Goal: Task Accomplishment & Management: Manage account settings

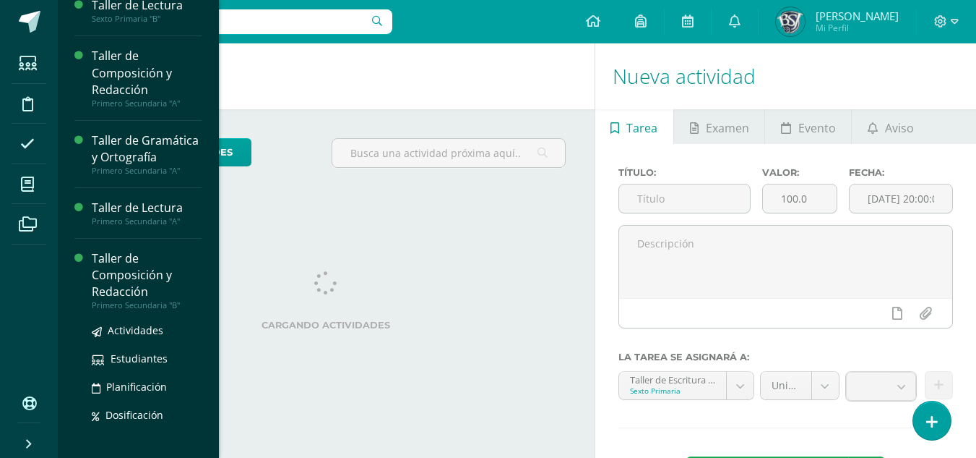
click at [110, 283] on div "Taller de Composición y Redacción" at bounding box center [147, 275] width 110 height 50
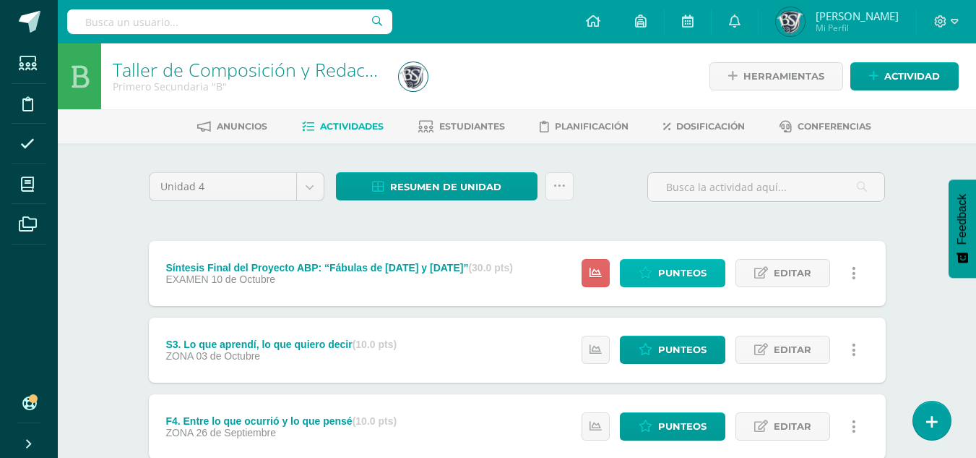
click at [657, 270] on link "Punteos" at bounding box center [673, 273] width 106 height 28
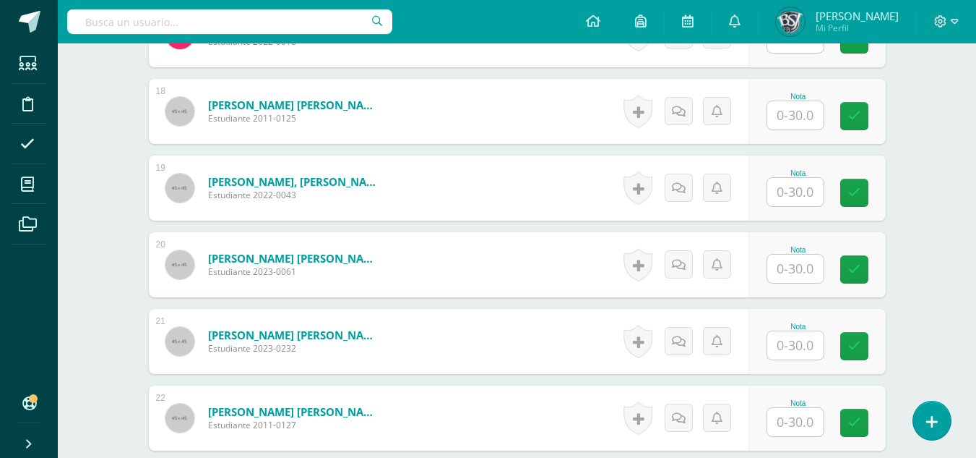
scroll to position [1754, 0]
click at [803, 265] on input "text" at bounding box center [796, 268] width 56 height 28
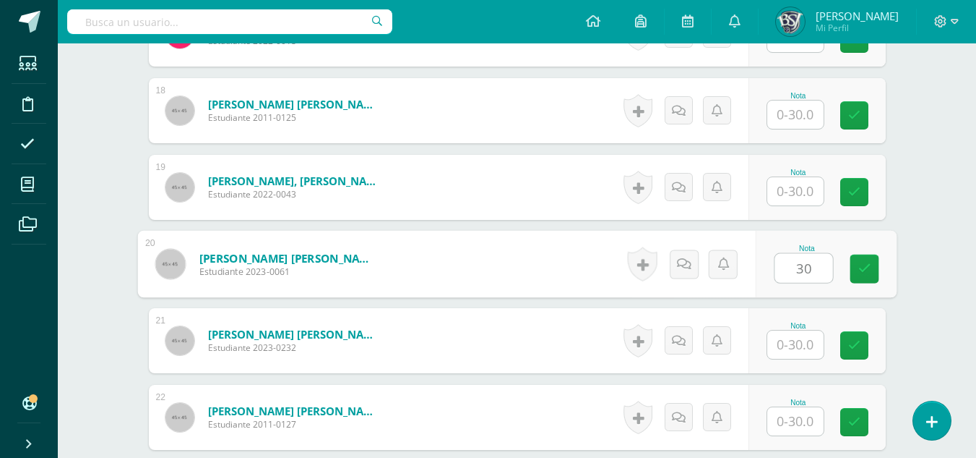
type input "30"
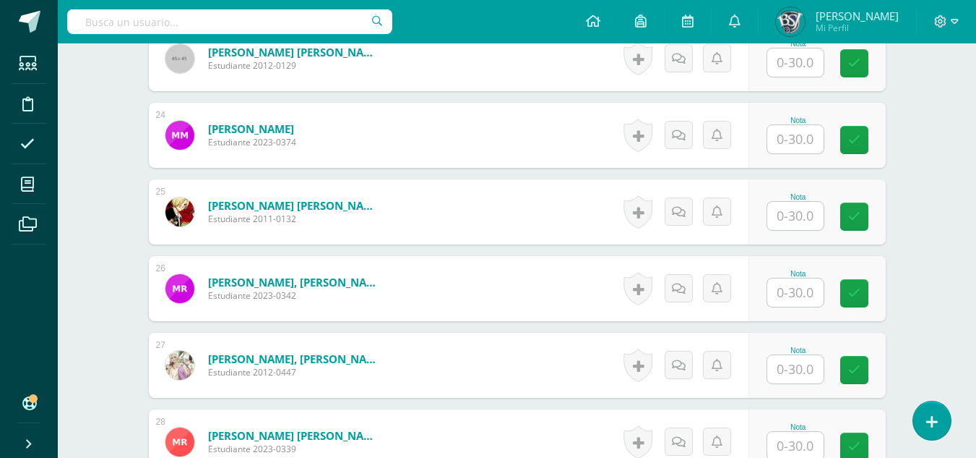
scroll to position [2189, 0]
click at [806, 214] on input "text" at bounding box center [796, 216] width 56 height 28
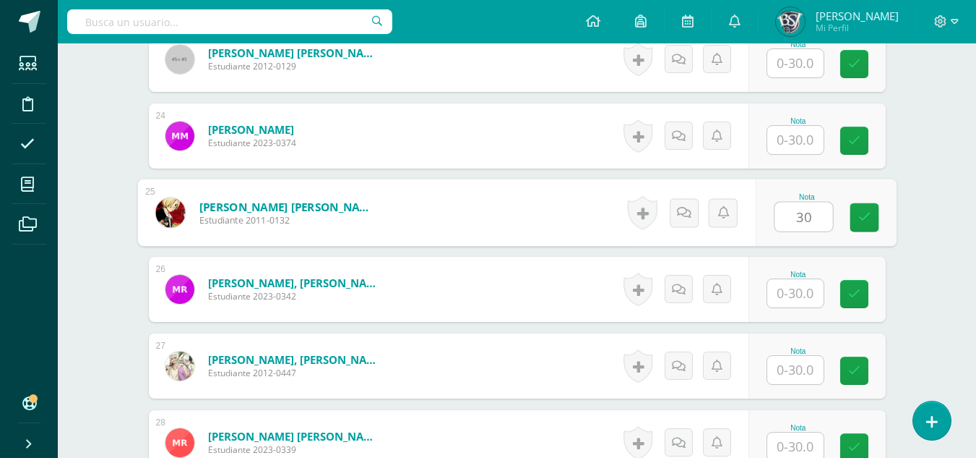
type input "30"
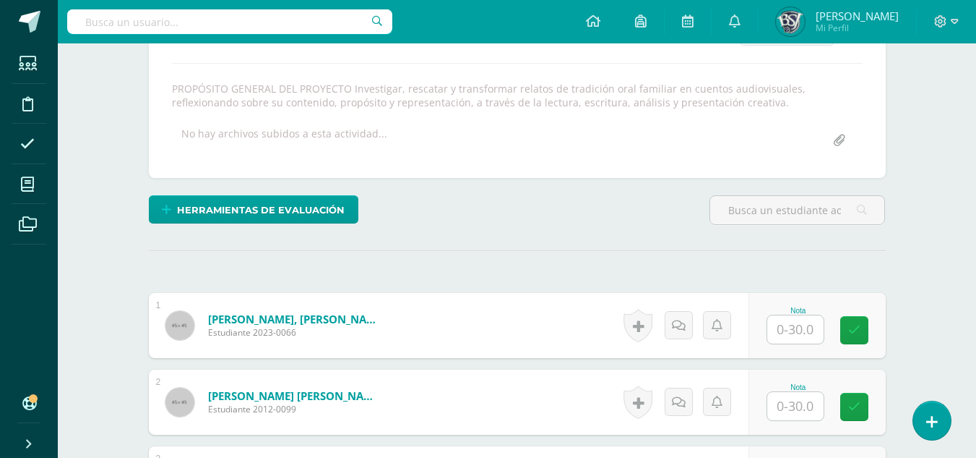
scroll to position [454, 0]
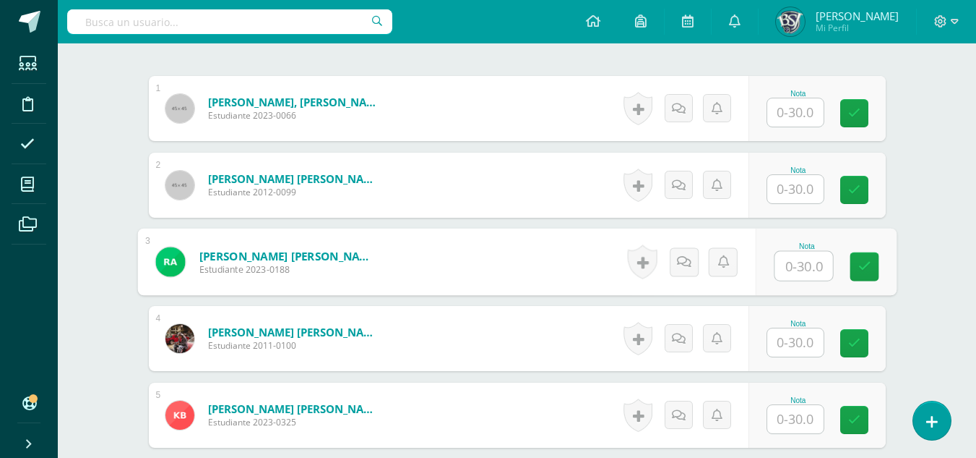
click at [790, 269] on input "text" at bounding box center [804, 266] width 58 height 29
type input "26"
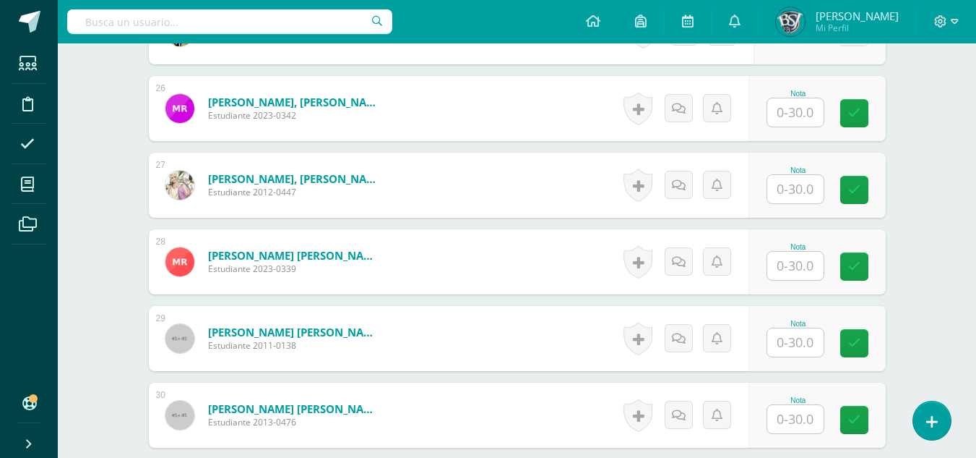
scroll to position [2308, 0]
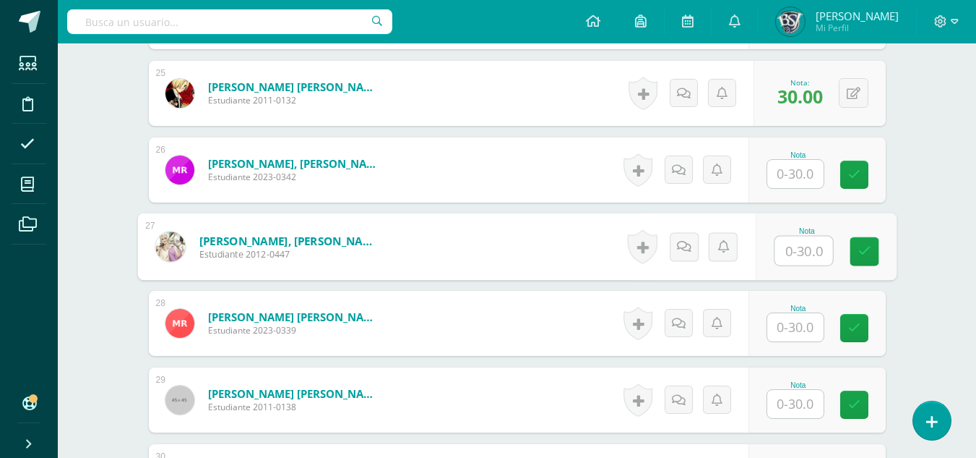
click at [815, 247] on input "text" at bounding box center [804, 250] width 58 height 29
type input "30"
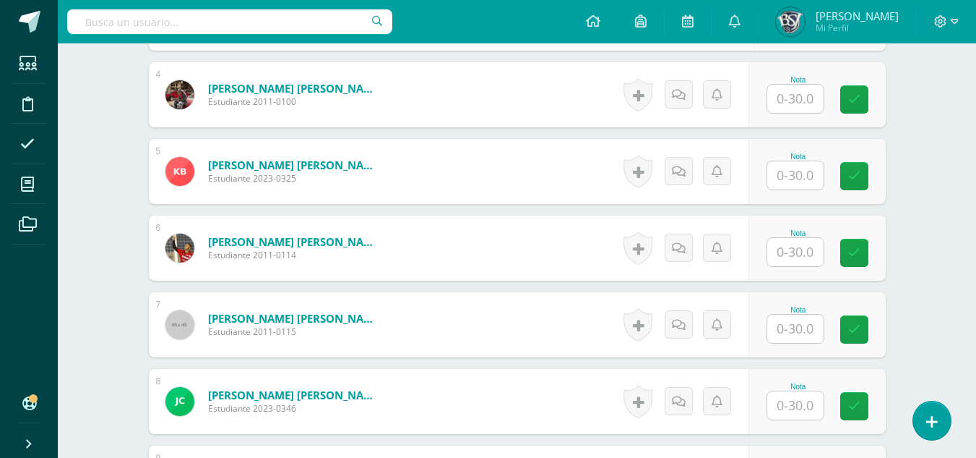
scroll to position [723, 0]
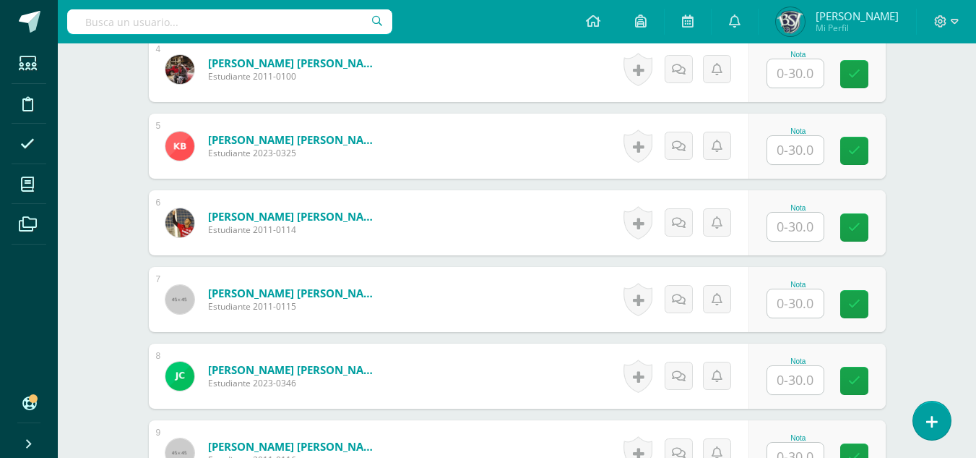
click at [810, 148] on input "text" at bounding box center [796, 150] width 56 height 28
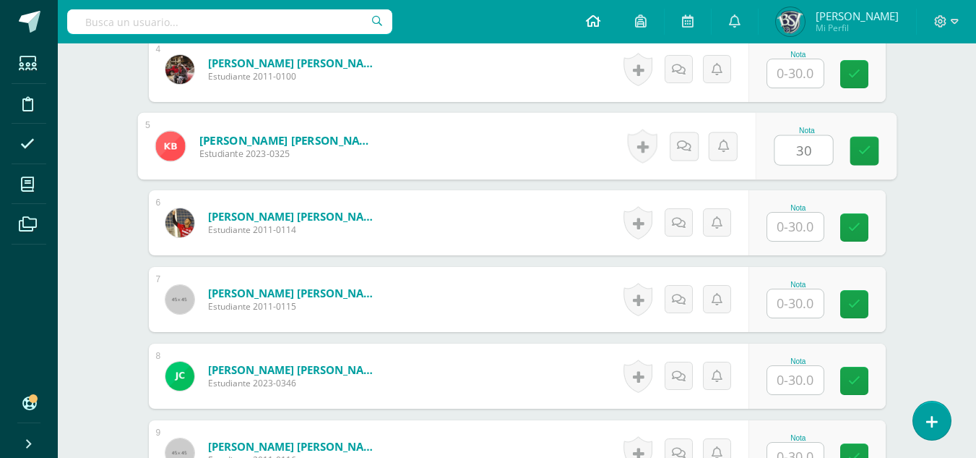
type input "30"
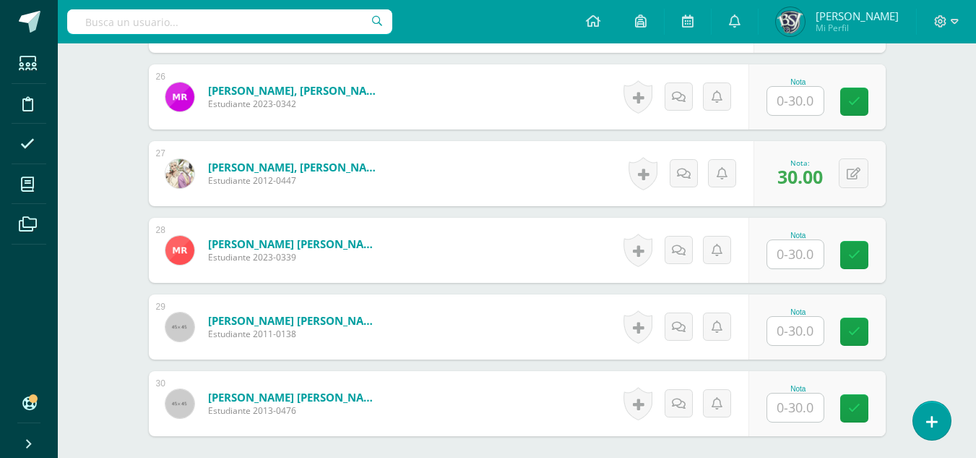
scroll to position [2380, 0]
click at [792, 264] on input "text" at bounding box center [796, 255] width 56 height 28
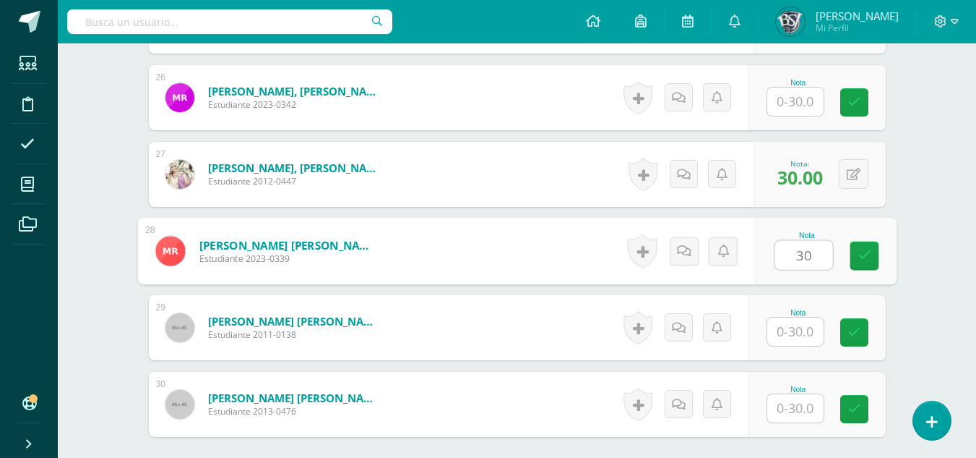
type input "30"
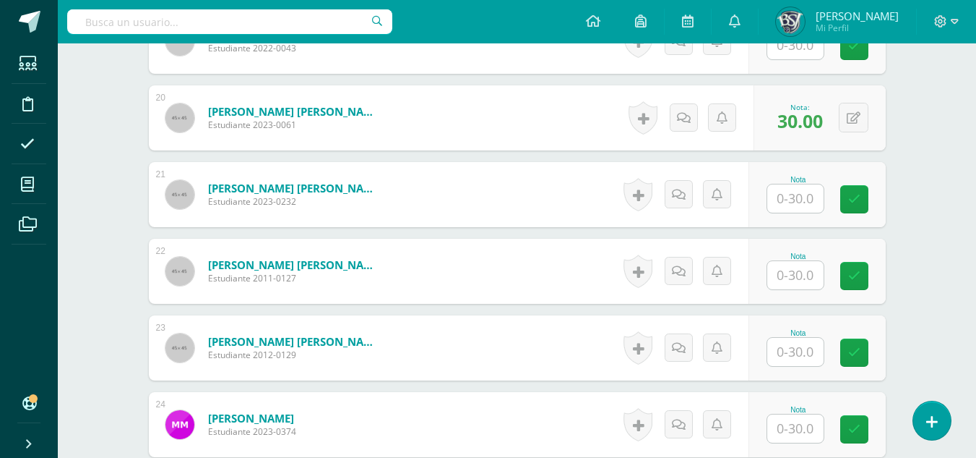
scroll to position [1874, 0]
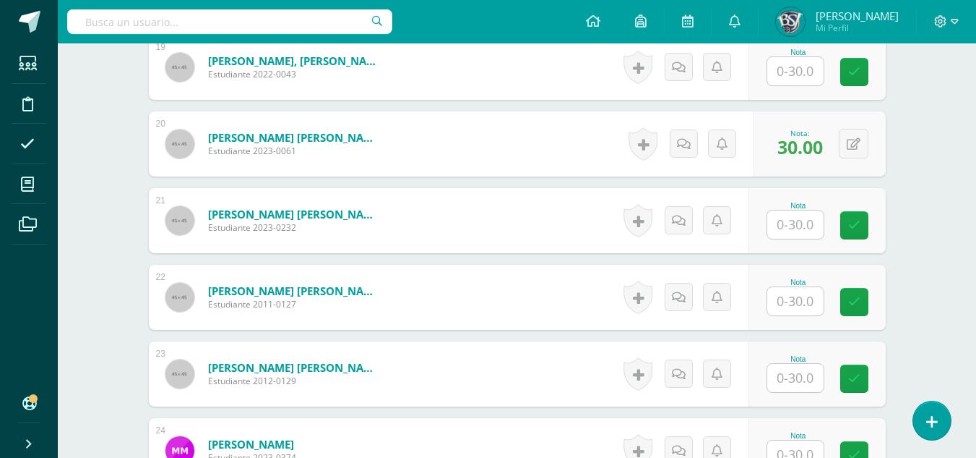
click at [800, 227] on input "text" at bounding box center [796, 224] width 56 height 28
type input "30"
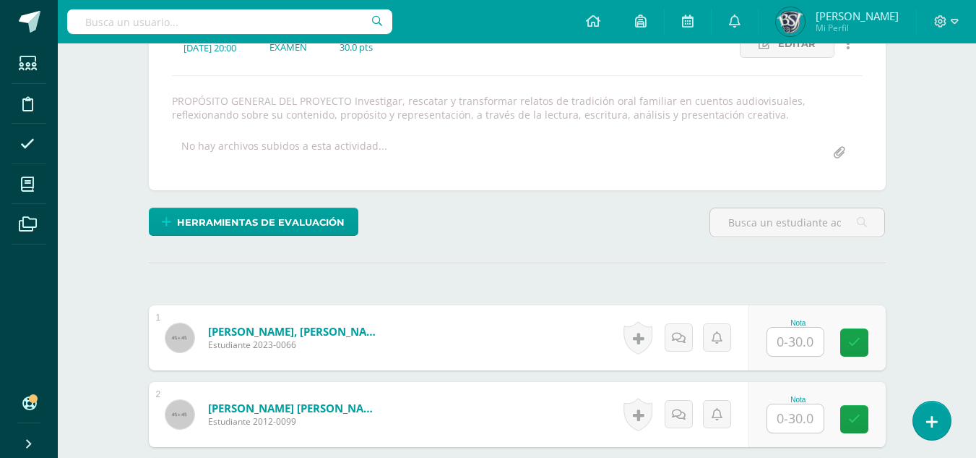
scroll to position [356, 0]
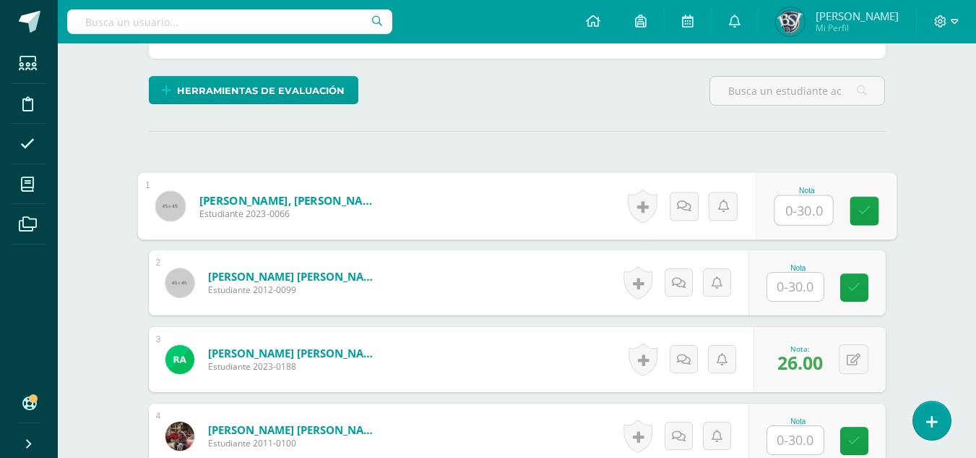
click at [794, 198] on input "text" at bounding box center [804, 210] width 58 height 29
type input "30"
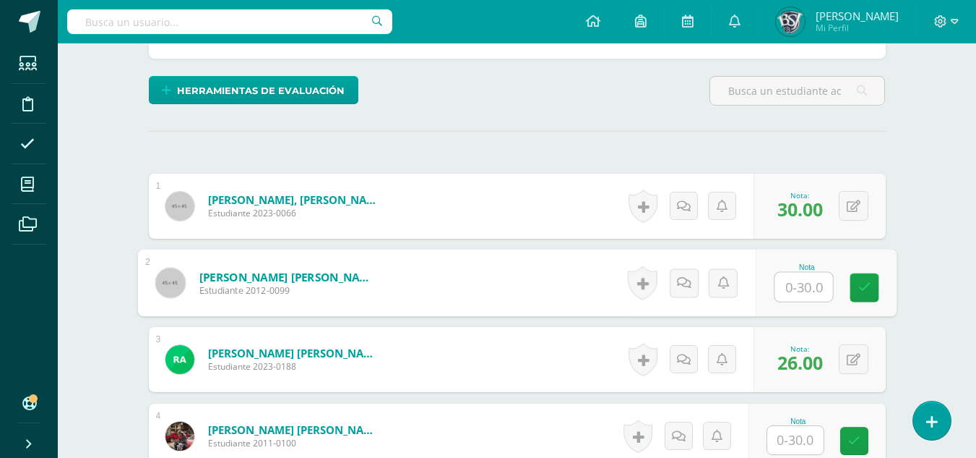
click at [807, 283] on input "text" at bounding box center [804, 286] width 58 height 29
type input "30"
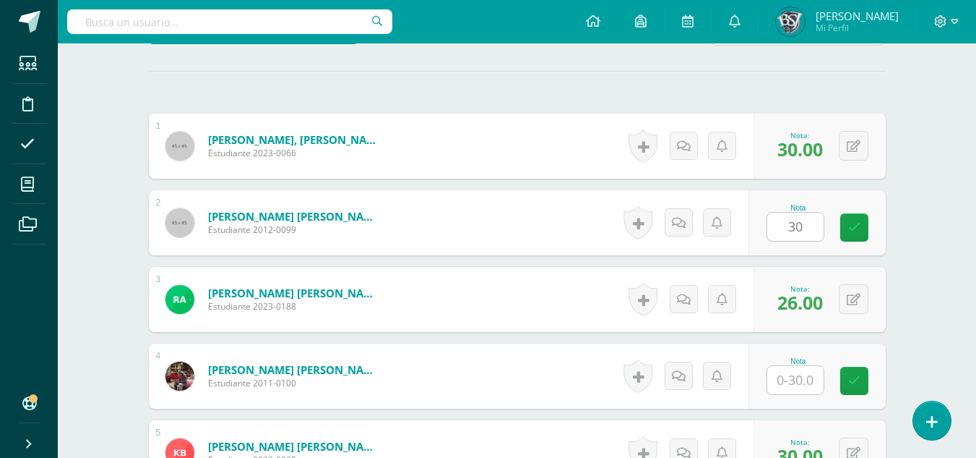
scroll to position [501, 0]
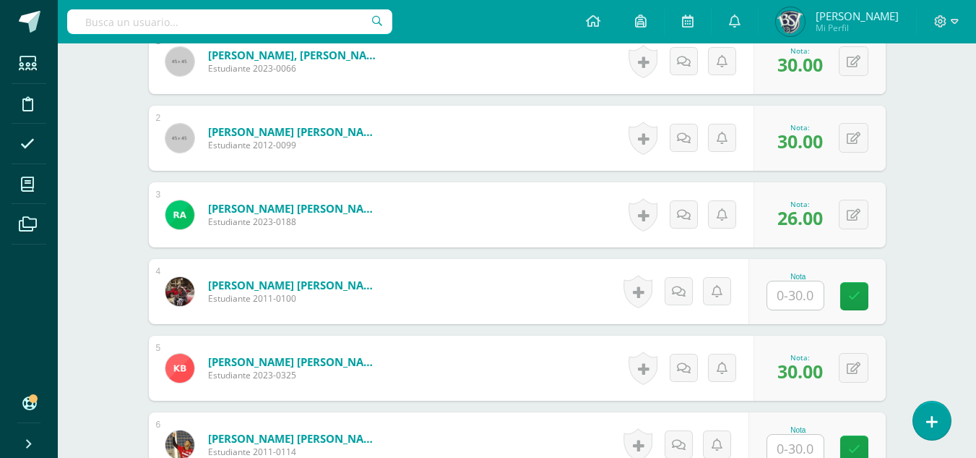
click at [828, 304] on div "Nota" at bounding box center [799, 291] width 64 height 38
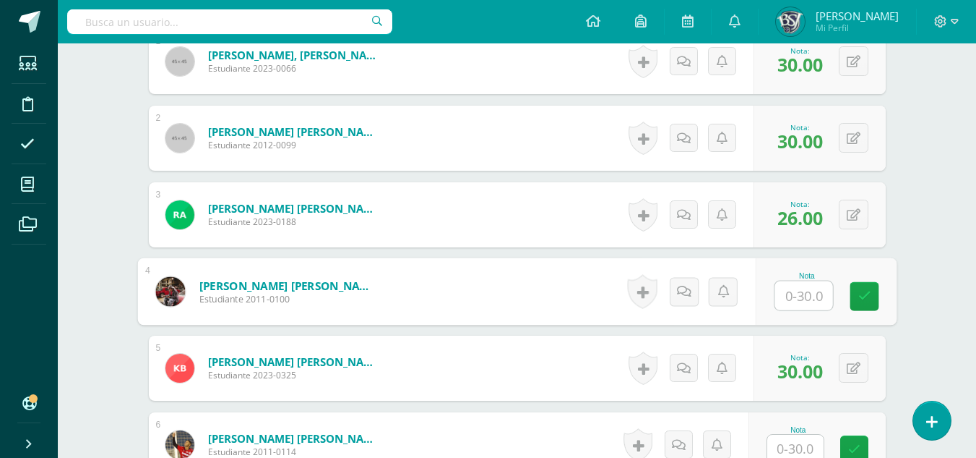
click at [789, 288] on input "text" at bounding box center [804, 295] width 58 height 29
type input "30"
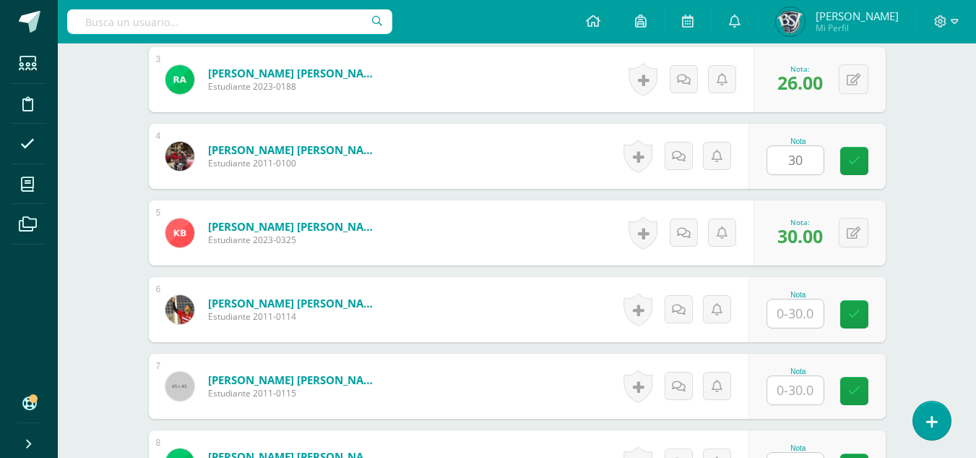
scroll to position [645, 0]
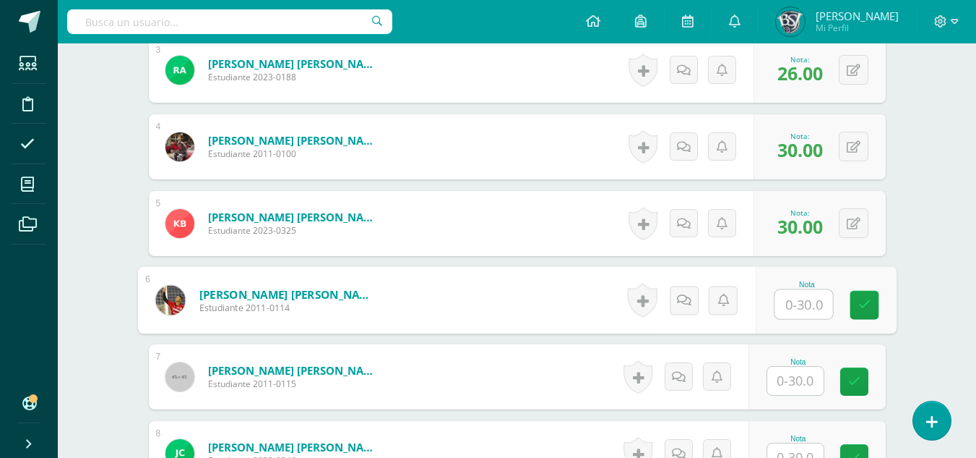
click at [803, 301] on input "text" at bounding box center [804, 304] width 58 height 29
type input "26"
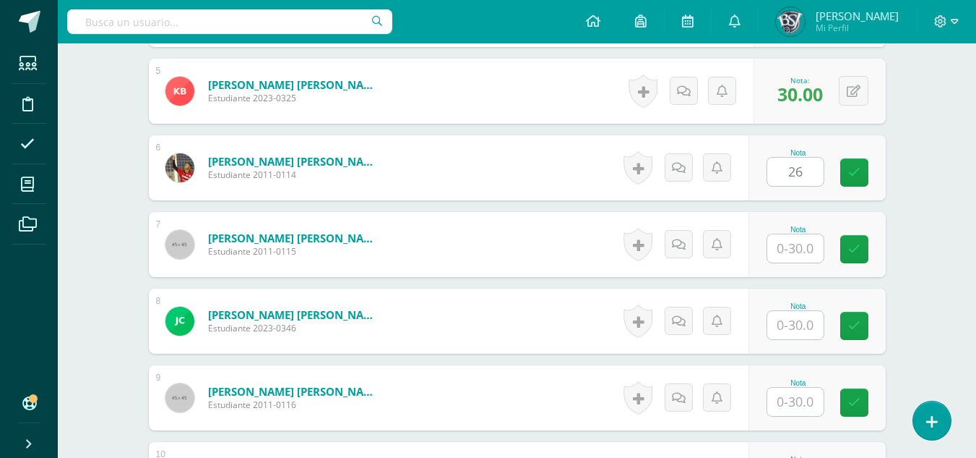
scroll to position [790, 0]
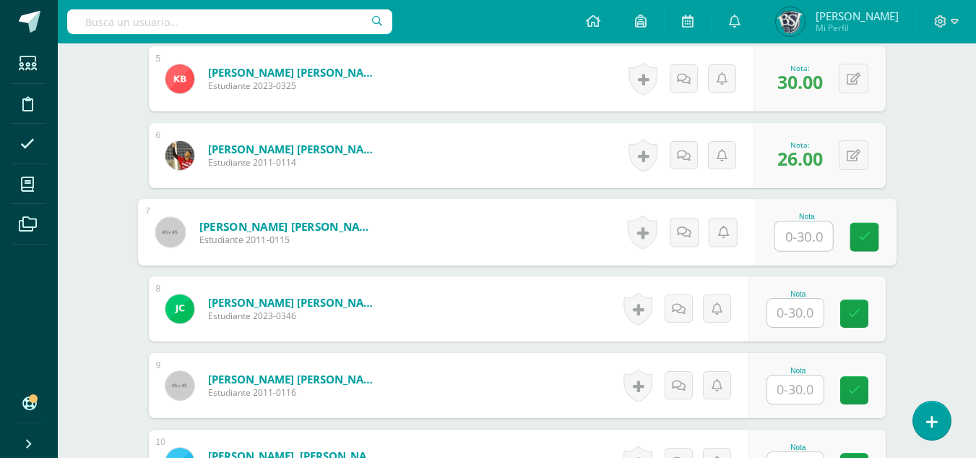
click at [806, 228] on input "text" at bounding box center [804, 236] width 58 height 29
type input "30"
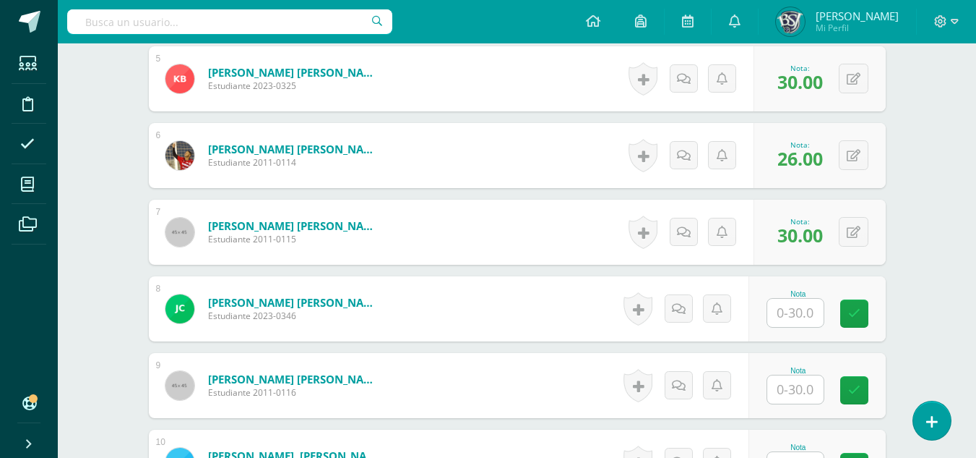
scroll to position [862, 0]
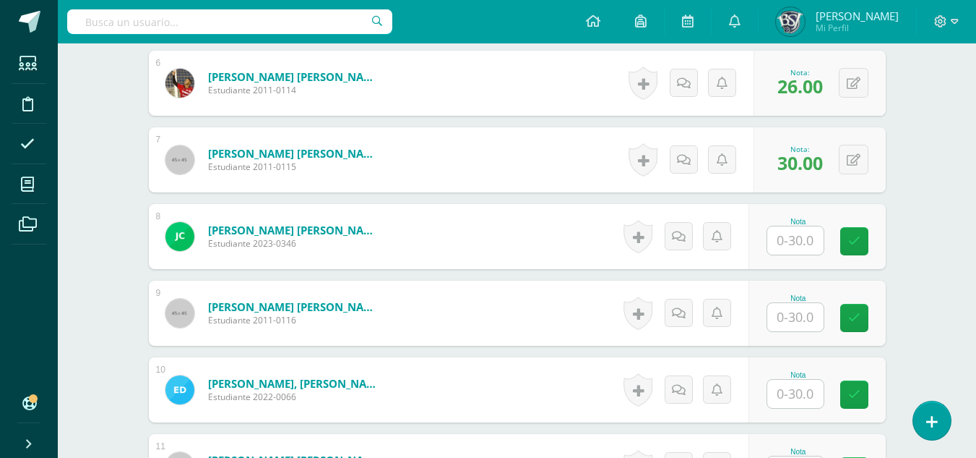
click at [787, 242] on input "text" at bounding box center [796, 240] width 56 height 28
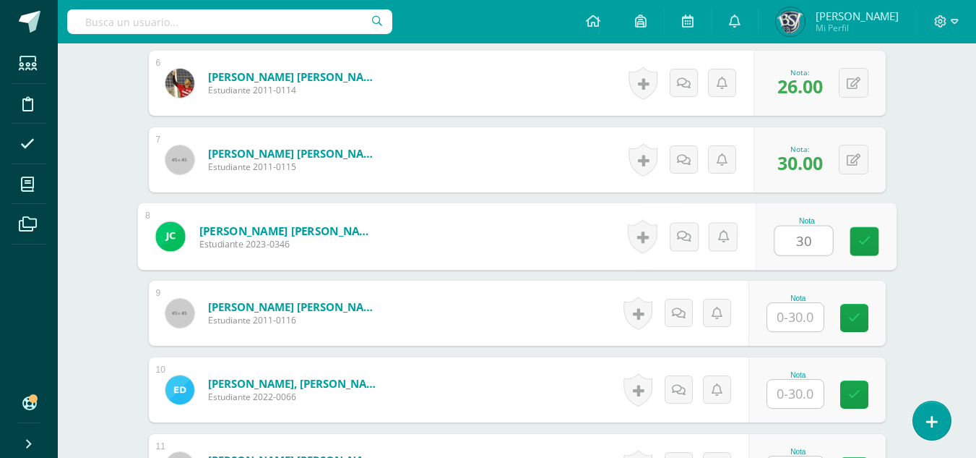
type input "30"
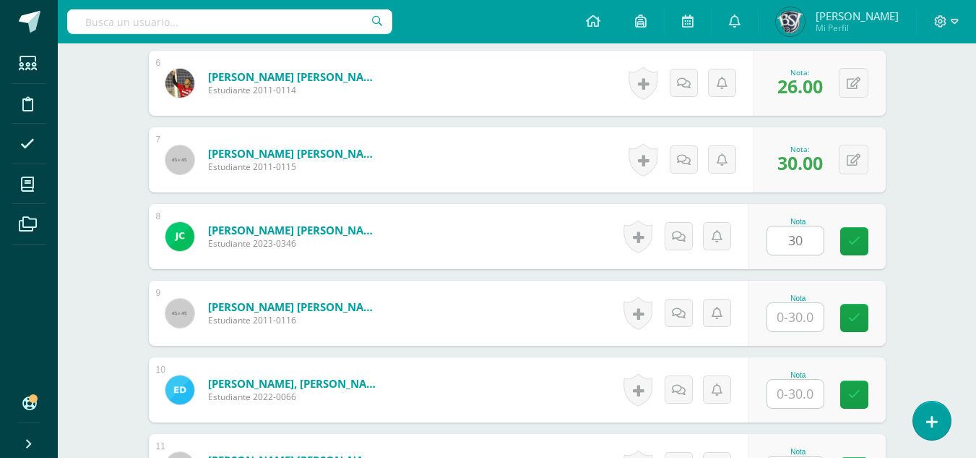
click at [800, 314] on input "text" at bounding box center [796, 317] width 56 height 28
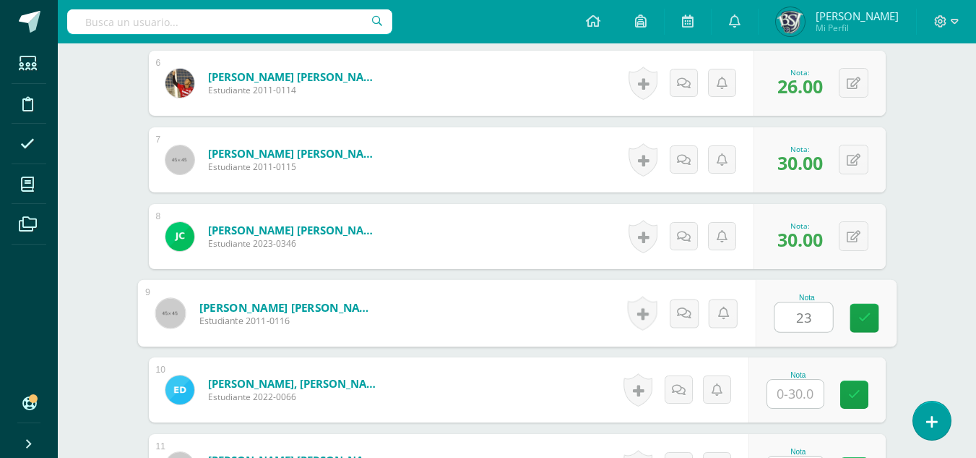
type input "23"
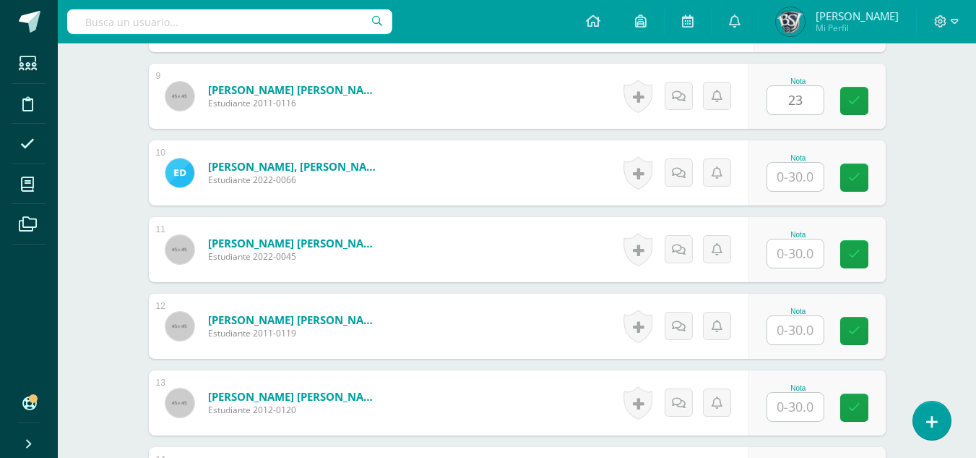
scroll to position [1151, 0]
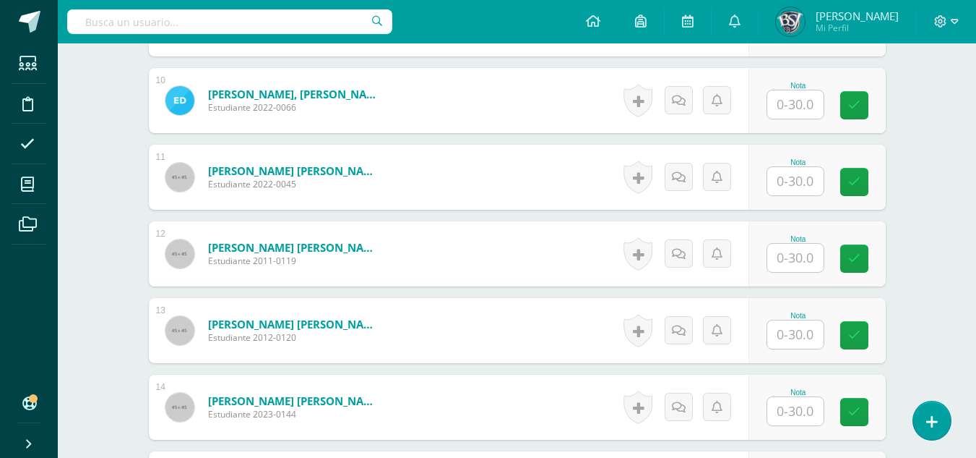
click at [806, 108] on input "text" at bounding box center [796, 104] width 56 height 28
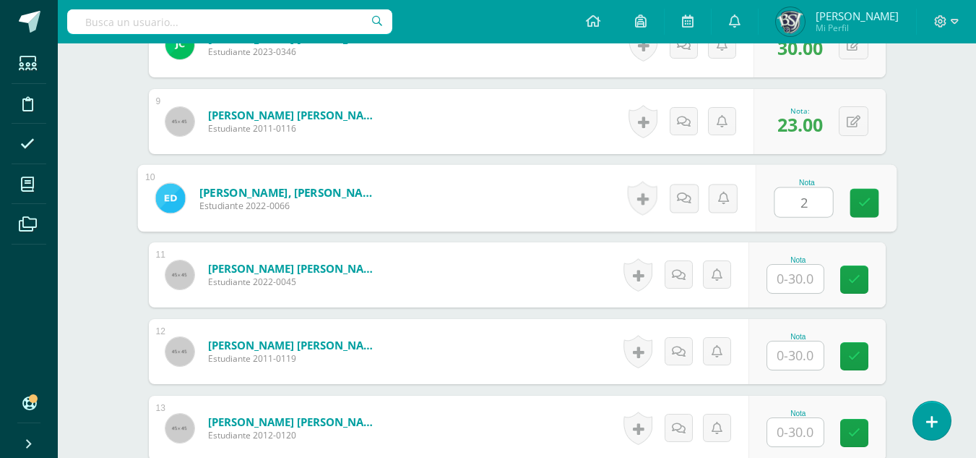
scroll to position [1079, 0]
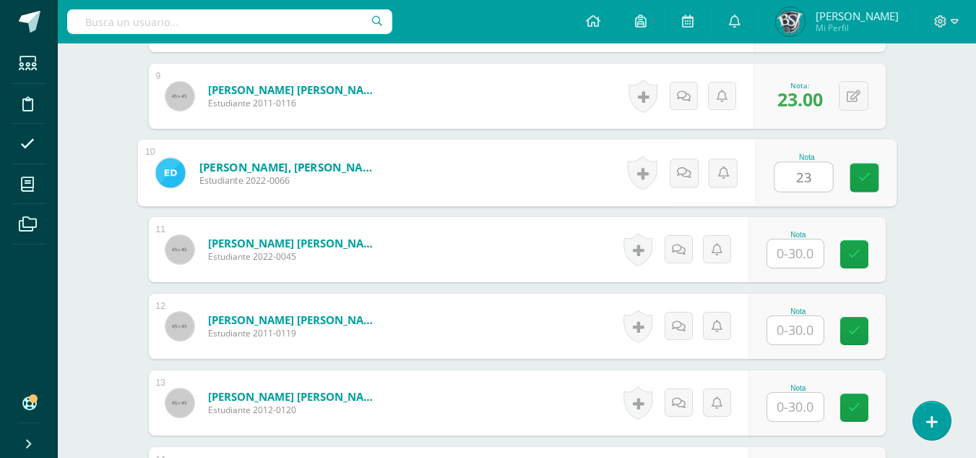
type input "23"
click at [796, 248] on input "text" at bounding box center [796, 253] width 56 height 28
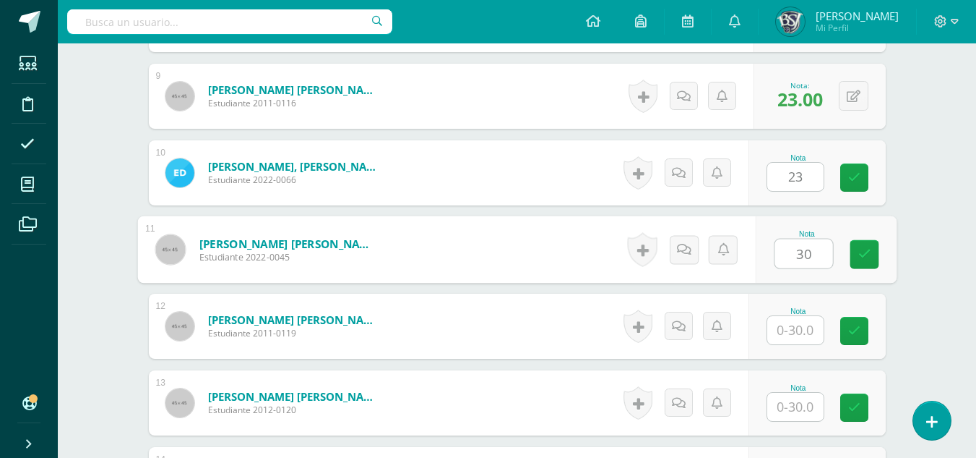
type input "30"
click at [916, 179] on div "Taller de Composición y Redacción Primero Secundaria "B" Herramientas Detalle d…" at bounding box center [517, 433] width 919 height 2939
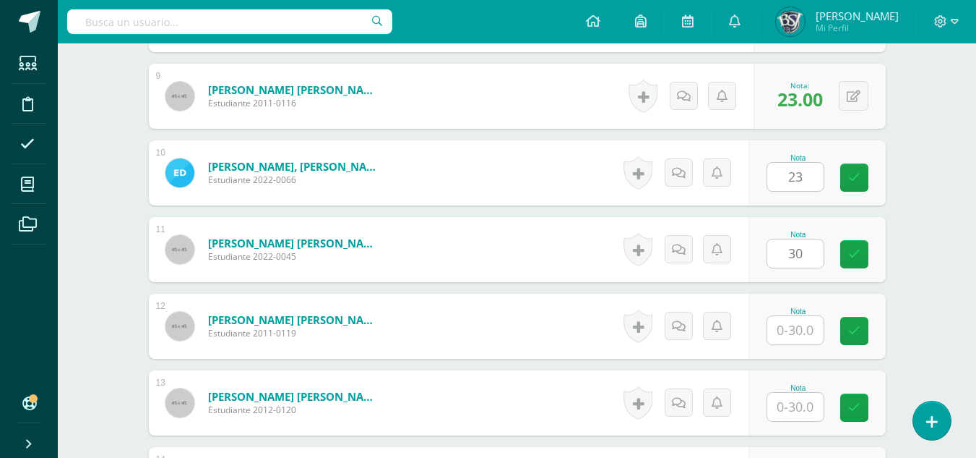
click at [805, 338] on input "text" at bounding box center [796, 330] width 56 height 28
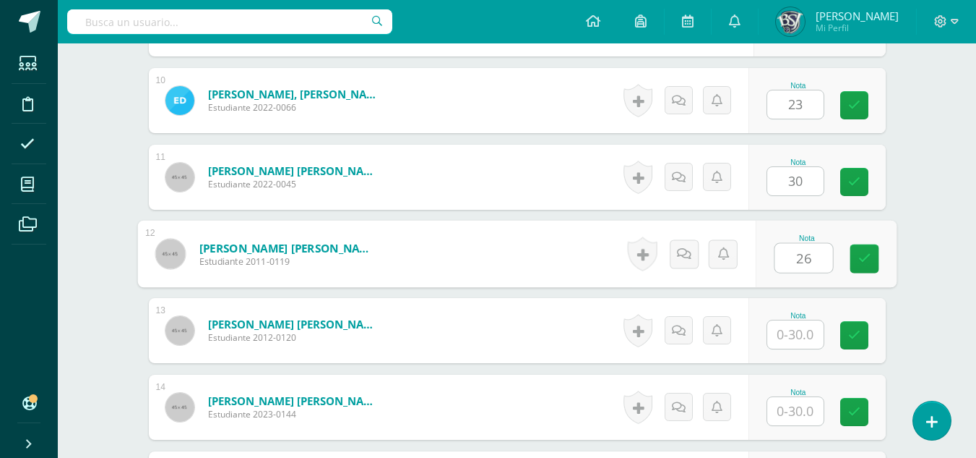
type input "26"
click at [941, 276] on div "Taller de Composición y Redacción Primero Secundaria "B" Herramientas Detalle d…" at bounding box center [517, 361] width 919 height 2939
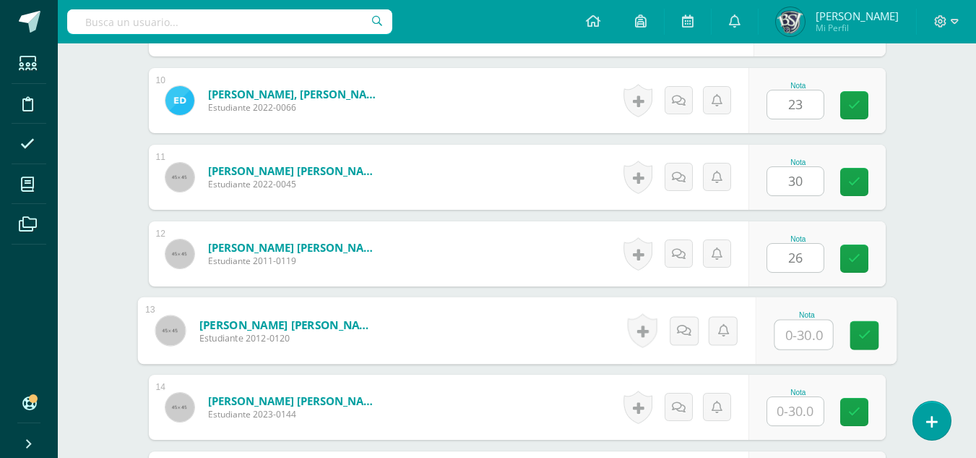
click at [799, 332] on input "text" at bounding box center [804, 334] width 58 height 29
type input "30"
click at [955, 301] on div "Taller de Composición y Redacción Primero Secundaria "B" Herramientas Detalle d…" at bounding box center [517, 361] width 919 height 2939
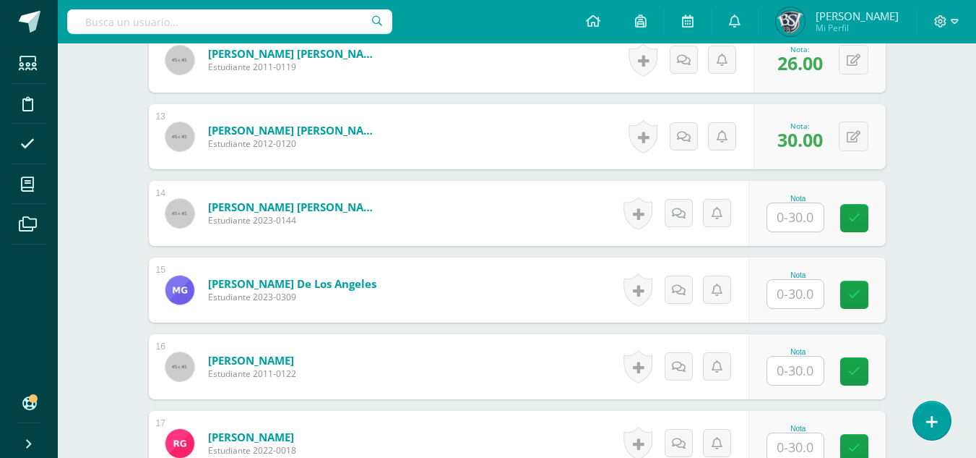
scroll to position [1368, 0]
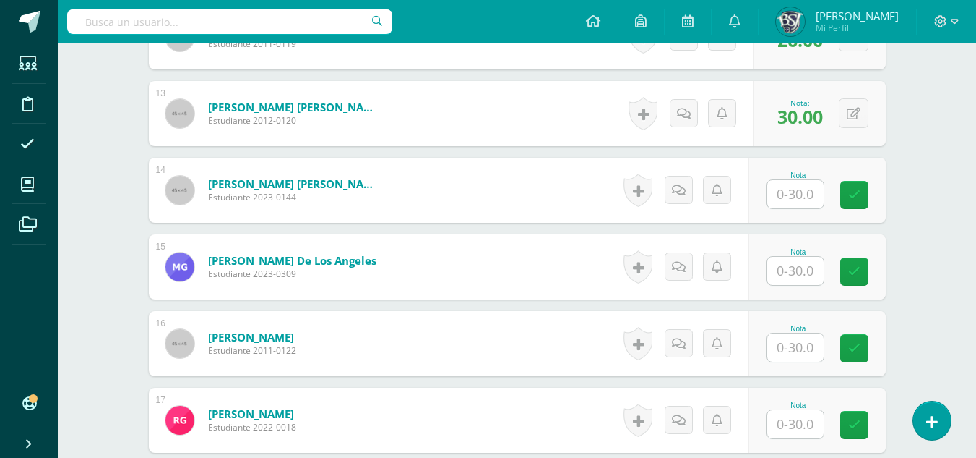
click at [811, 195] on input "text" at bounding box center [796, 194] width 56 height 28
type input "25"
click at [937, 126] on div "Taller de Composición y Redacción Primero Secundaria "B" Herramientas Detalle d…" at bounding box center [517, 144] width 919 height 2939
click at [799, 285] on div "Nota" at bounding box center [817, 266] width 137 height 65
click at [802, 274] on input "text" at bounding box center [796, 271] width 56 height 28
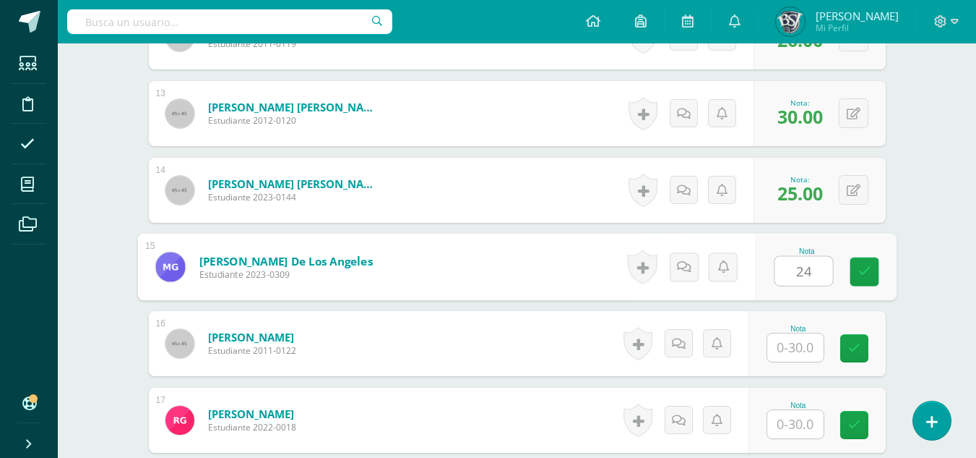
type input "24"
click at [930, 194] on div "Taller de Composición y Redacción Primero Secundaria "B" Herramientas Detalle d…" at bounding box center [517, 144] width 919 height 2939
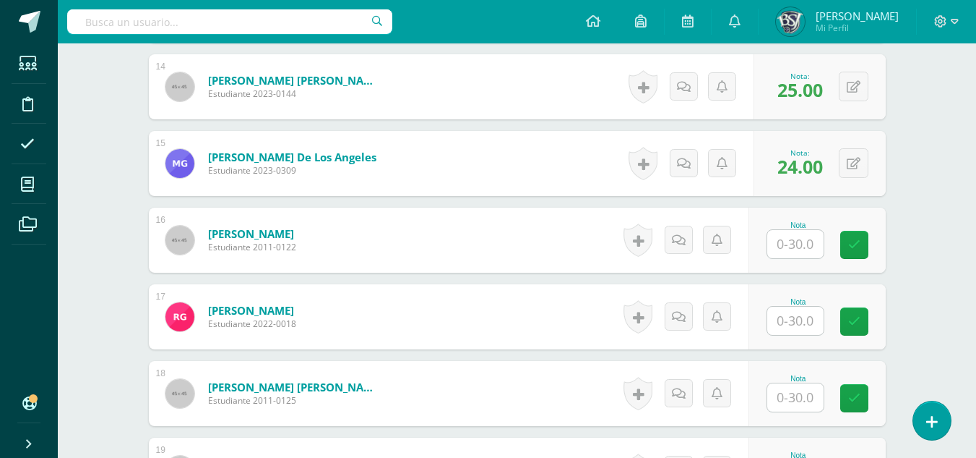
scroll to position [1440, 0]
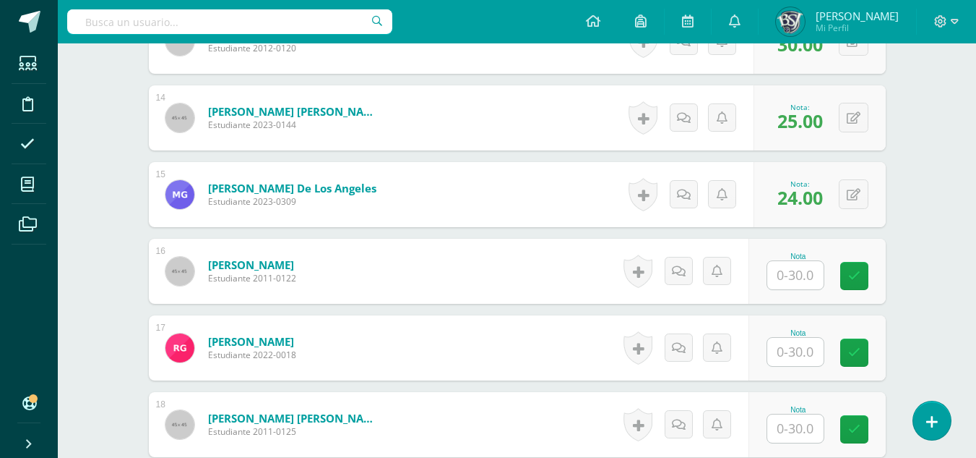
click at [815, 278] on input "text" at bounding box center [796, 275] width 56 height 28
type input "30"
click at [929, 227] on div "Taller de Composición y Redacción Primero Secundaria "B" Herramientas Detalle d…" at bounding box center [517, 72] width 919 height 2939
click at [806, 353] on input "text" at bounding box center [796, 352] width 56 height 28
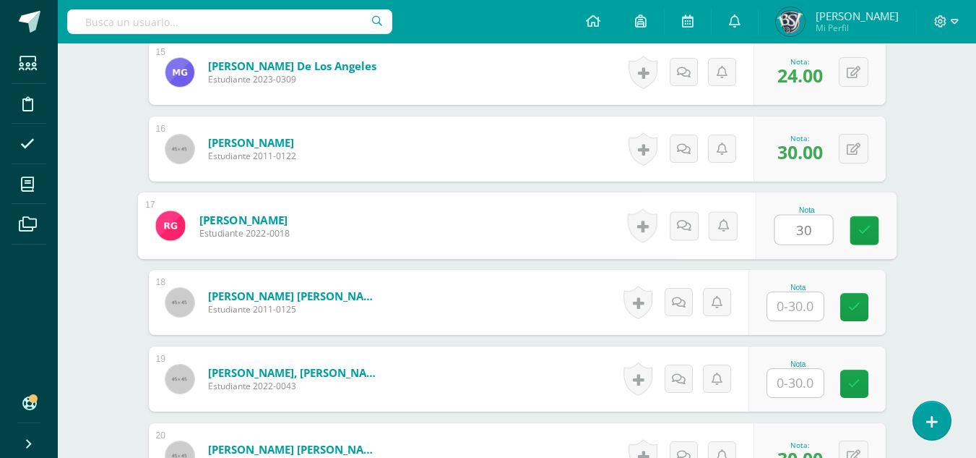
scroll to position [1585, 0]
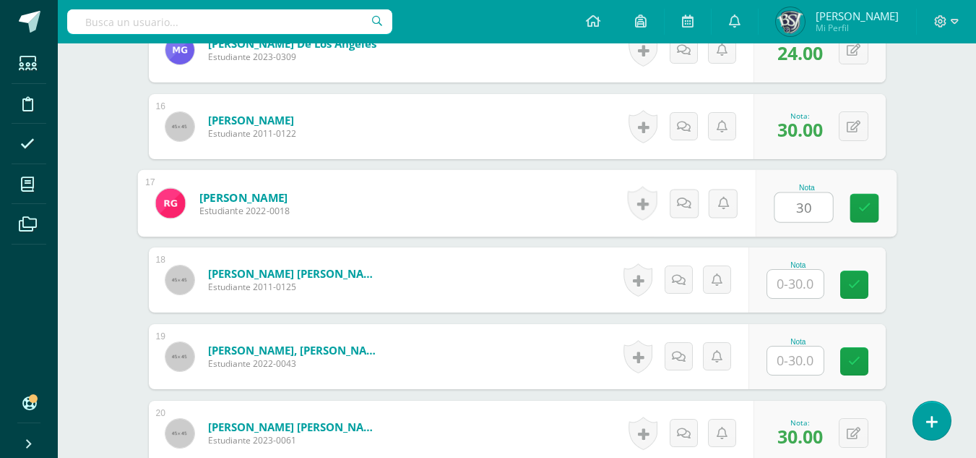
type input "30"
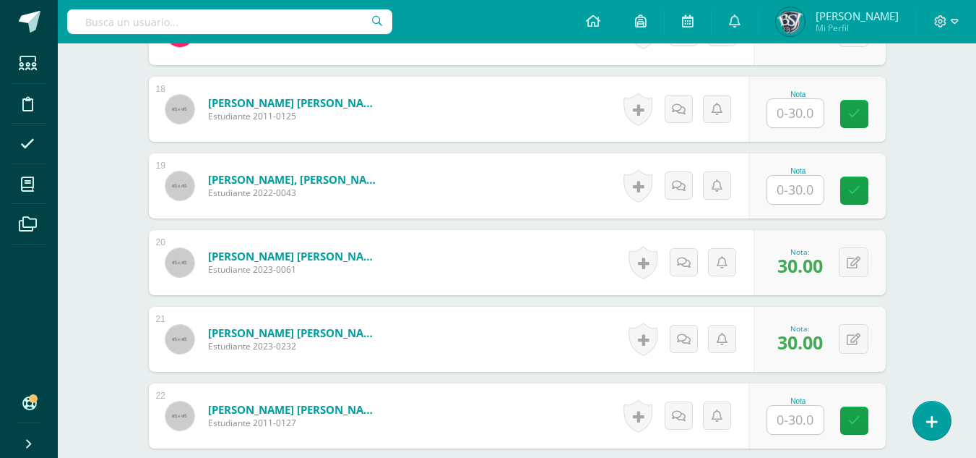
scroll to position [1730, 0]
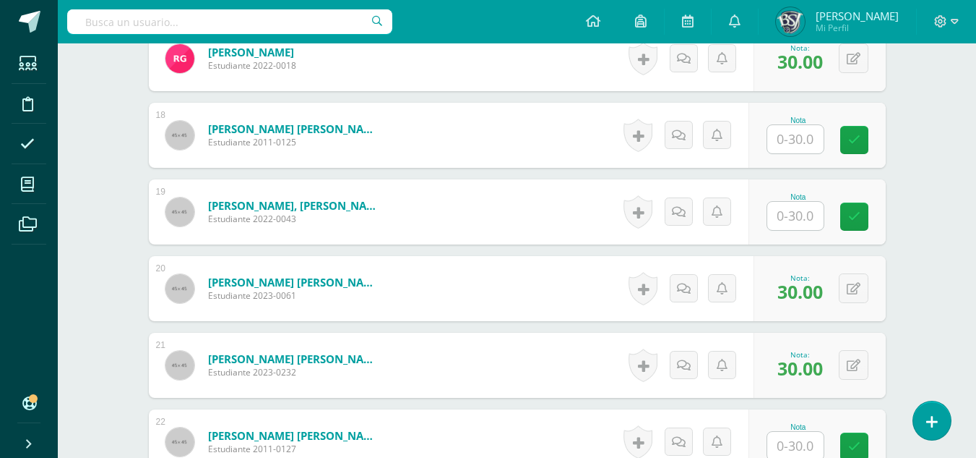
click at [812, 131] on input "text" at bounding box center [796, 139] width 56 height 28
type input "22"
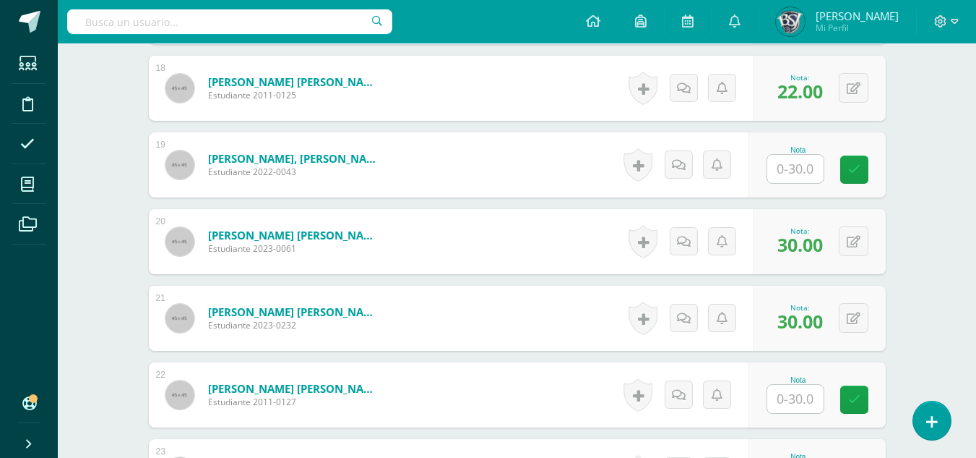
scroll to position [1802, 0]
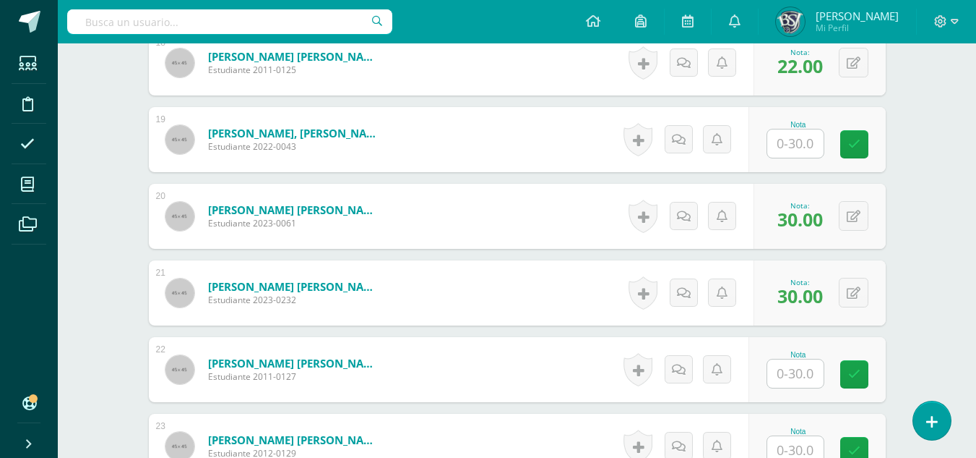
click at [790, 145] on input "text" at bounding box center [796, 143] width 56 height 28
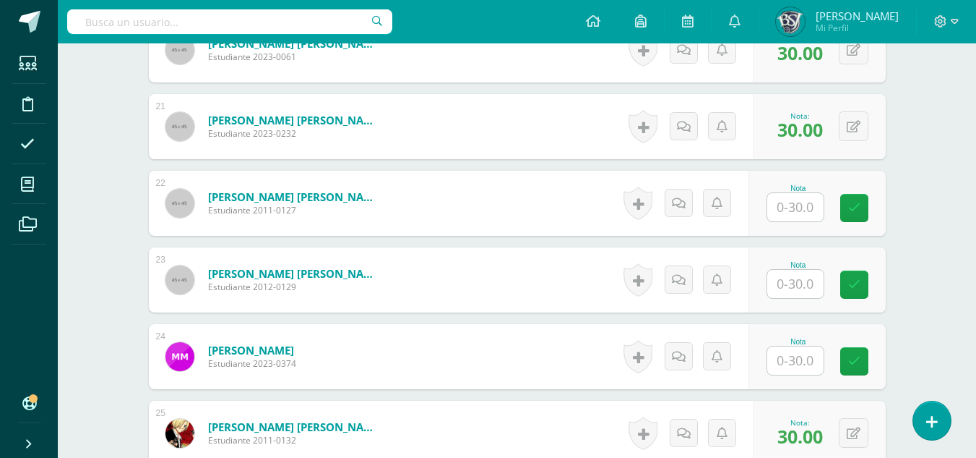
scroll to position [2019, 0]
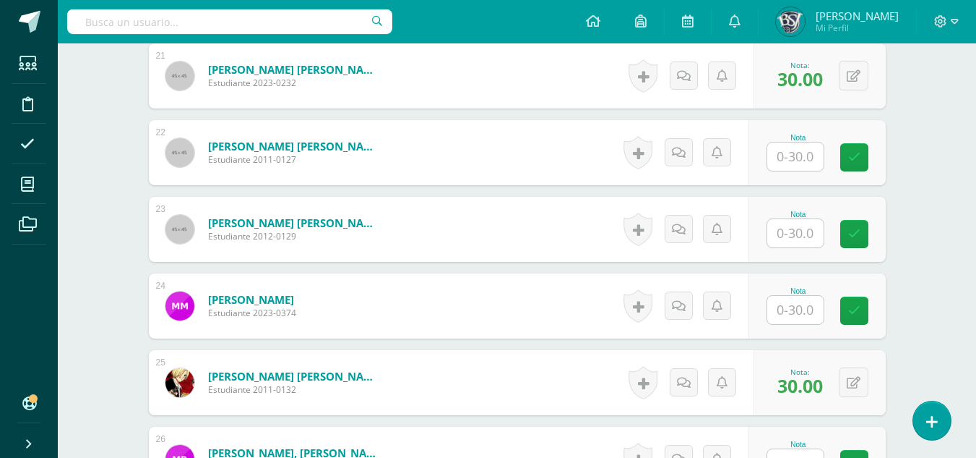
type input "30"
click at [798, 155] on input "text" at bounding box center [796, 156] width 56 height 28
type input "22"
click at [802, 233] on input "text" at bounding box center [796, 233] width 56 height 28
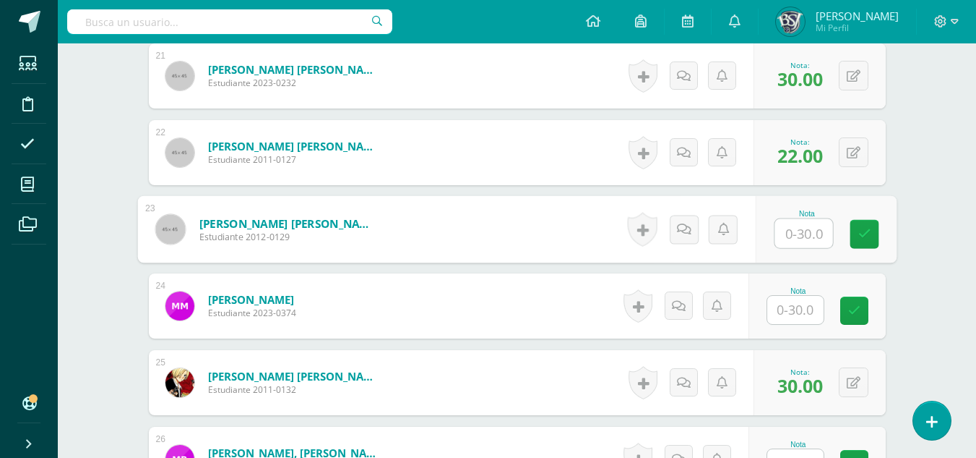
scroll to position [2091, 0]
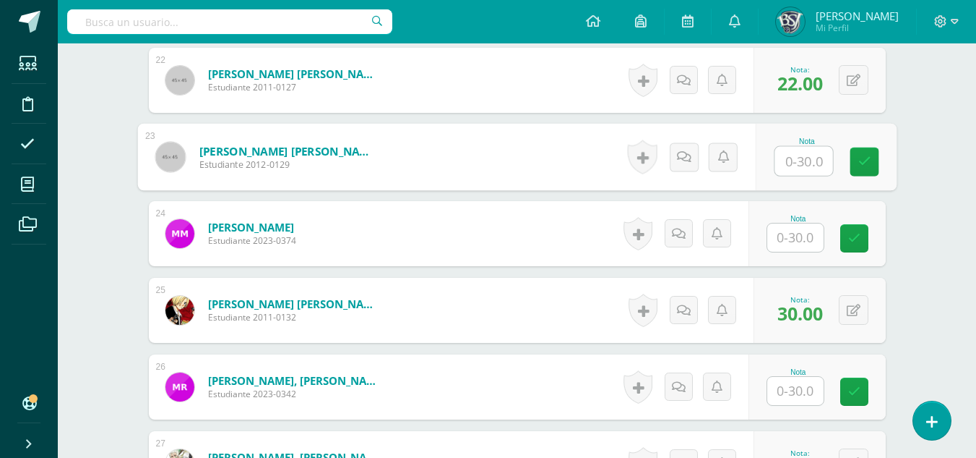
click at [807, 233] on input "text" at bounding box center [796, 237] width 56 height 28
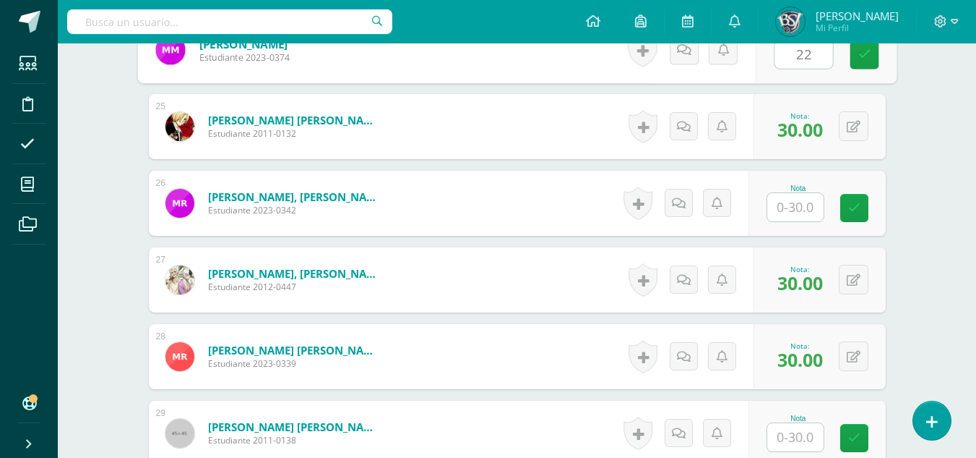
scroll to position [2308, 0]
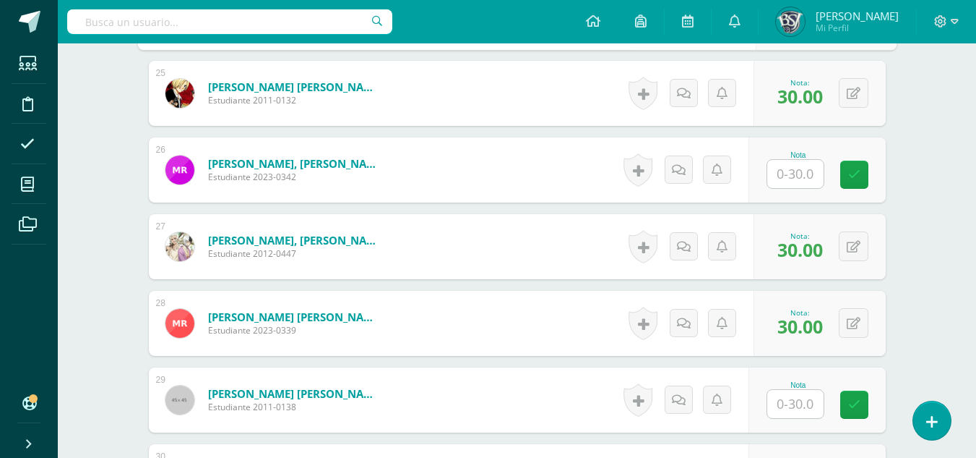
type input "22"
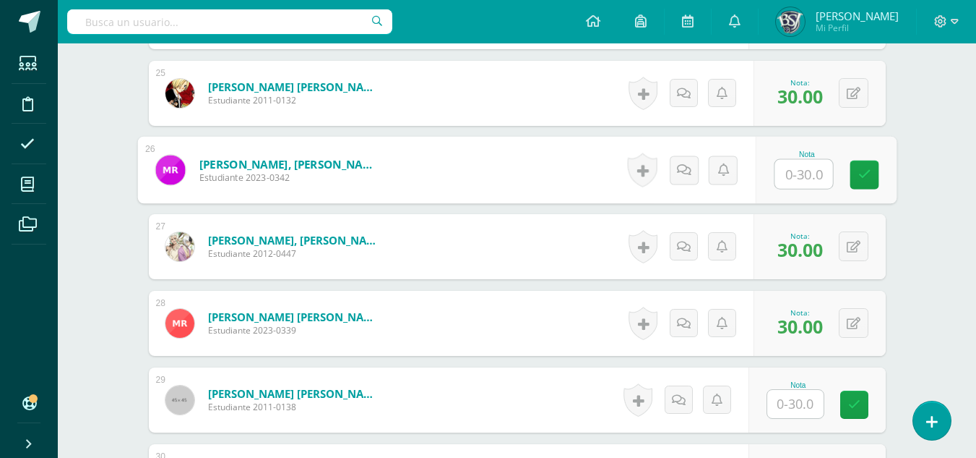
click at [801, 178] on input "text" at bounding box center [804, 174] width 58 height 29
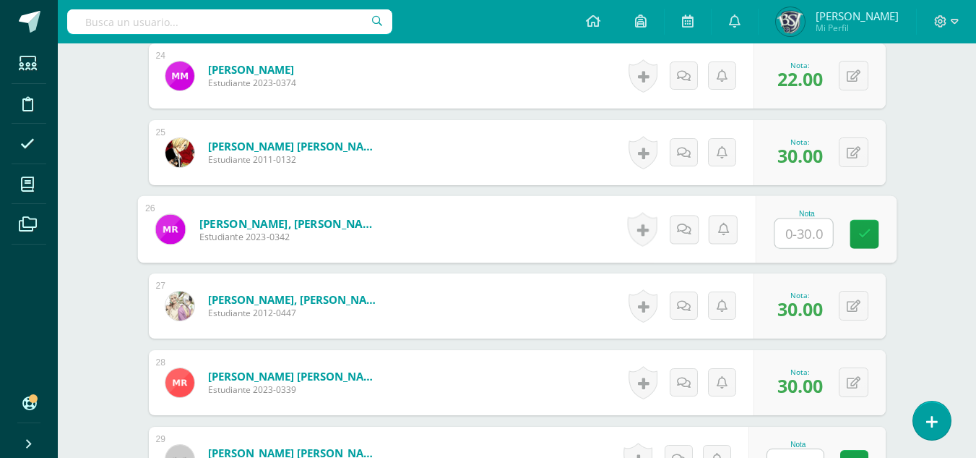
scroll to position [2236, 0]
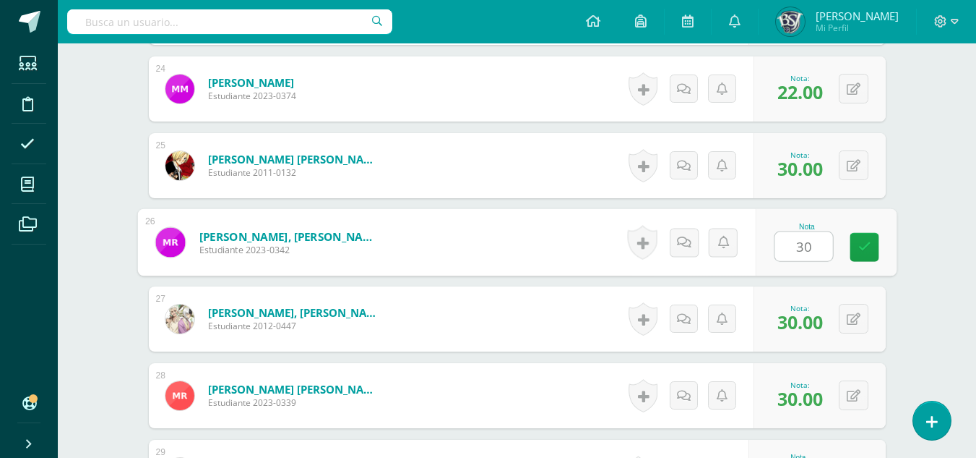
type input "30"
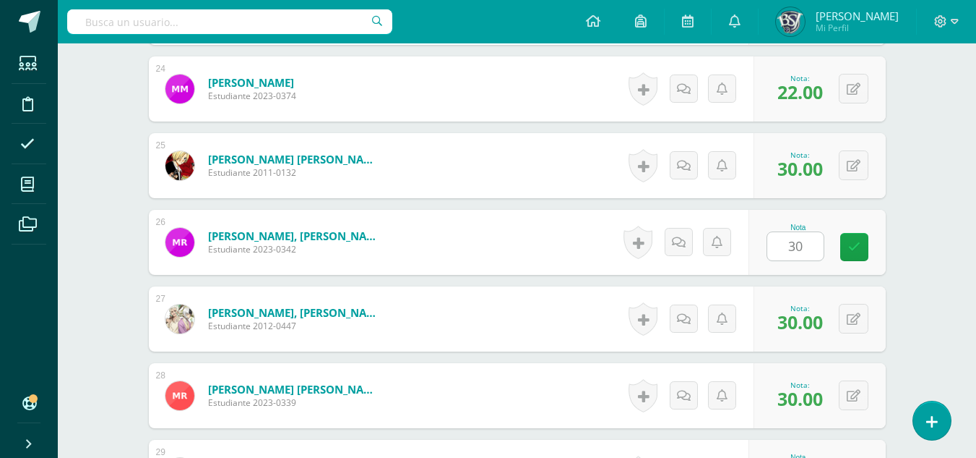
scroll to position [2525, 0]
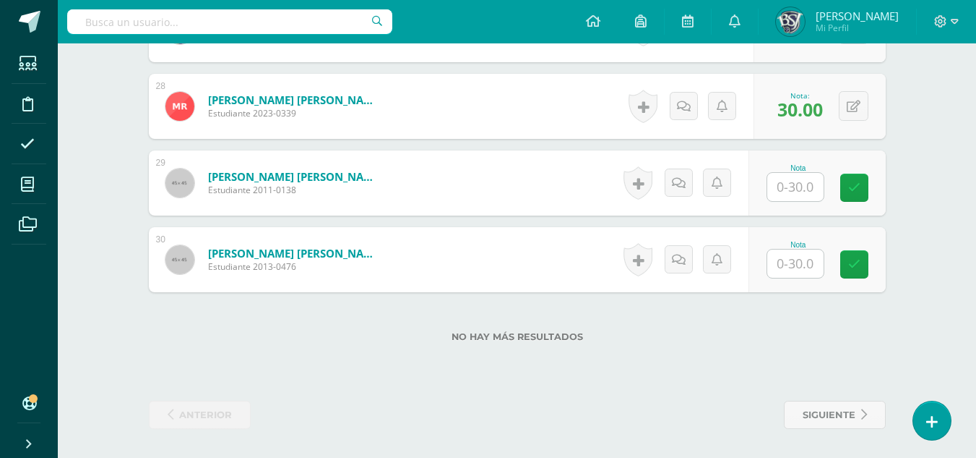
click at [802, 190] on input "text" at bounding box center [796, 187] width 56 height 28
type input "30"
drag, startPoint x: 925, startPoint y: 209, endPoint x: 912, endPoint y: 202, distance: 14.9
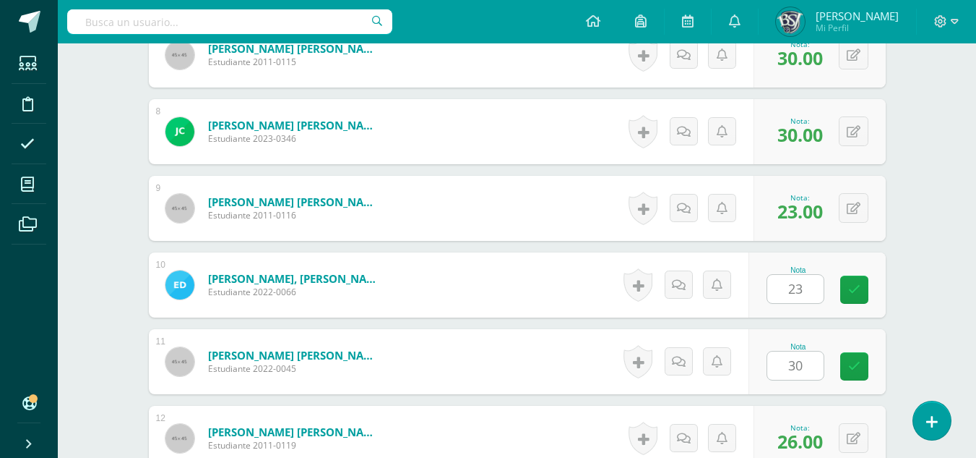
scroll to position [1079, 0]
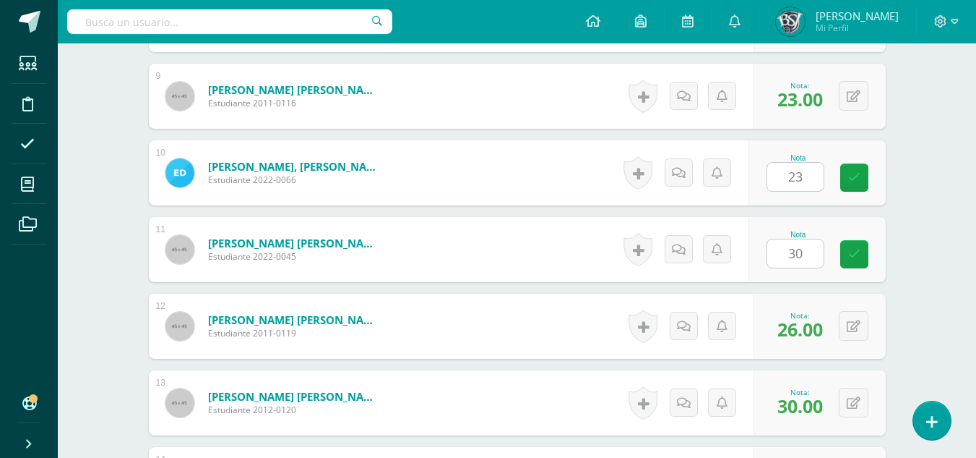
click at [948, 231] on div "Taller de Composición y Redacción Primero Secundaria "B" Herramientas Detalle d…" at bounding box center [517, 433] width 919 height 2939
click at [856, 171] on icon at bounding box center [855, 177] width 12 height 12
click at [858, 254] on icon at bounding box center [855, 254] width 12 height 12
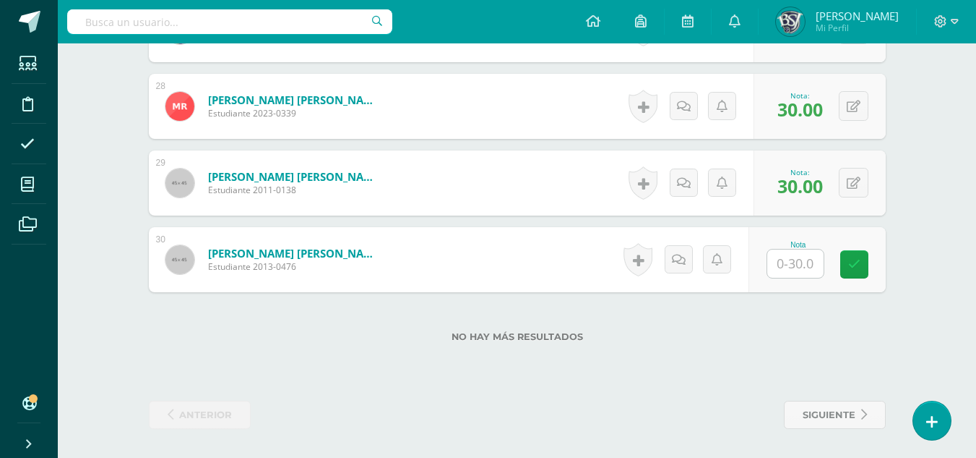
scroll to position [2452, 0]
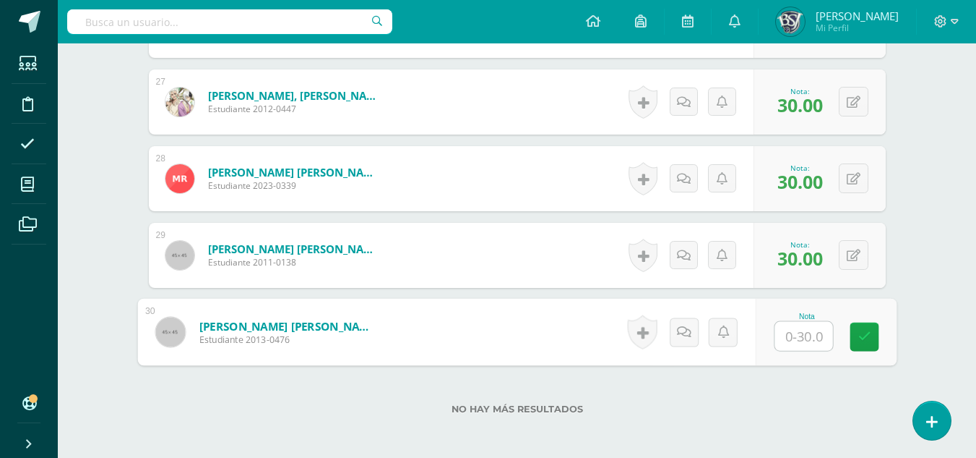
click at [801, 327] on input "text" at bounding box center [804, 336] width 58 height 29
type input "30"
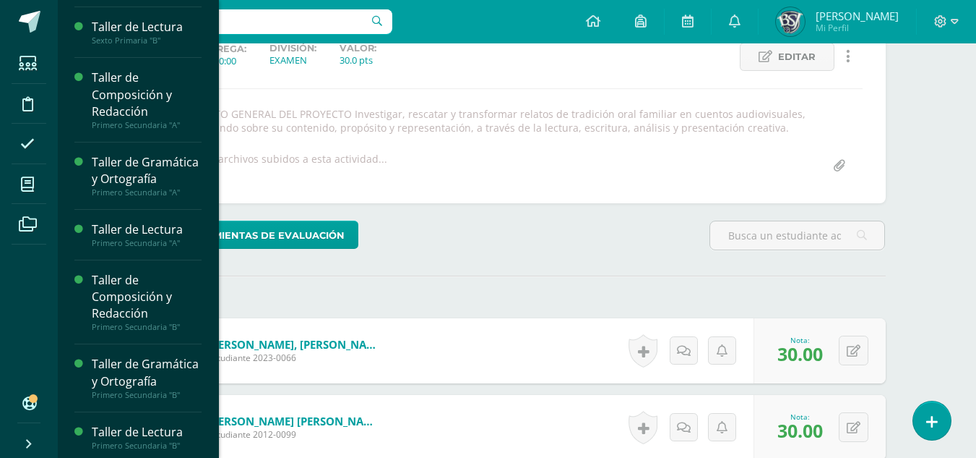
scroll to position [183, 0]
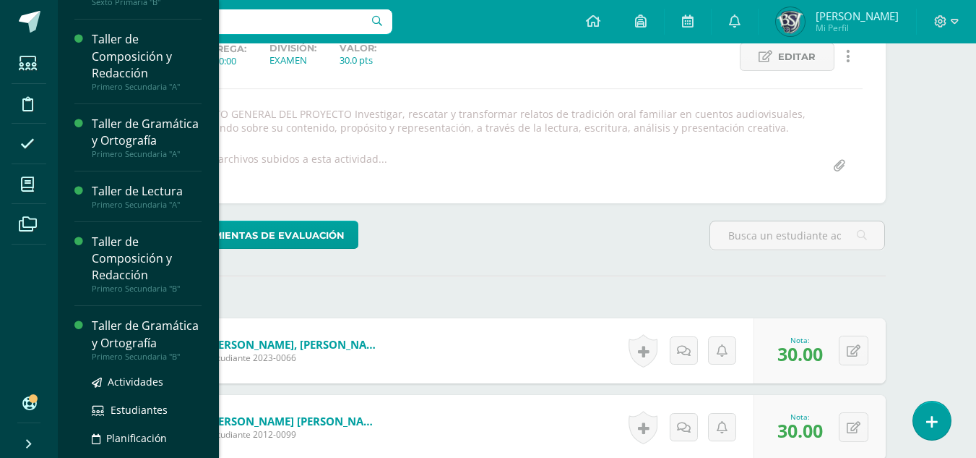
click at [116, 351] on div "Taller de Gramática y Ortografía" at bounding box center [147, 333] width 110 height 33
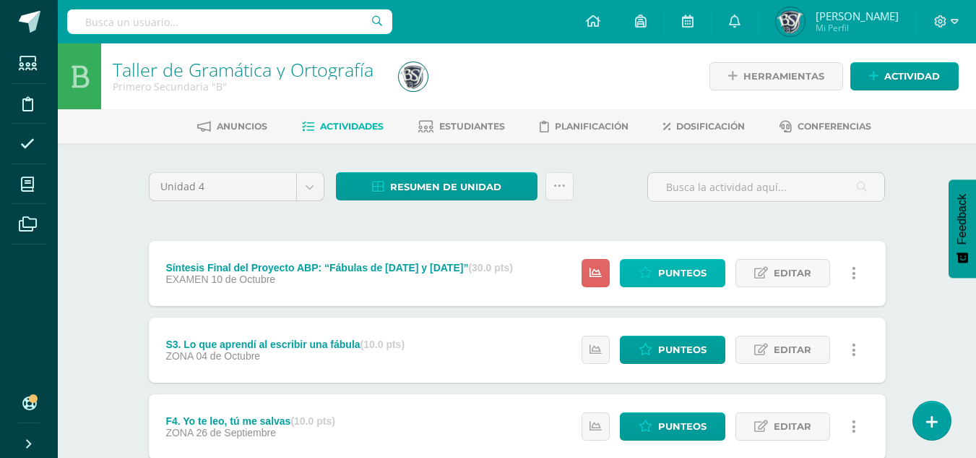
click at [682, 266] on span "Punteos" at bounding box center [682, 272] width 48 height 27
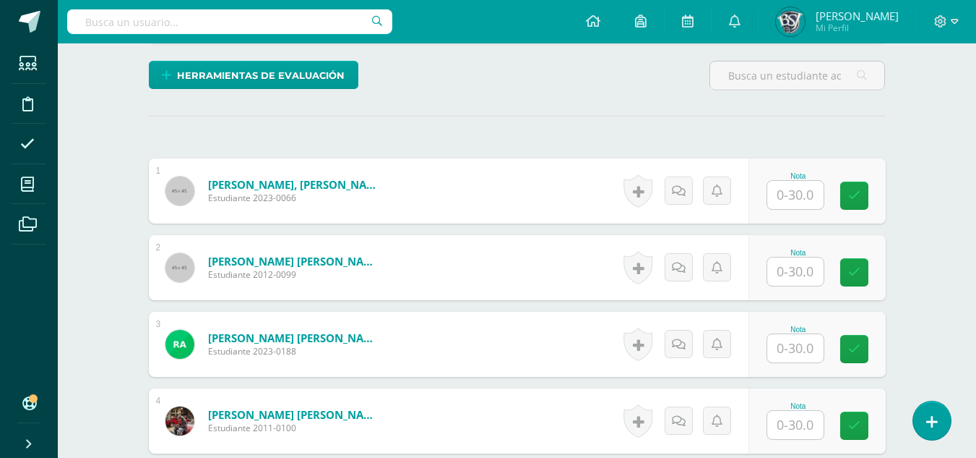
scroll to position [372, 0]
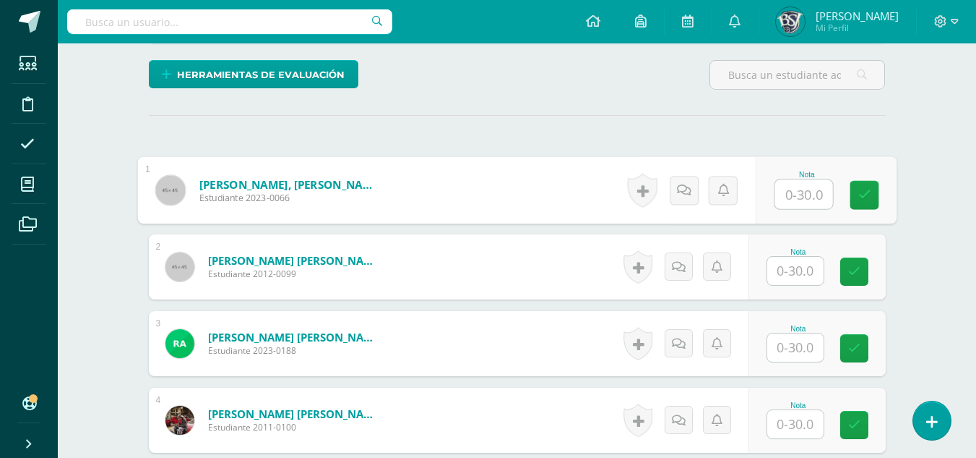
click at [809, 205] on input "text" at bounding box center [804, 194] width 58 height 29
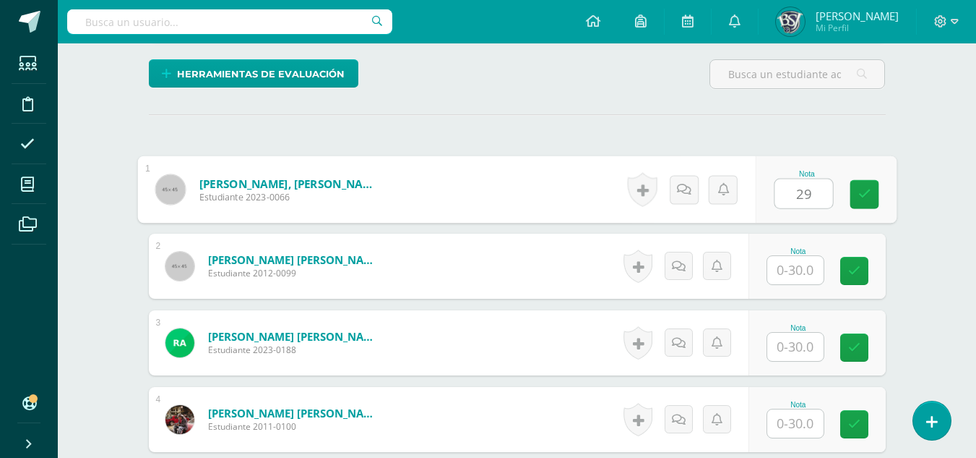
type input "29"
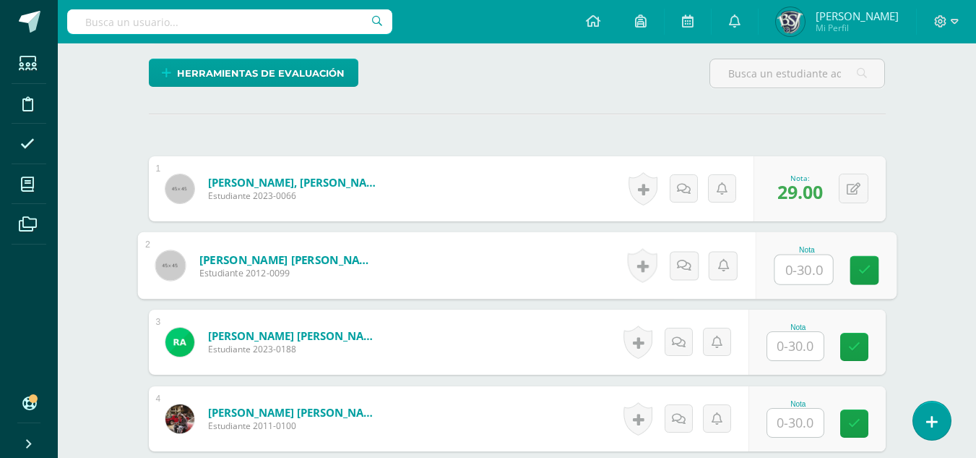
scroll to position [374, 0]
type input "30"
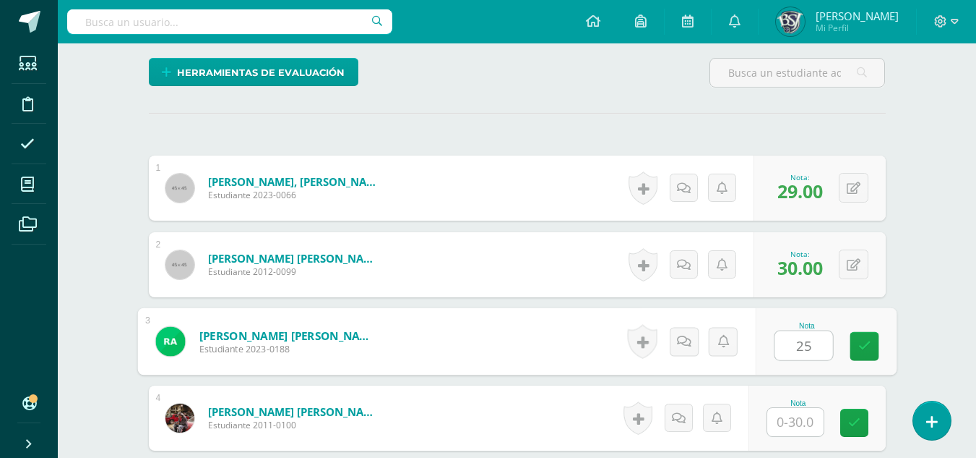
type input "25"
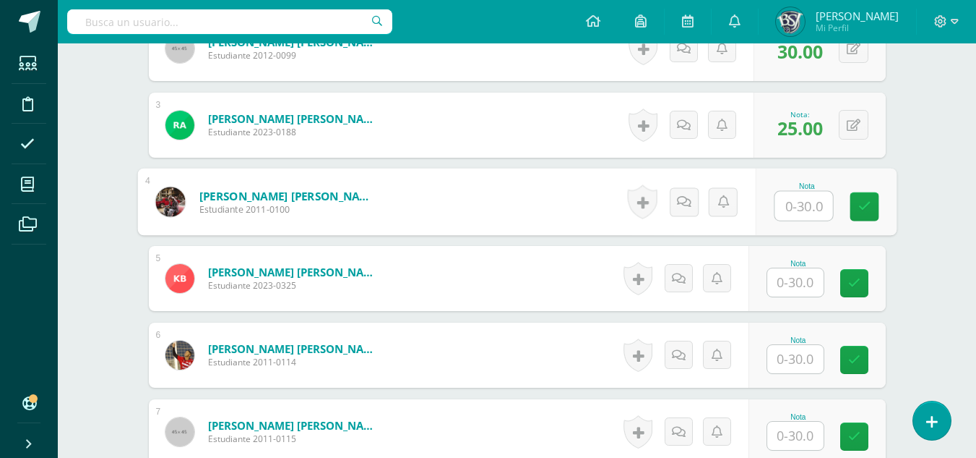
scroll to position [591, 0]
type input "29"
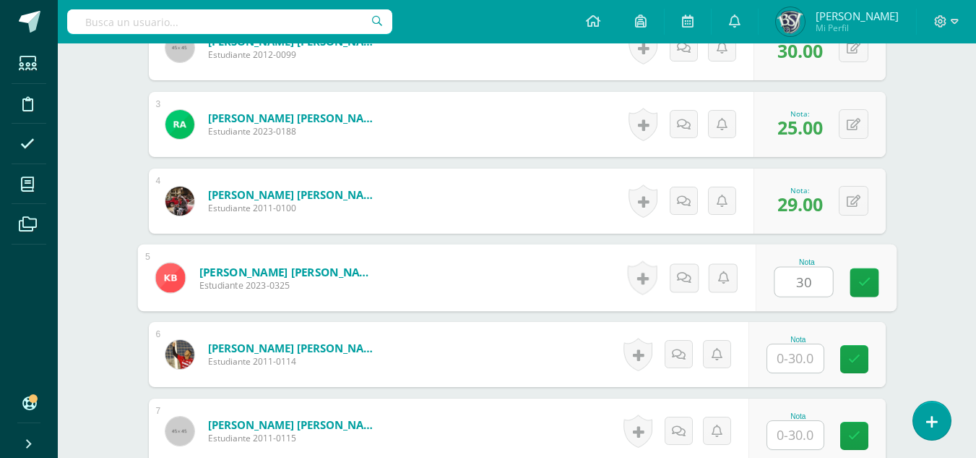
type input "30"
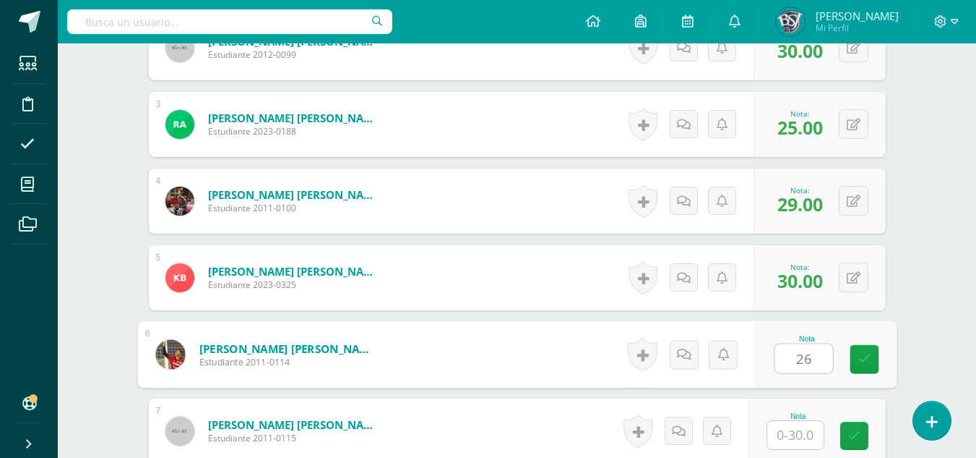
type input "26"
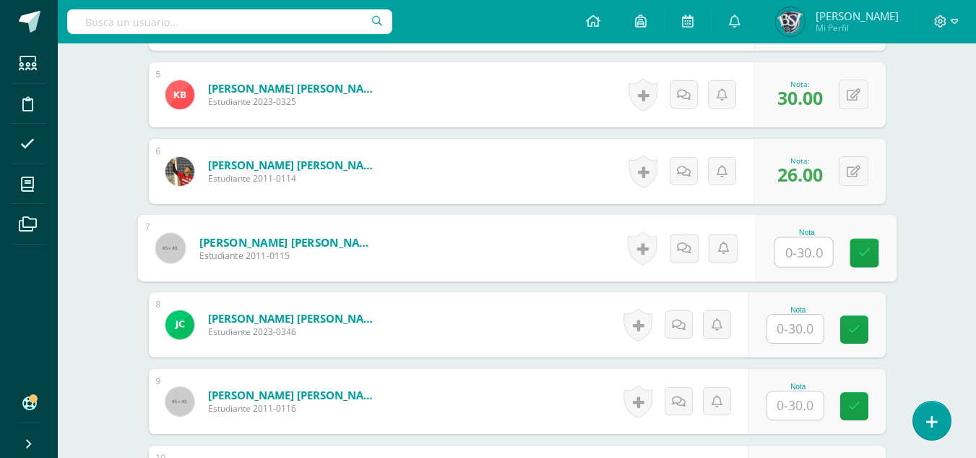
scroll to position [808, 0]
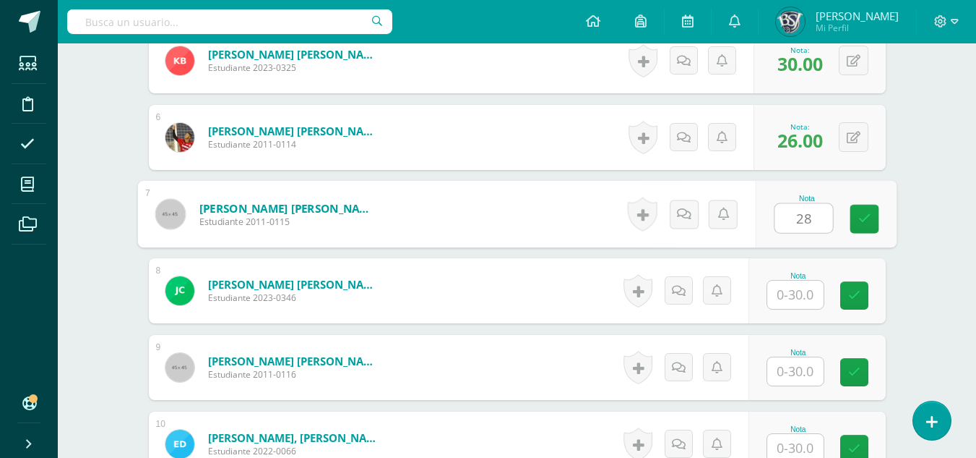
type input "28"
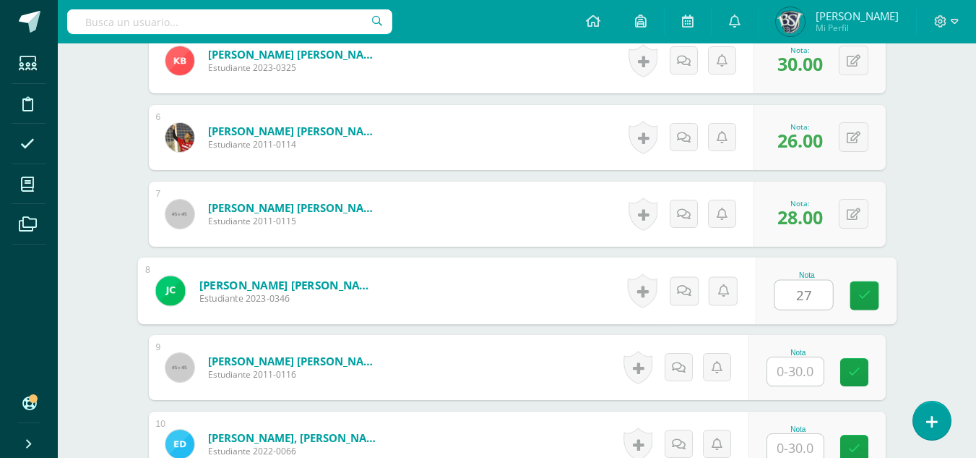
type input "27"
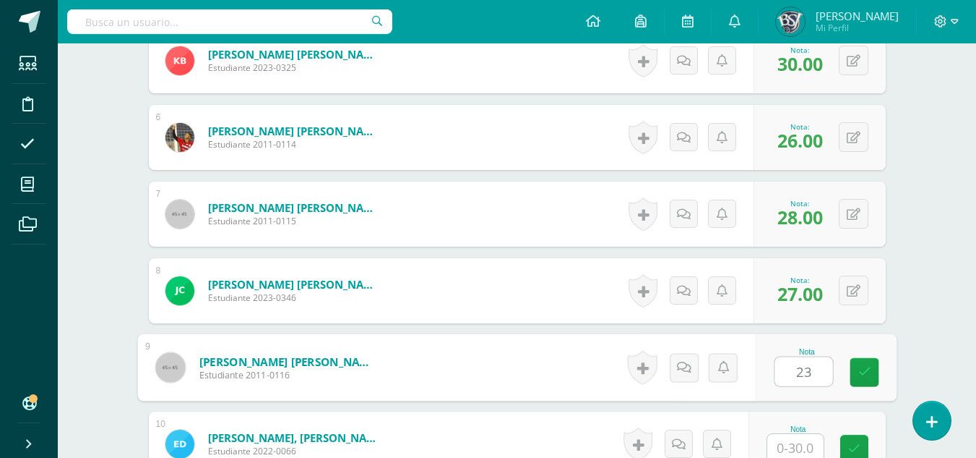
type input "23"
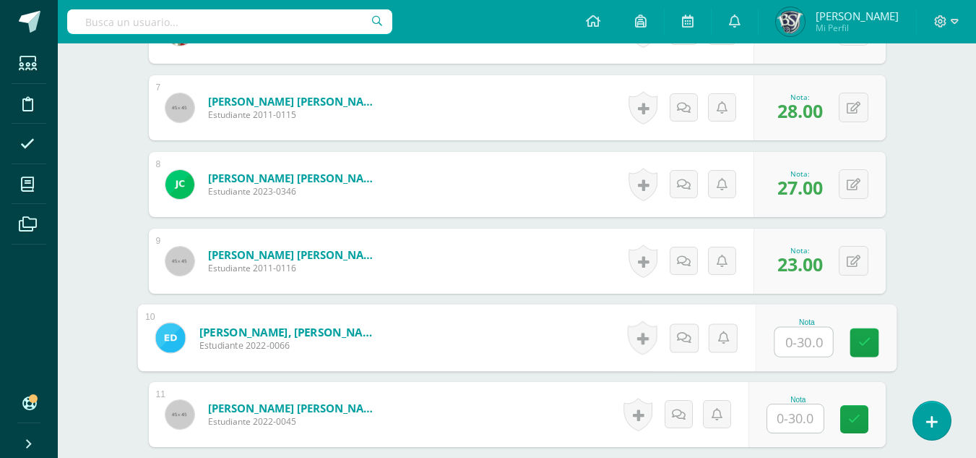
scroll to position [957, 0]
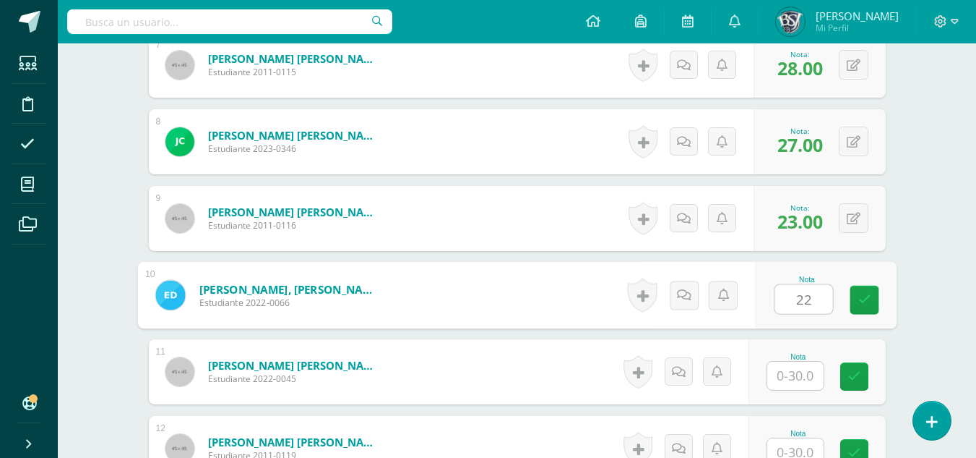
type input "22"
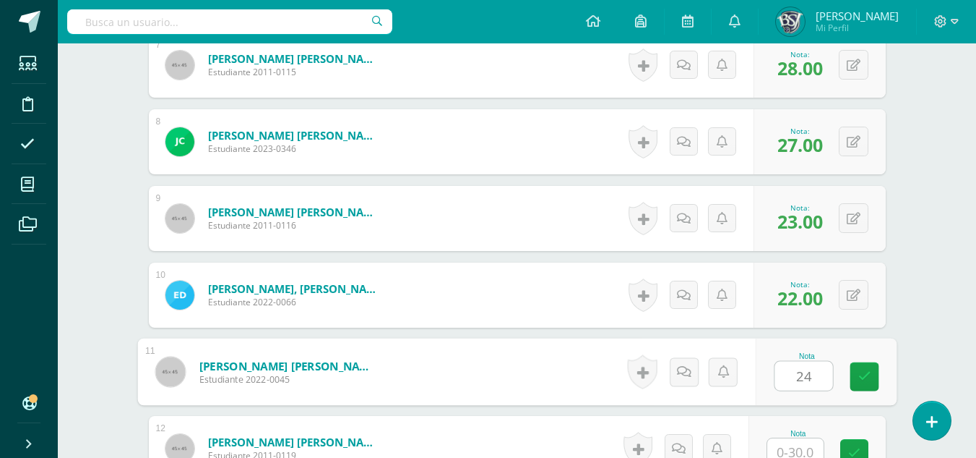
type input "24"
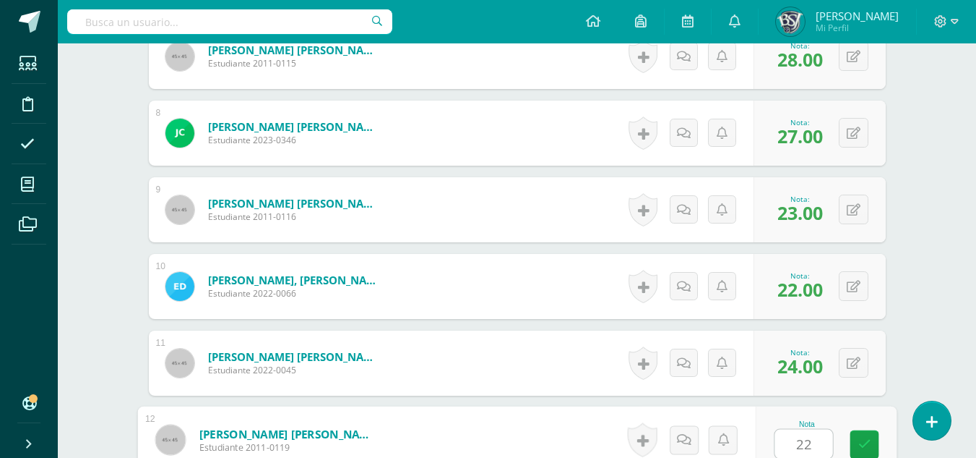
type input "22"
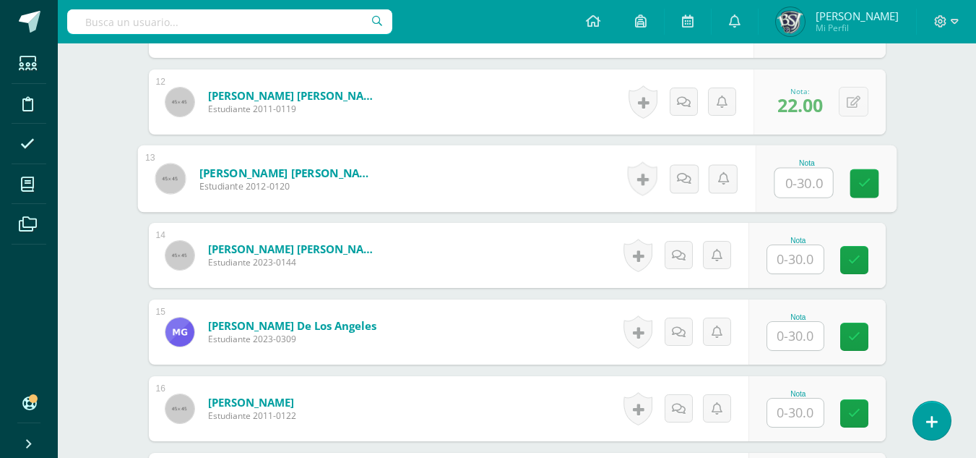
scroll to position [1329, 0]
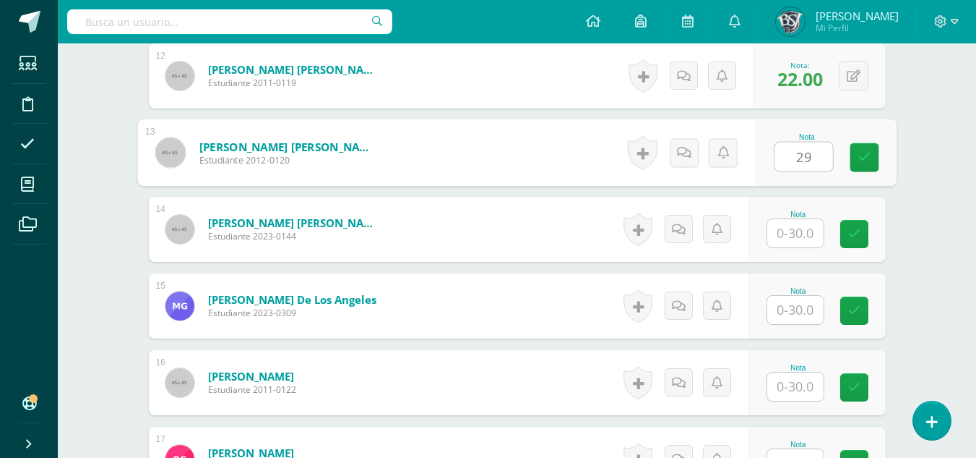
type input "29"
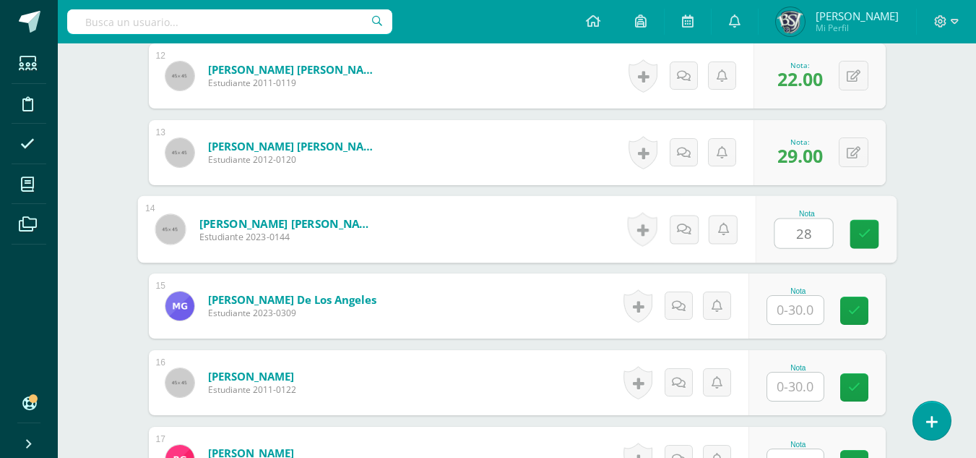
type input "28"
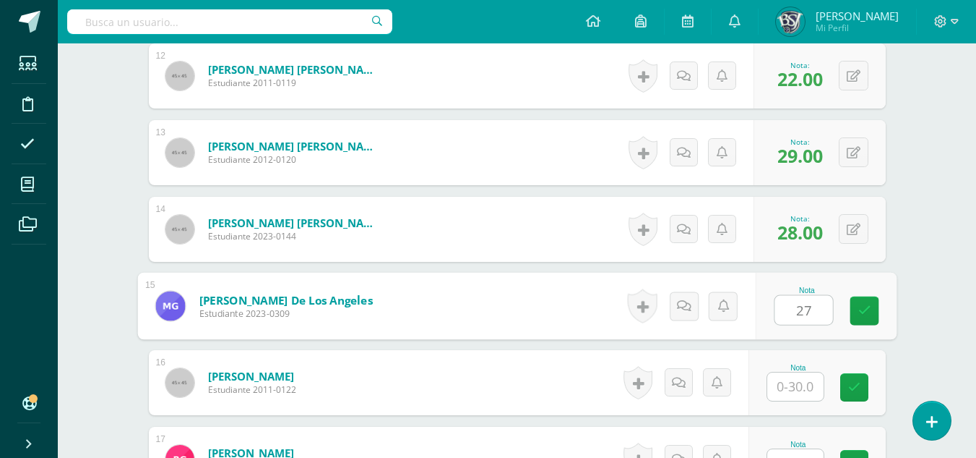
type input "27"
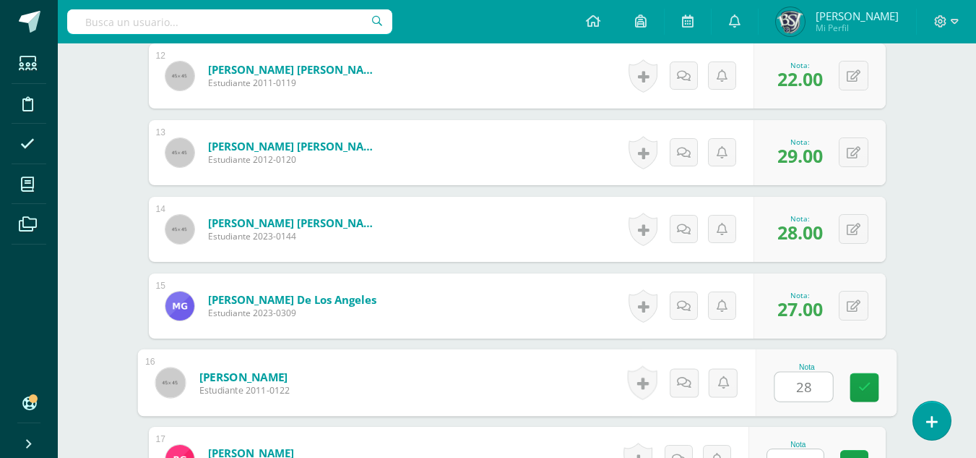
type input "28"
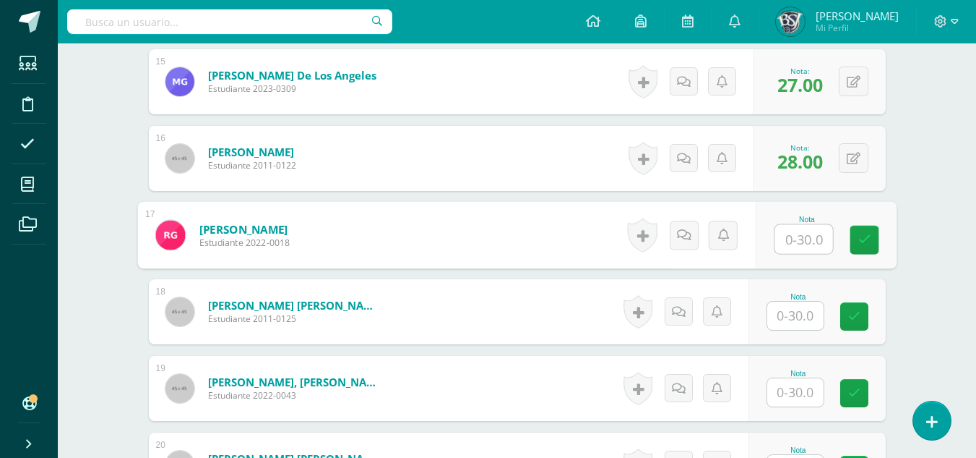
scroll to position [1566, 0]
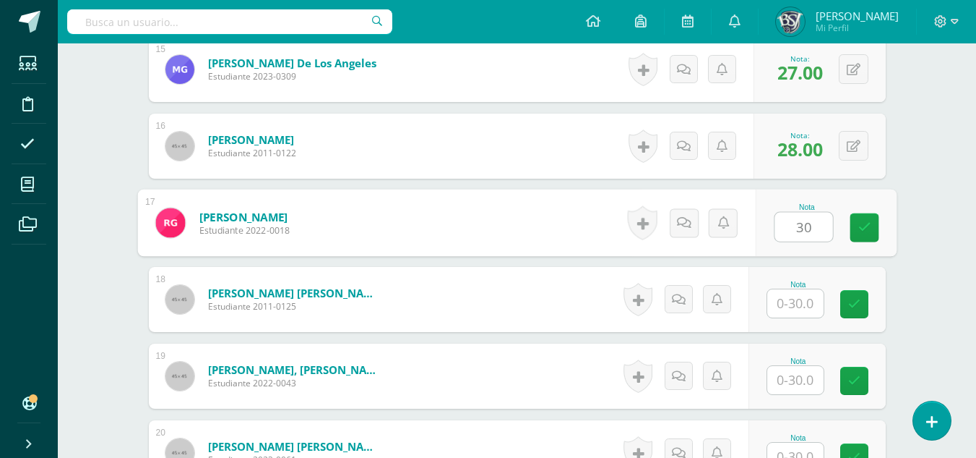
type input "30"
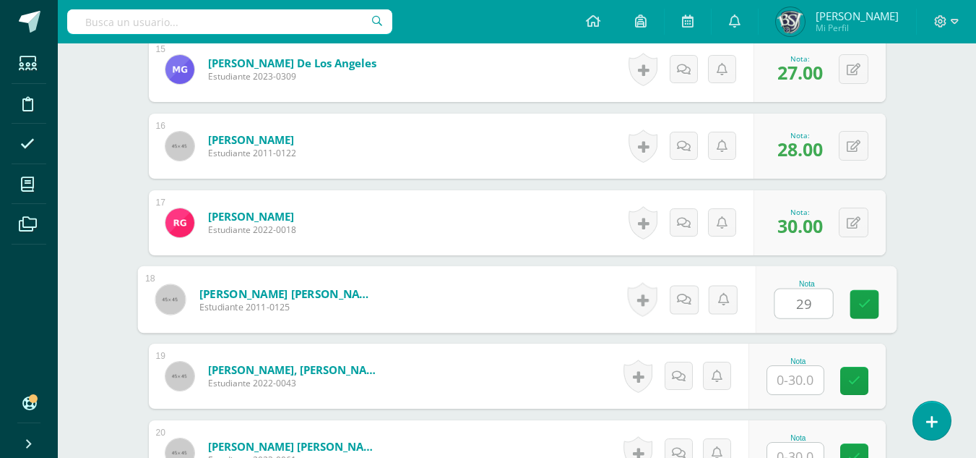
type input "29"
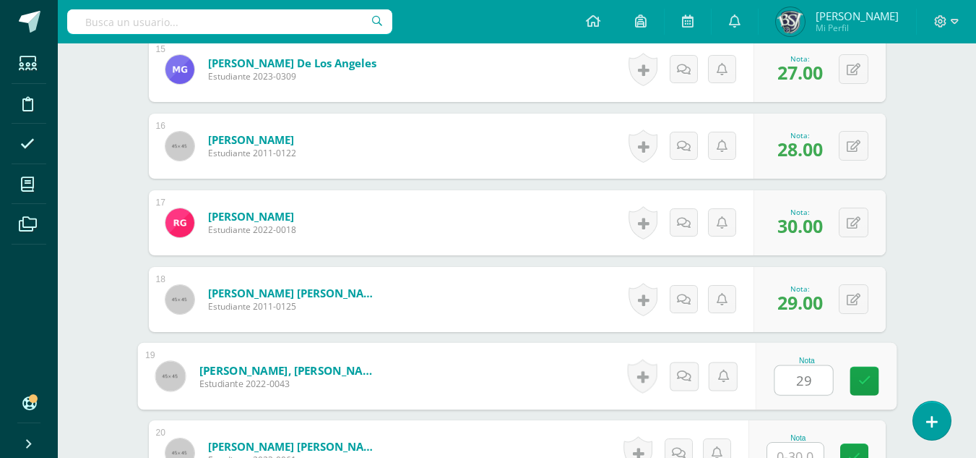
type input "29"
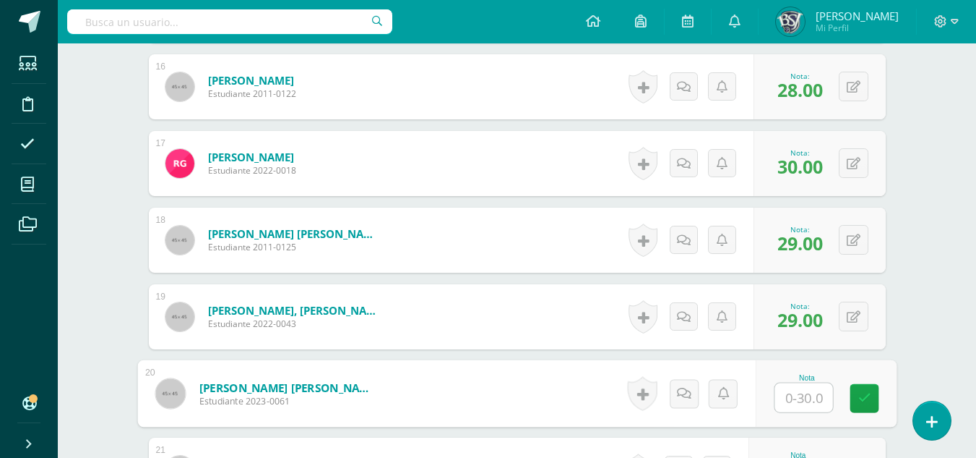
scroll to position [1651, 0]
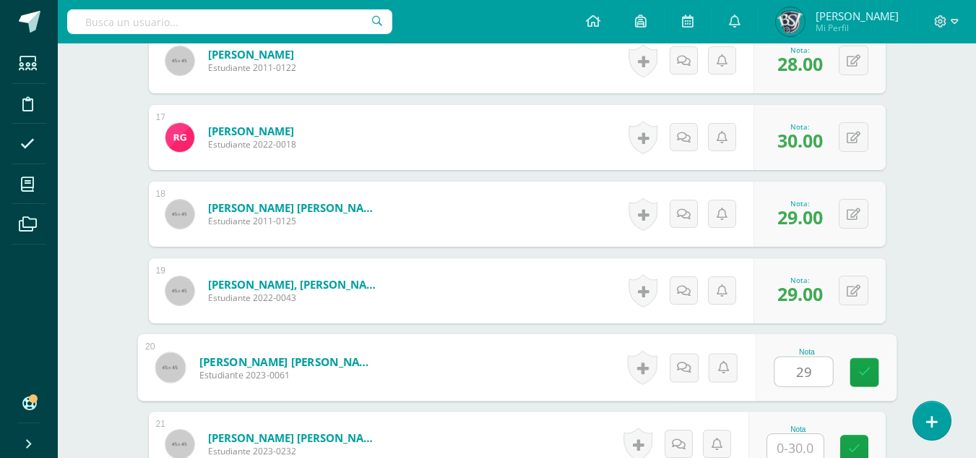
type input "29"
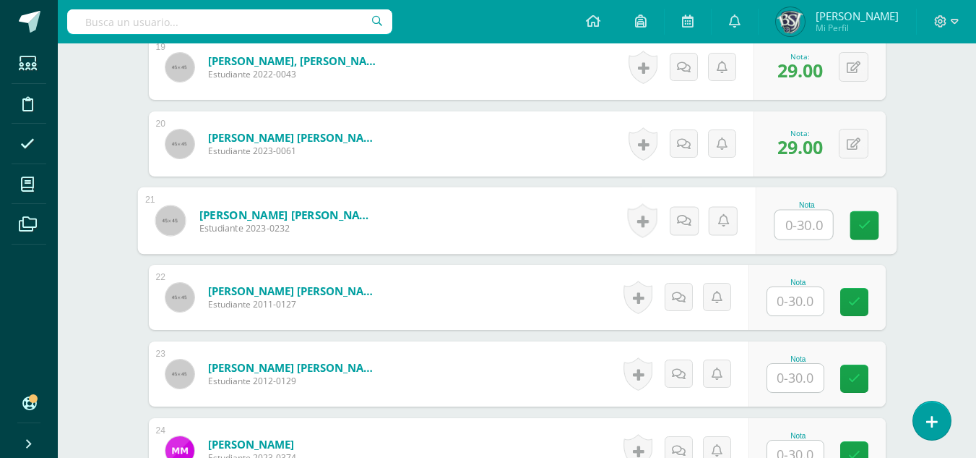
scroll to position [1944, 0]
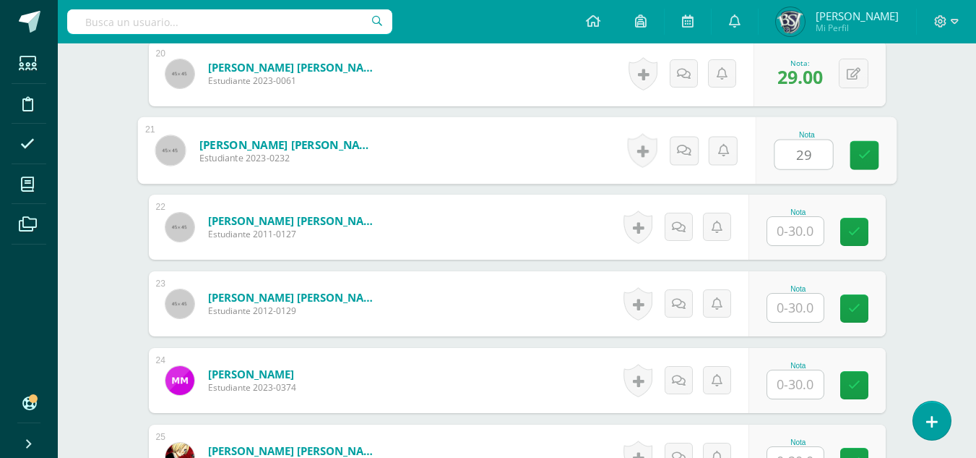
type input "29"
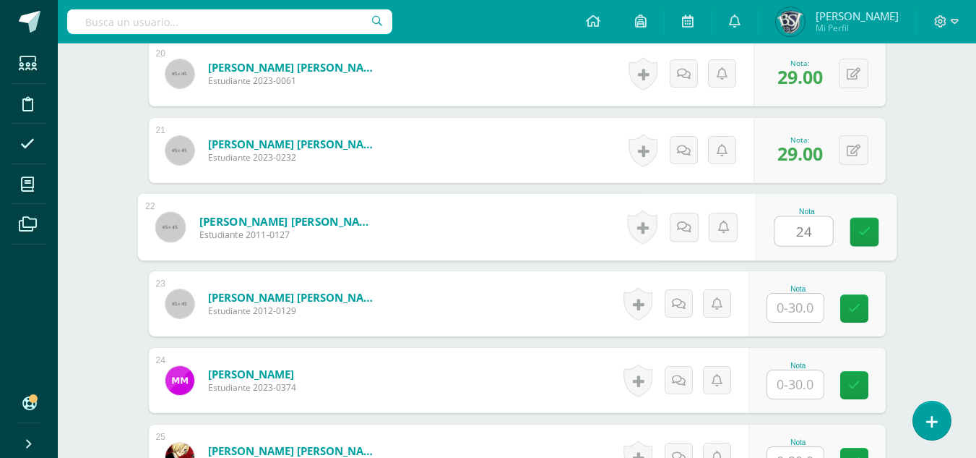
type input "24"
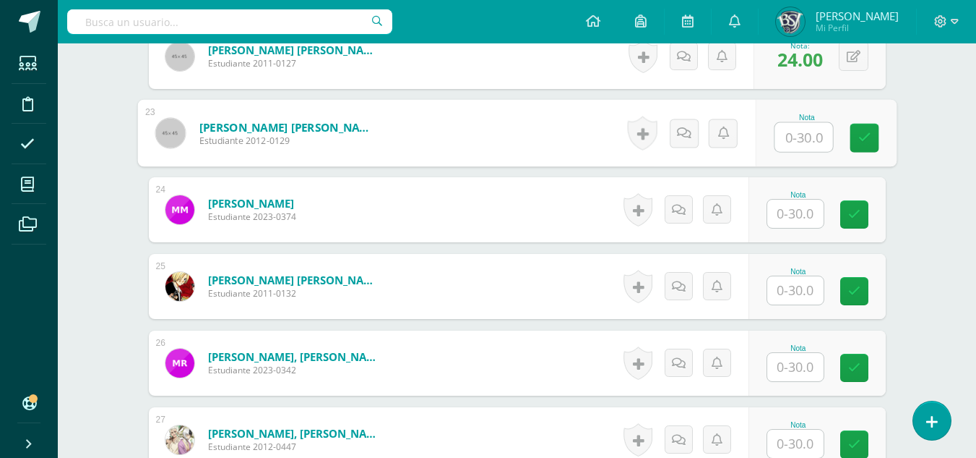
scroll to position [2089, 0]
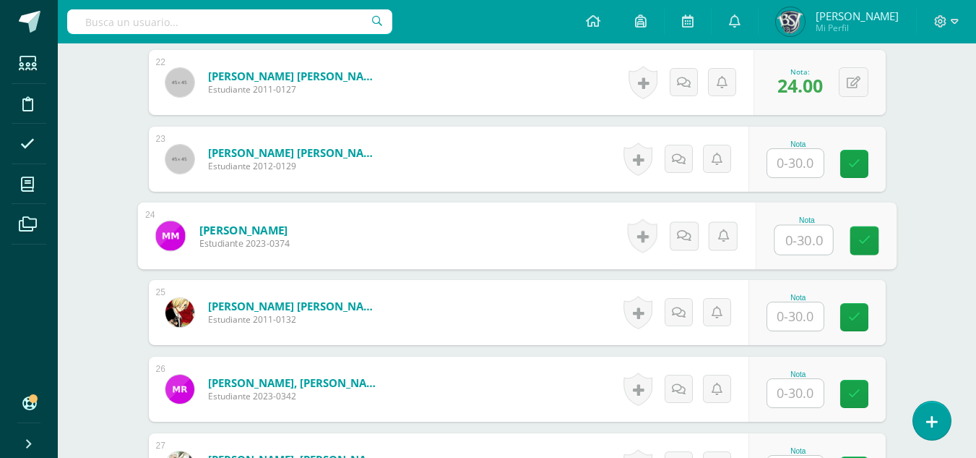
click at [804, 234] on input "text" at bounding box center [804, 240] width 58 height 29
type input "24"
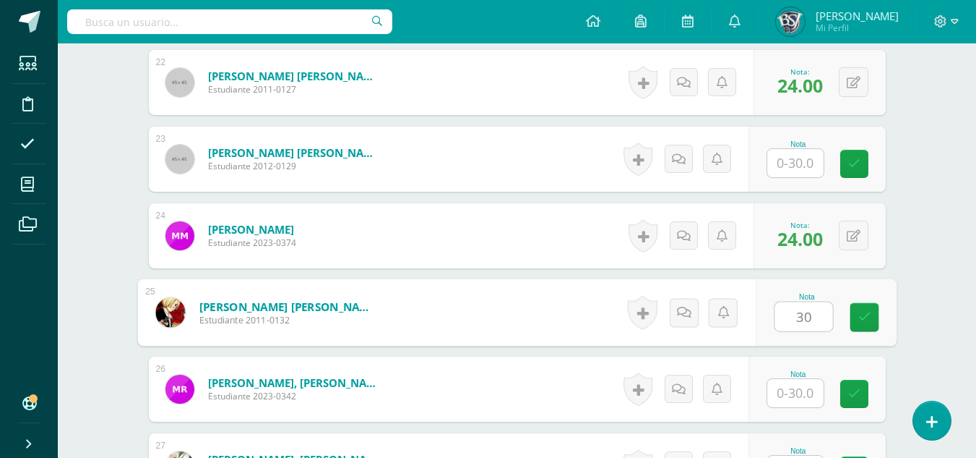
type input "30"
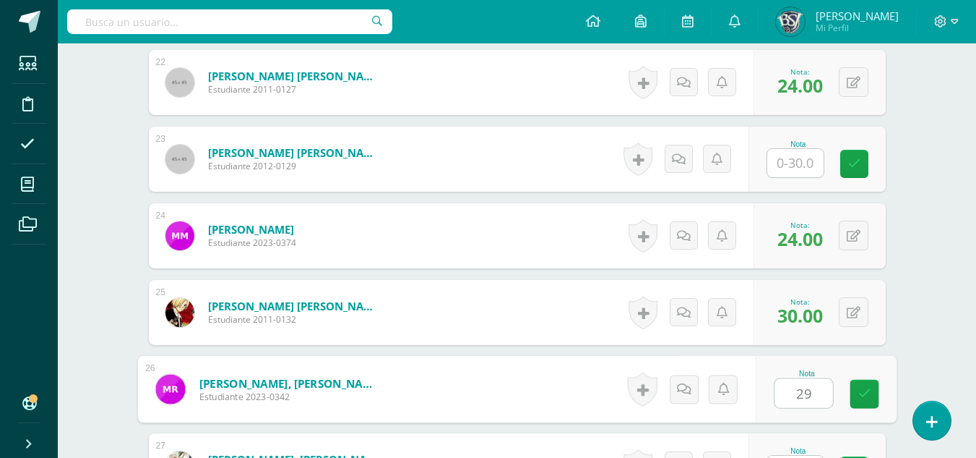
type input "29"
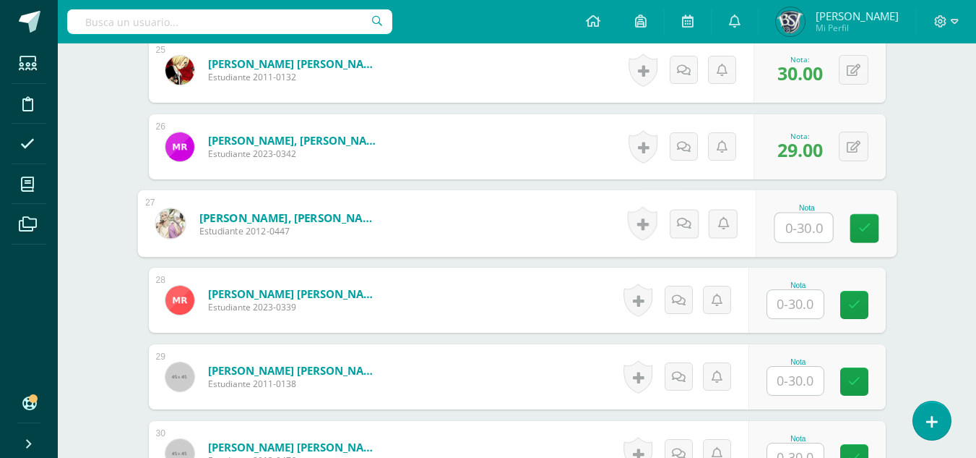
scroll to position [2332, 0]
type input "2"
type input "30"
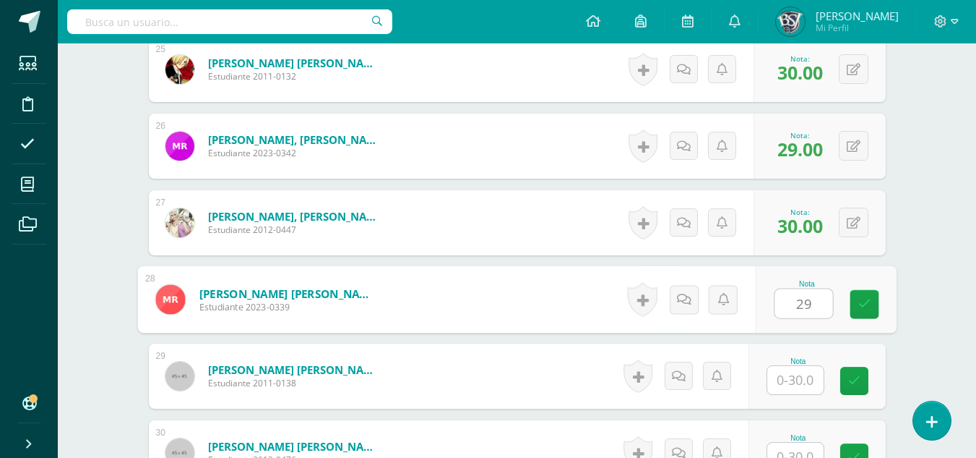
type input "29"
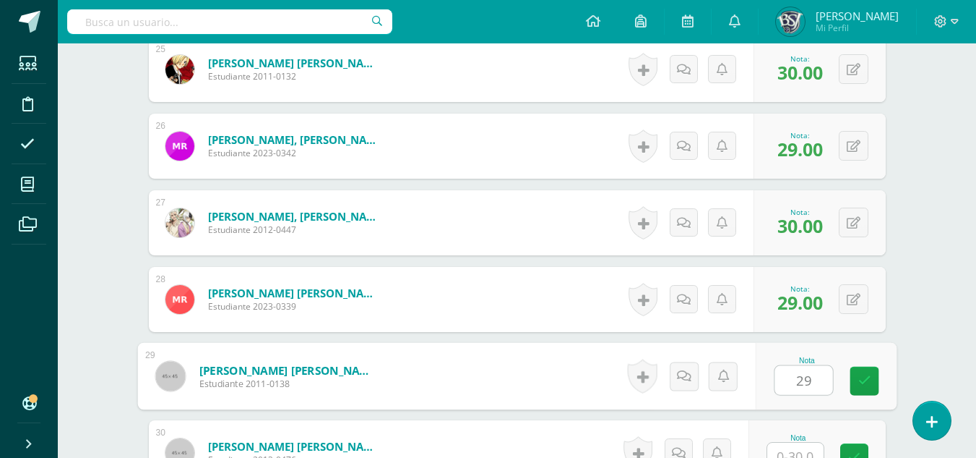
type input "29"
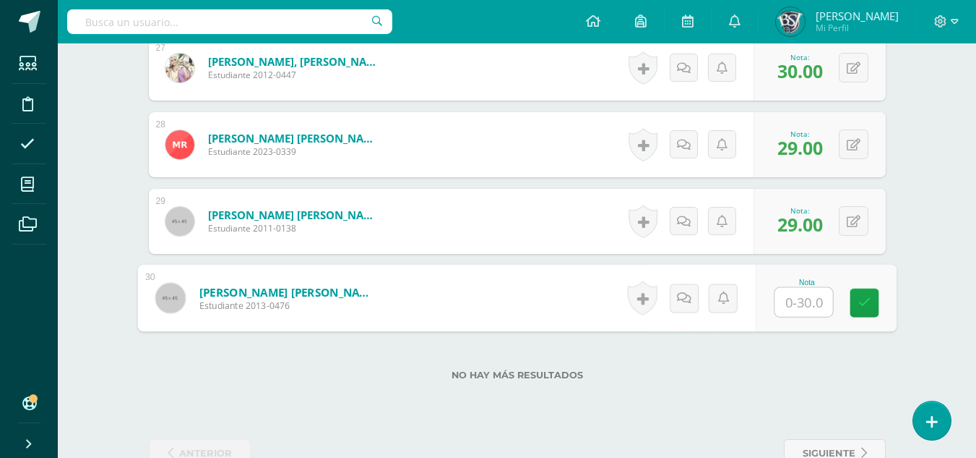
scroll to position [2489, 0]
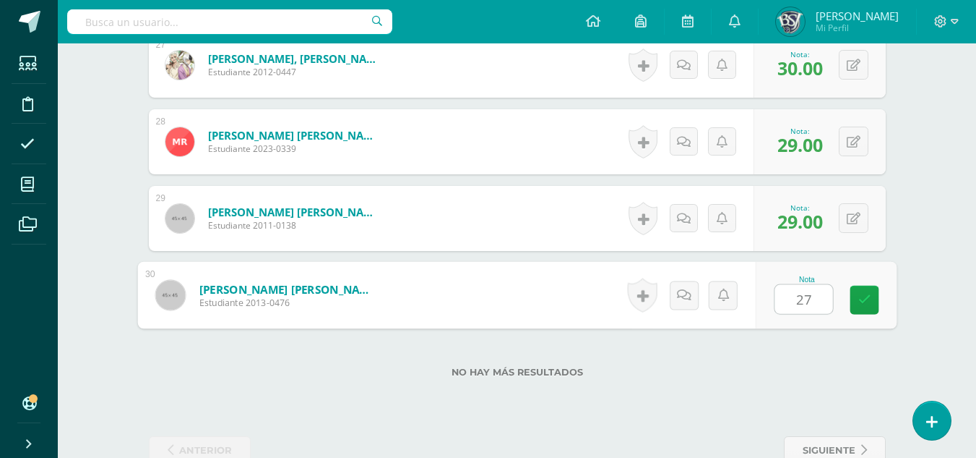
type input "27"
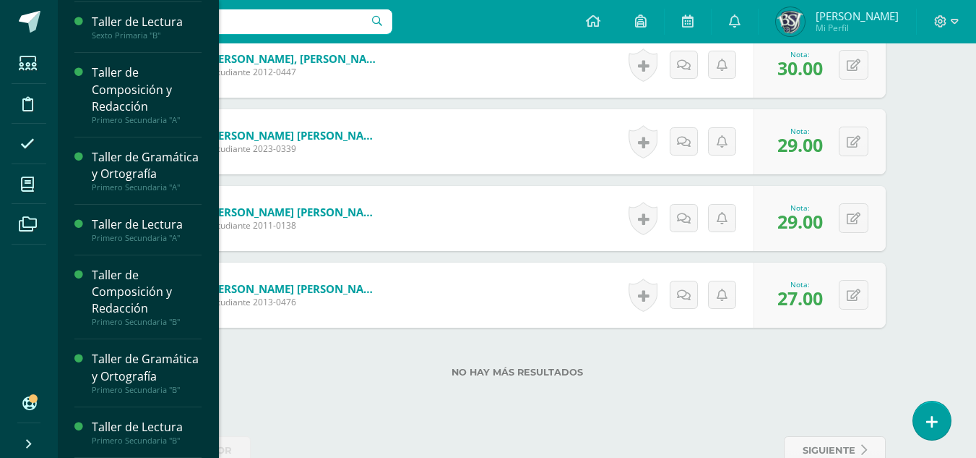
scroll to position [183, 0]
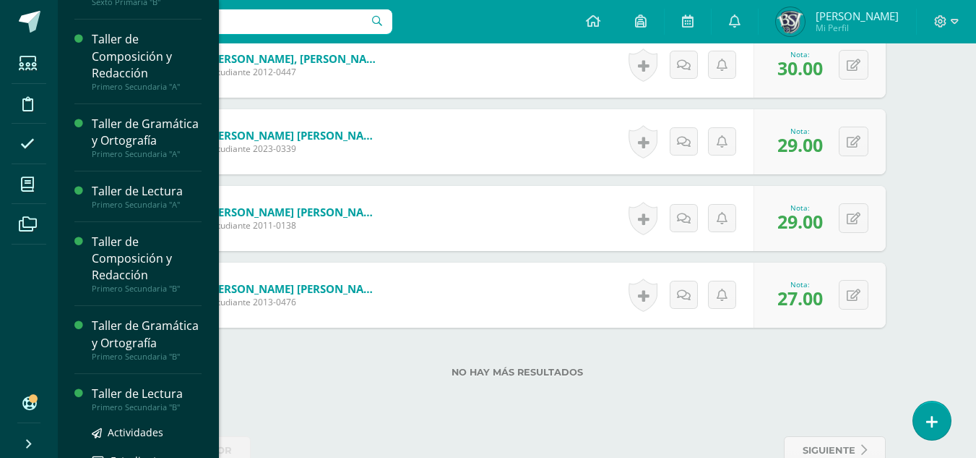
click at [166, 402] on div "Taller de Lectura" at bounding box center [147, 393] width 110 height 17
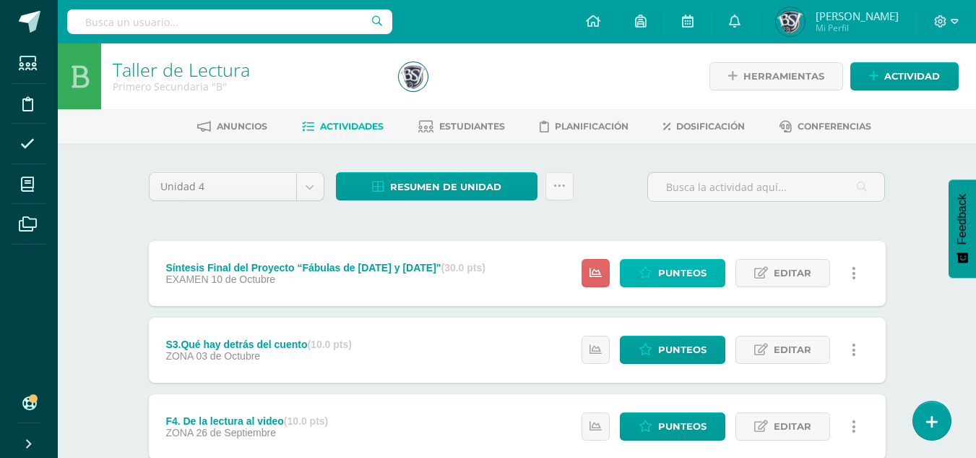
click at [652, 263] on link "Punteos" at bounding box center [673, 273] width 106 height 28
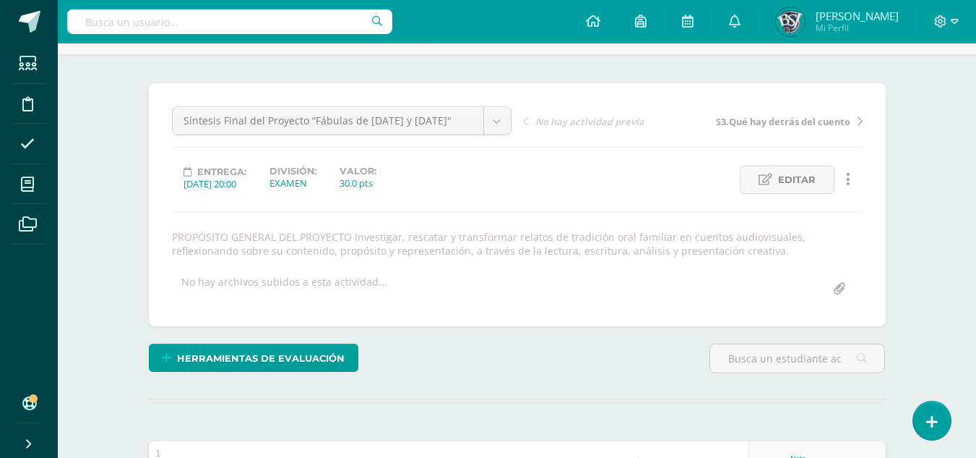
scroll to position [230, 0]
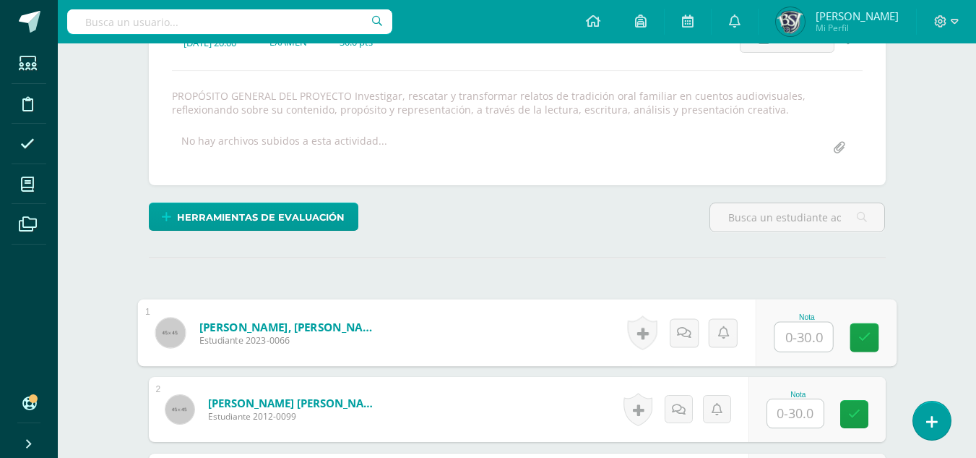
click at [789, 338] on input "text" at bounding box center [804, 336] width 58 height 29
type input "28"
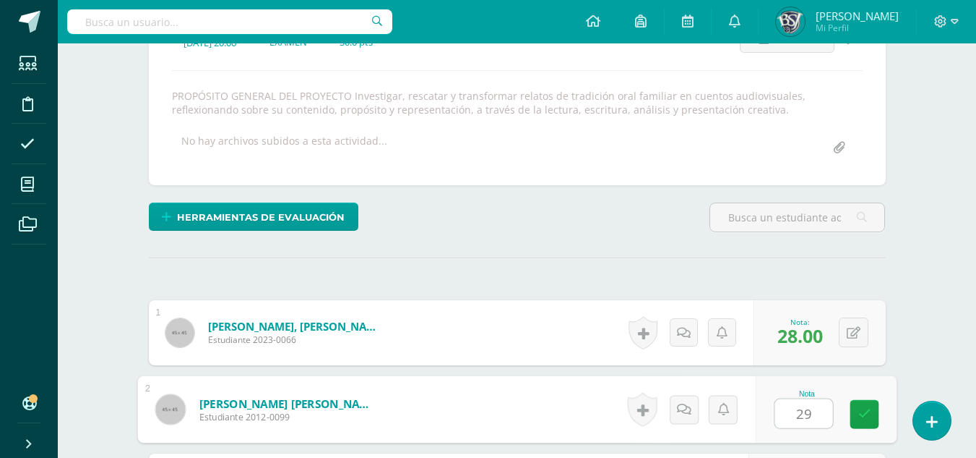
type input "29"
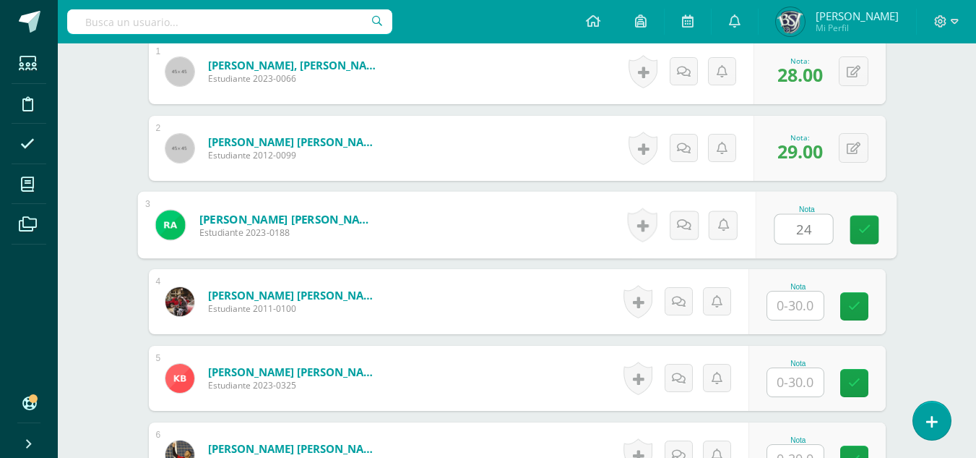
type input "24"
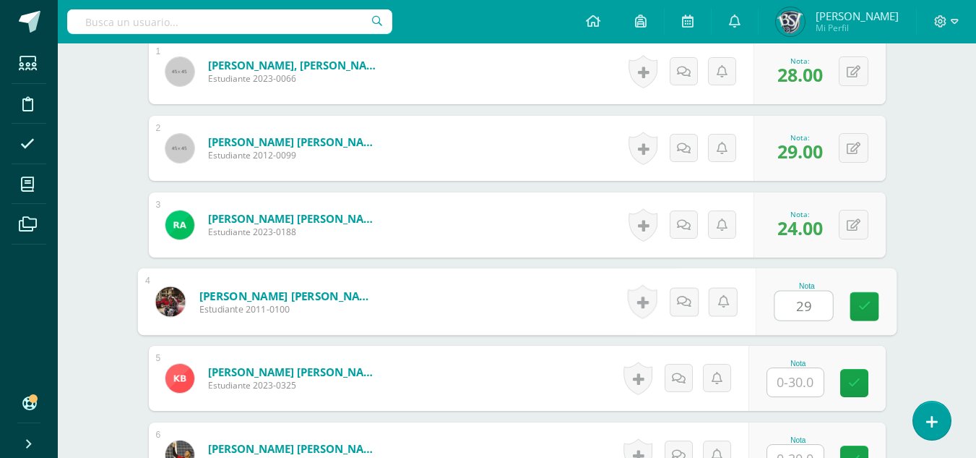
type input "29"
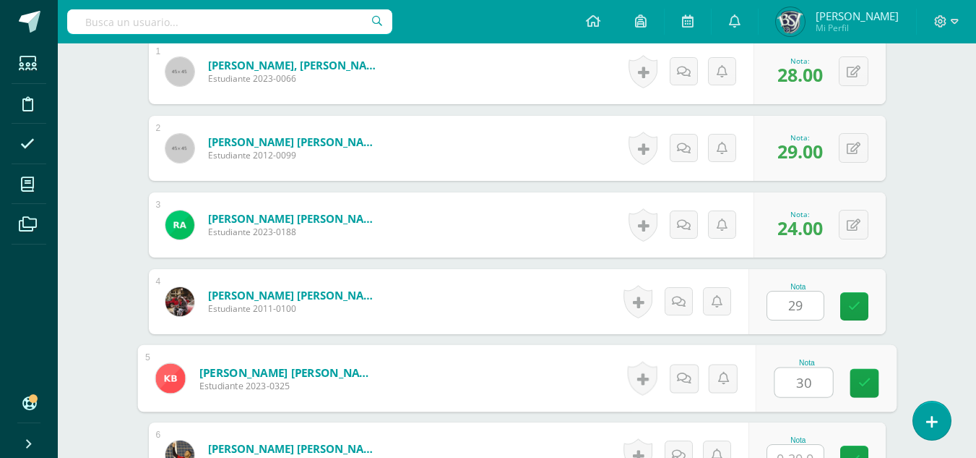
type input "30"
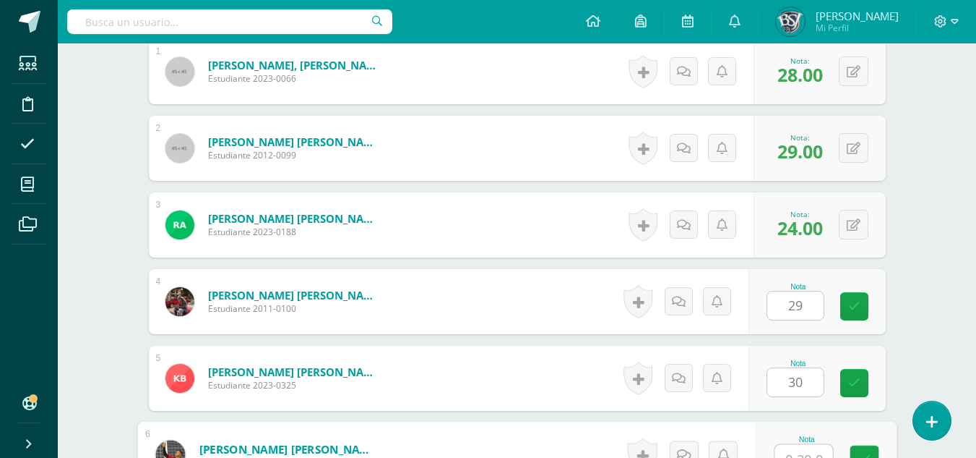
scroll to position [506, 0]
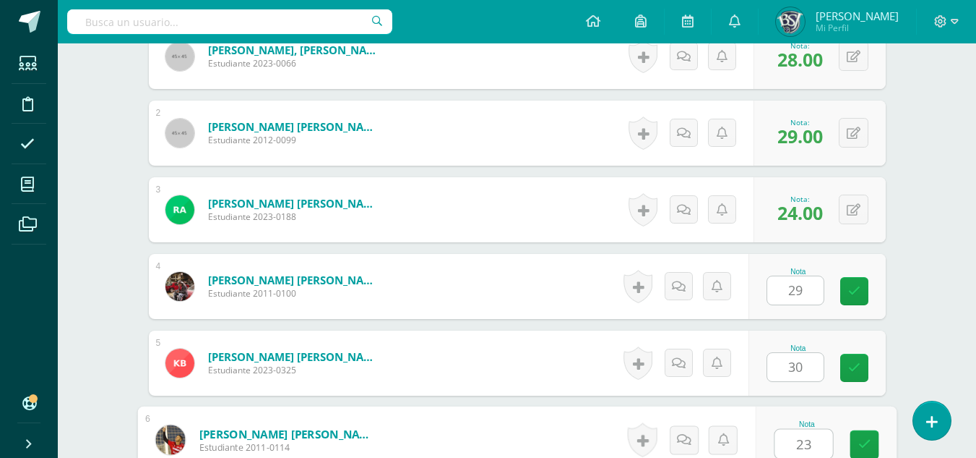
type input "23"
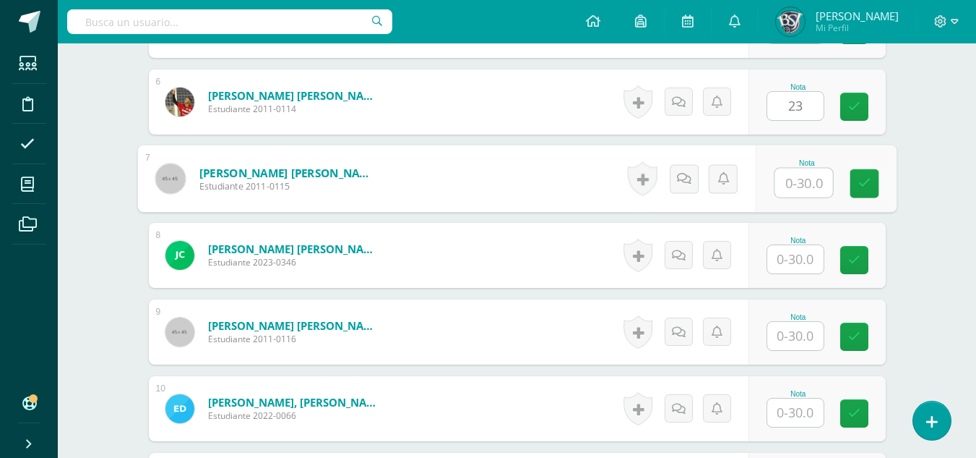
scroll to position [869, 0]
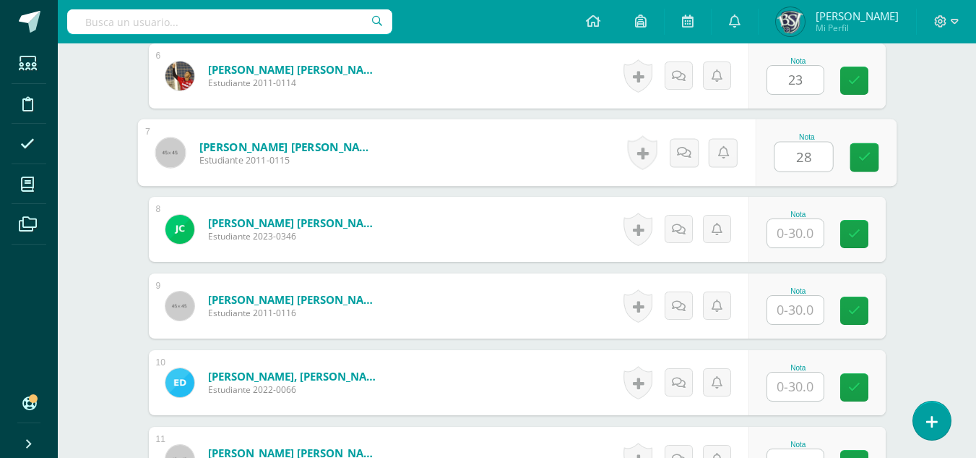
type input "28"
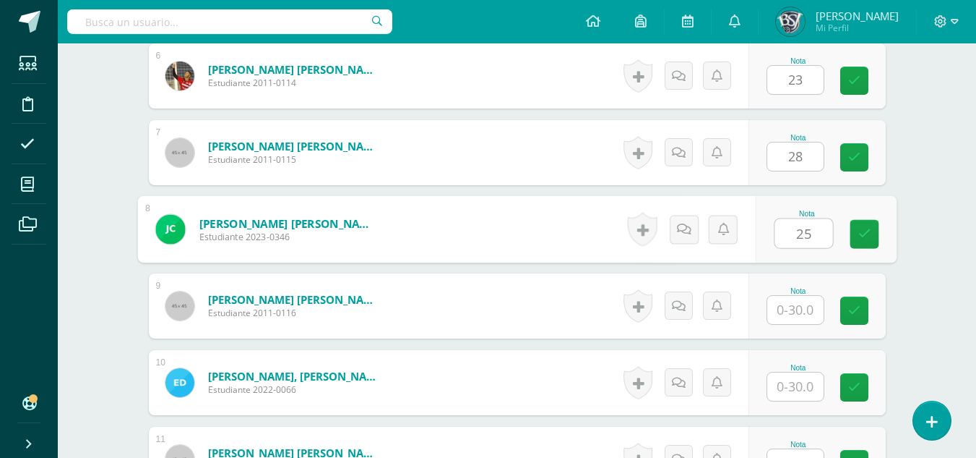
type input "25"
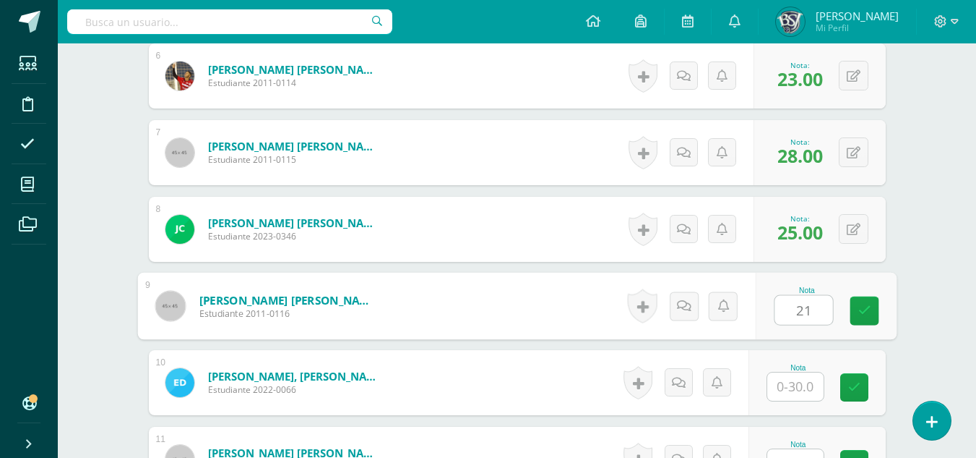
type input "21"
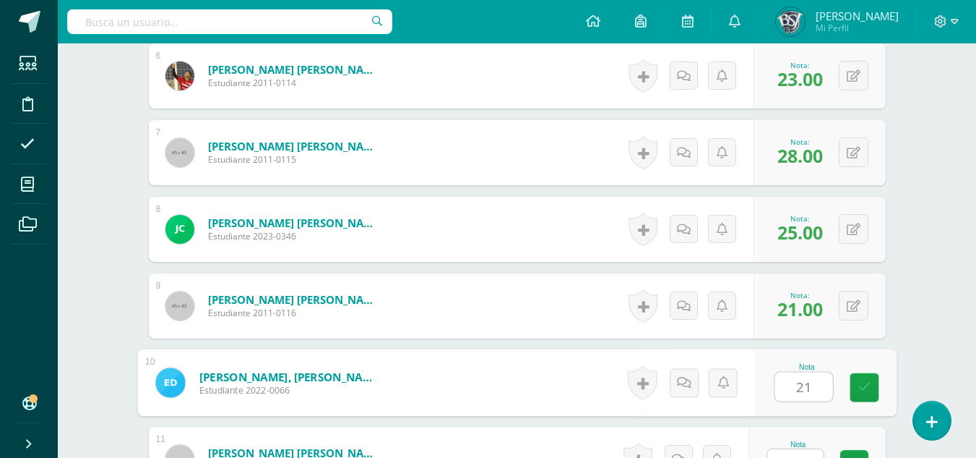
type input "21"
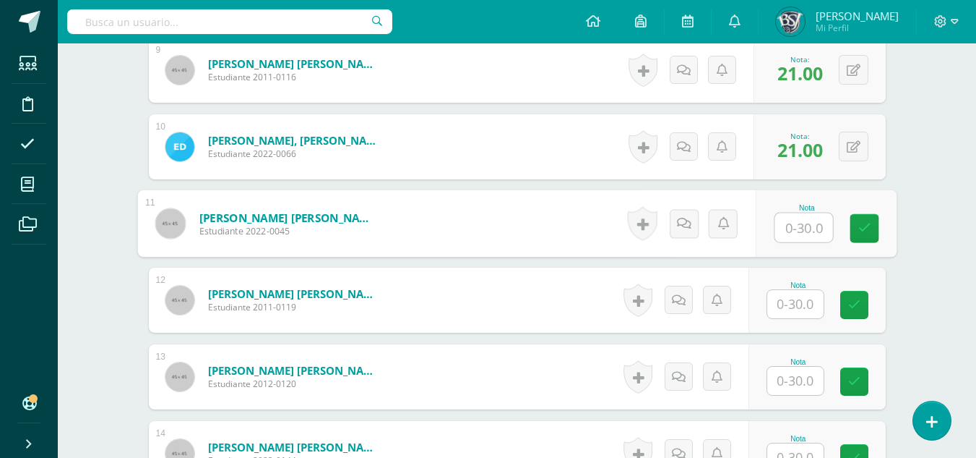
scroll to position [1106, 0]
type input "28"
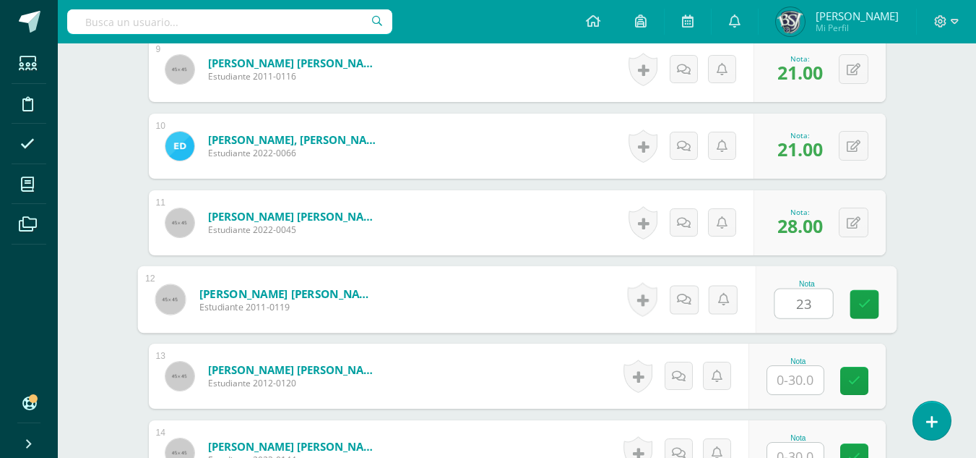
type input "23"
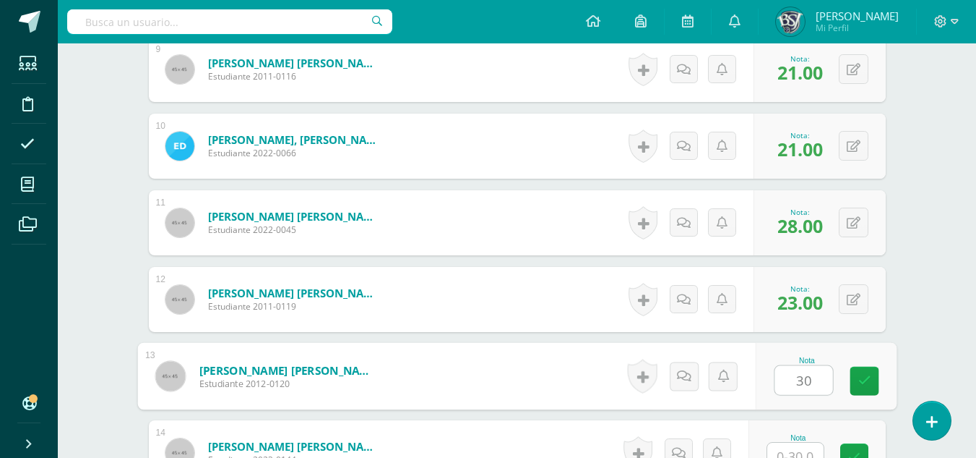
type input "30"
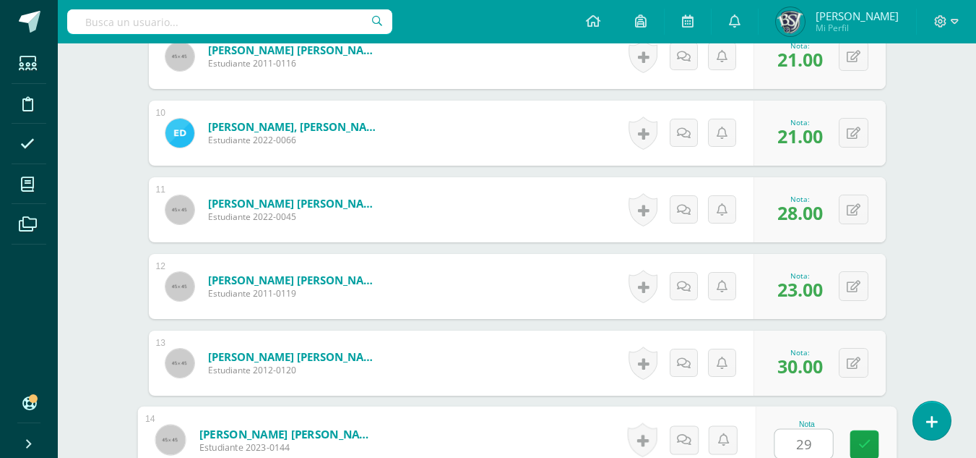
type input "29"
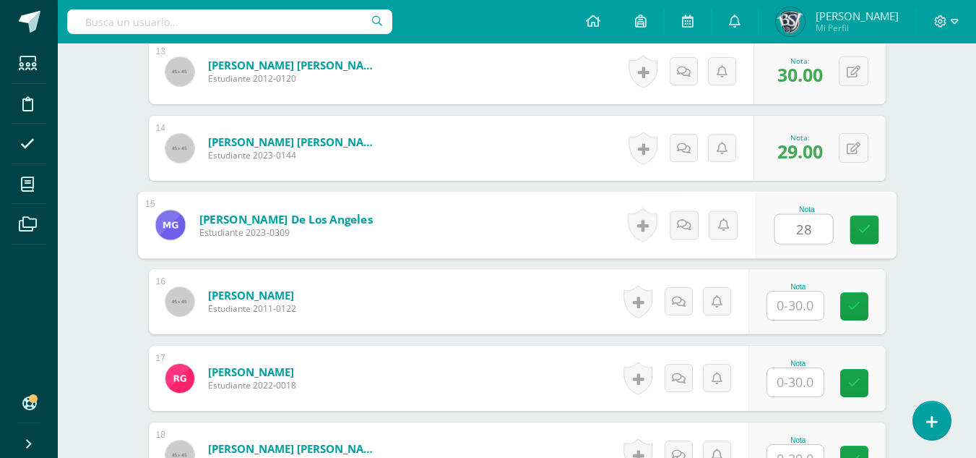
type input "28"
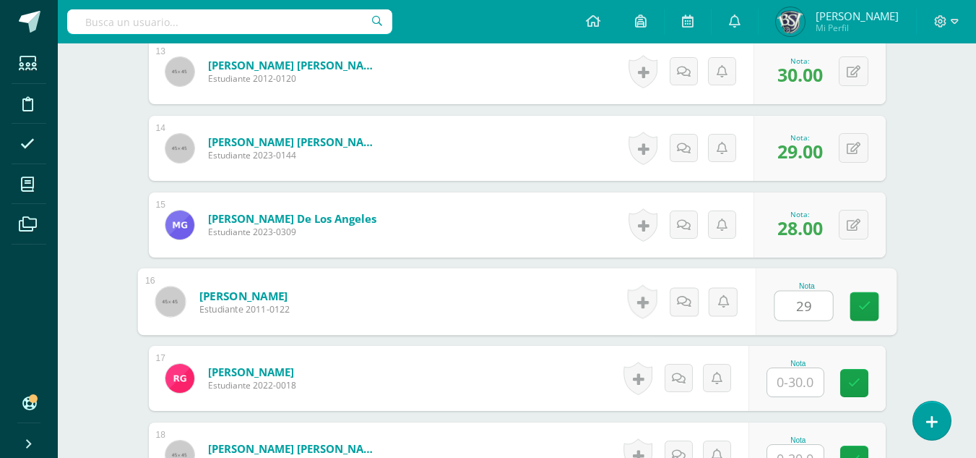
type input "29"
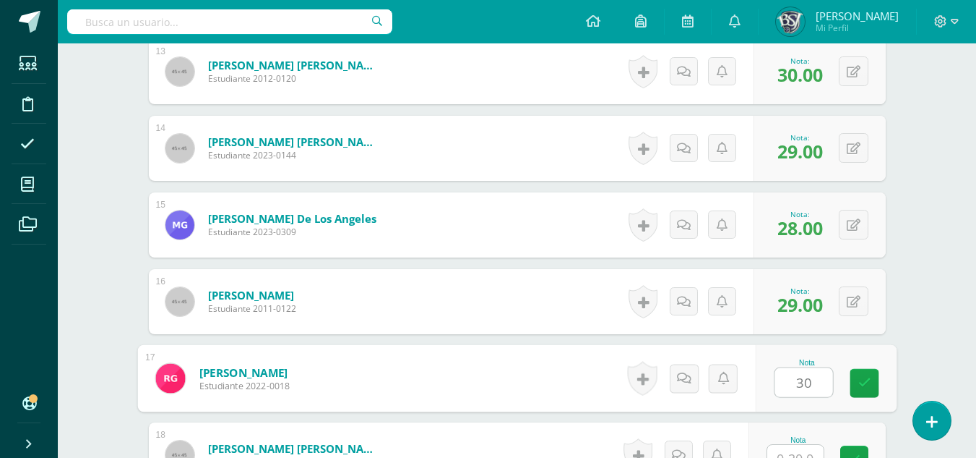
type input "30"
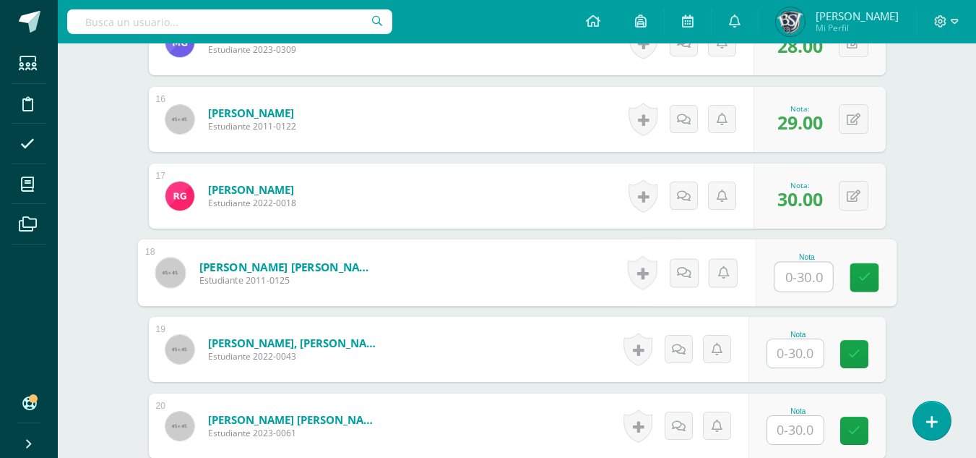
scroll to position [1642, 0]
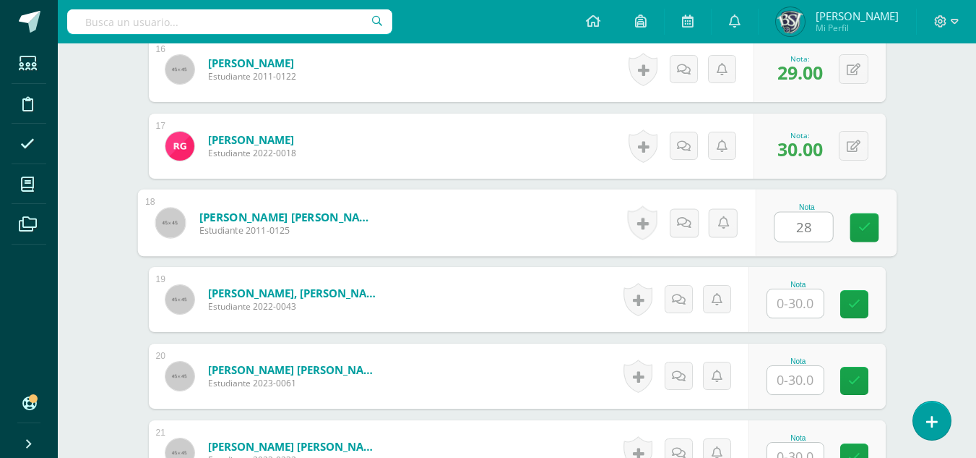
type input "28"
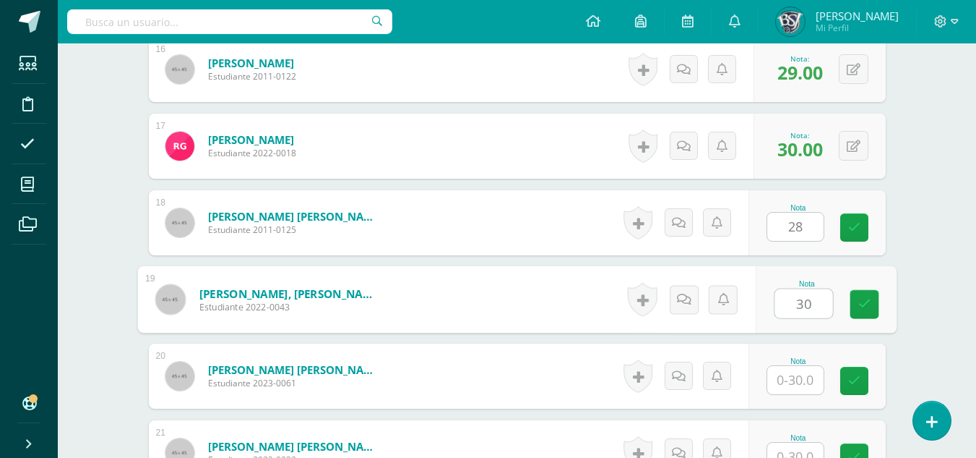
type input "30"
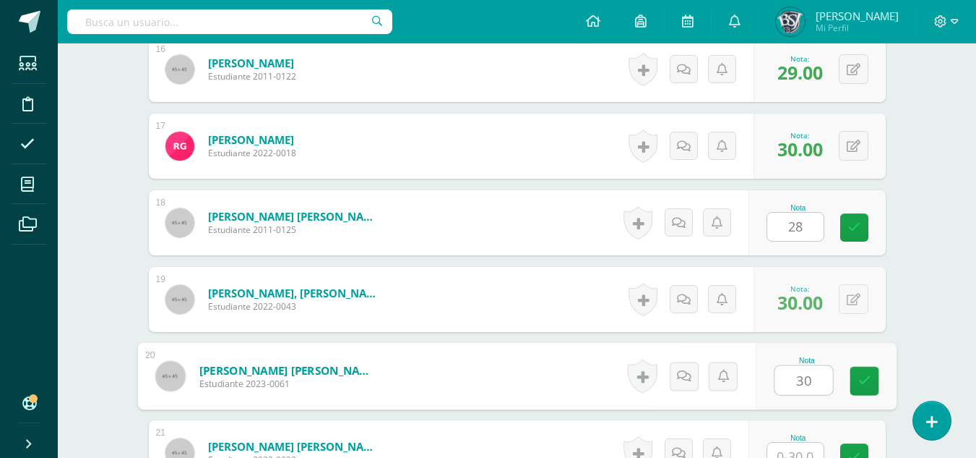
type input "30"
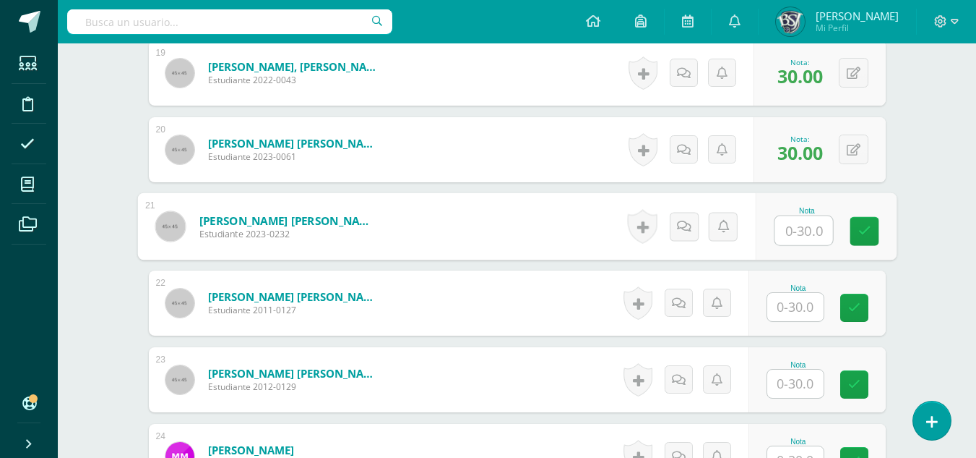
scroll to position [1872, 0]
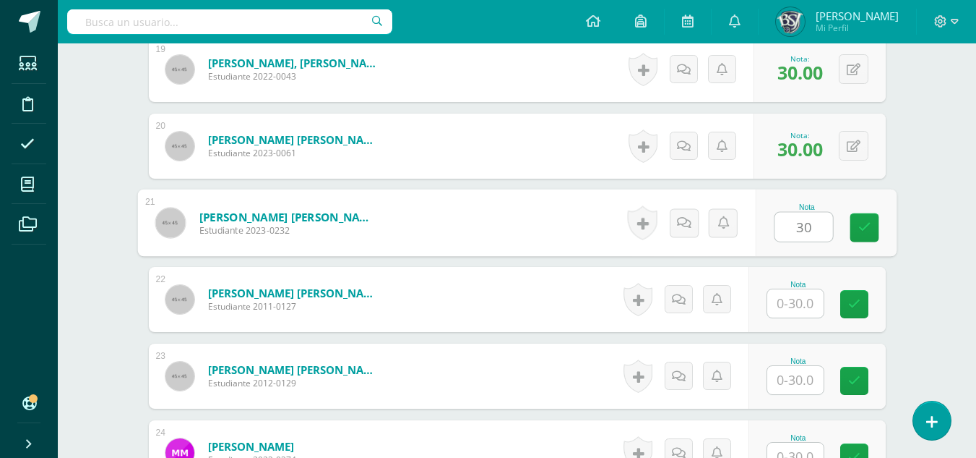
type input "30"
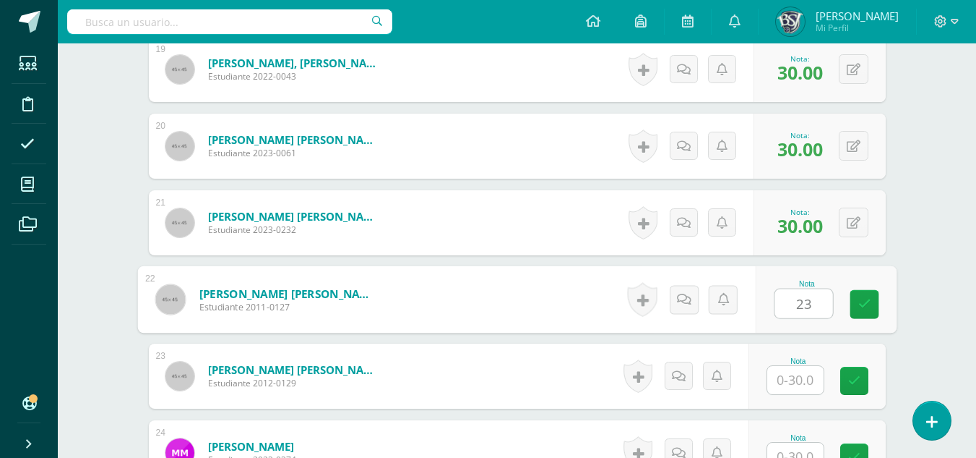
type input "23"
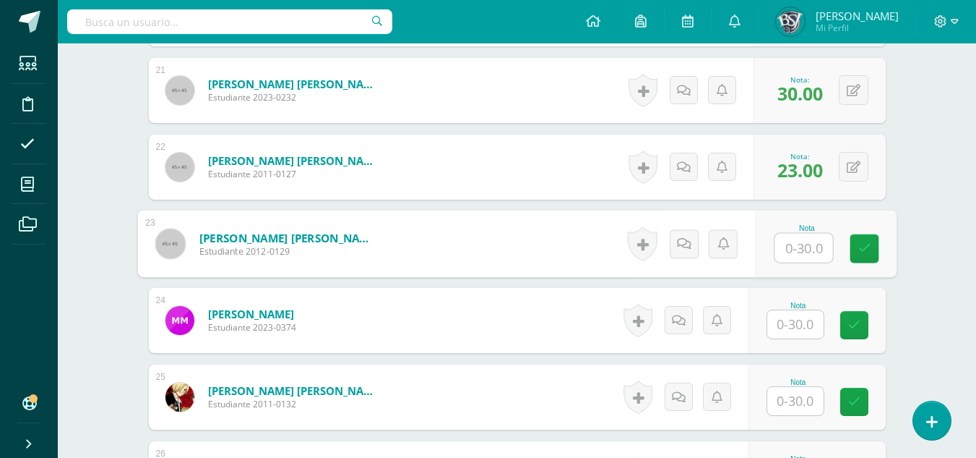
scroll to position [2089, 0]
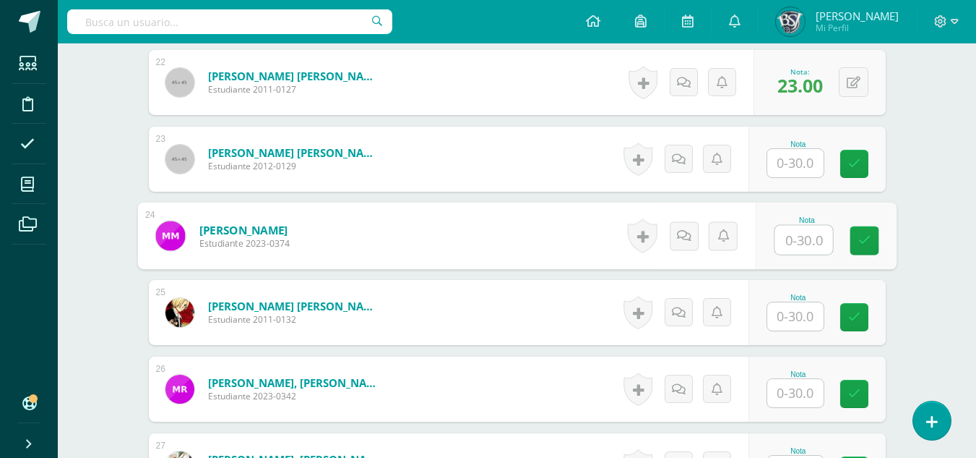
click at [810, 240] on input "text" at bounding box center [804, 240] width 58 height 29
click at [803, 165] on input "text" at bounding box center [796, 163] width 56 height 28
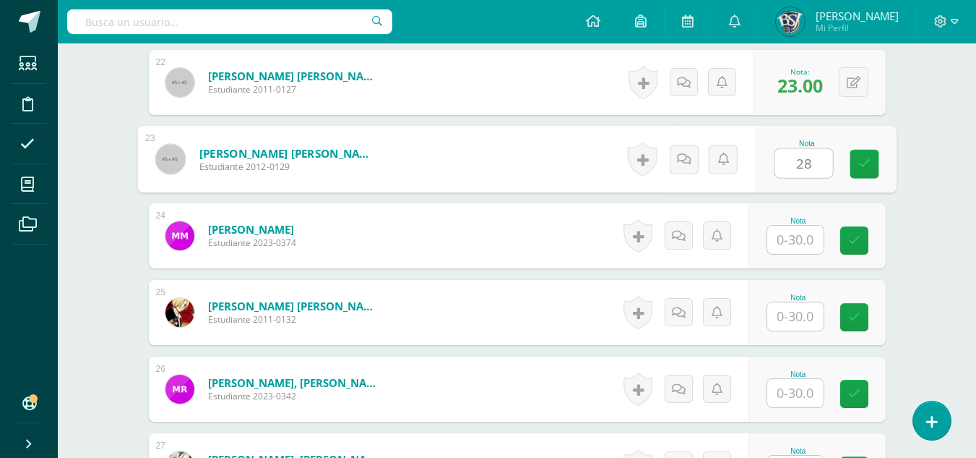
type input "28"
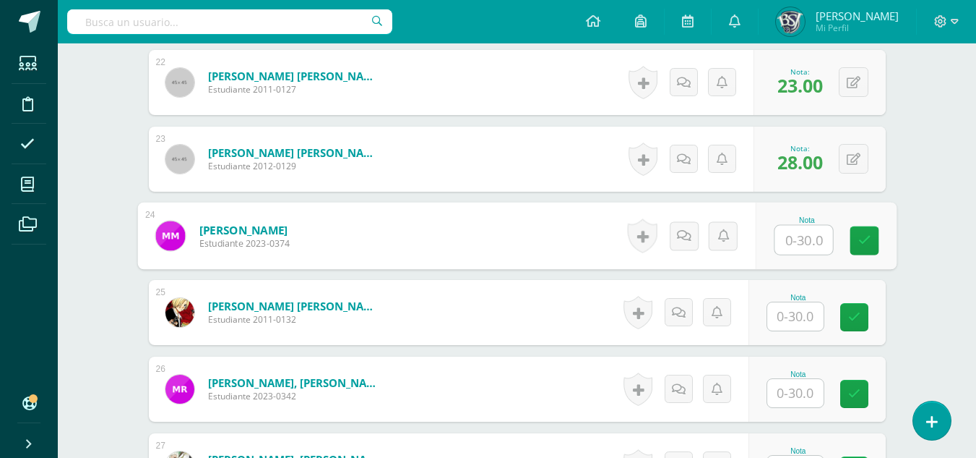
click at [804, 237] on input "text" at bounding box center [804, 240] width 58 height 29
type input "25"
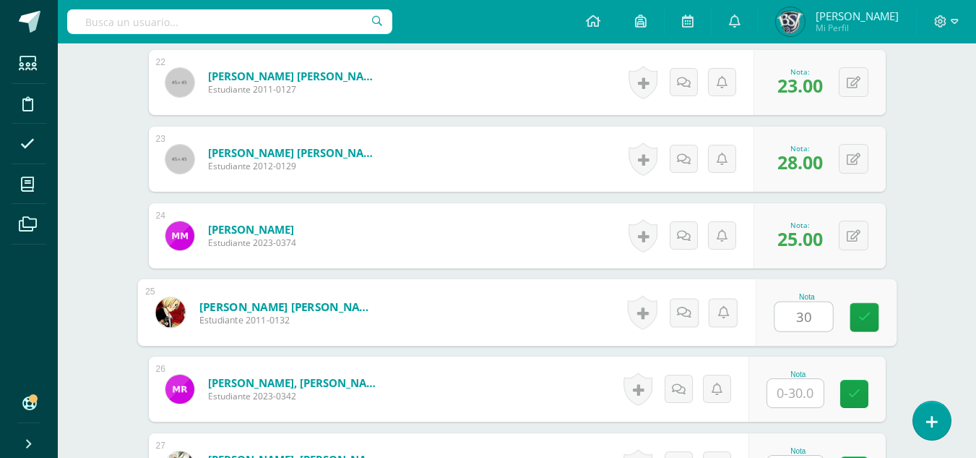
type input "30"
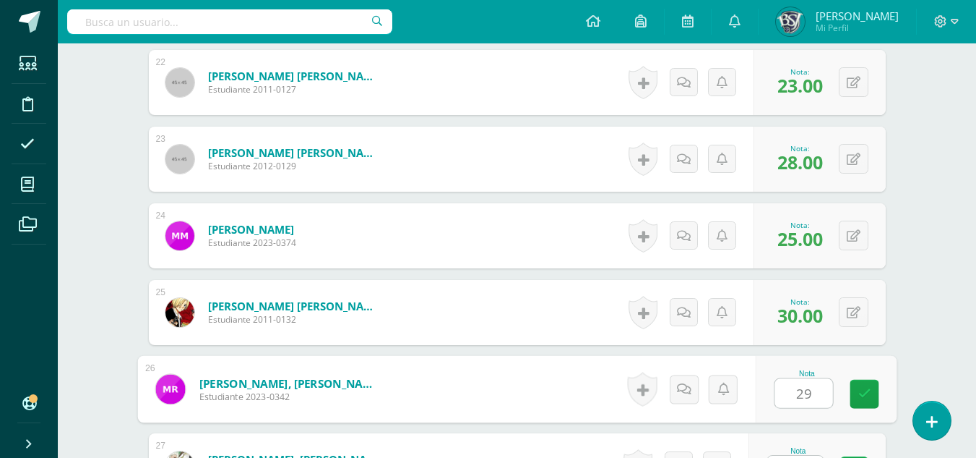
type input "29"
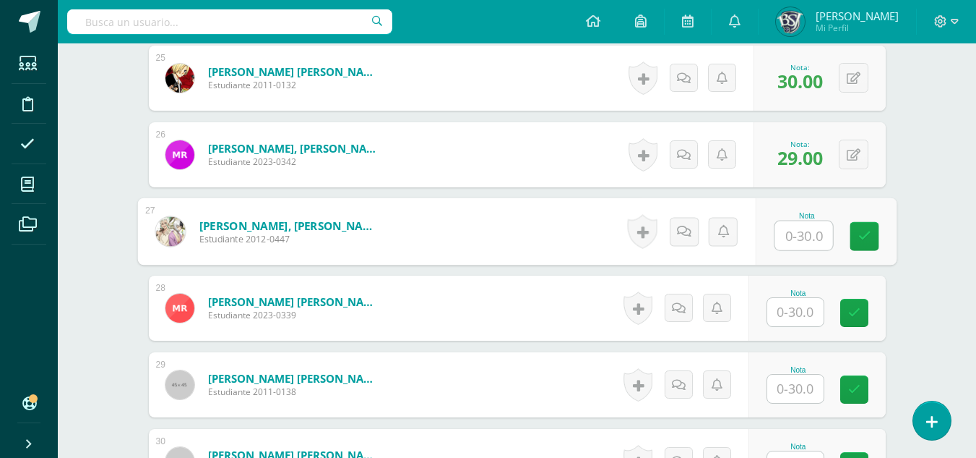
scroll to position [2332, 0]
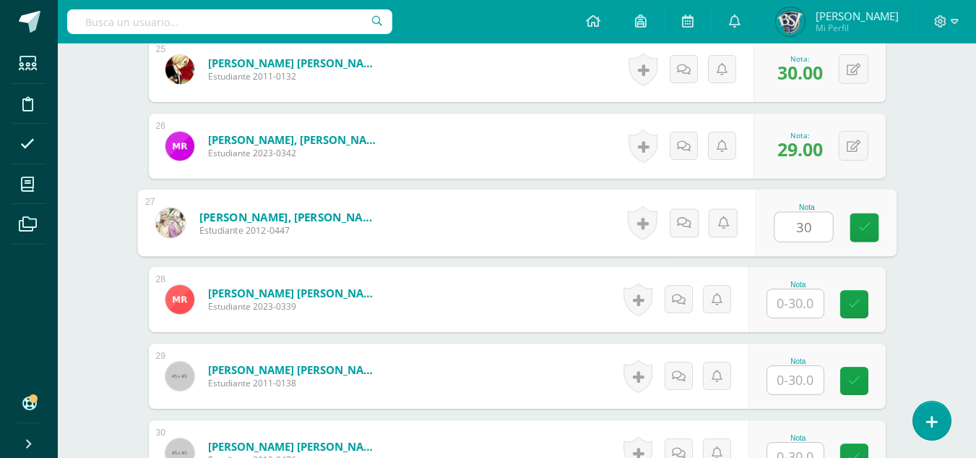
type input "30"
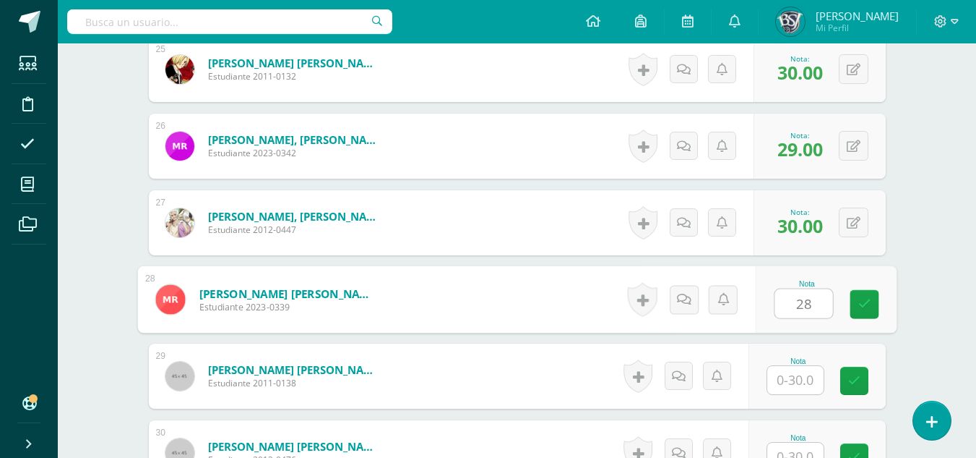
type input "28"
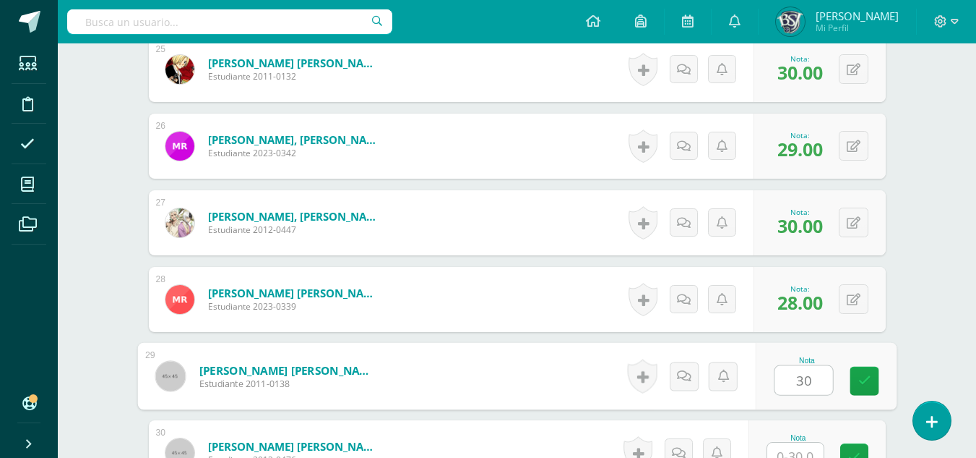
type input "30"
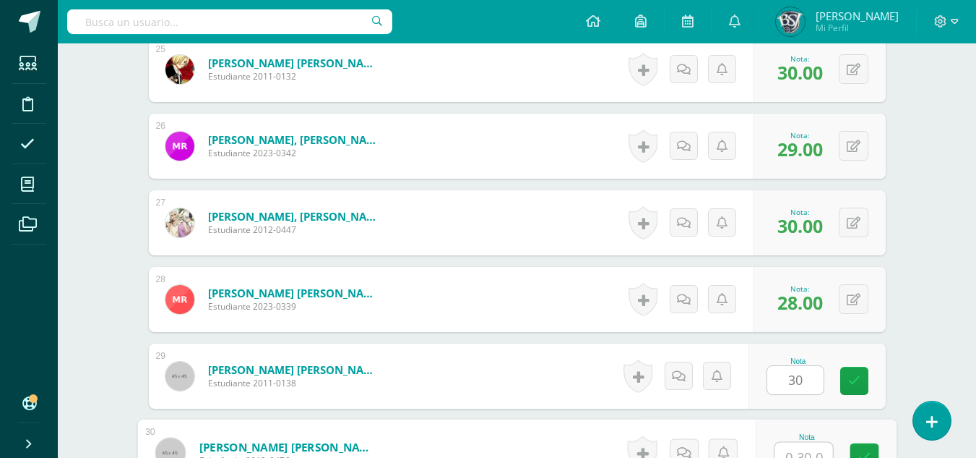
scroll to position [2345, 0]
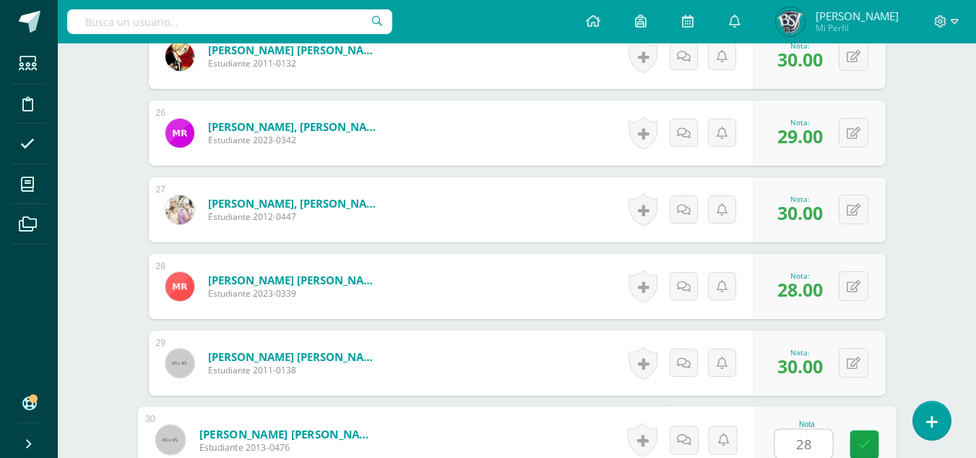
type input "28"
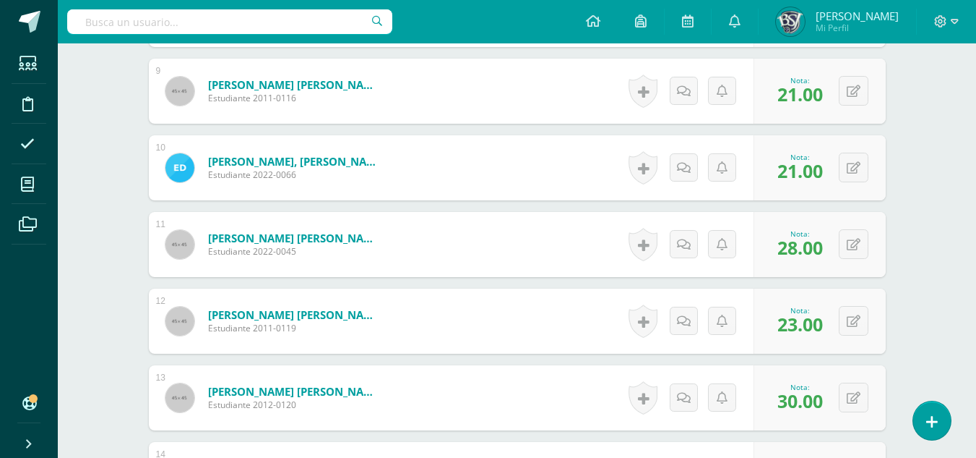
scroll to position [1079, 0]
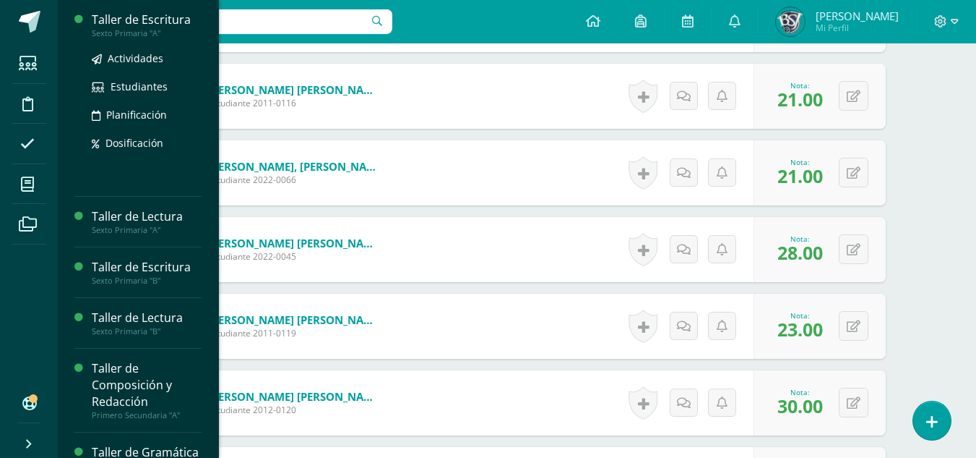
click at [138, 17] on div "Taller de Escritura" at bounding box center [147, 20] width 110 height 17
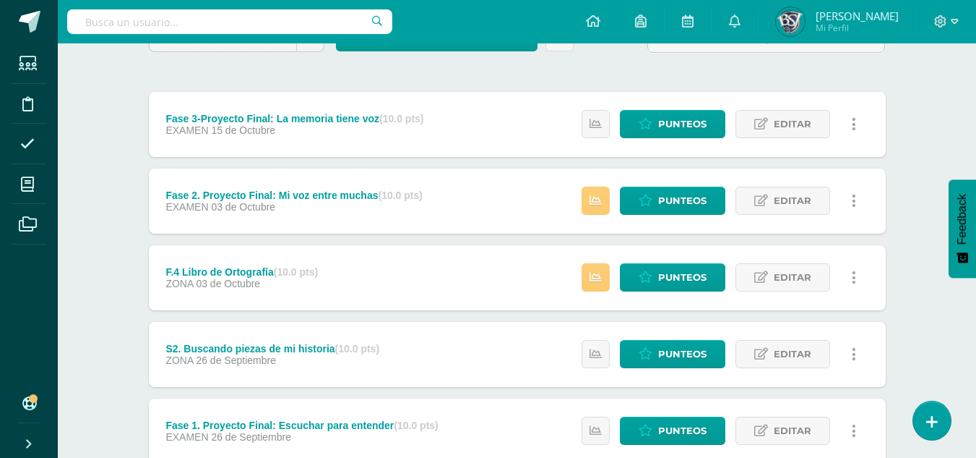
scroll to position [123, 0]
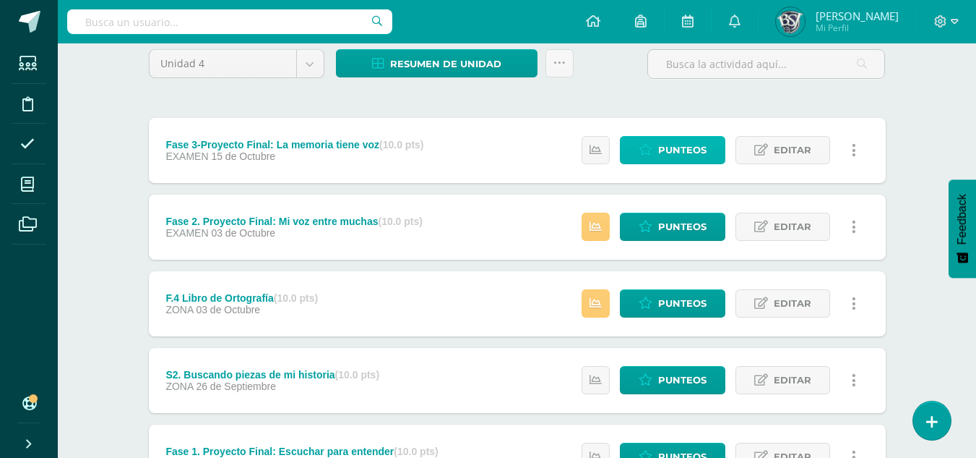
click at [677, 142] on span "Punteos" at bounding box center [682, 150] width 48 height 27
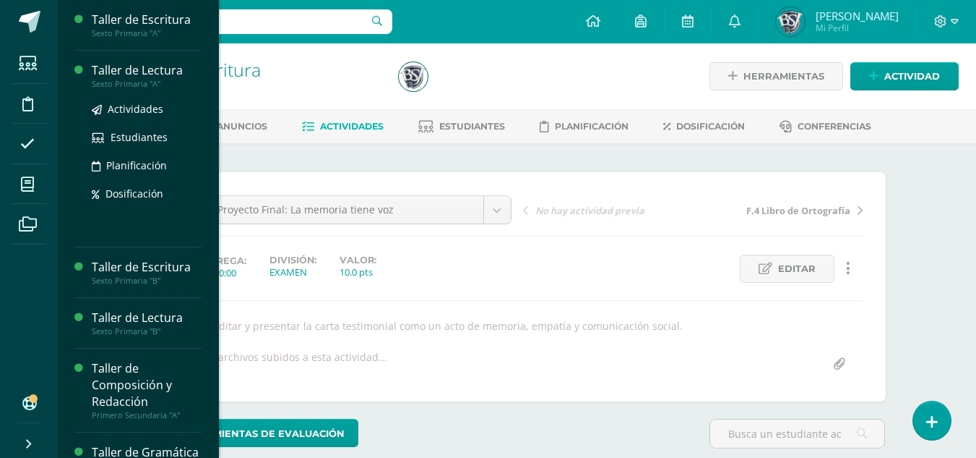
click at [129, 64] on div "Taller de Lectura" at bounding box center [147, 70] width 110 height 17
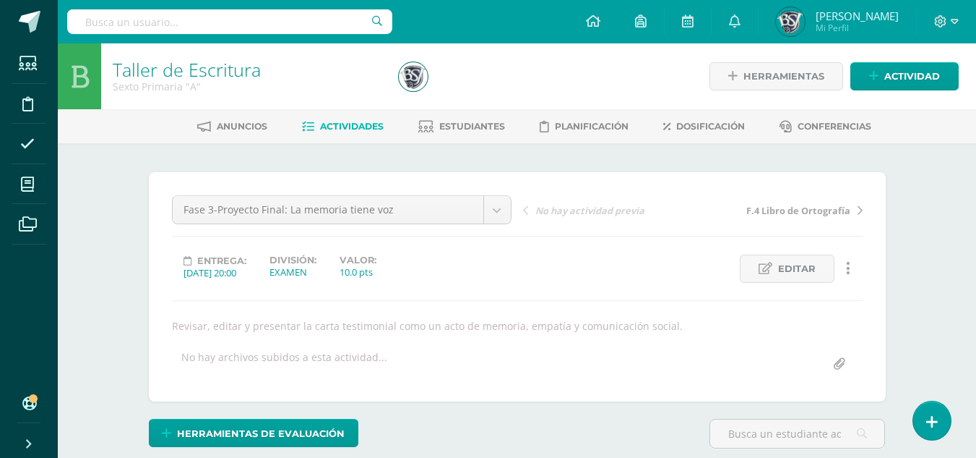
scroll to position [1, 0]
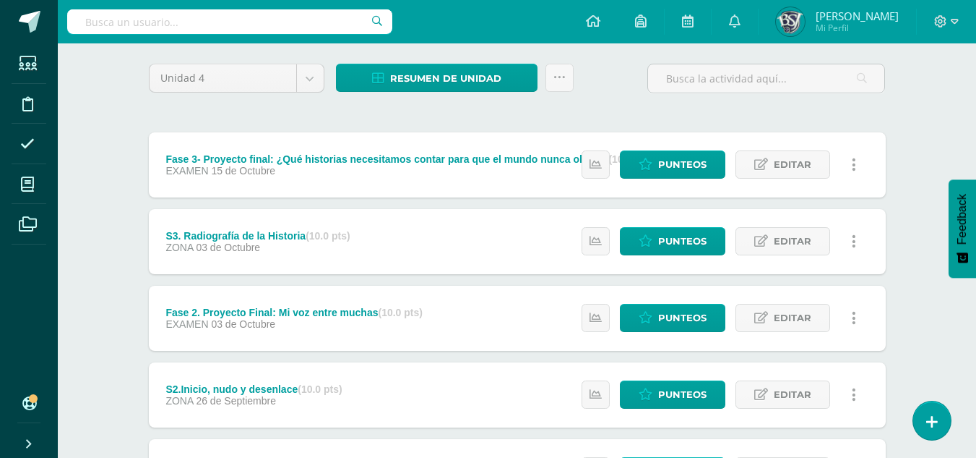
scroll to position [145, 0]
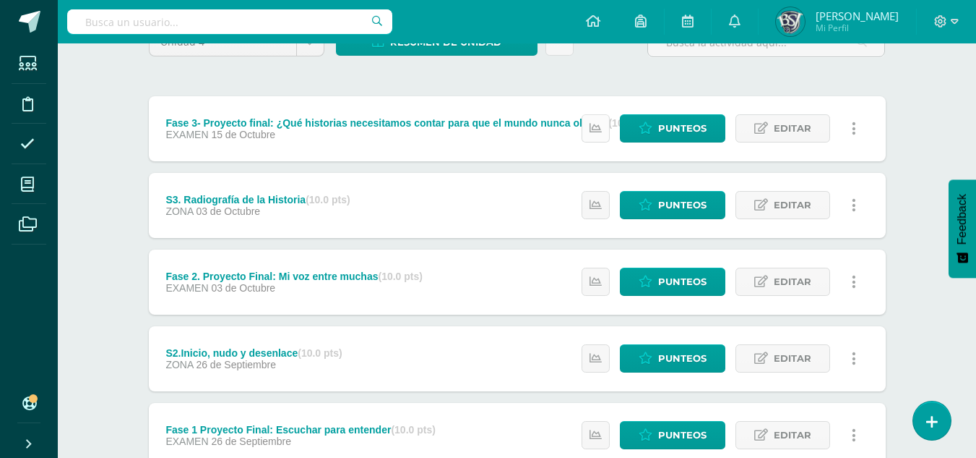
click at [600, 128] on icon at bounding box center [596, 128] width 12 height 12
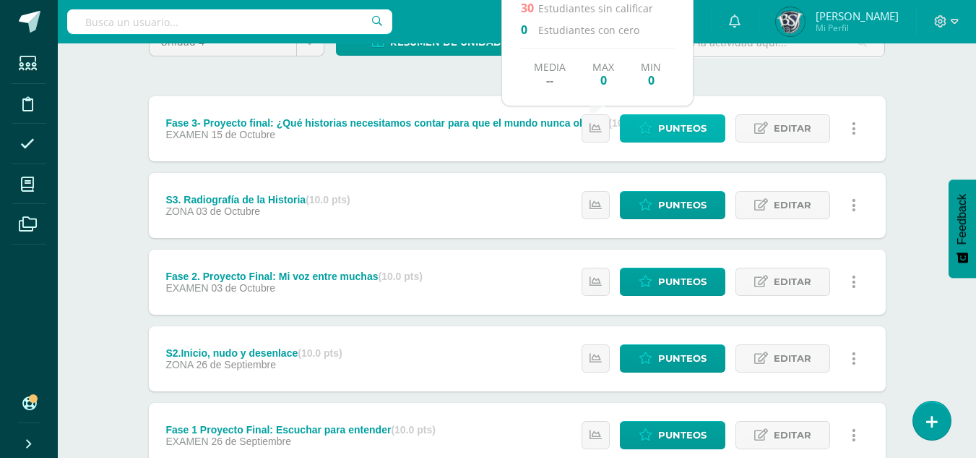
click at [682, 118] on span "Punteos" at bounding box center [682, 128] width 48 height 27
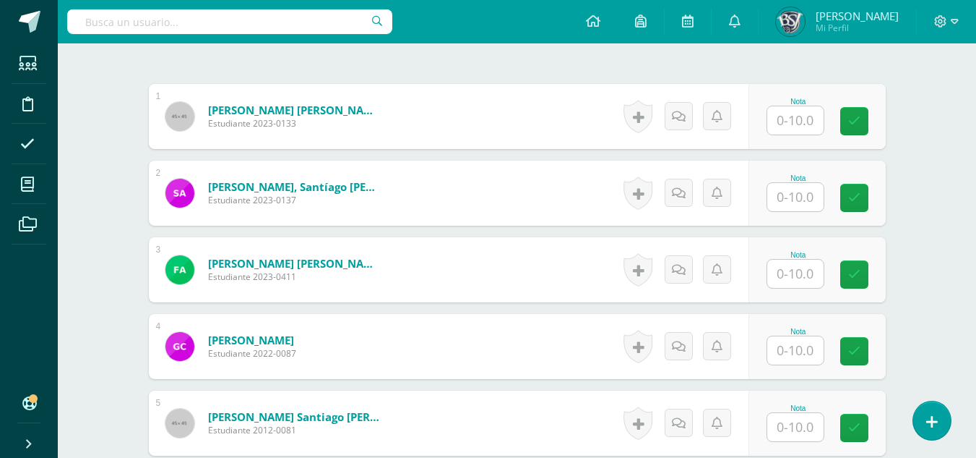
scroll to position [433, 0]
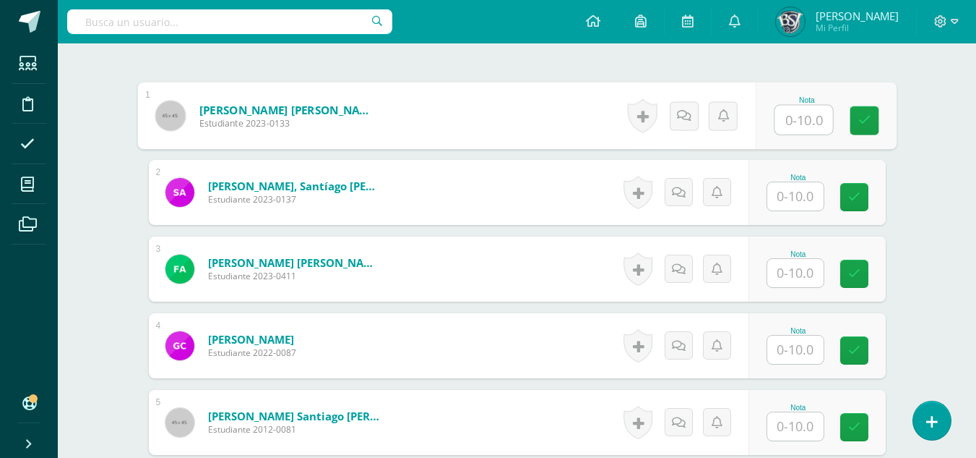
click at [805, 128] on input "text" at bounding box center [804, 120] width 58 height 29
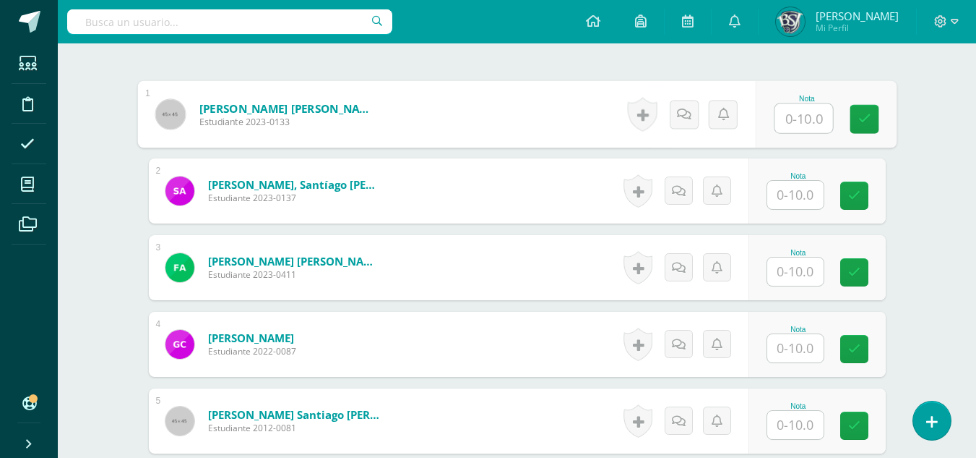
scroll to position [435, 0]
type input "10"
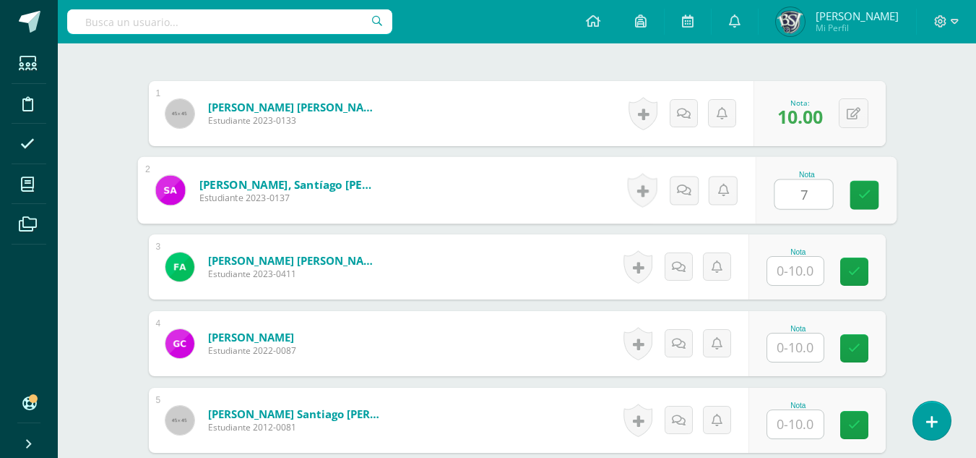
type input "7"
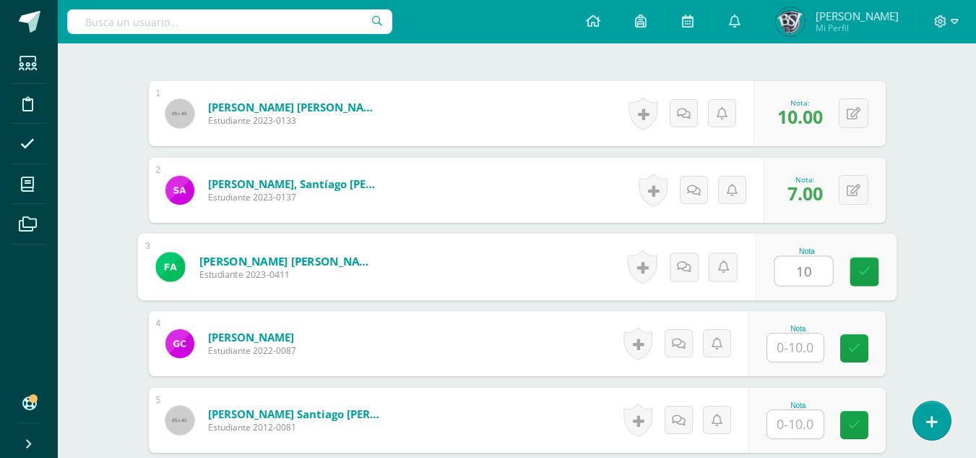
type input "10"
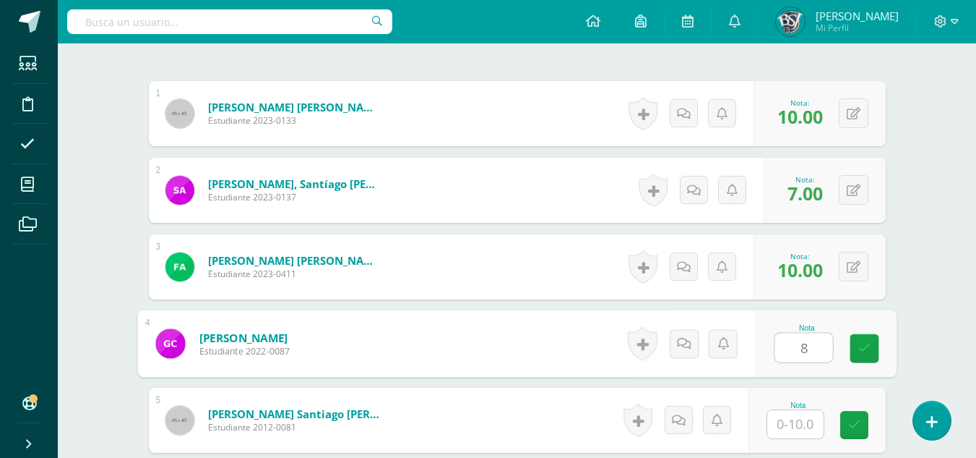
type input "8"
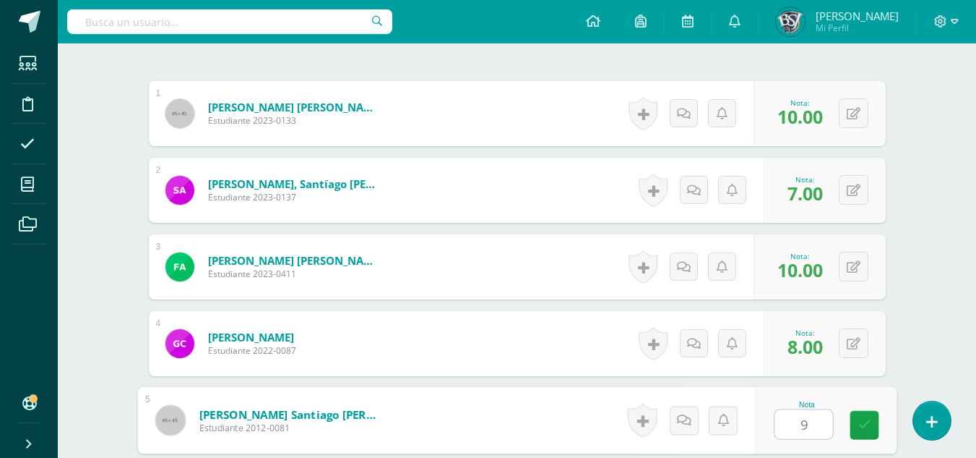
type input "9"
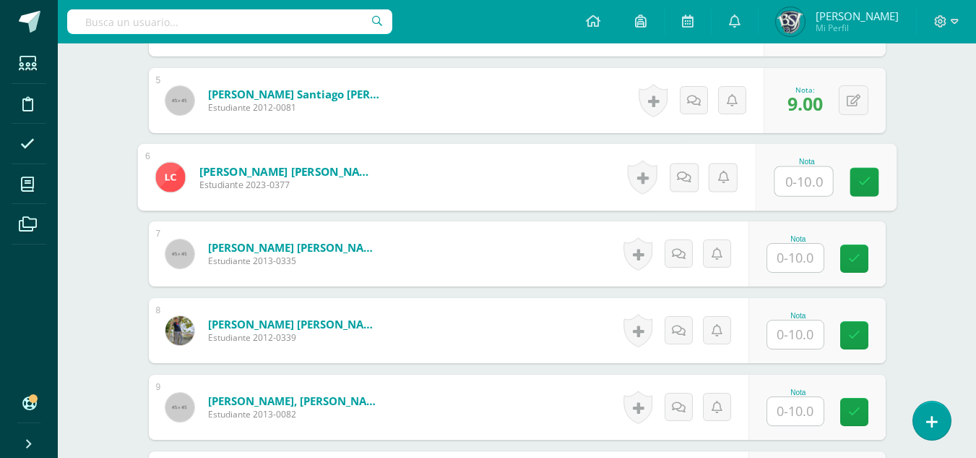
scroll to position [851, 0]
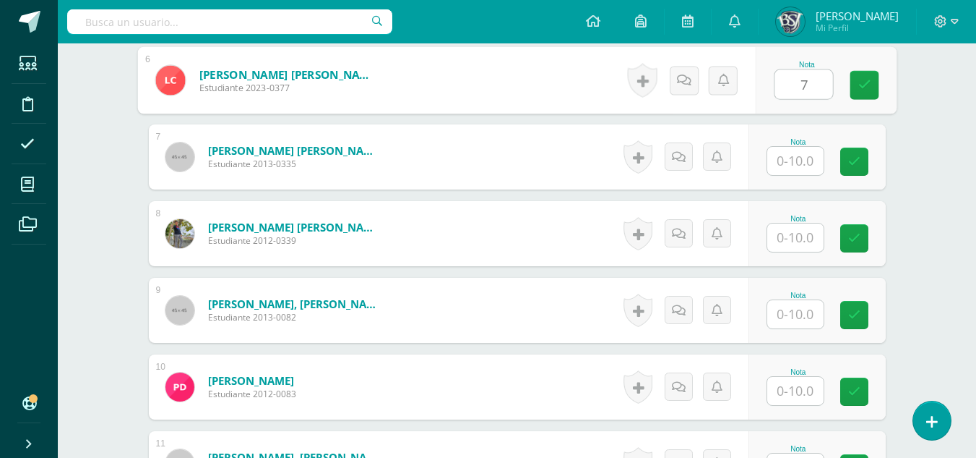
type input "7"
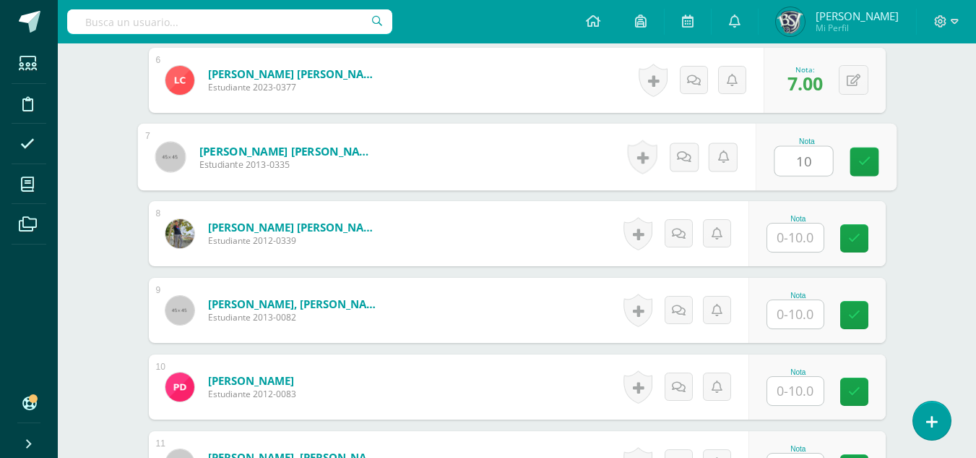
type input "10"
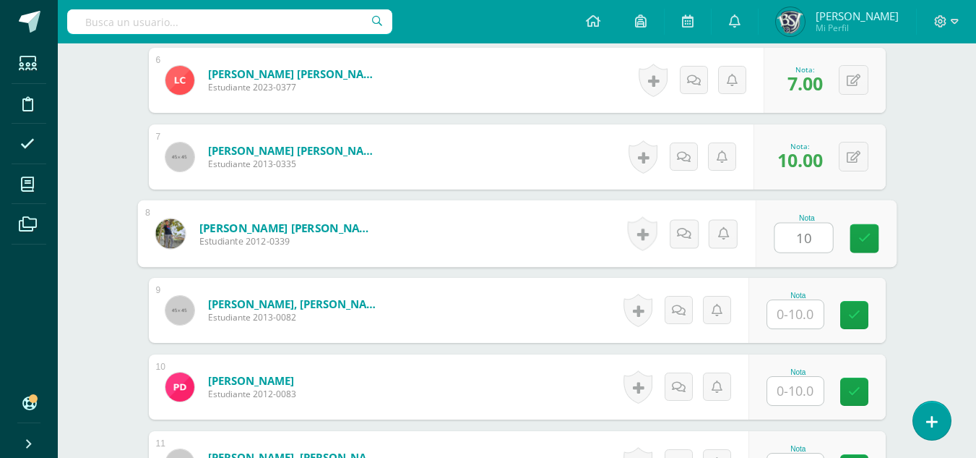
type input "10"
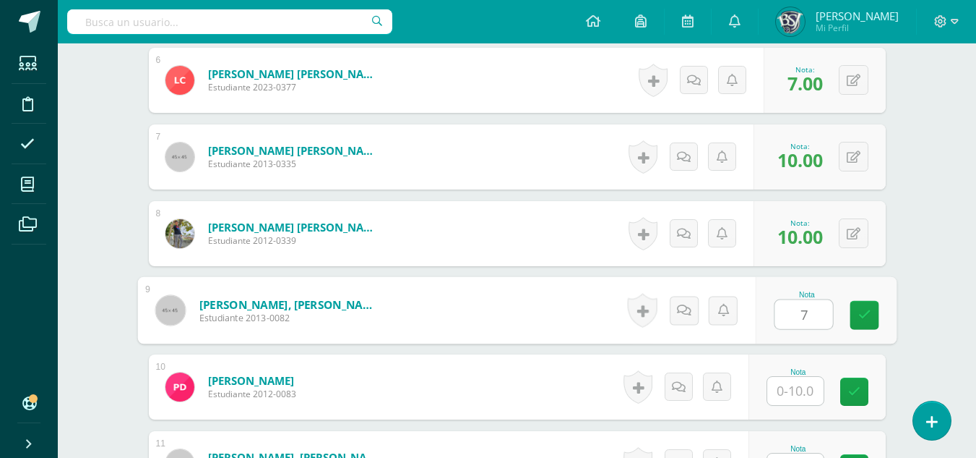
type input "7"
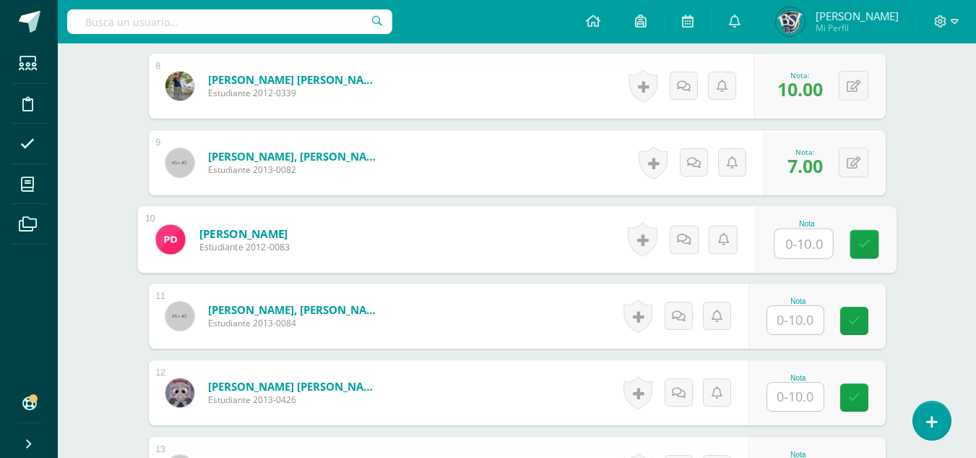
scroll to position [1068, 0]
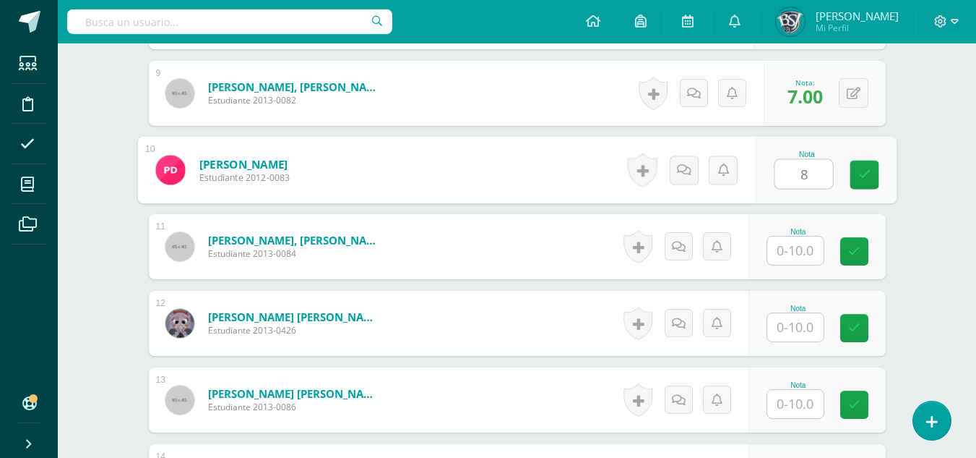
type input "8"
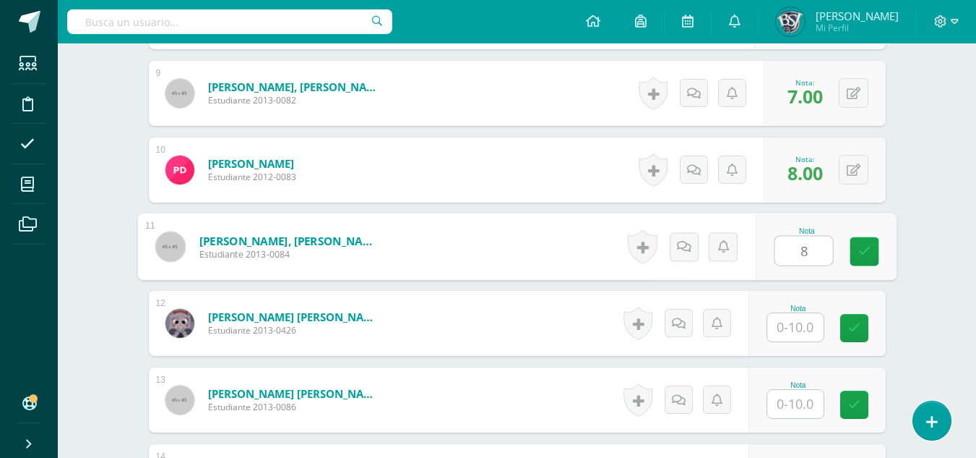
type input "8"
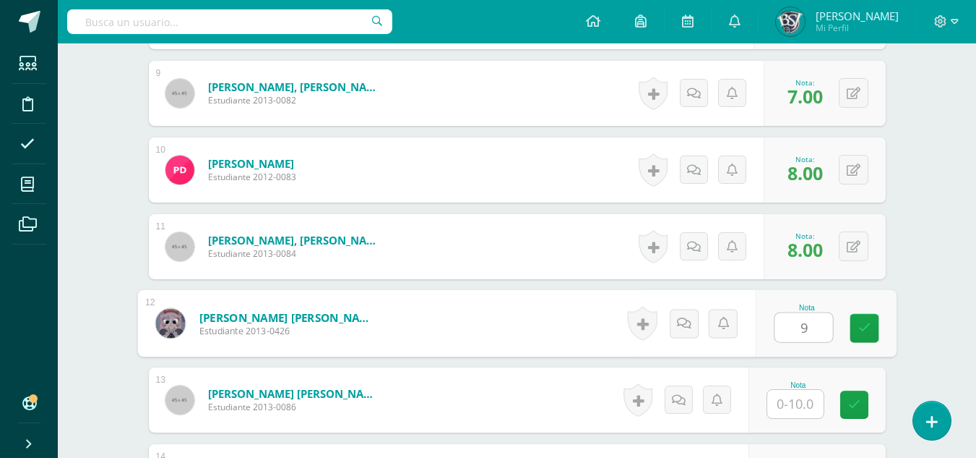
type input "9"
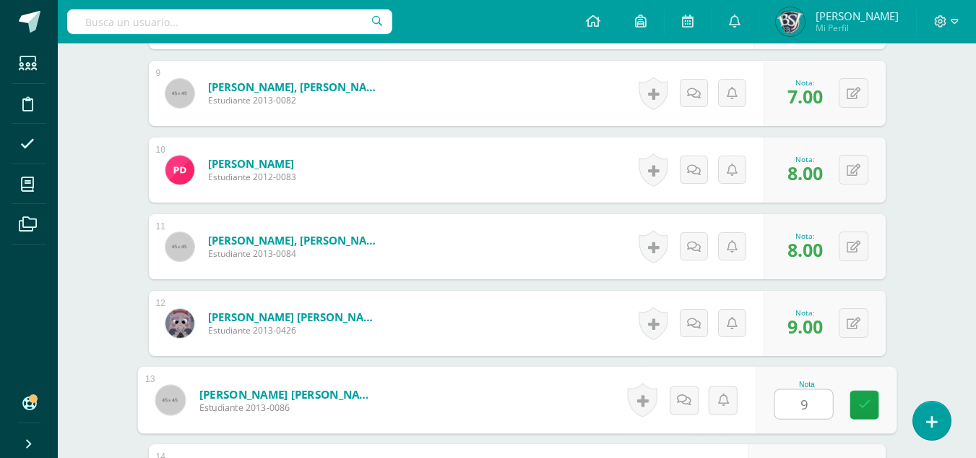
type input "9"
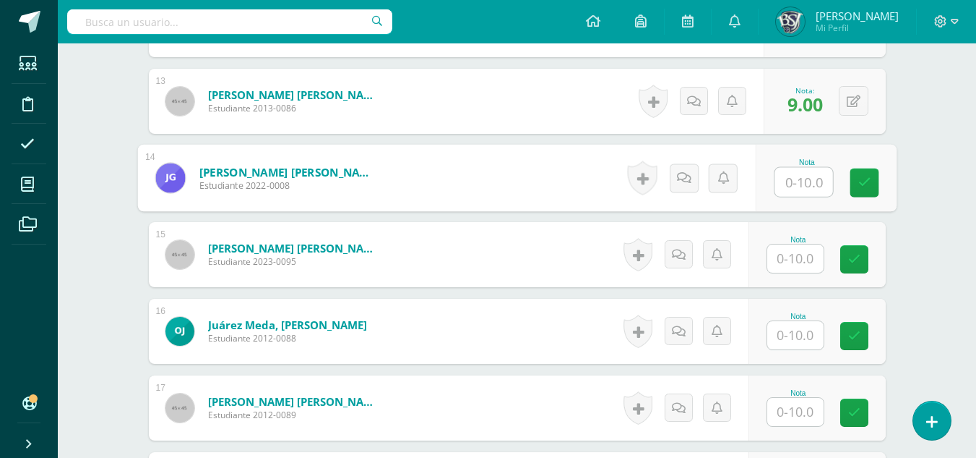
scroll to position [1392, 0]
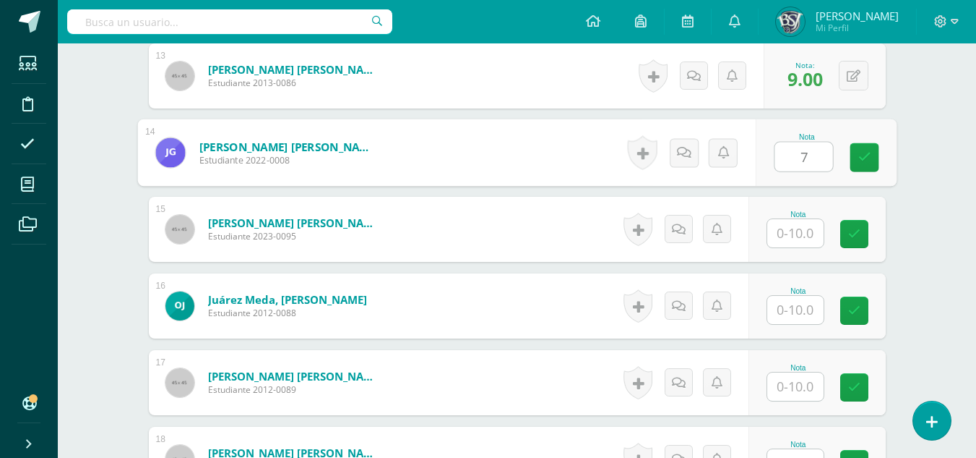
type input "7"
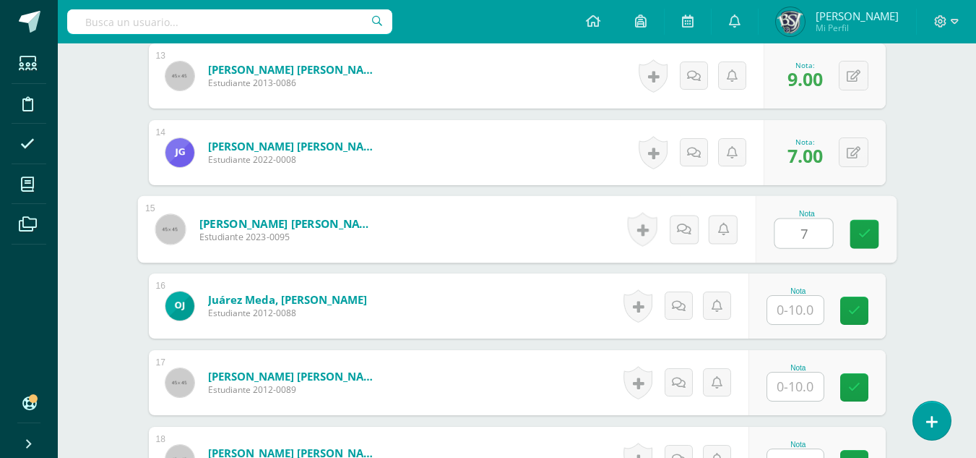
type input "7"
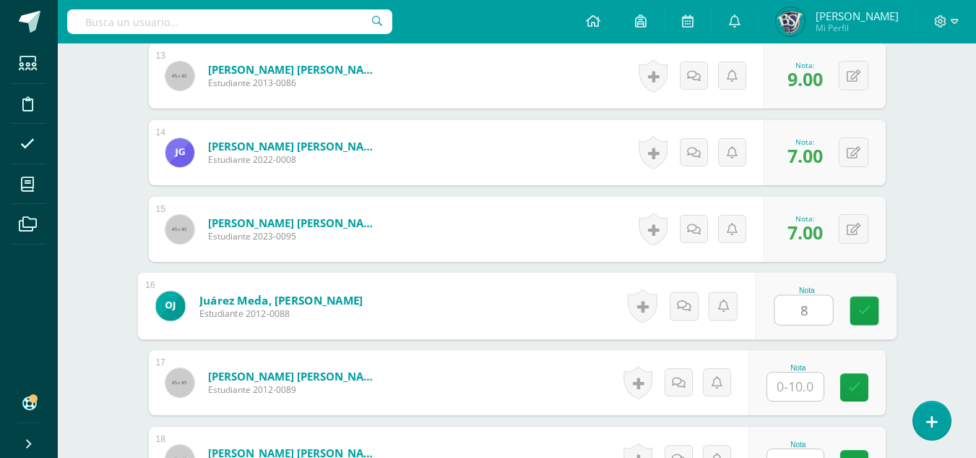
type input "8"
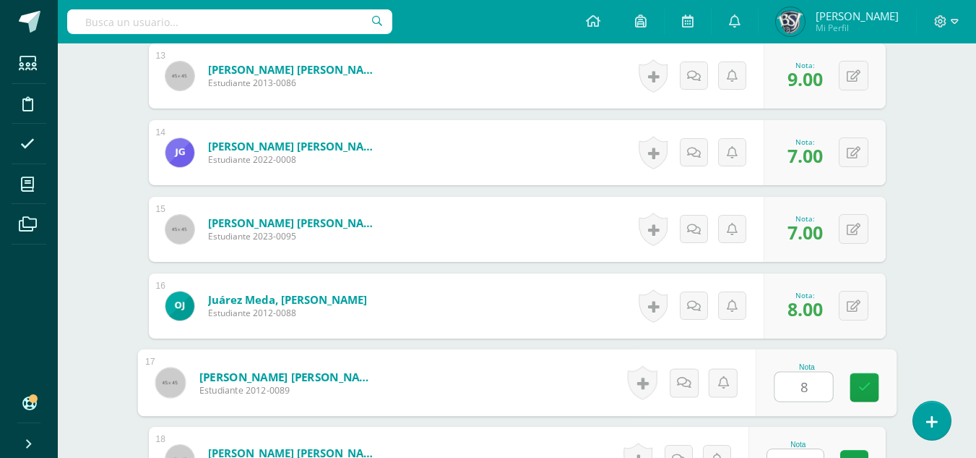
type input "8"
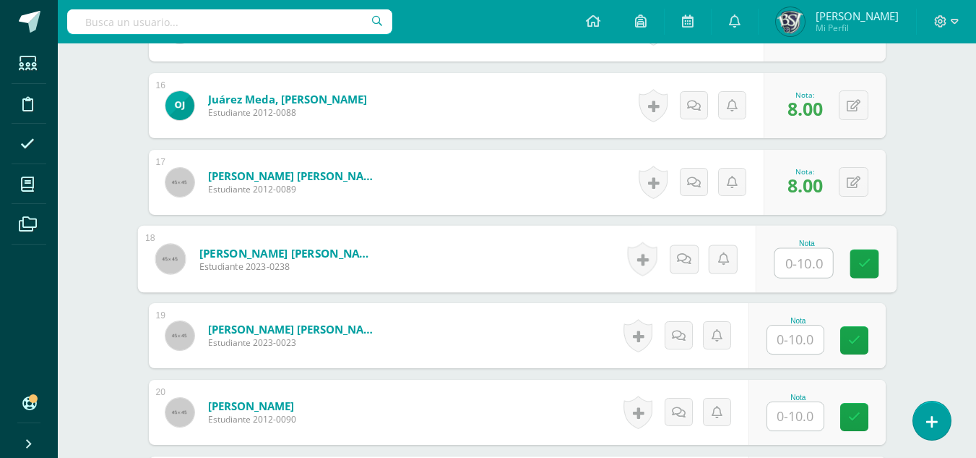
scroll to position [1628, 0]
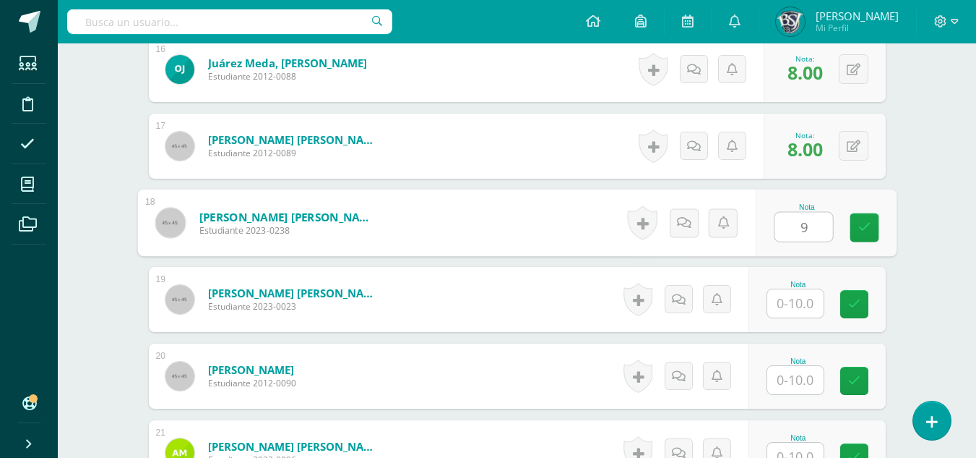
type input "9"
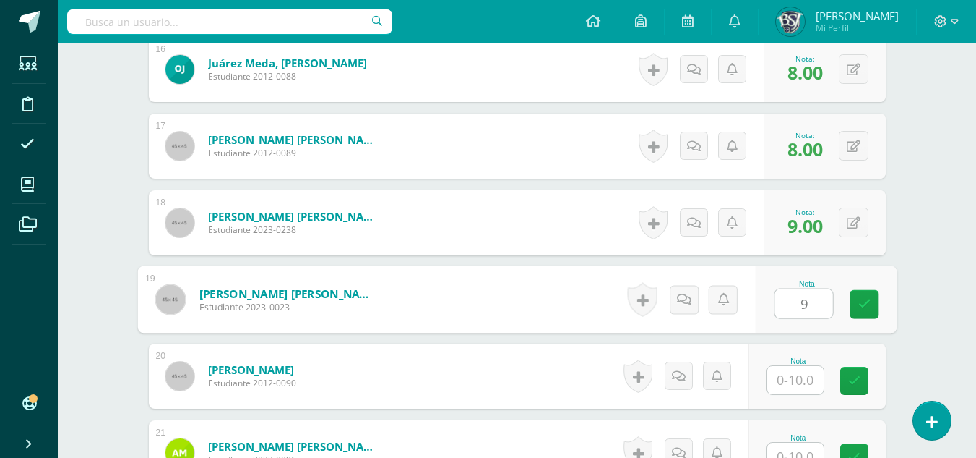
type input "9"
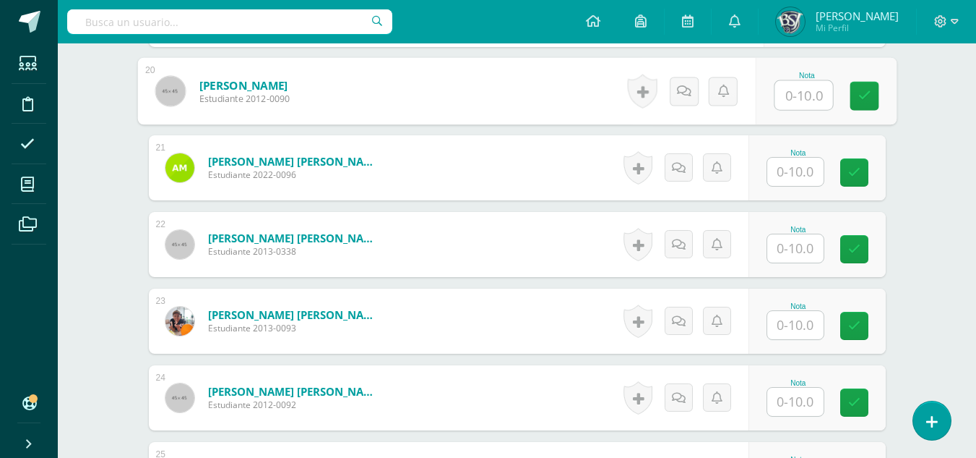
scroll to position [1918, 0]
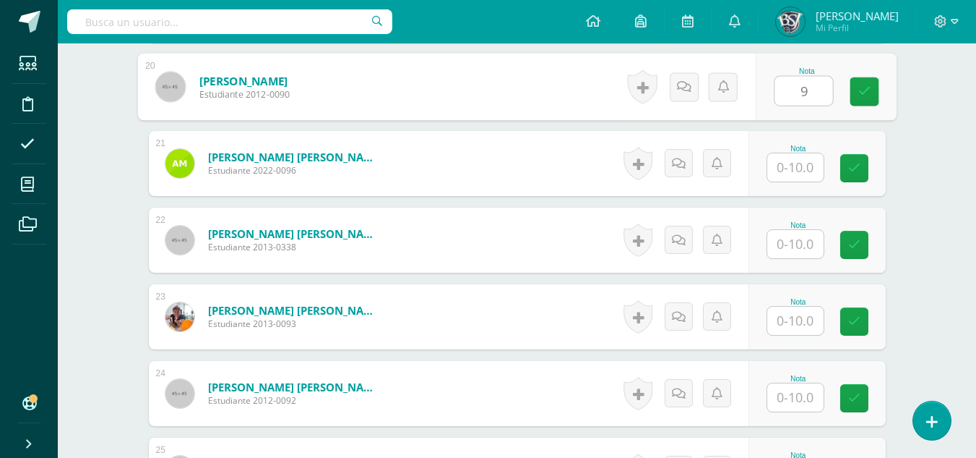
type input "9"
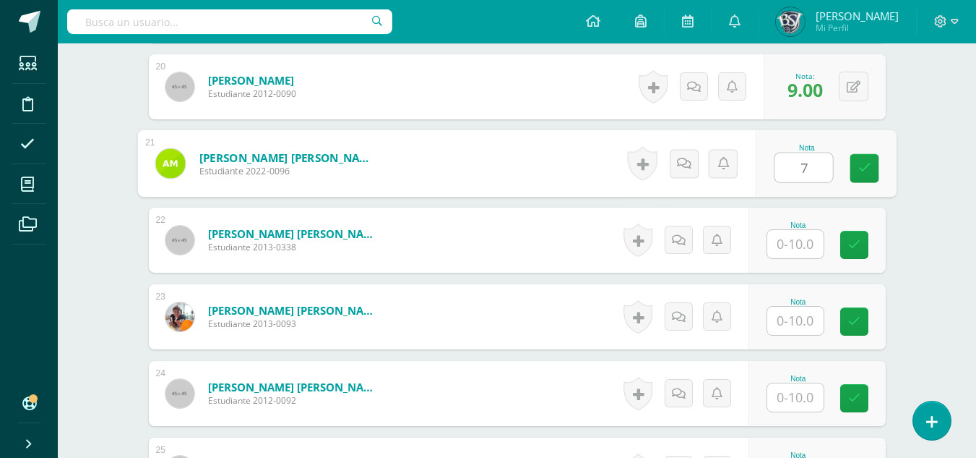
type input "7"
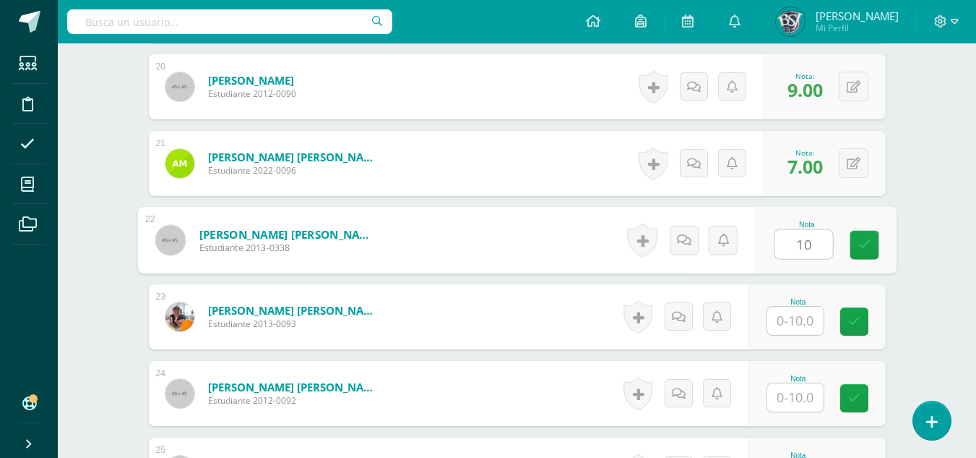
type input "10"
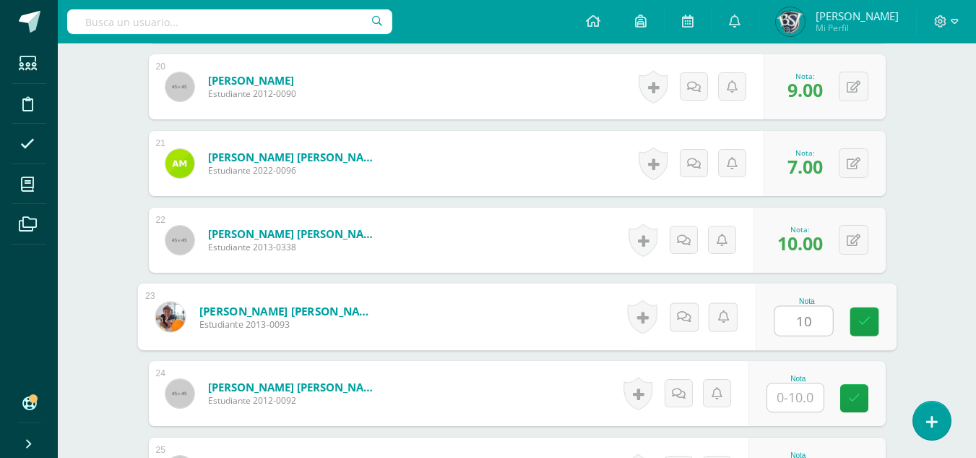
type input "10"
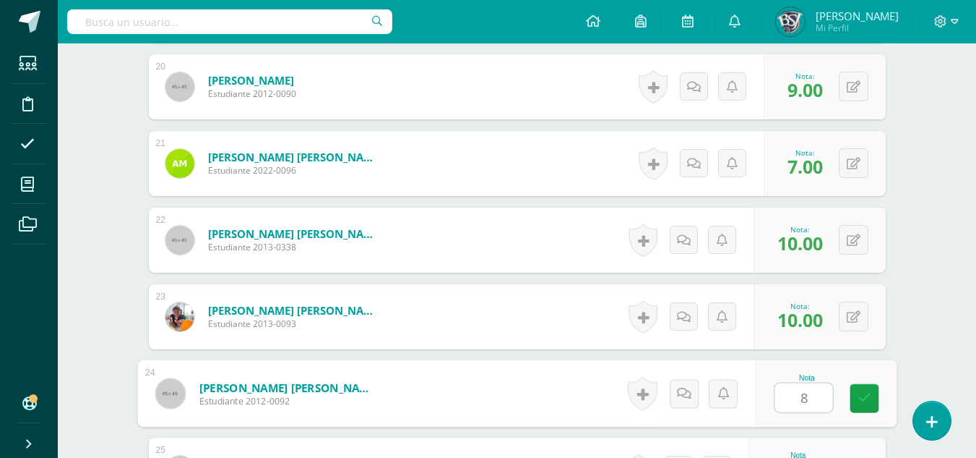
type input "8"
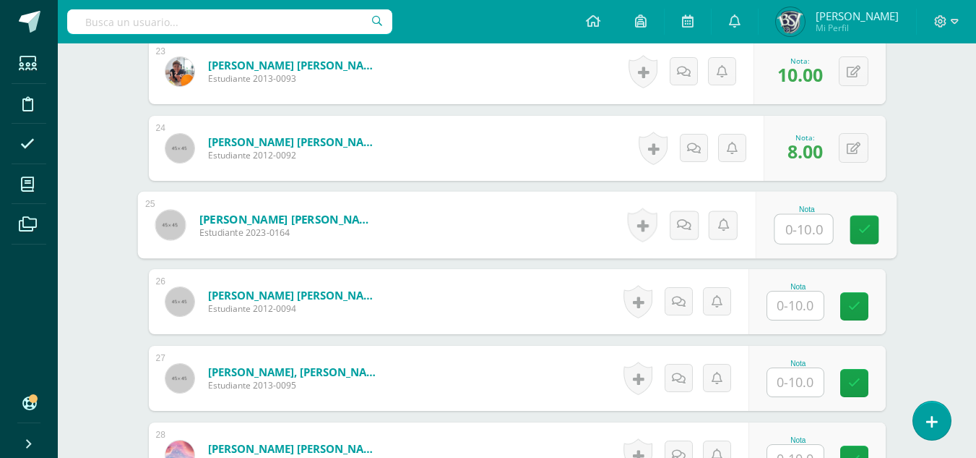
scroll to position [2235, 0]
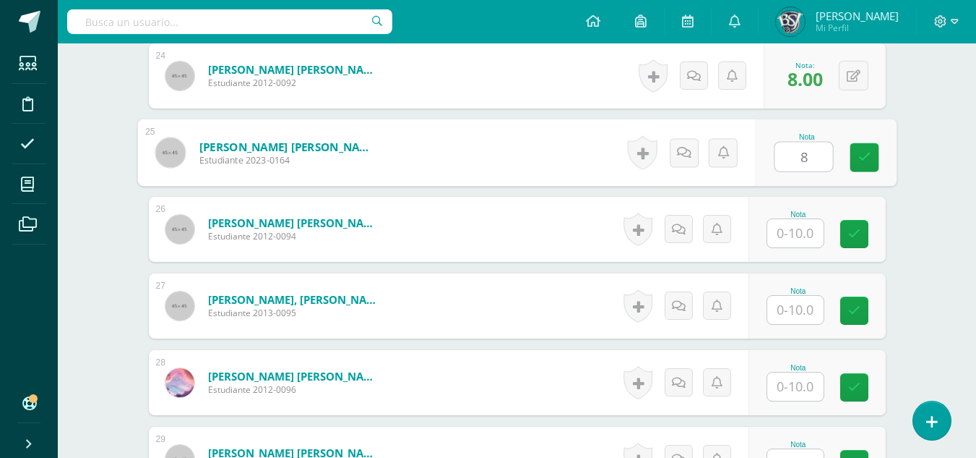
type input "8"
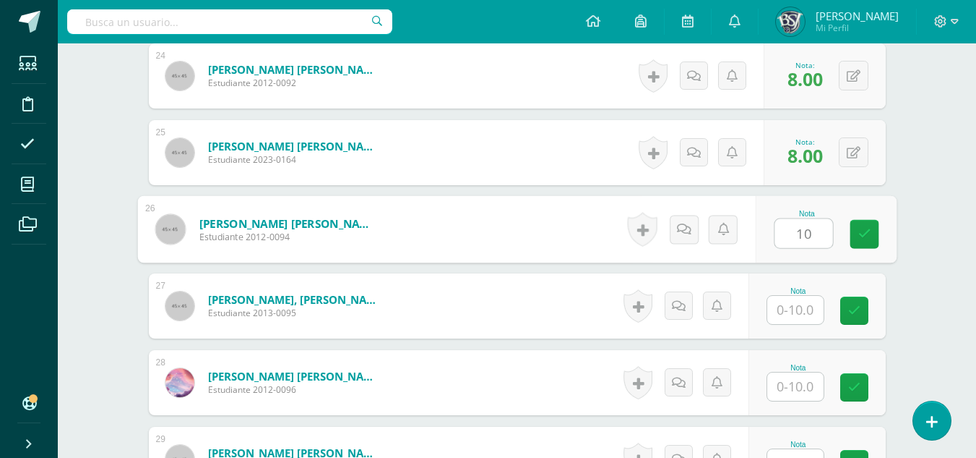
type input "10"
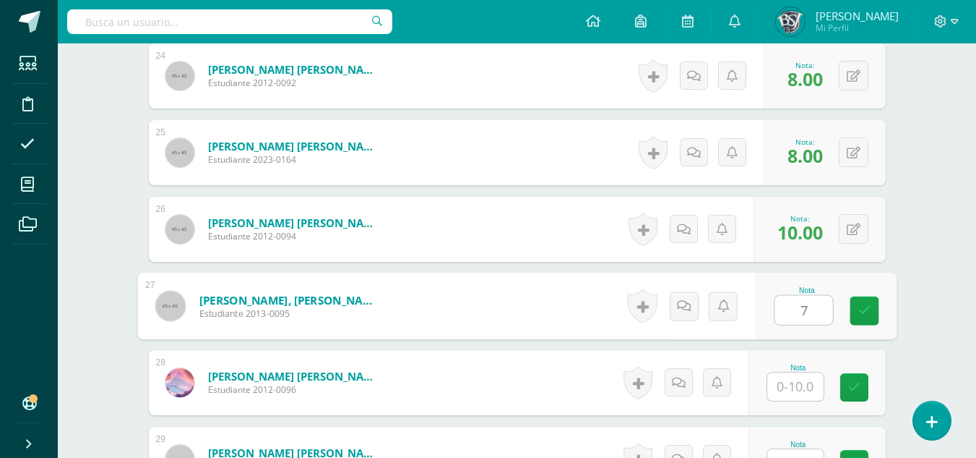
type input "7"
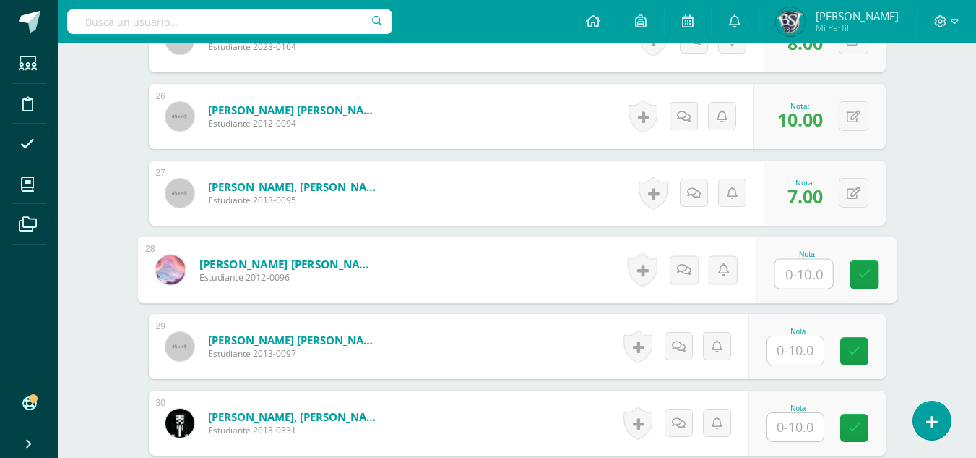
scroll to position [2379, 0]
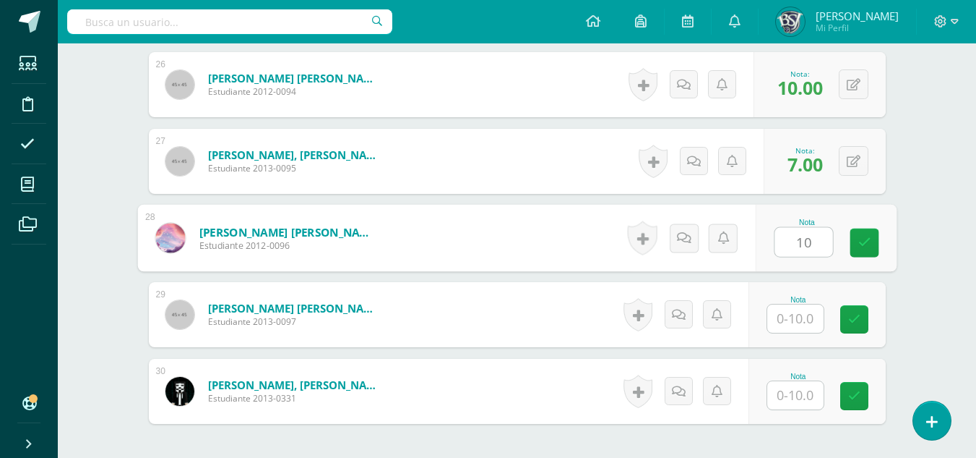
type input "10"
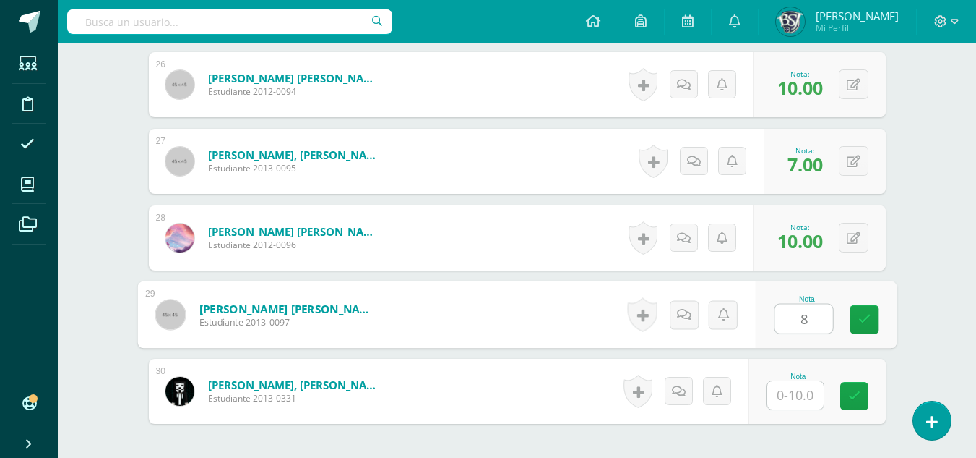
type input "8"
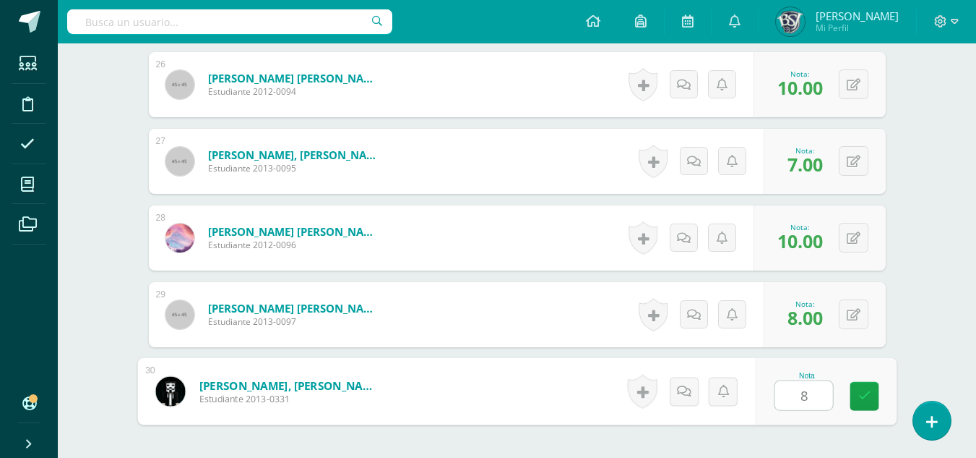
type input "8"
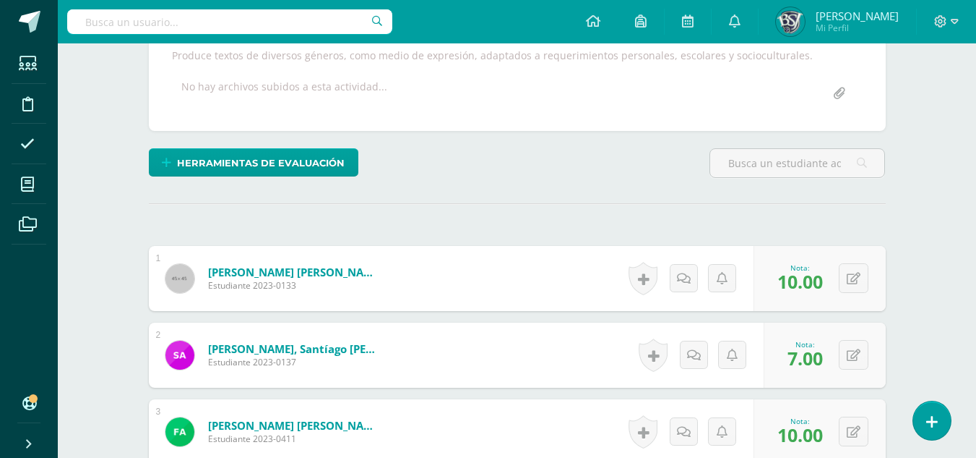
scroll to position [0, 0]
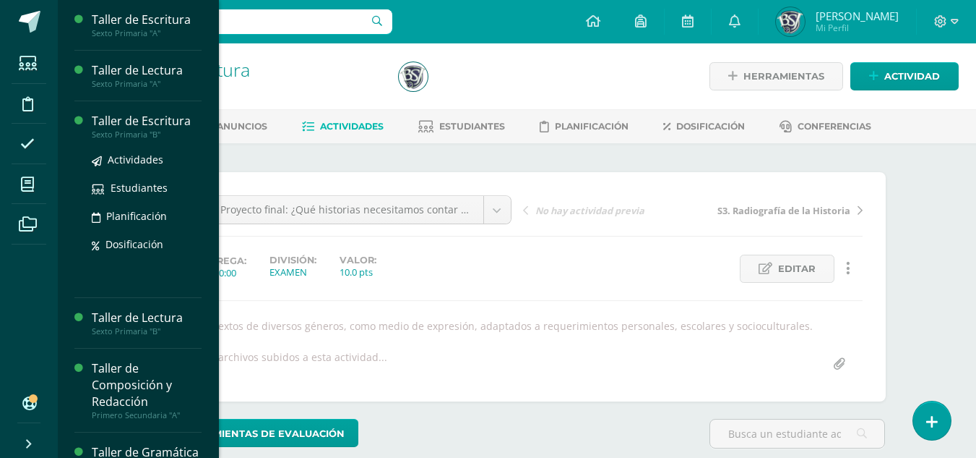
click at [116, 119] on div "Taller de Escritura" at bounding box center [147, 121] width 110 height 17
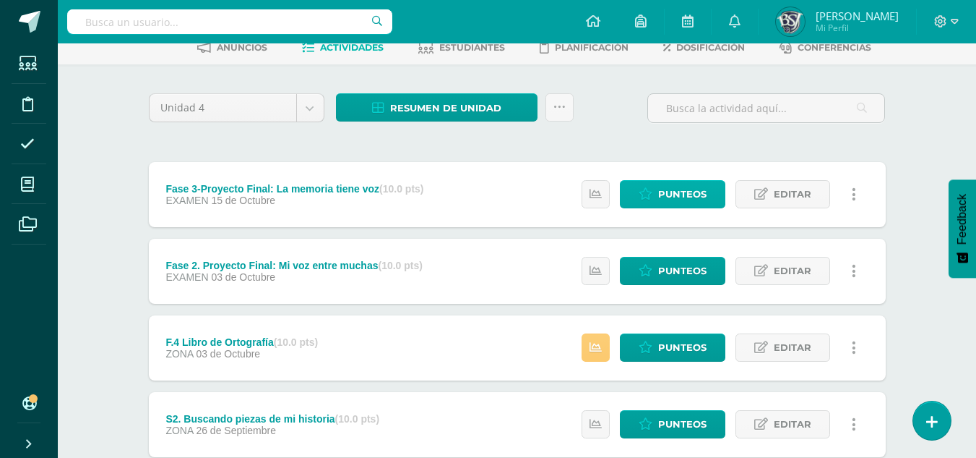
scroll to position [72, 0]
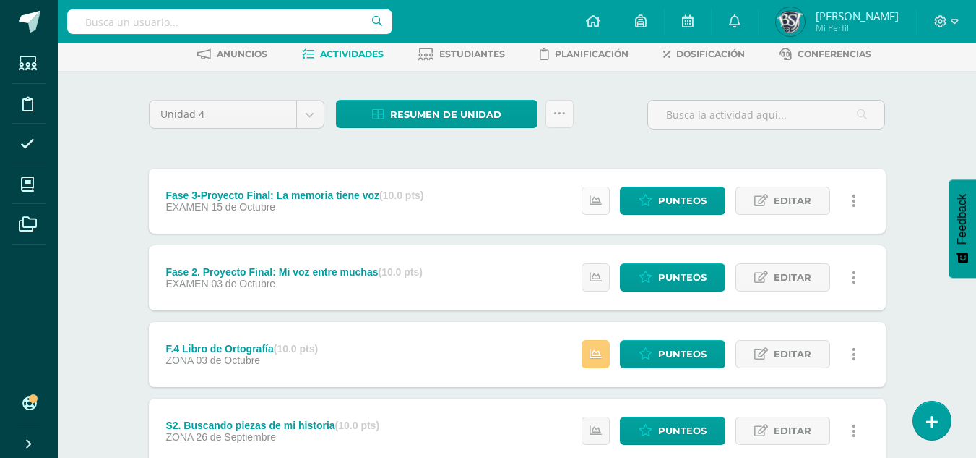
click at [593, 202] on icon at bounding box center [596, 200] width 12 height 12
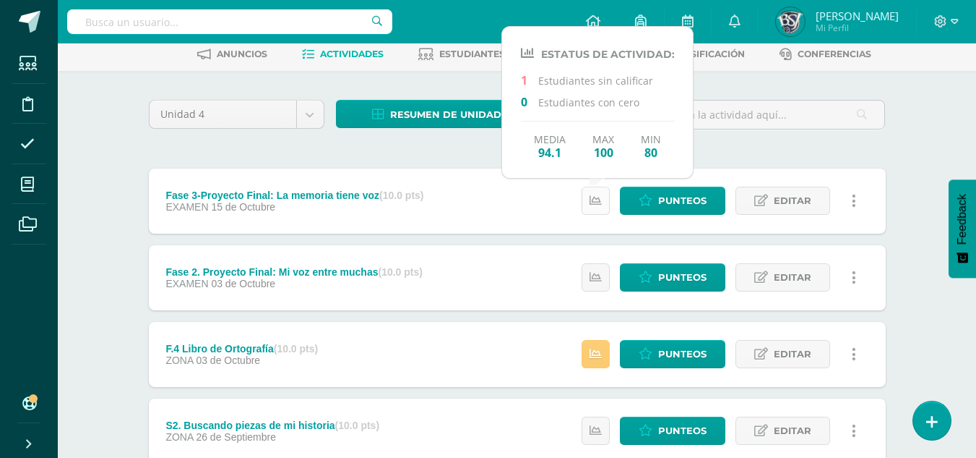
click at [593, 202] on icon at bounding box center [596, 200] width 12 height 12
click at [598, 275] on icon at bounding box center [596, 277] width 12 height 12
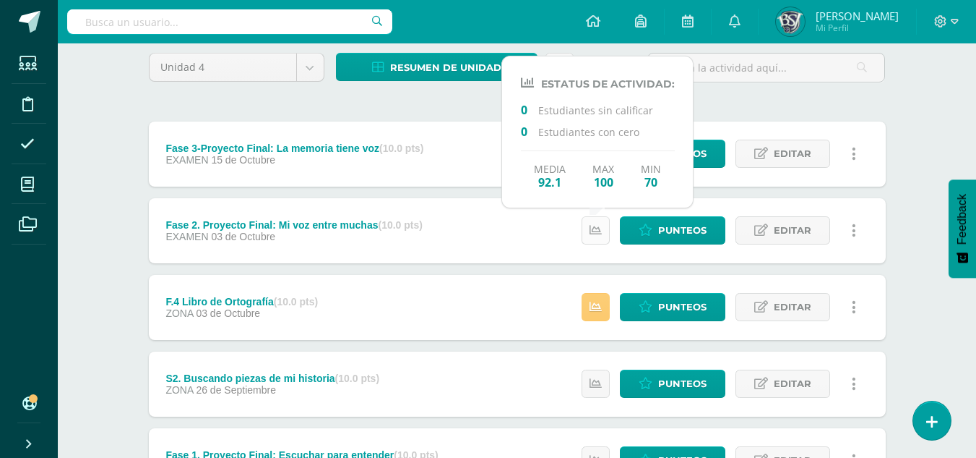
scroll to position [145, 0]
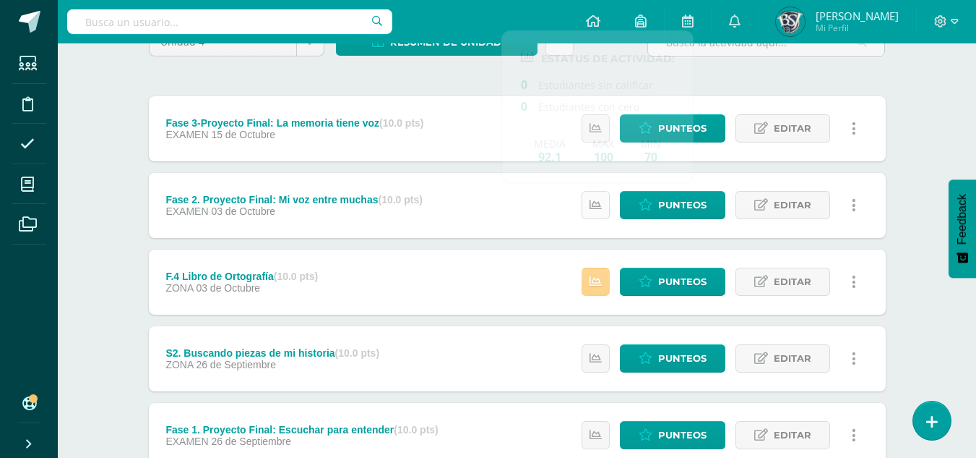
click at [598, 275] on icon at bounding box center [596, 281] width 12 height 12
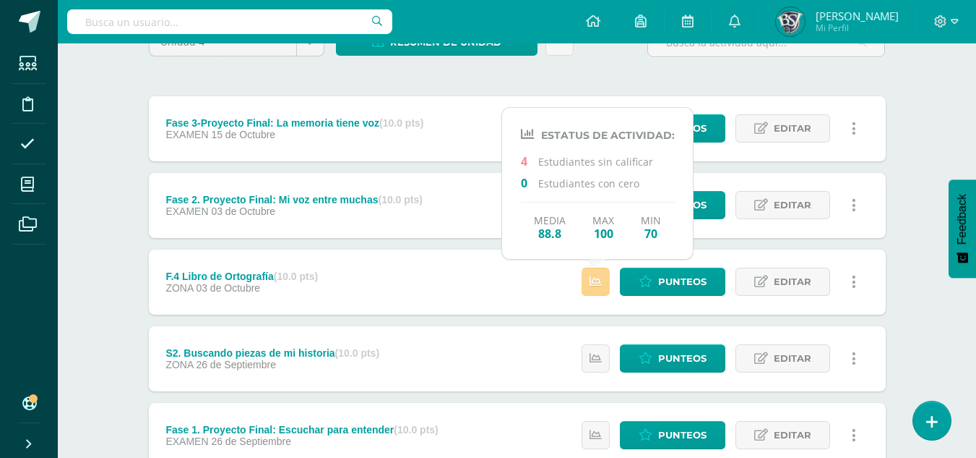
click at [598, 275] on icon at bounding box center [596, 281] width 12 height 12
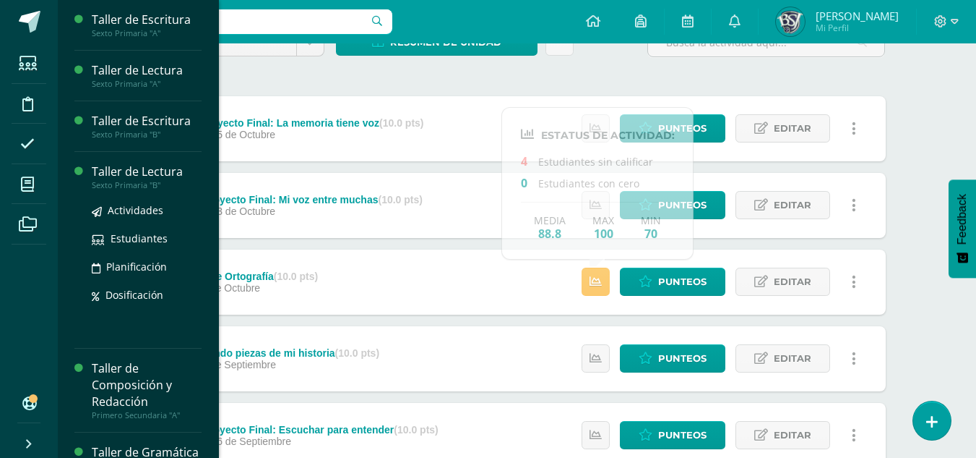
click at [119, 166] on div "Taller de Lectura" at bounding box center [147, 171] width 110 height 17
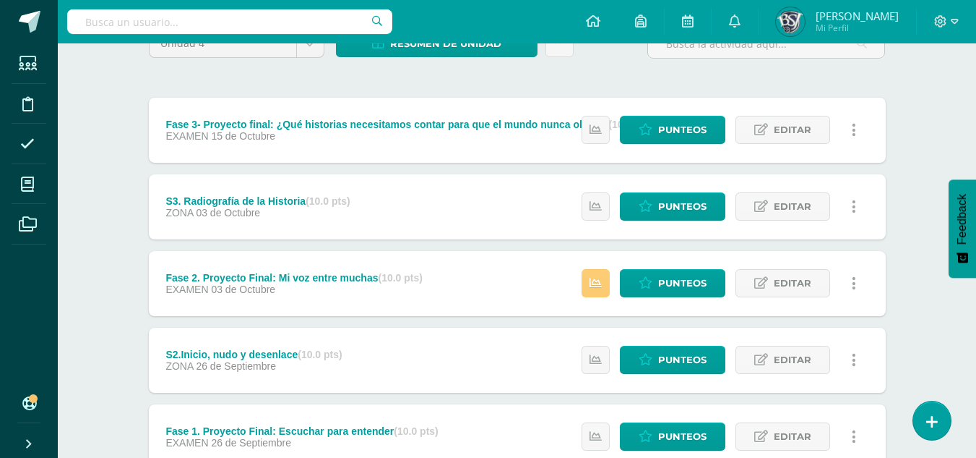
scroll to position [145, 0]
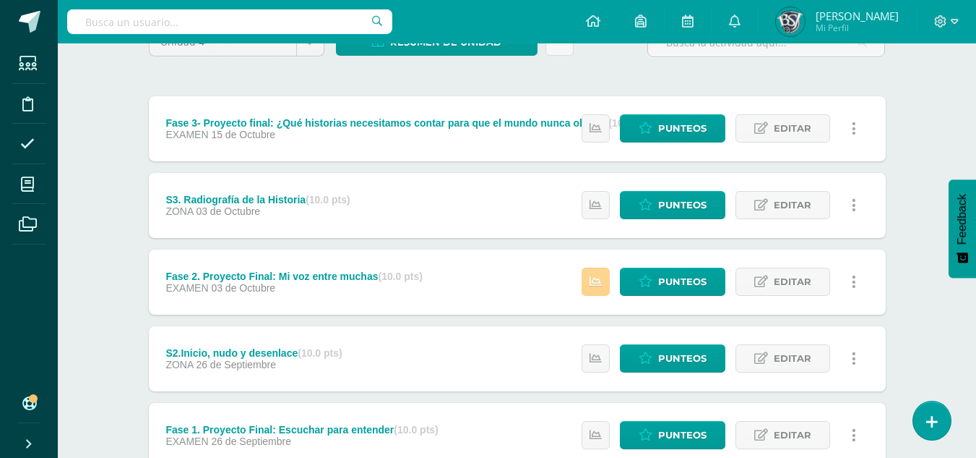
click at [591, 277] on link at bounding box center [596, 281] width 28 height 28
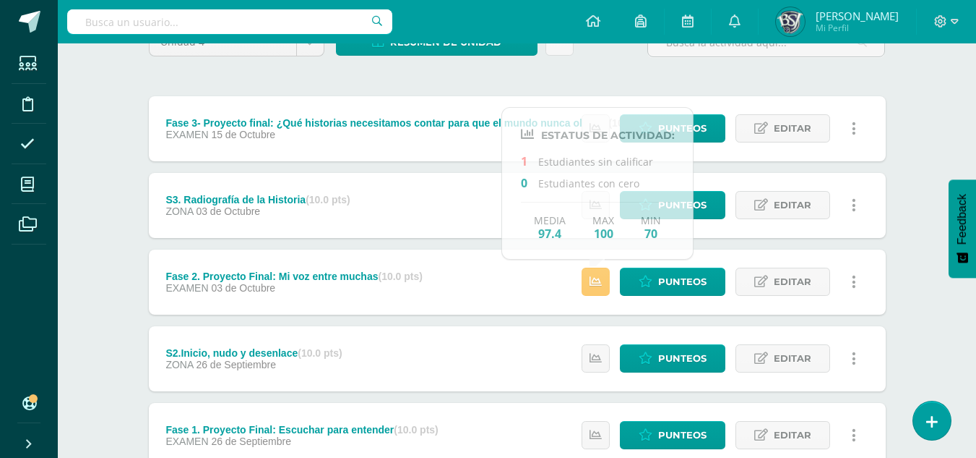
click at [101, 225] on div "Taller de Lectura Sexto Primaria "B" Herramientas Detalle de asistencias Activi…" at bounding box center [517, 423] width 919 height 1048
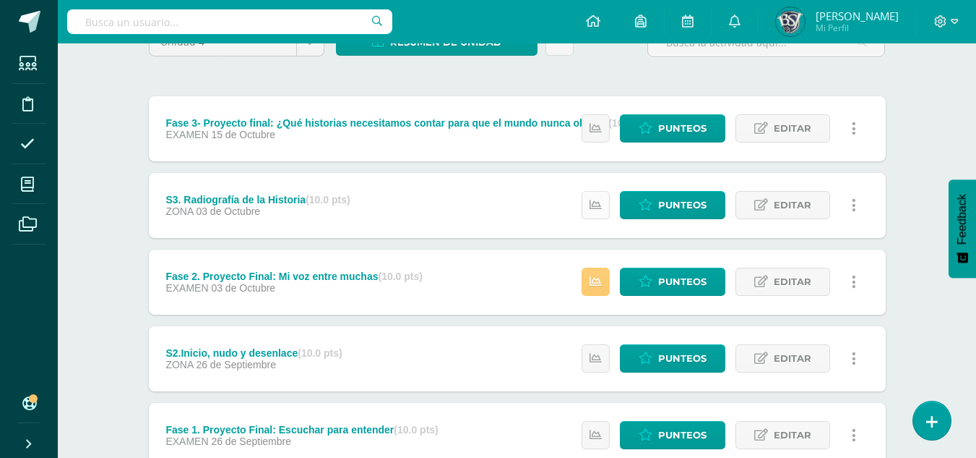
click at [604, 205] on link at bounding box center [596, 205] width 28 height 28
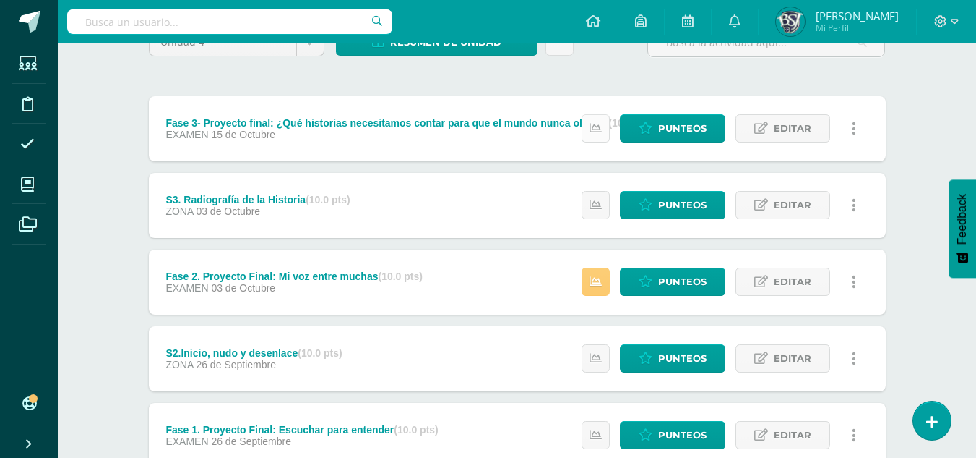
click at [593, 124] on icon at bounding box center [596, 128] width 12 height 12
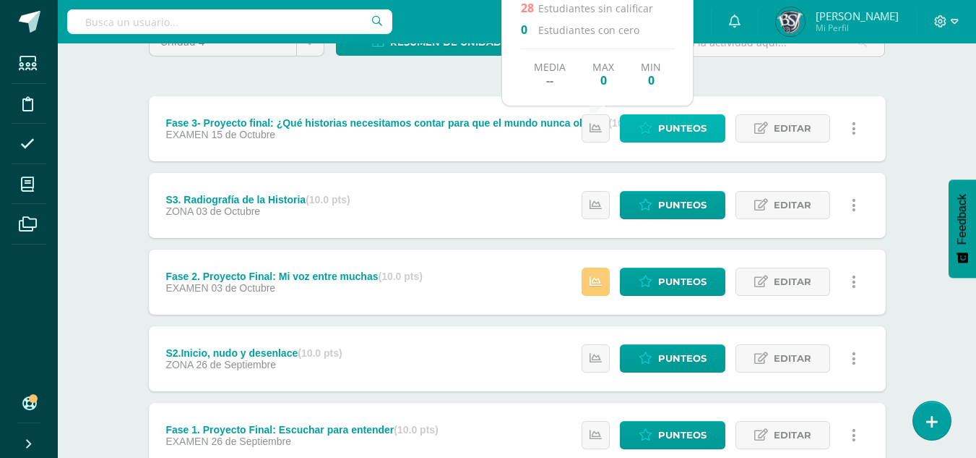
click at [666, 126] on span "Punteos" at bounding box center [682, 128] width 48 height 27
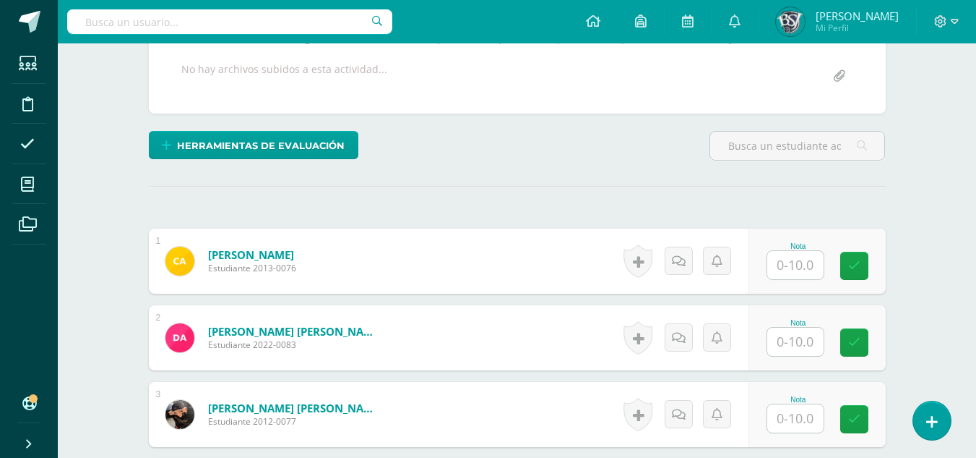
scroll to position [288, 0]
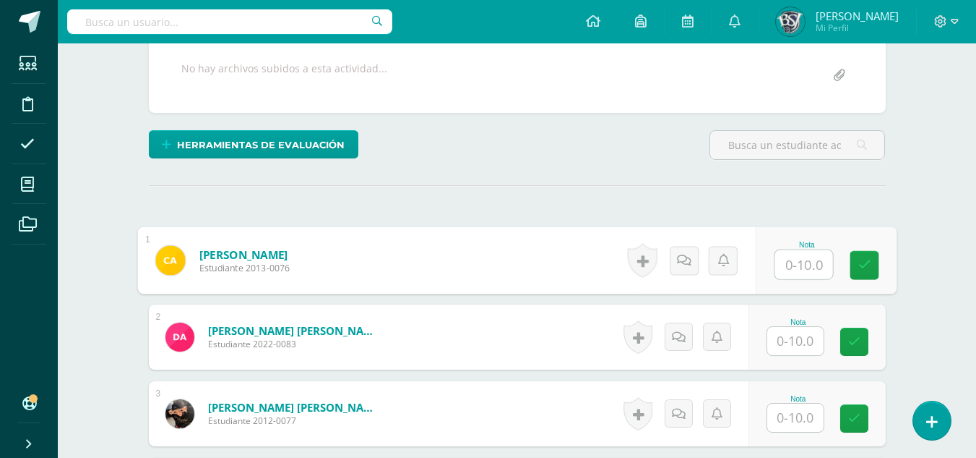
click at [816, 267] on input "text" at bounding box center [804, 264] width 58 height 29
type input "10"
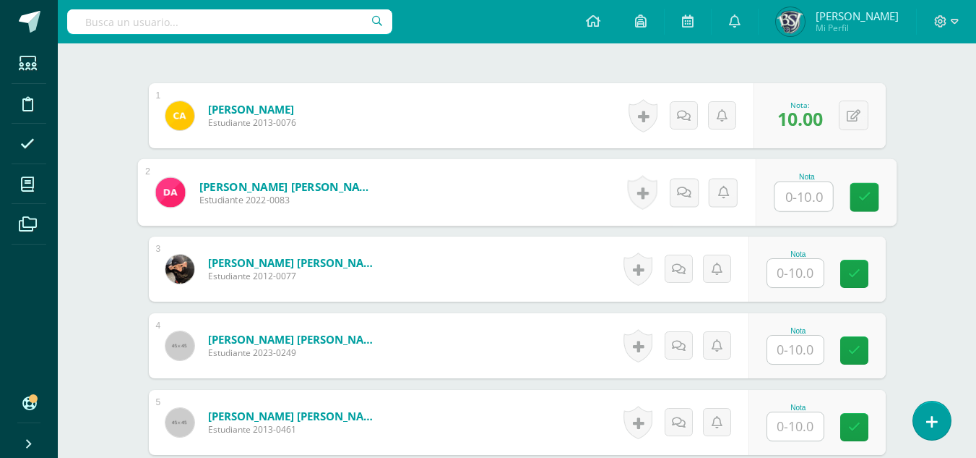
scroll to position [434, 0]
type input "7"
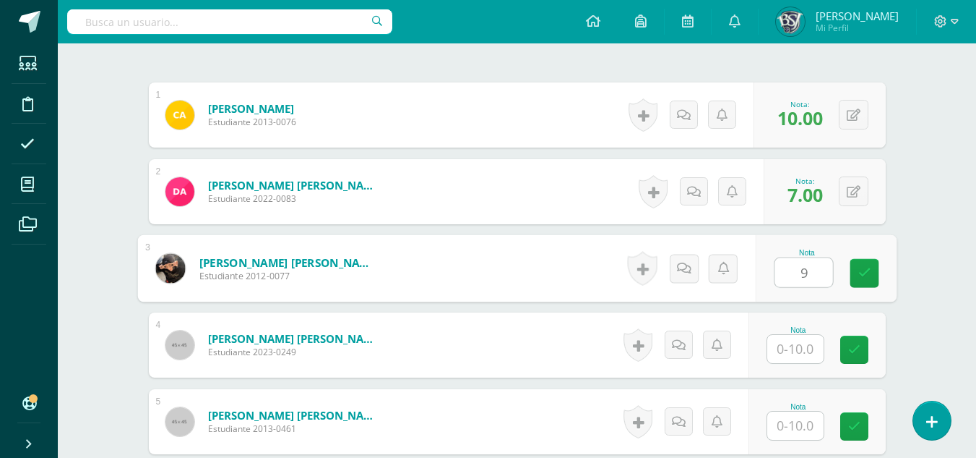
type input "9"
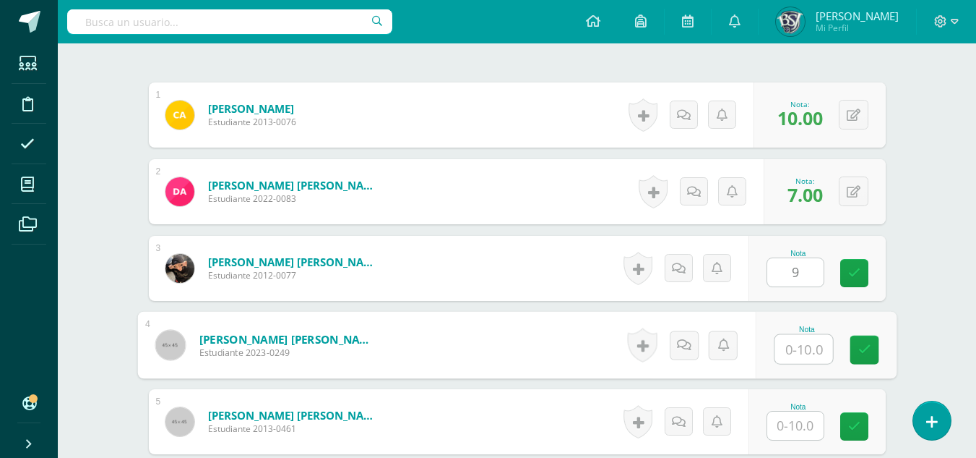
scroll to position [434, 0]
type input "8"
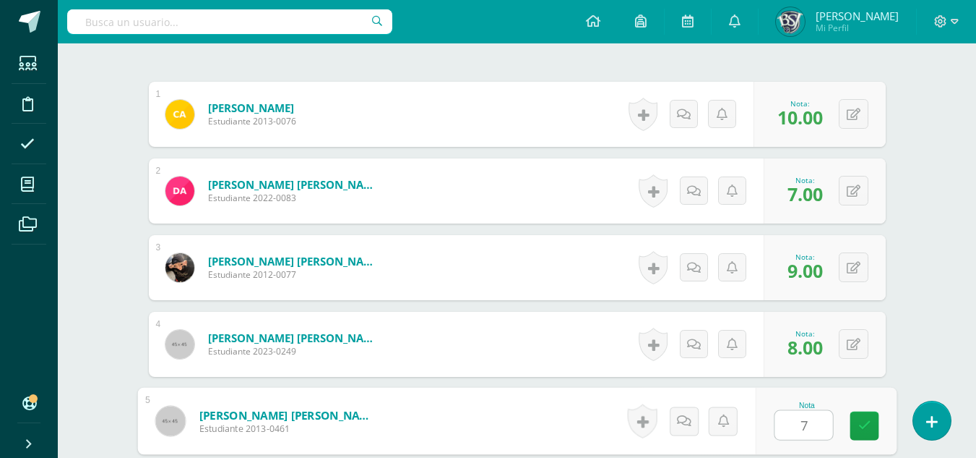
type input "7"
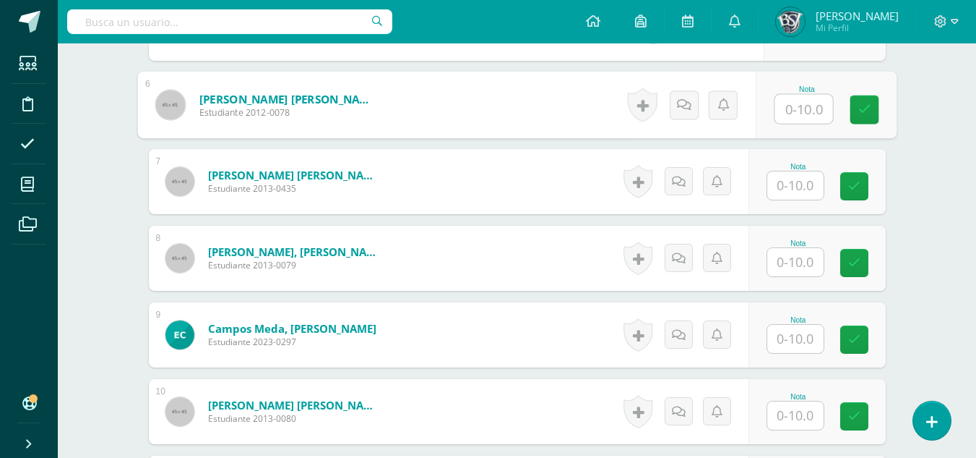
scroll to position [851, 0]
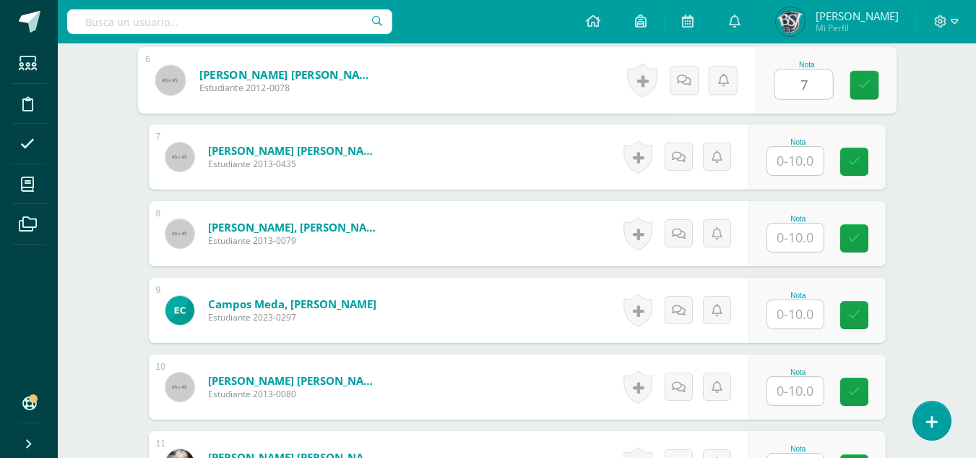
type input "7"
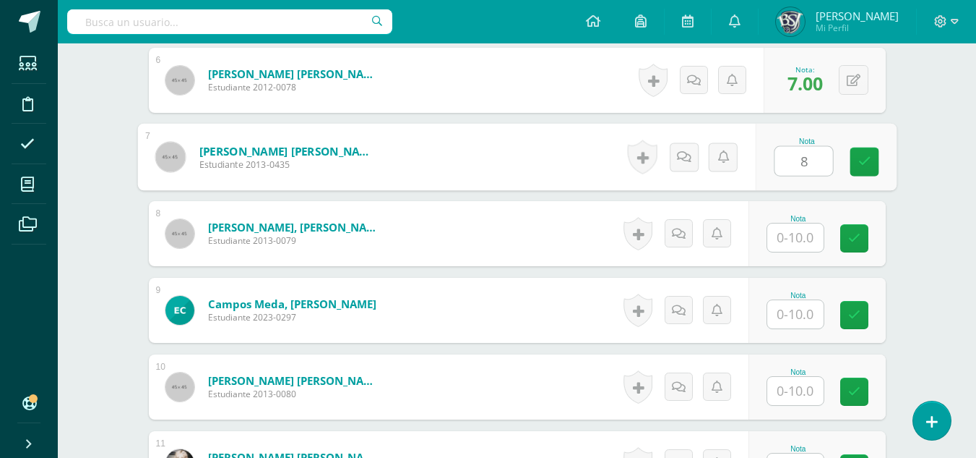
type input "8"
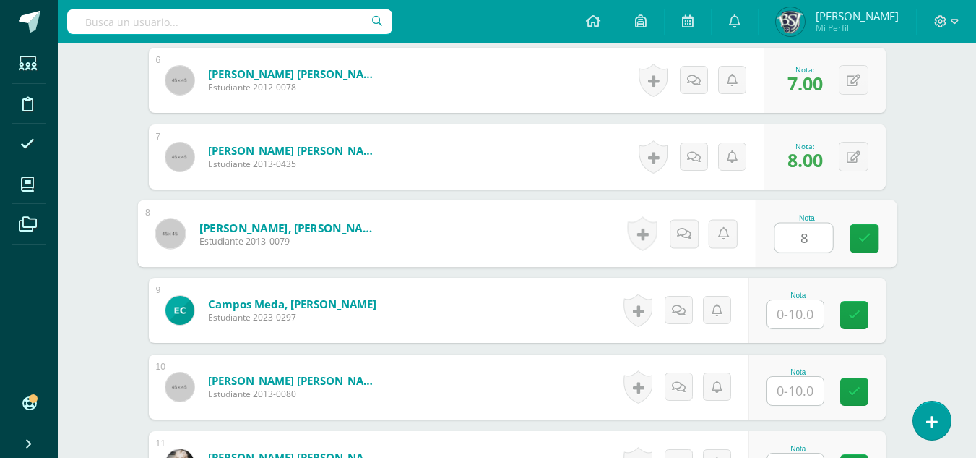
type input "8"
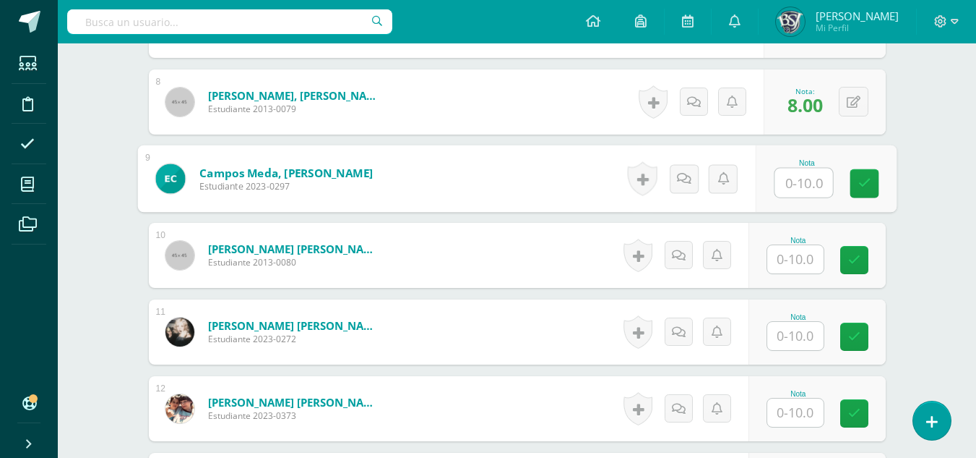
scroll to position [996, 0]
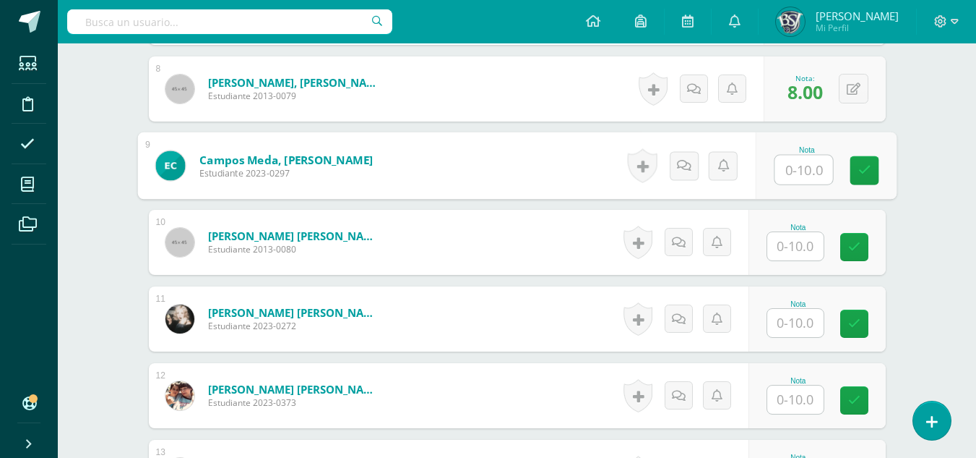
click at [802, 246] on input "text" at bounding box center [796, 246] width 56 height 28
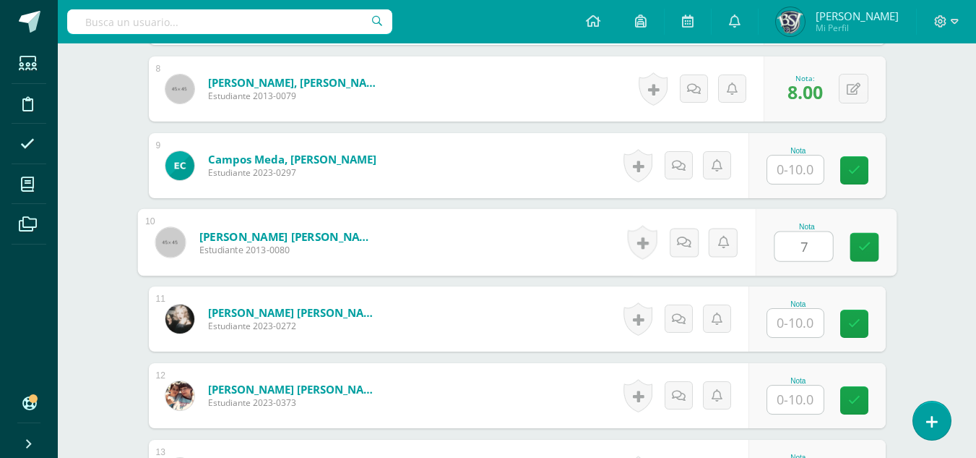
type input "7"
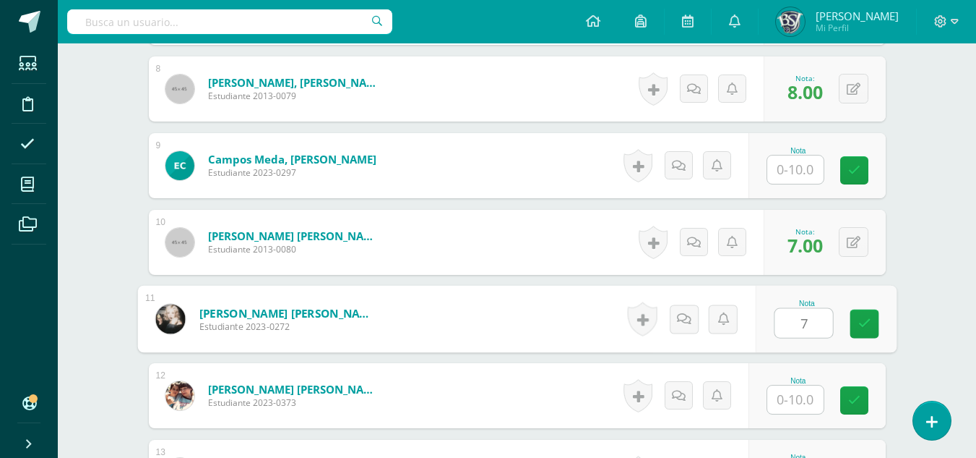
type input "7"
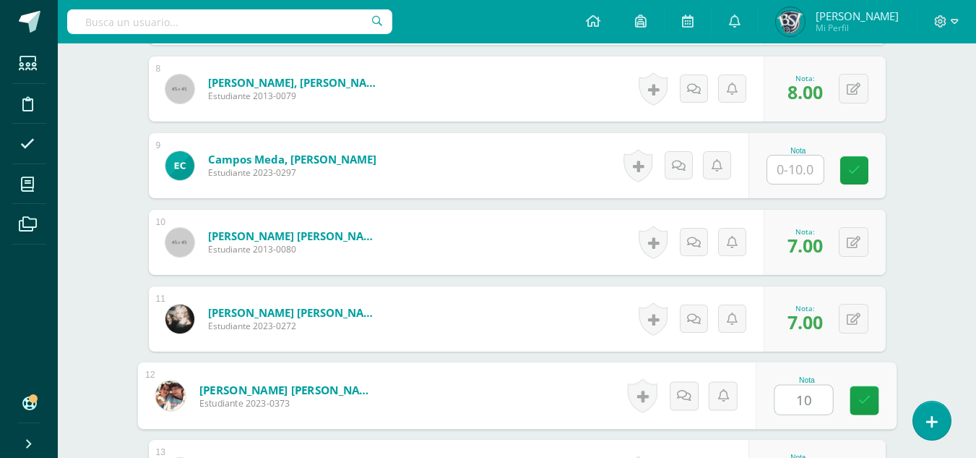
type input "10"
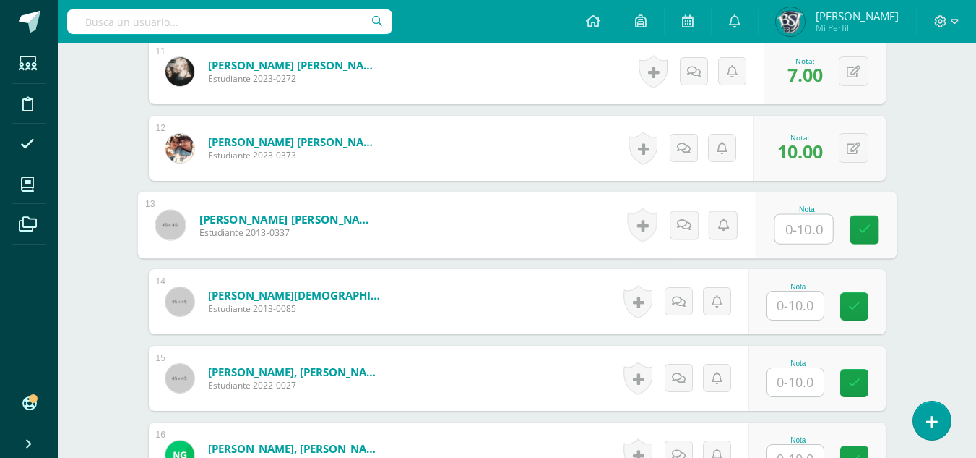
scroll to position [1315, 0]
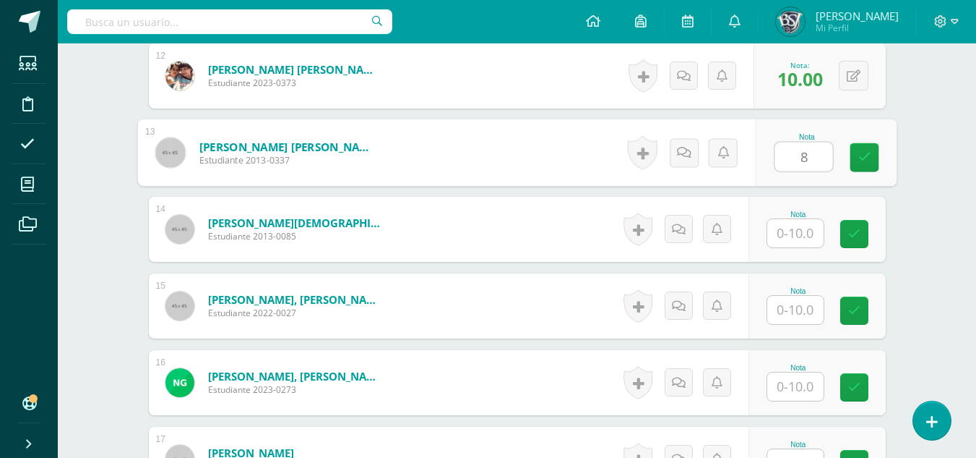
type input "8"
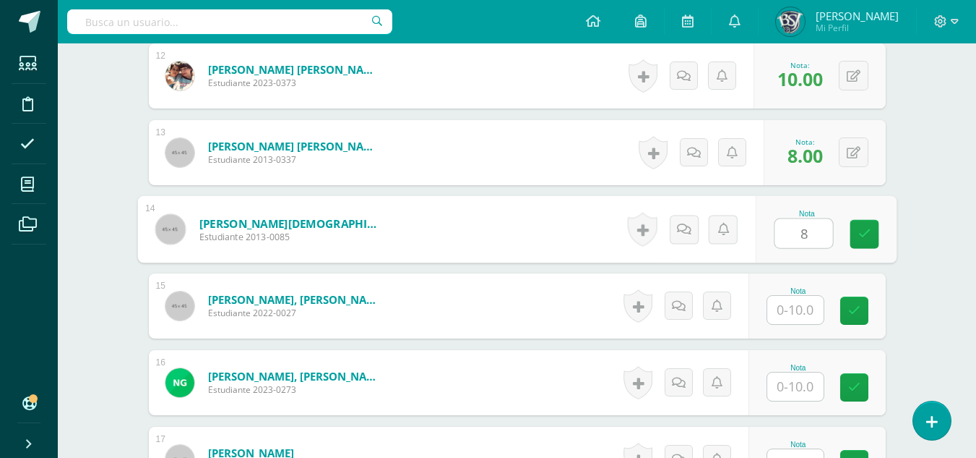
type input "8"
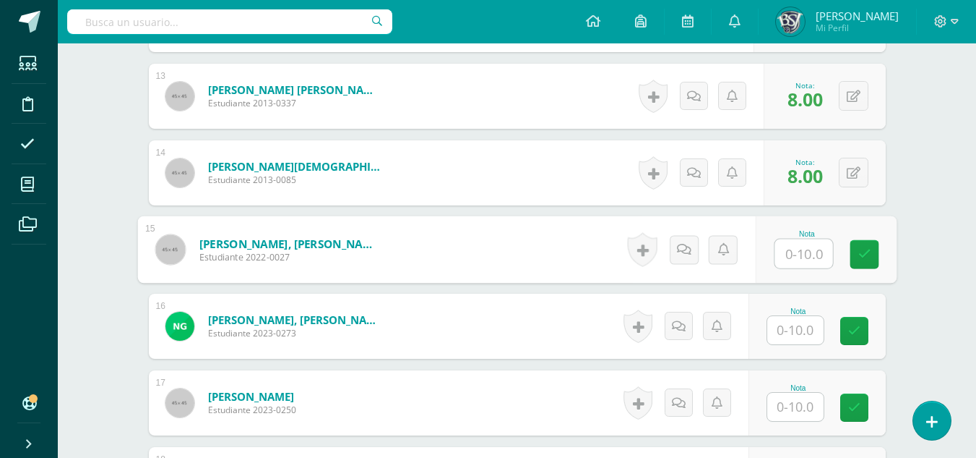
scroll to position [1388, 0]
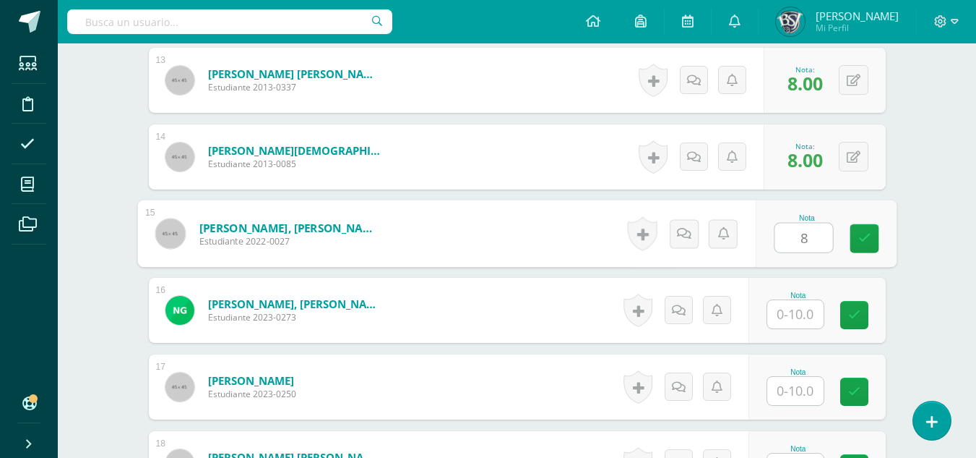
type input "8"
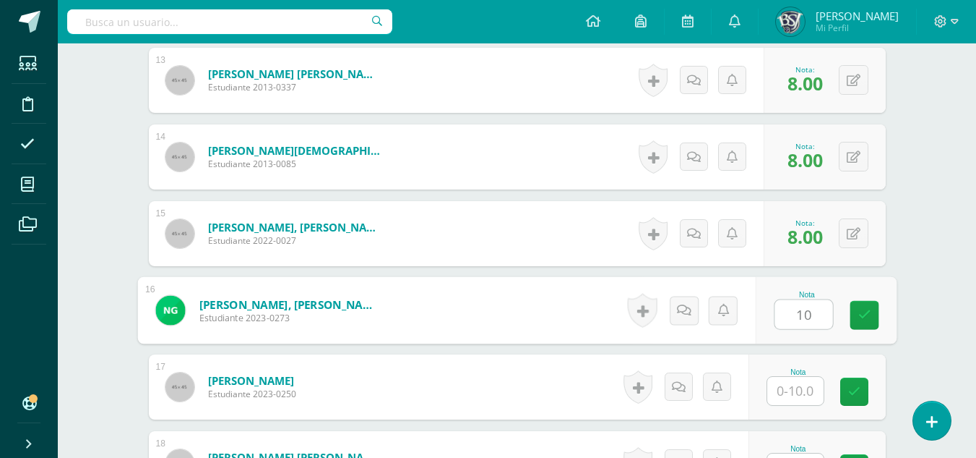
type input "10"
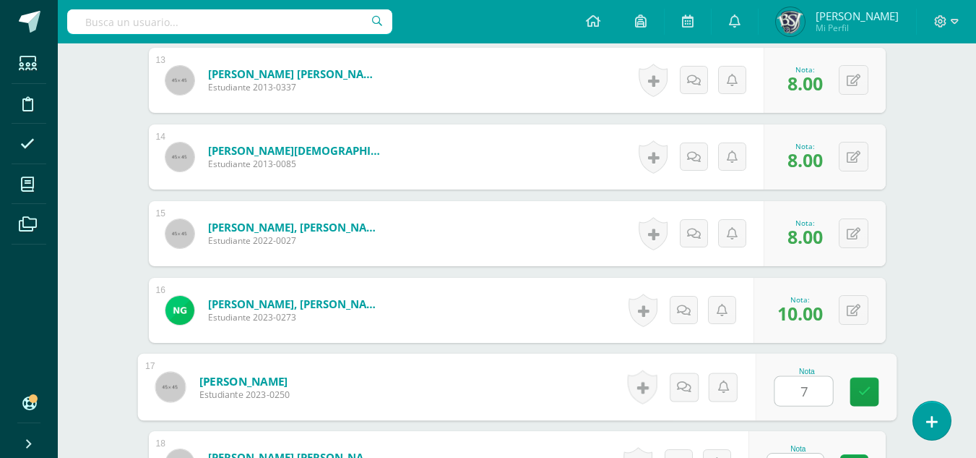
type input "7"
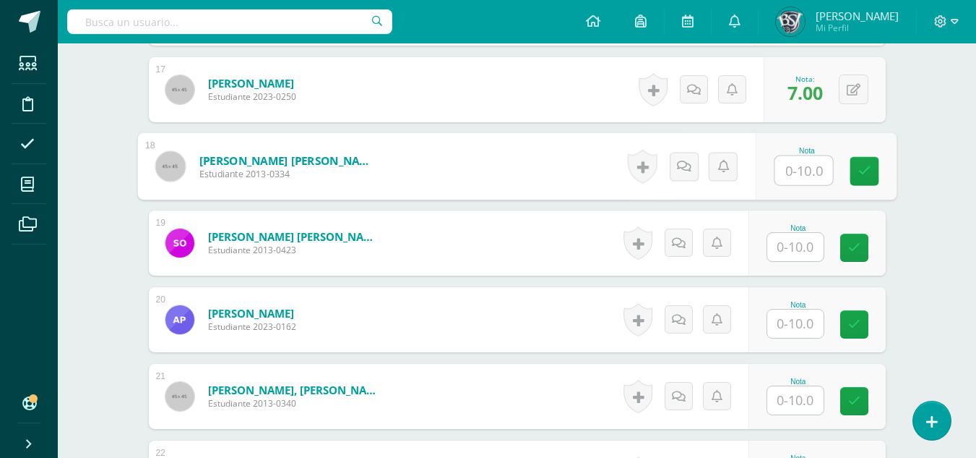
scroll to position [1701, 0]
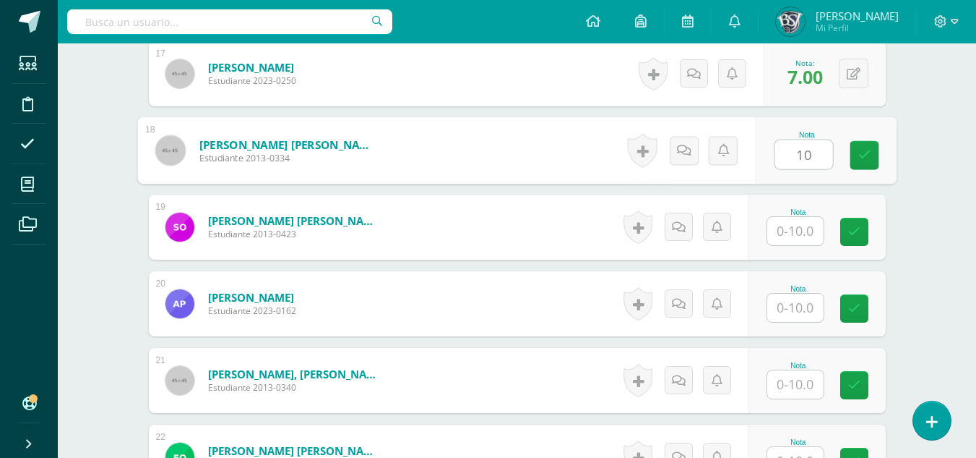
type input "10"
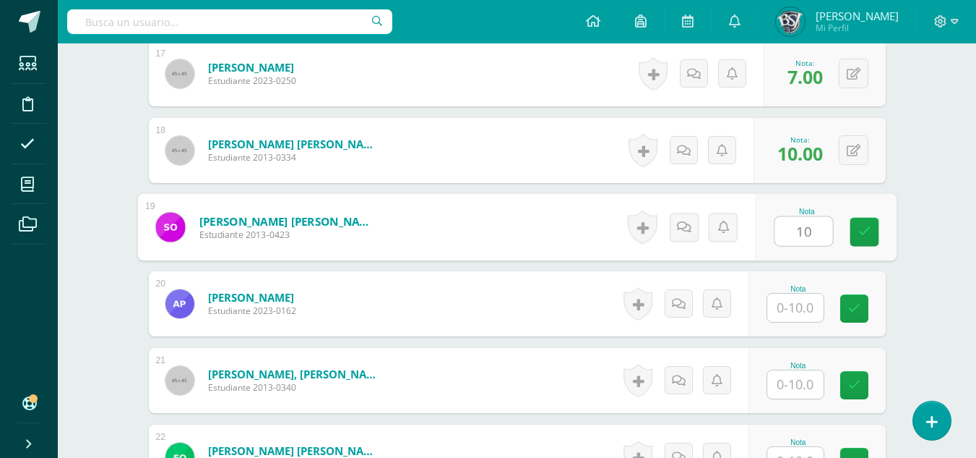
type input "10"
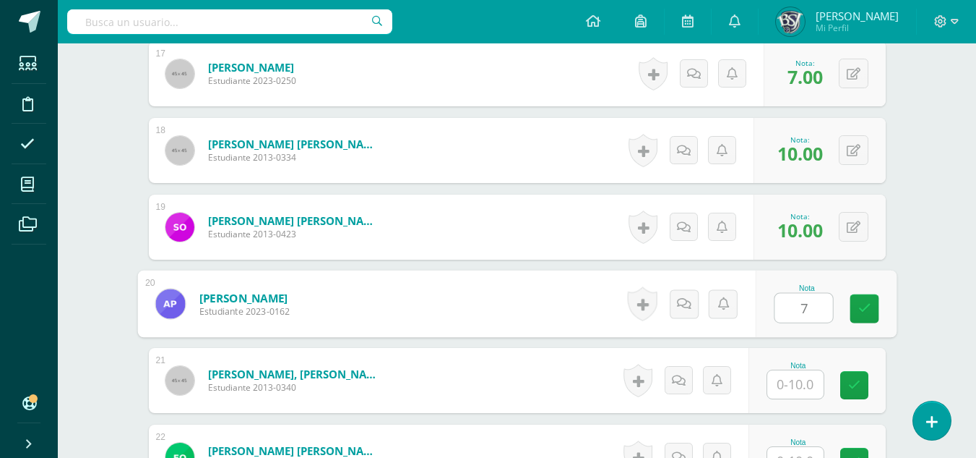
type input "7"
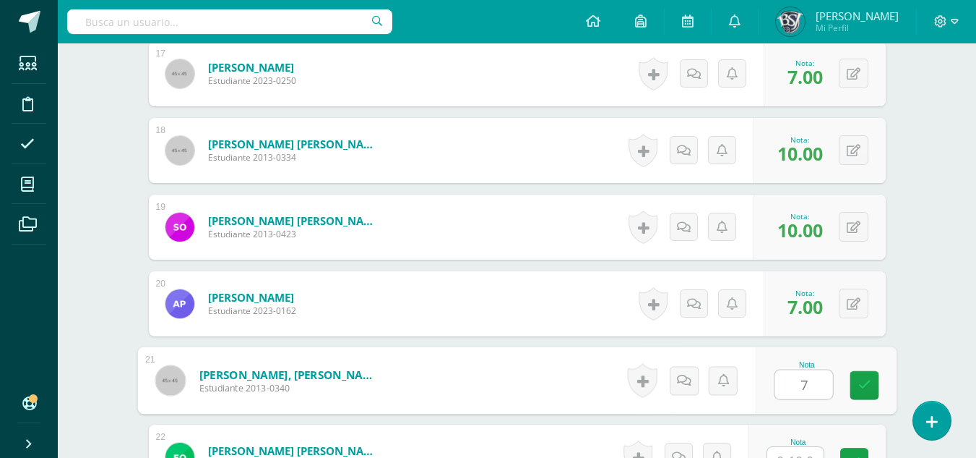
type input "7"
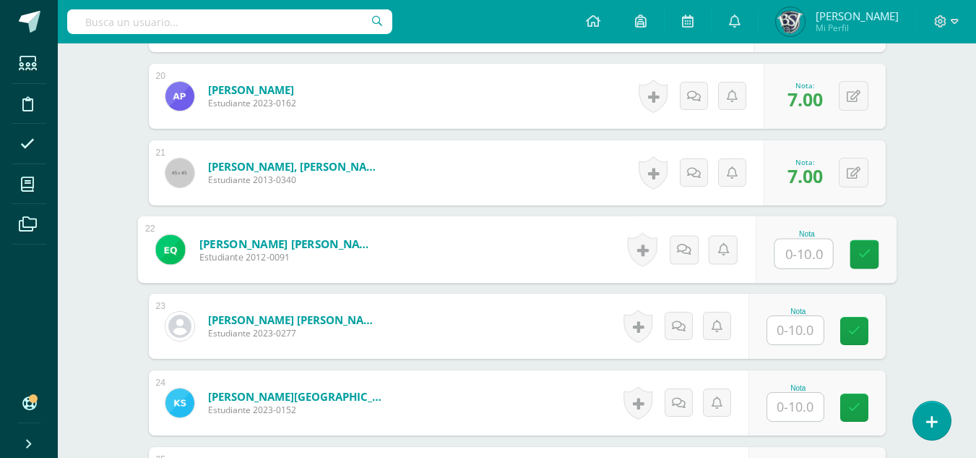
scroll to position [1935, 0]
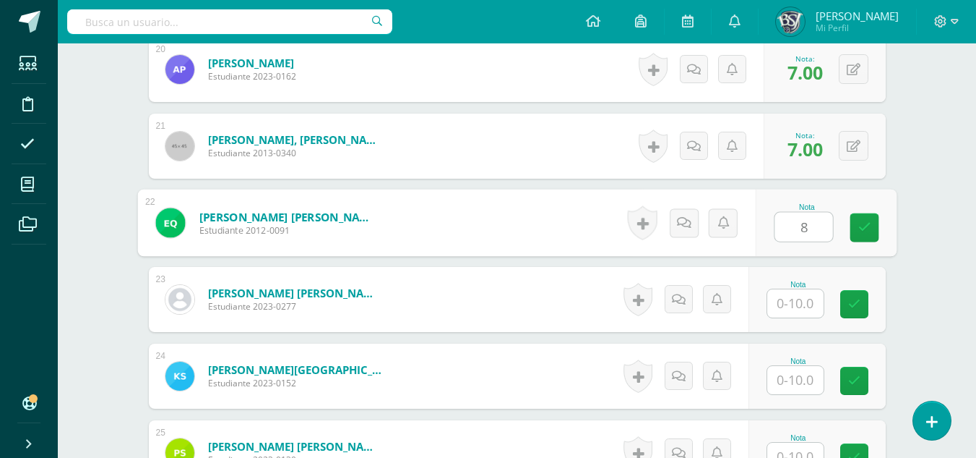
type input "8"
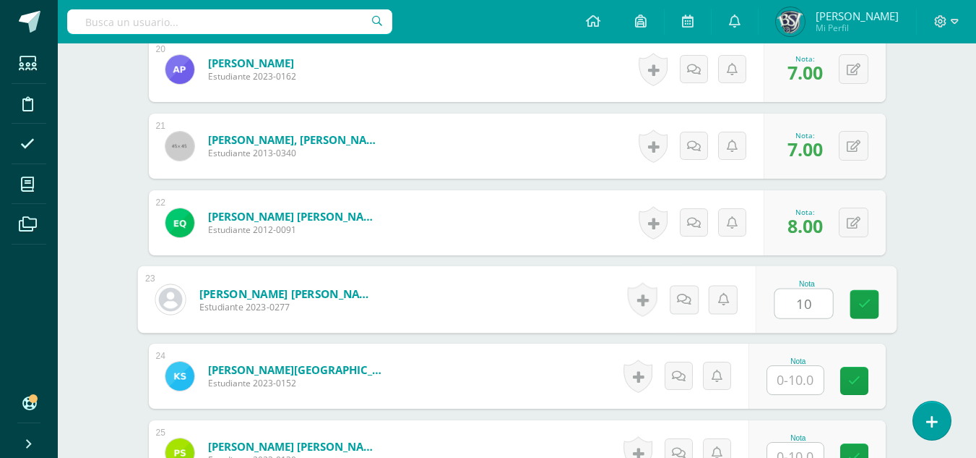
type input "10"
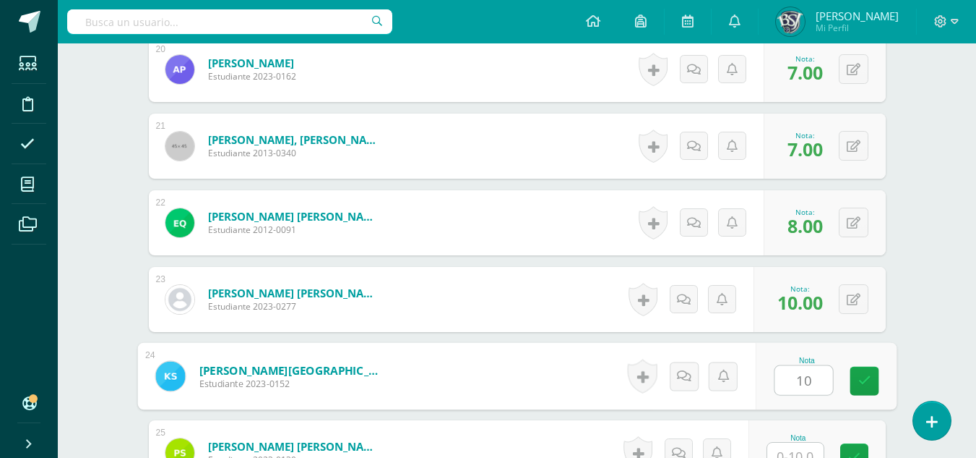
type input "10"
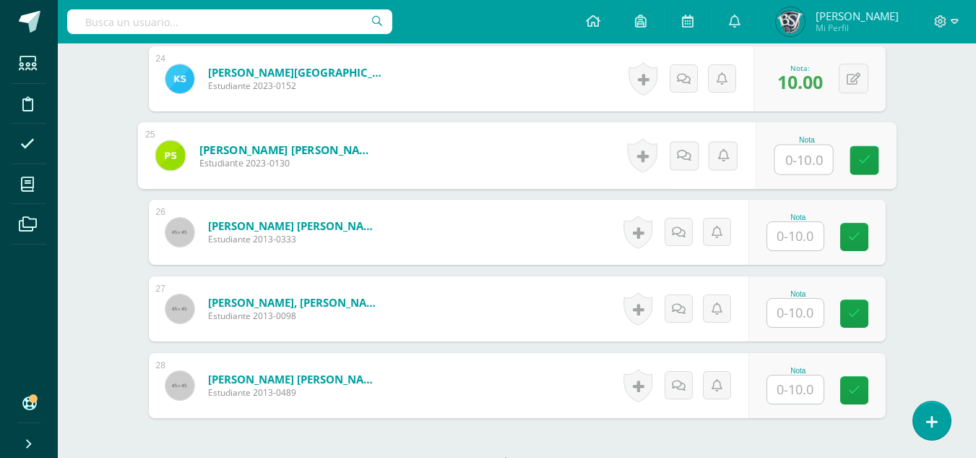
scroll to position [2237, 0]
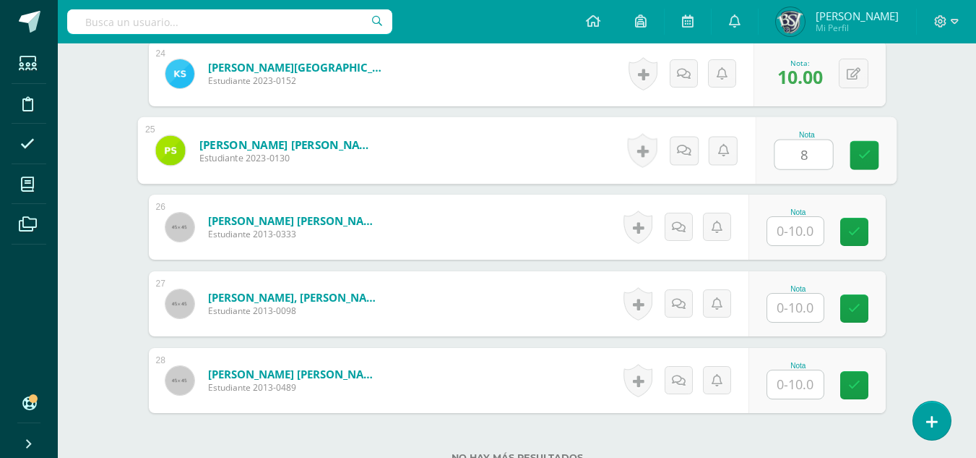
type input "8"
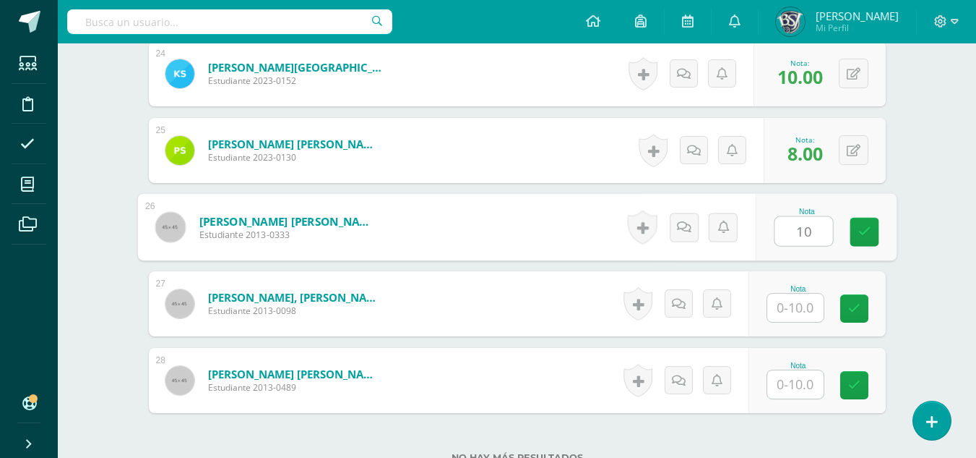
type input "10"
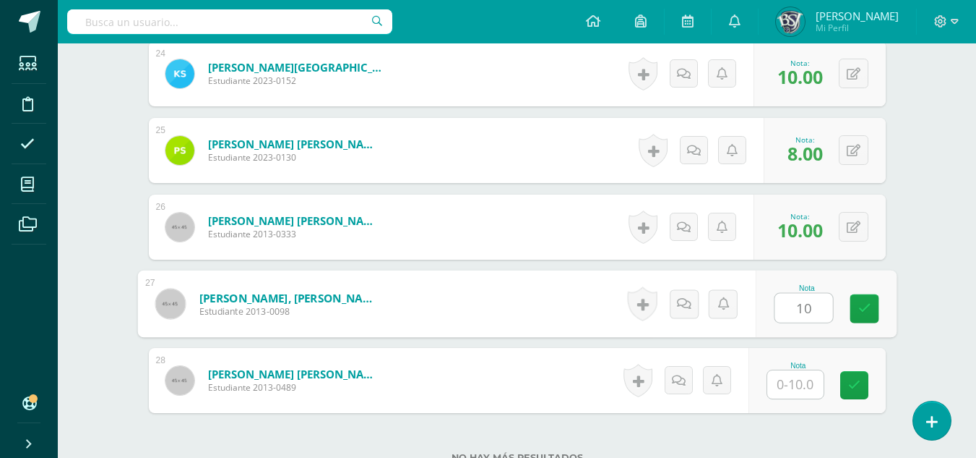
type input "10"
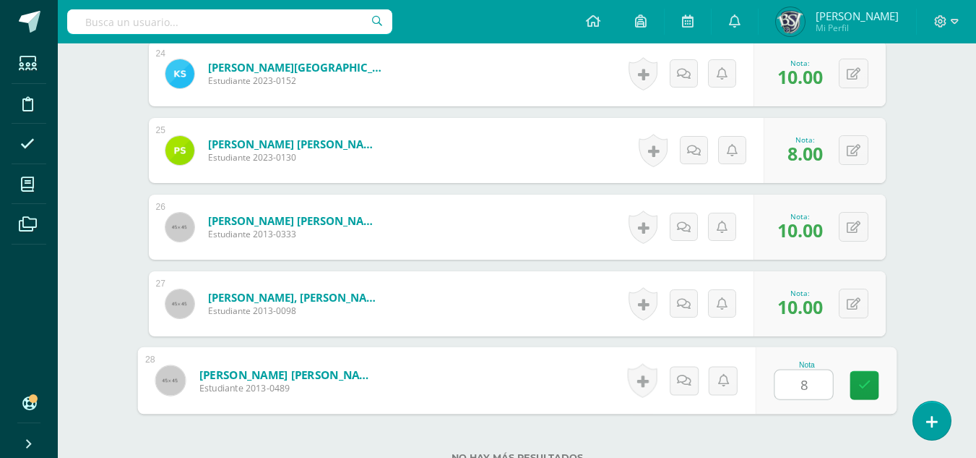
type input "8"
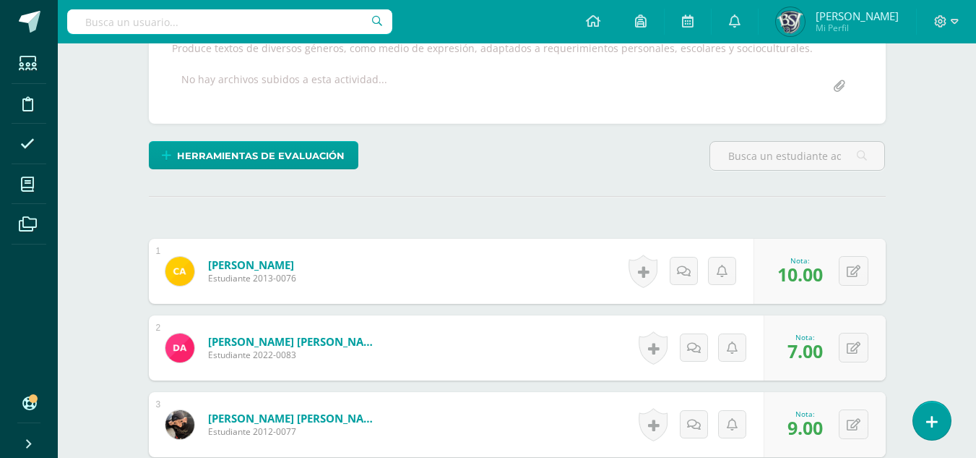
scroll to position [213, 0]
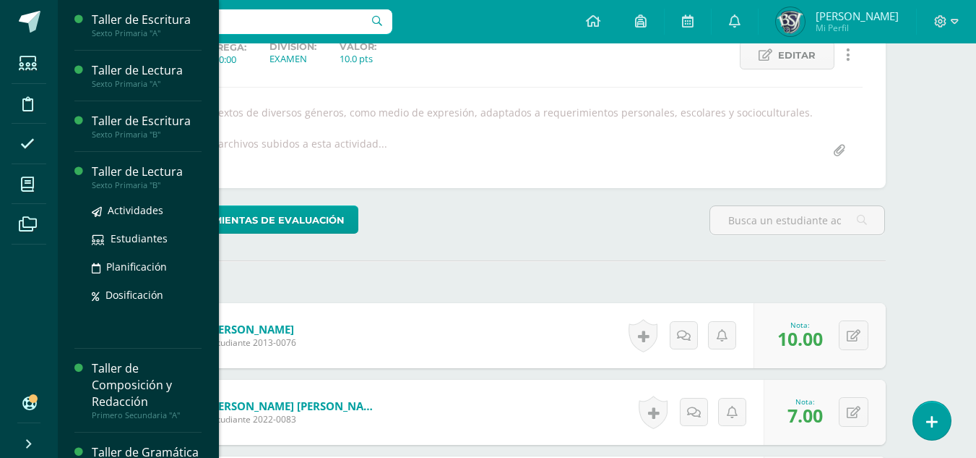
click at [110, 170] on div "Taller de Lectura" at bounding box center [147, 171] width 110 height 17
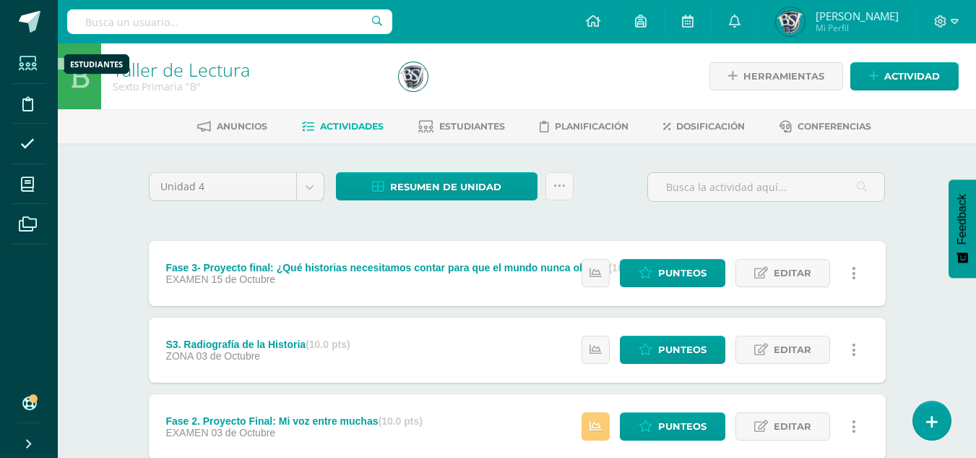
click at [25, 61] on icon at bounding box center [28, 63] width 18 height 14
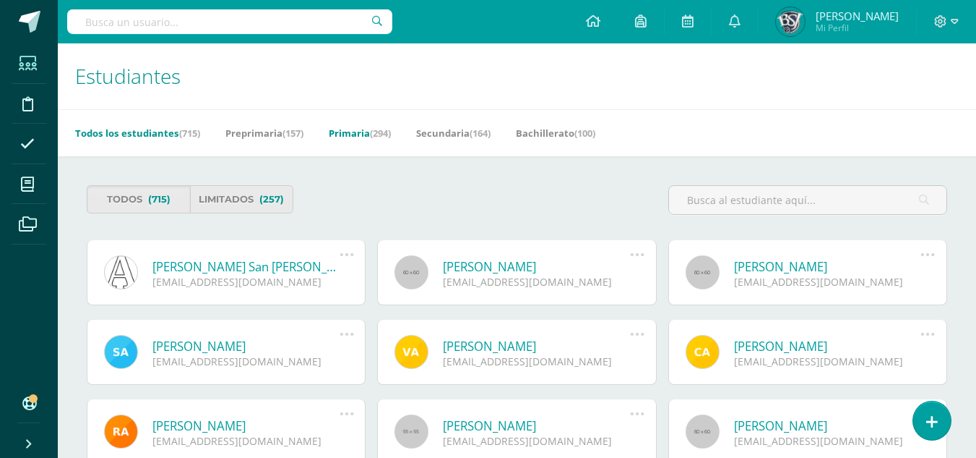
click at [375, 135] on link "Primaria (294)" at bounding box center [360, 132] width 62 height 23
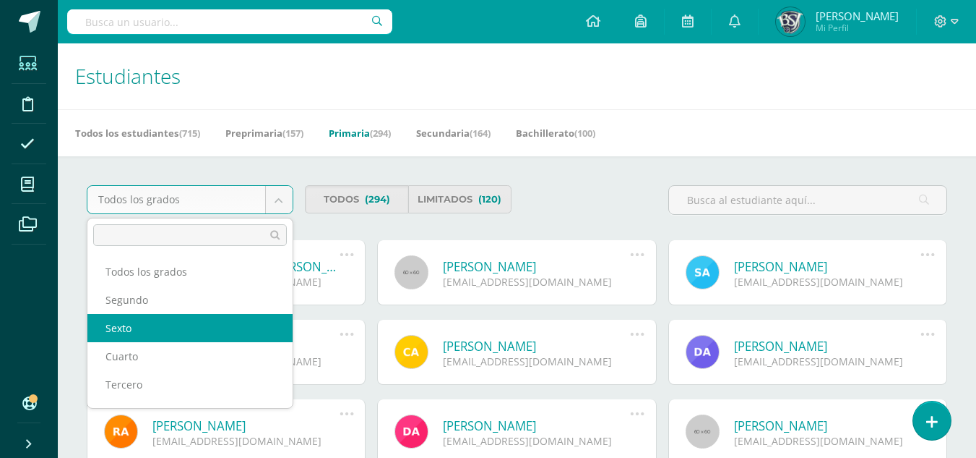
select select "9"
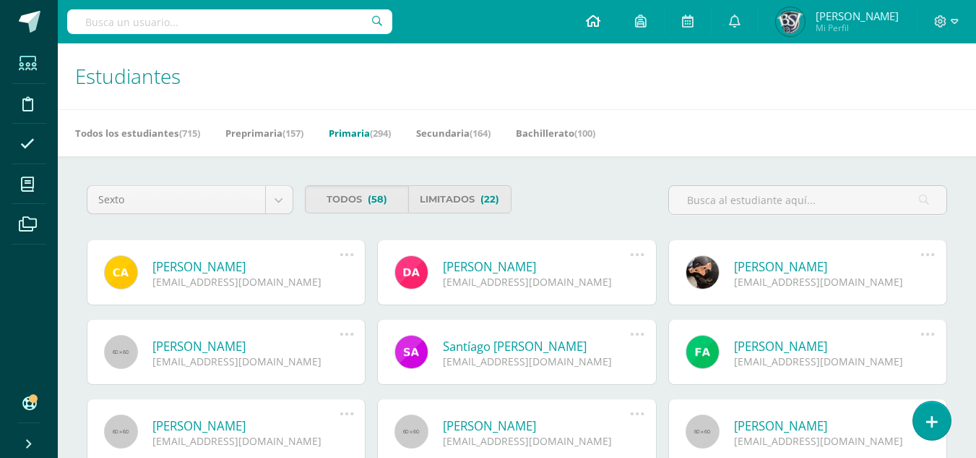
click at [601, 20] on icon at bounding box center [593, 20] width 14 height 13
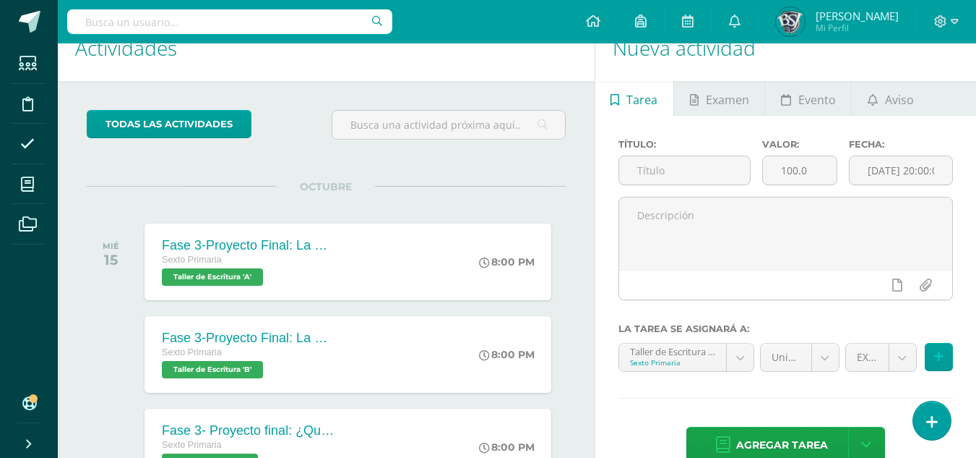
scroll to position [14, 0]
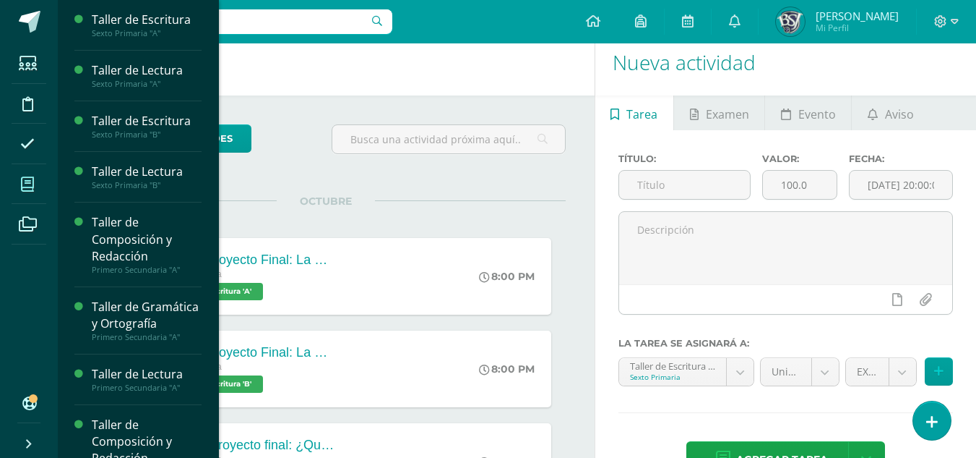
click at [38, 184] on span at bounding box center [28, 184] width 33 height 33
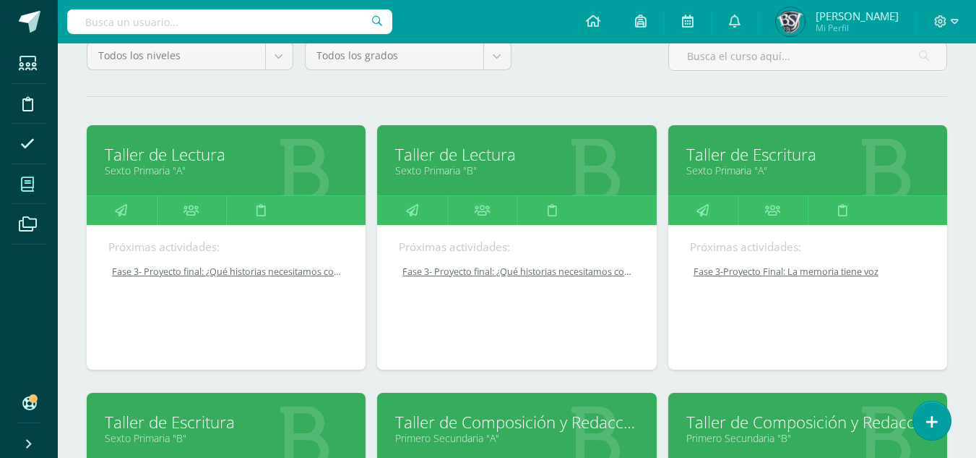
scroll to position [145, 0]
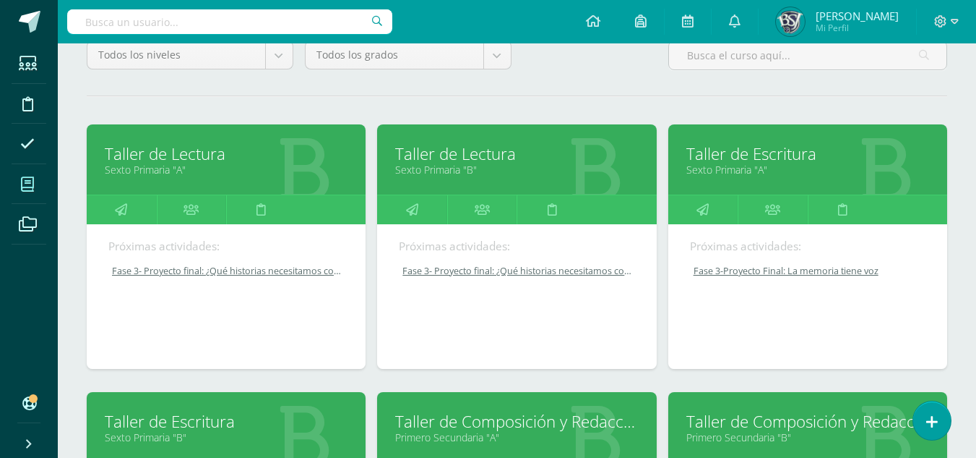
click at [161, 153] on link "Taller de Lectura" at bounding box center [226, 153] width 243 height 22
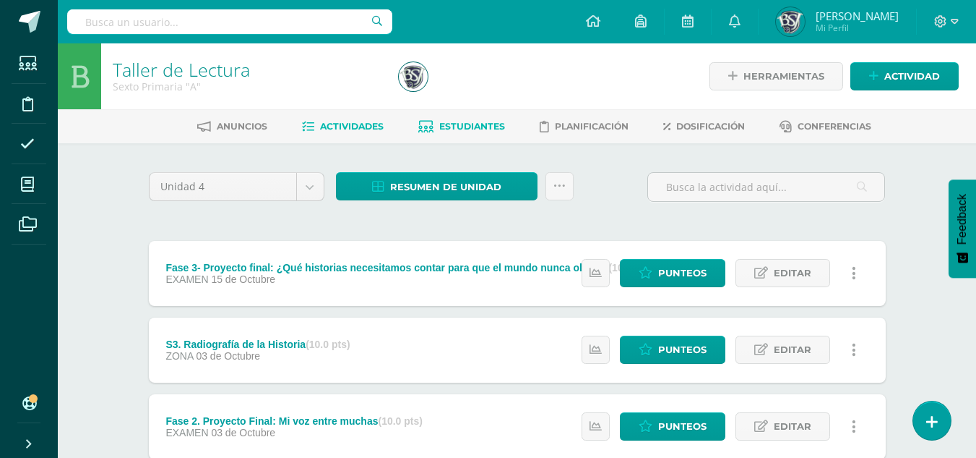
click at [464, 122] on span "Estudiantes" at bounding box center [472, 126] width 66 height 11
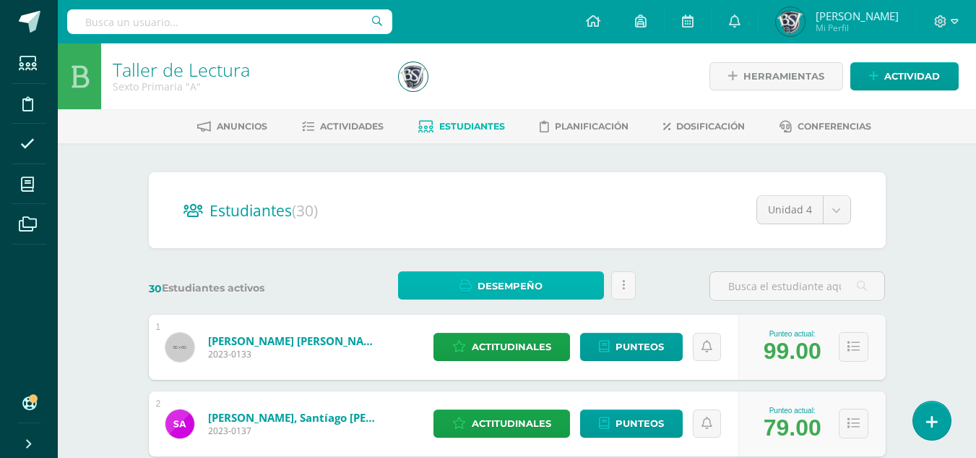
click at [498, 283] on span "Desempeño" at bounding box center [510, 285] width 65 height 27
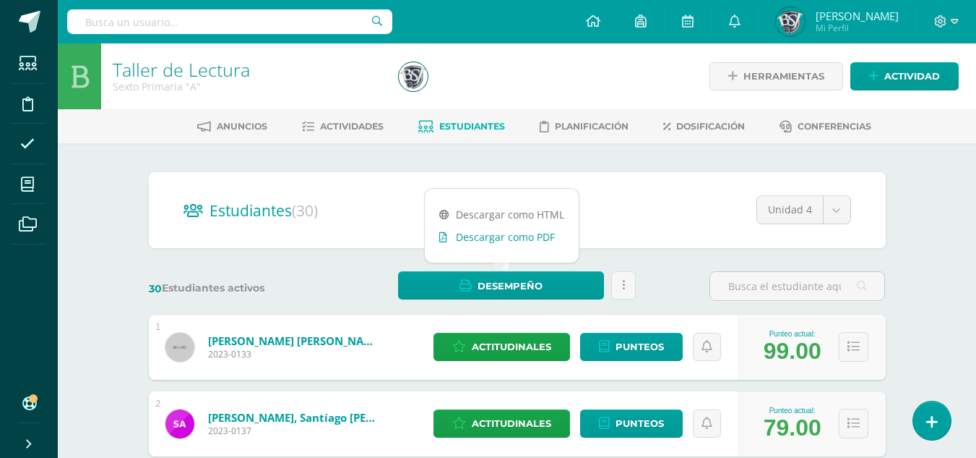
click at [487, 238] on link "Descargar como PDF" at bounding box center [502, 237] width 154 height 22
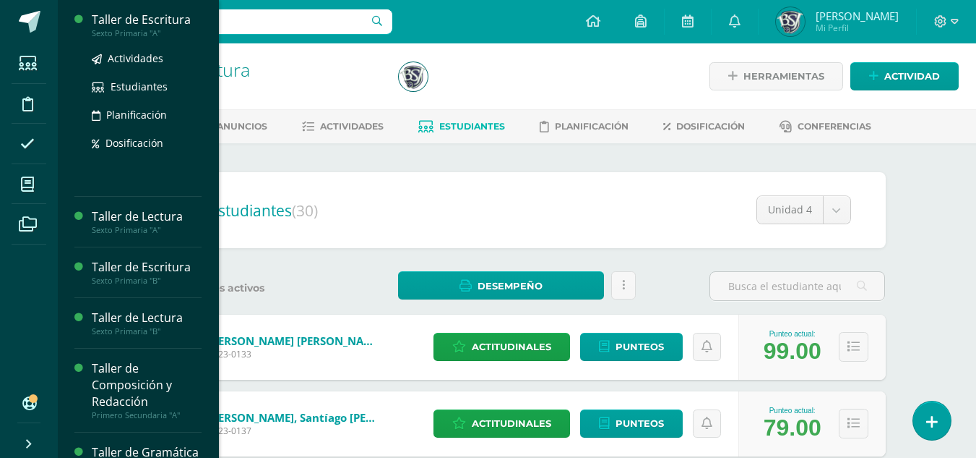
click at [143, 22] on div "Taller de Escritura" at bounding box center [147, 20] width 110 height 17
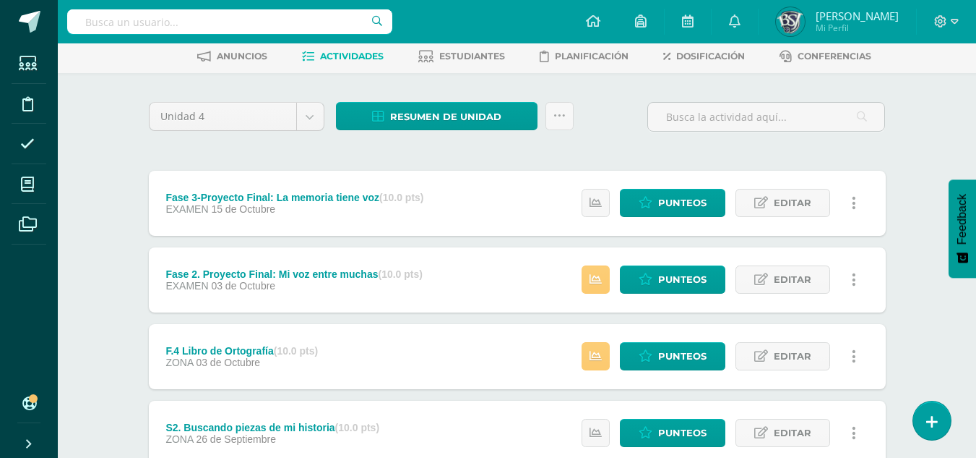
scroll to position [145, 0]
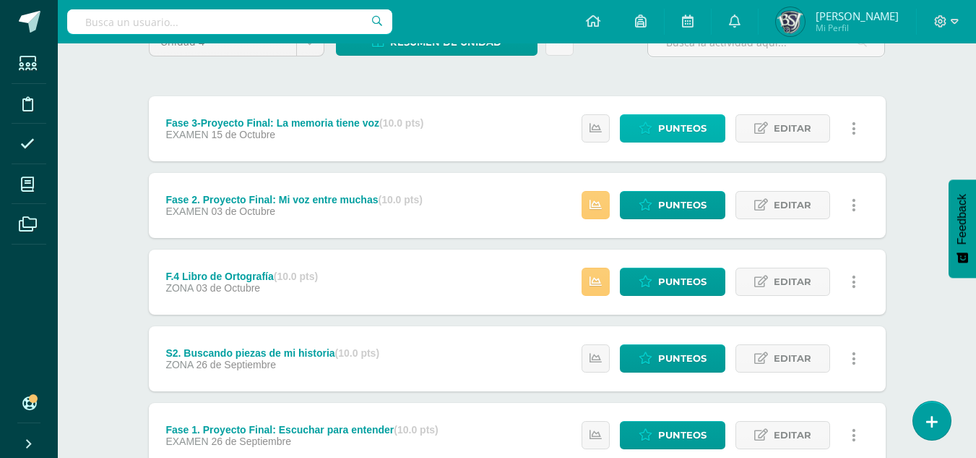
click at [680, 129] on span "Punteos" at bounding box center [682, 128] width 48 height 27
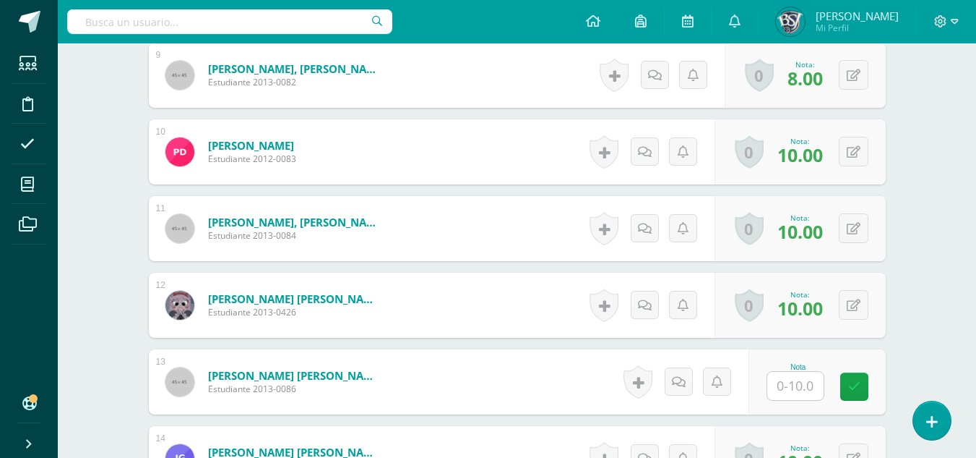
scroll to position [1087, 0]
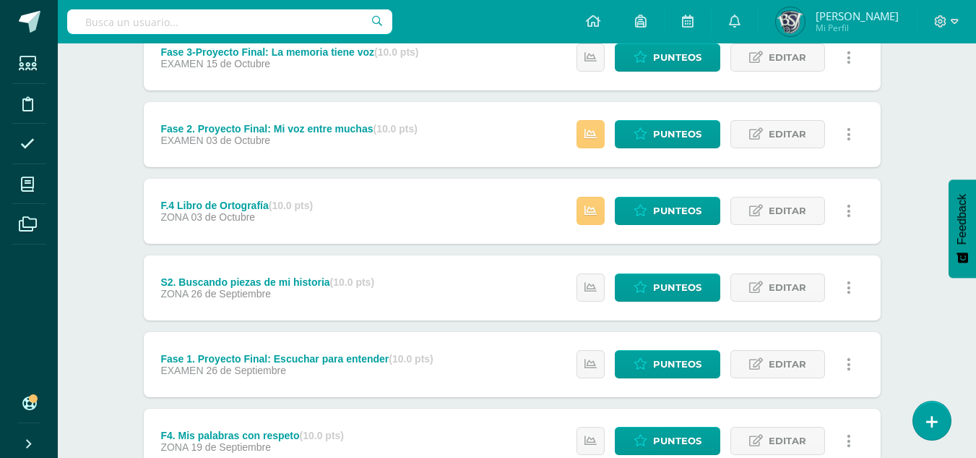
scroll to position [217, 5]
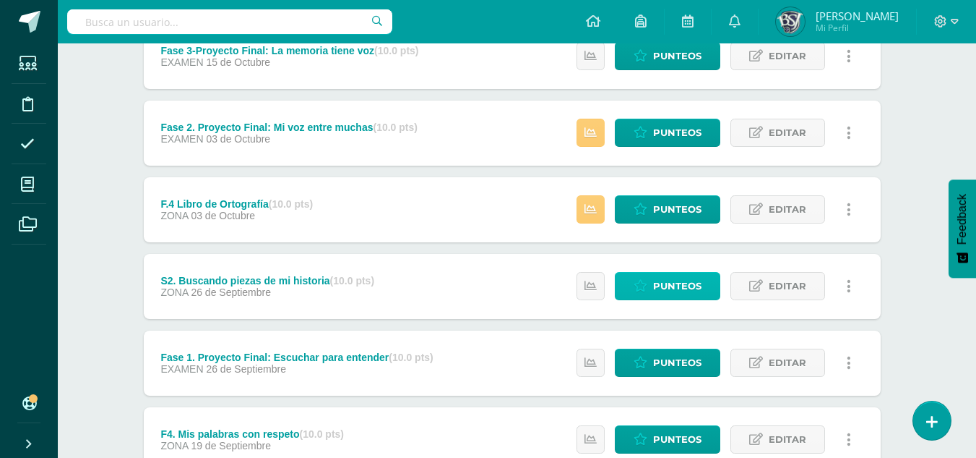
click at [701, 280] on span "Punteos" at bounding box center [677, 285] width 48 height 27
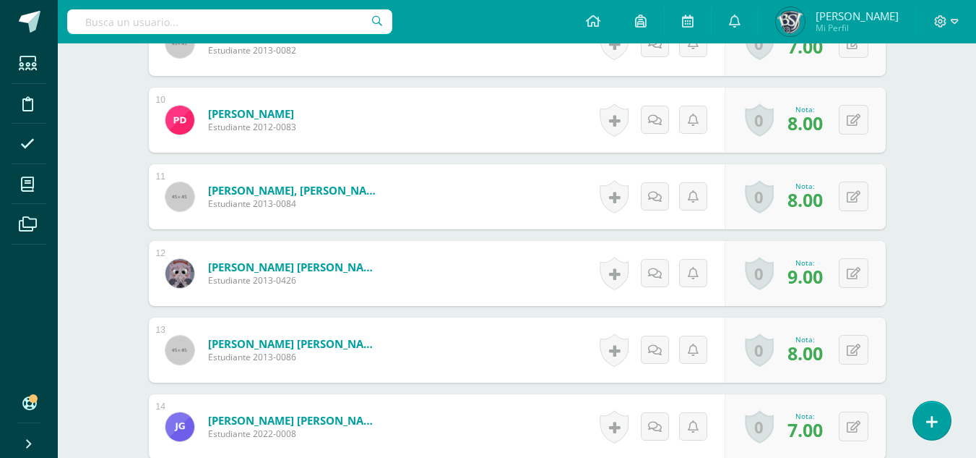
scroll to position [1119, 0]
click at [854, 197] on icon at bounding box center [854, 196] width 14 height 12
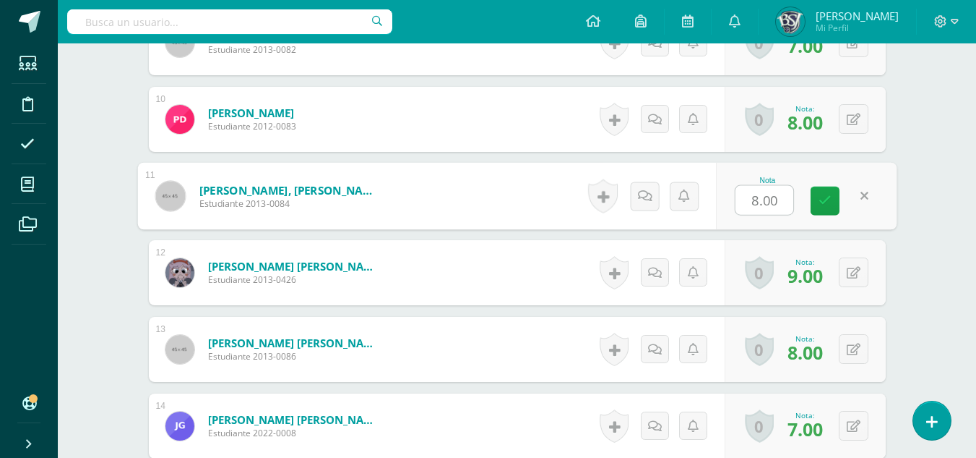
type input "9"
click at [819, 196] on icon at bounding box center [825, 200] width 13 height 12
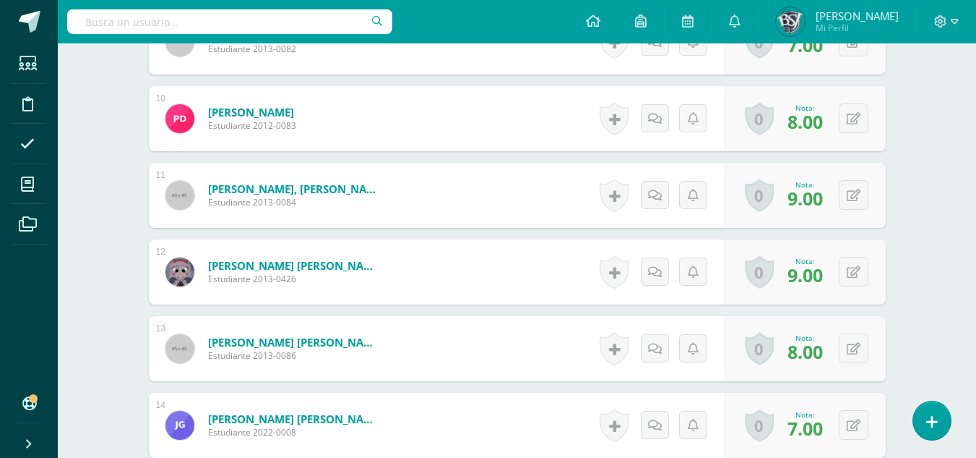
scroll to position [1120, 0]
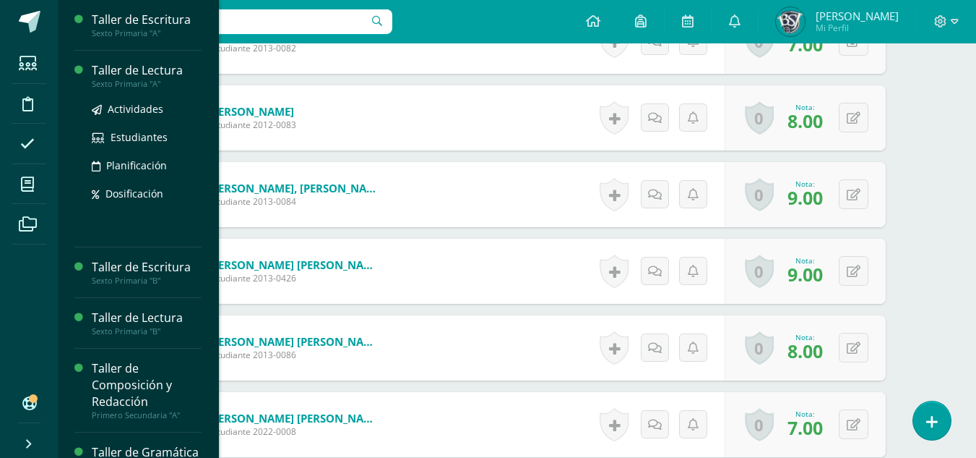
click at [118, 66] on div "Taller de Lectura" at bounding box center [147, 70] width 110 height 17
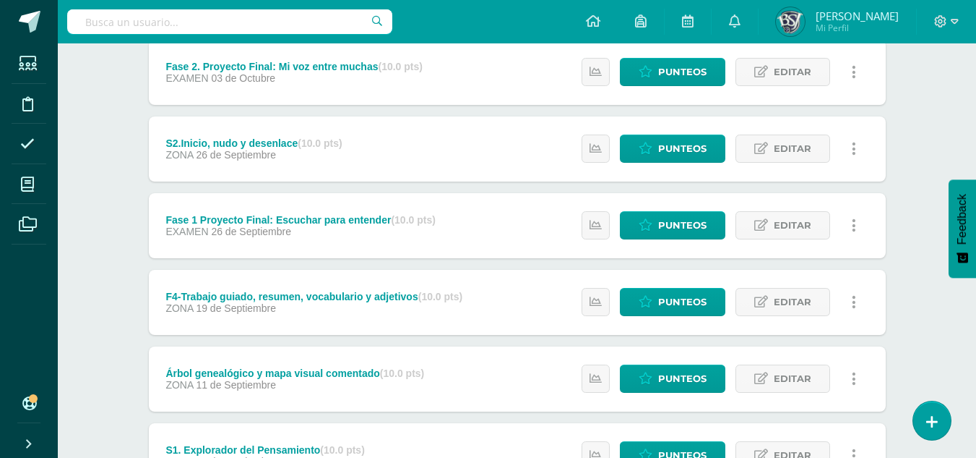
scroll to position [361, 0]
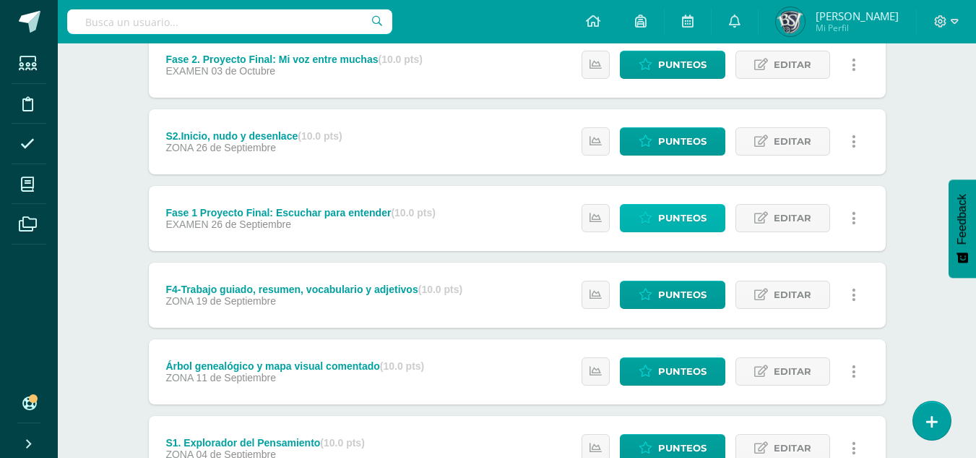
click at [679, 216] on span "Punteos" at bounding box center [682, 218] width 48 height 27
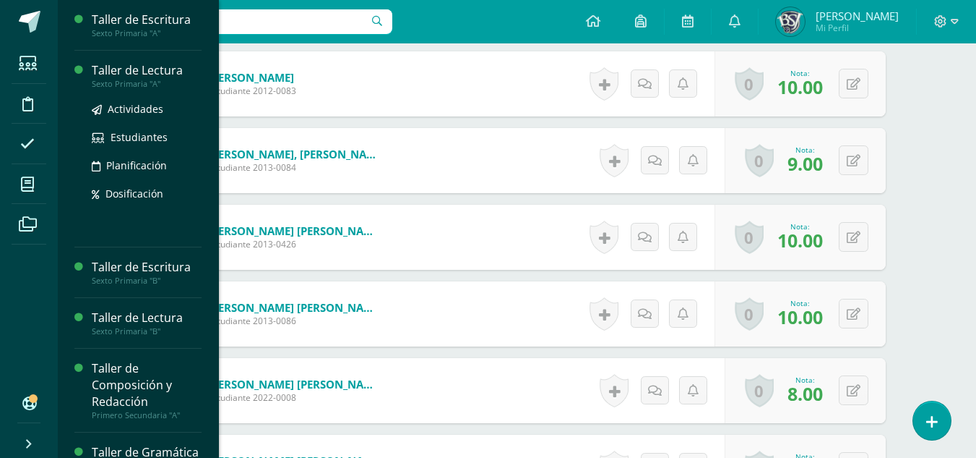
scroll to position [1169, 0]
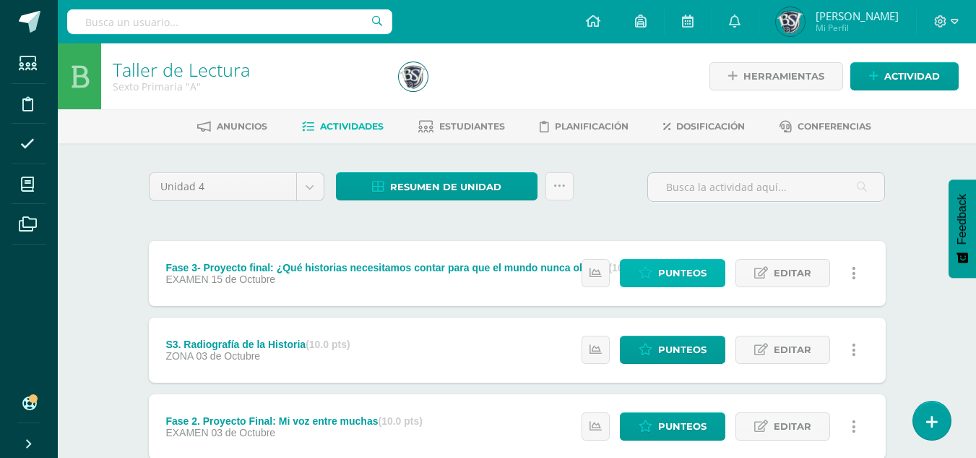
click at [666, 262] on span "Punteos" at bounding box center [682, 272] width 48 height 27
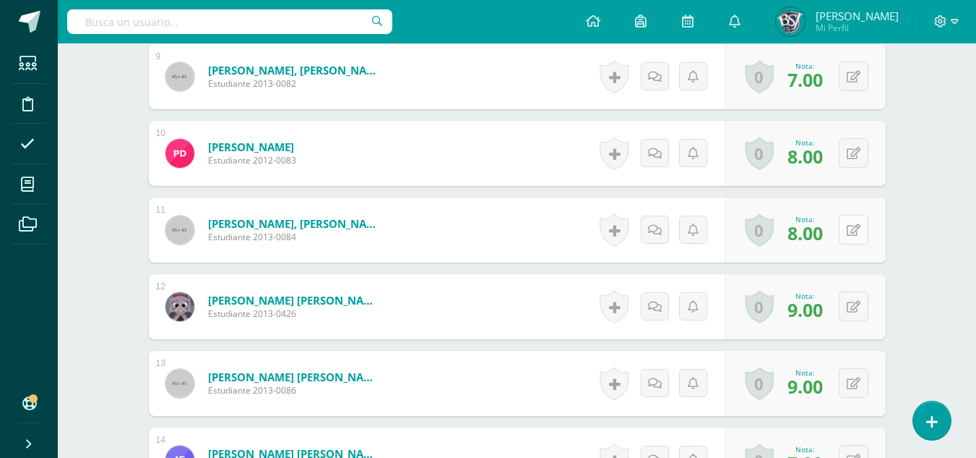
scroll to position [1086, 0]
click at [843, 230] on div "0 Logros Logros obtenidos Aún no hay logros agregados Nota: 8.00" at bounding box center [805, 229] width 161 height 65
click at [804, 233] on span "8.00" at bounding box center [805, 232] width 35 height 25
click at [862, 231] on button at bounding box center [854, 229] width 30 height 30
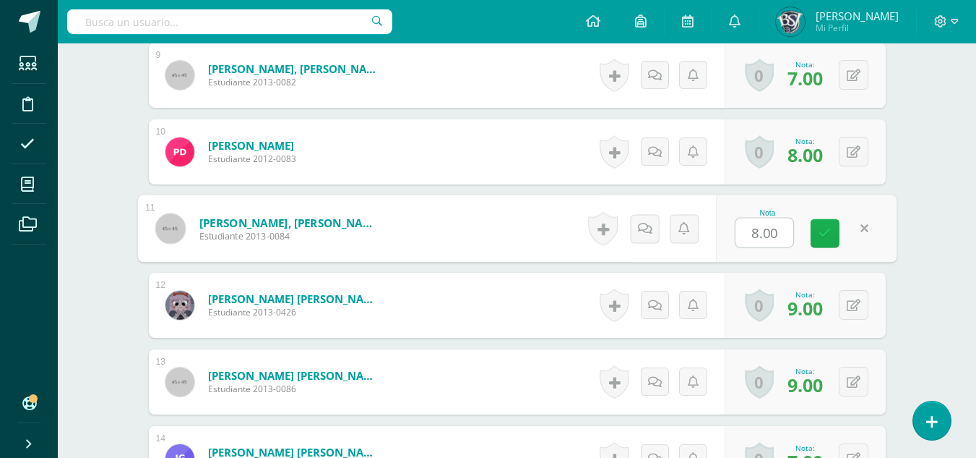
scroll to position [1087, 0]
type input "10"
click at [823, 237] on icon at bounding box center [825, 232] width 13 height 12
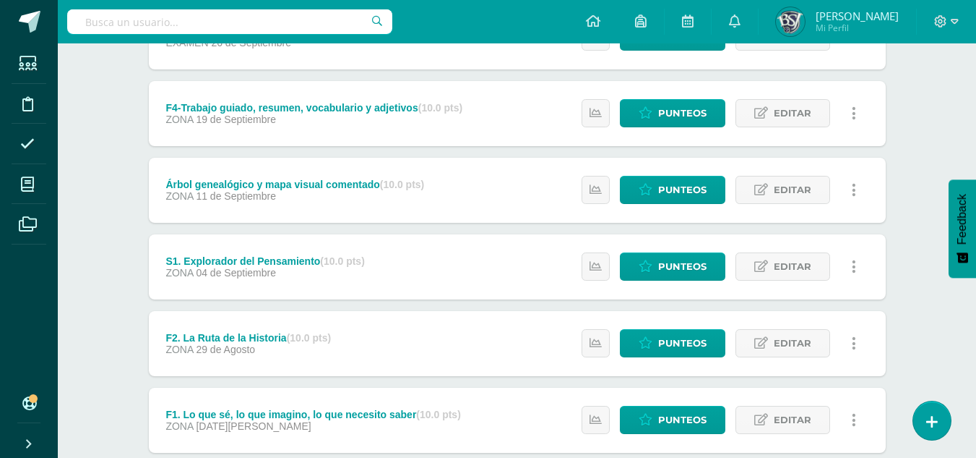
scroll to position [629, 0]
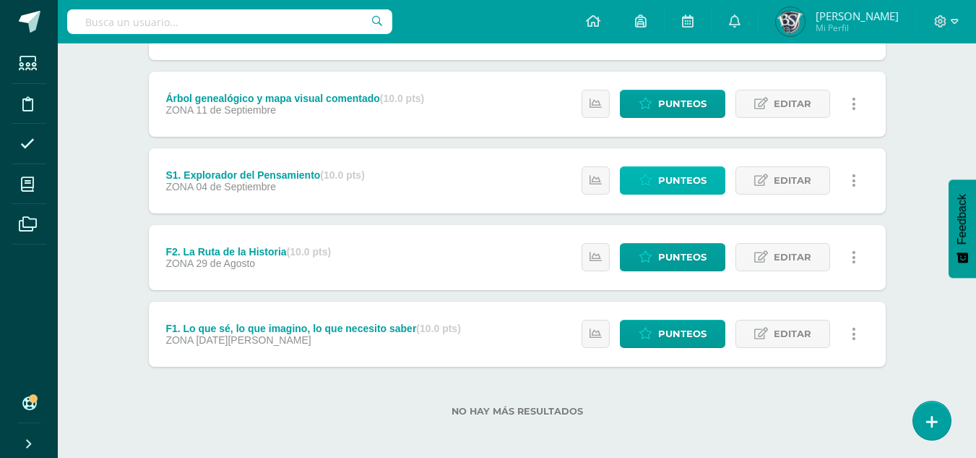
click at [691, 179] on span "Punteos" at bounding box center [682, 180] width 48 height 27
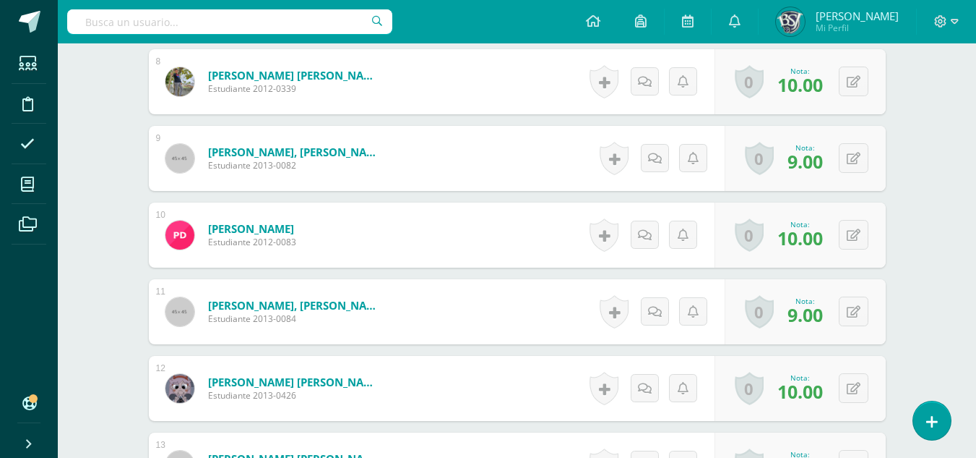
scroll to position [1086, 0]
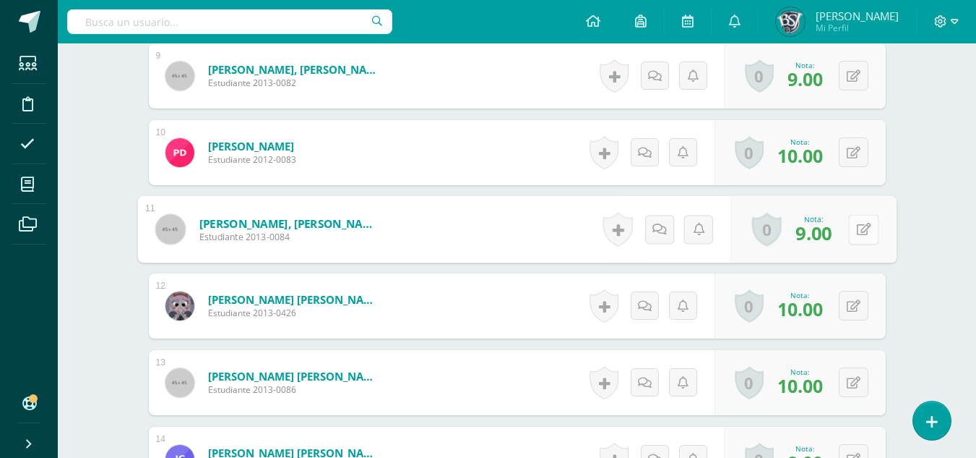
click at [859, 225] on icon at bounding box center [863, 229] width 14 height 12
type input "10"
click at [819, 236] on icon at bounding box center [825, 233] width 13 height 12
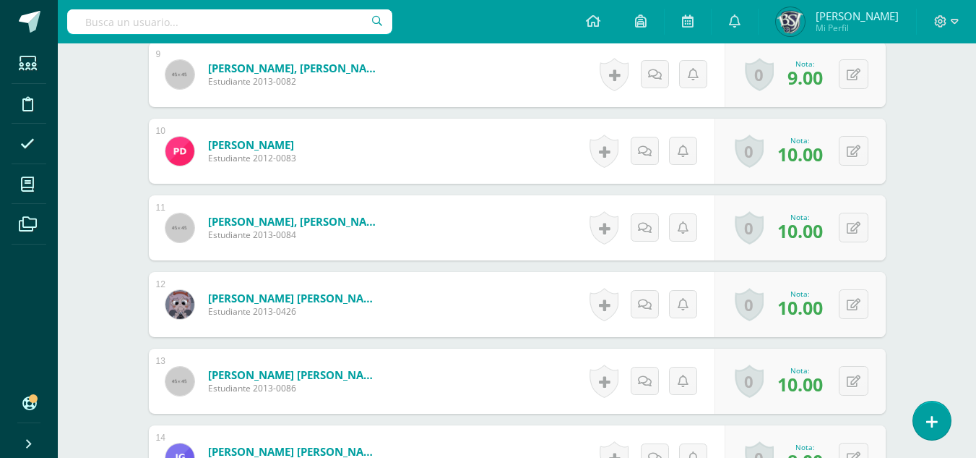
click at [933, 252] on div "Taller de Lectura Sexto Primaria "A" Herramientas Detalle de asistencias Activi…" at bounding box center [517, 418] width 919 height 2925
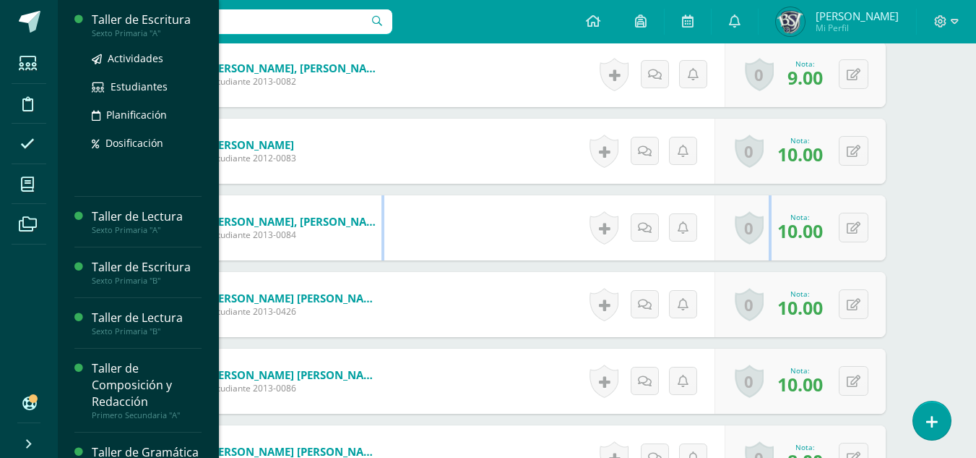
click at [130, 12] on div "Taller de Escritura" at bounding box center [147, 20] width 110 height 17
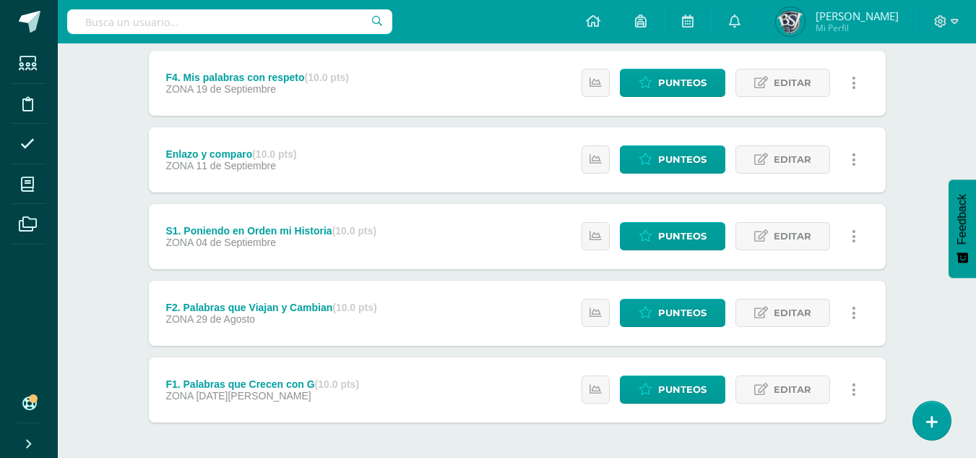
scroll to position [578, 0]
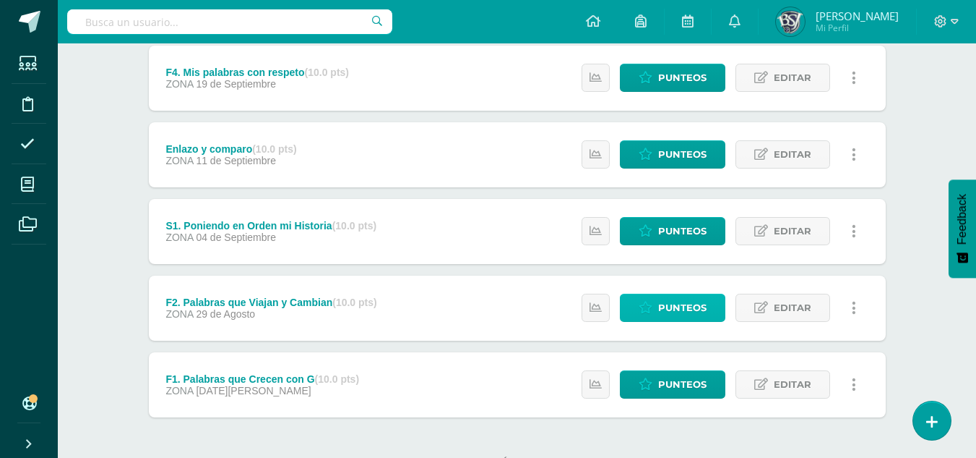
click at [669, 301] on span "Punteos" at bounding box center [682, 307] width 48 height 27
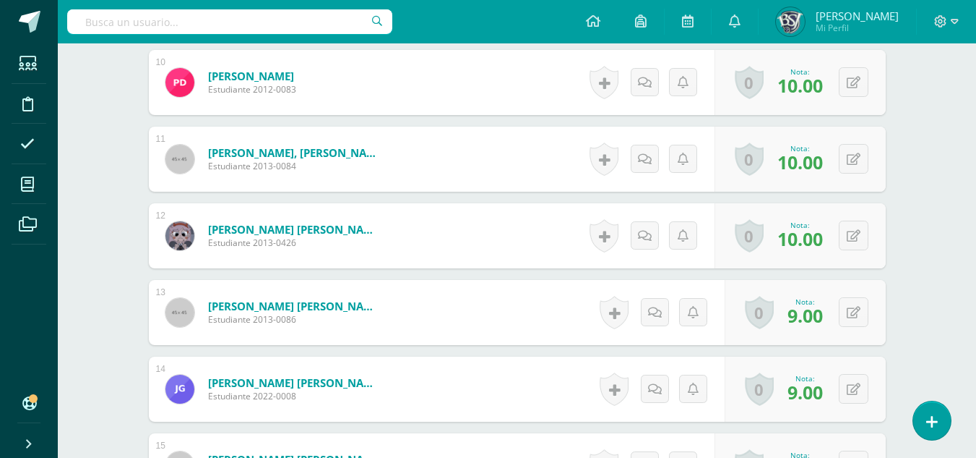
scroll to position [1170, 0]
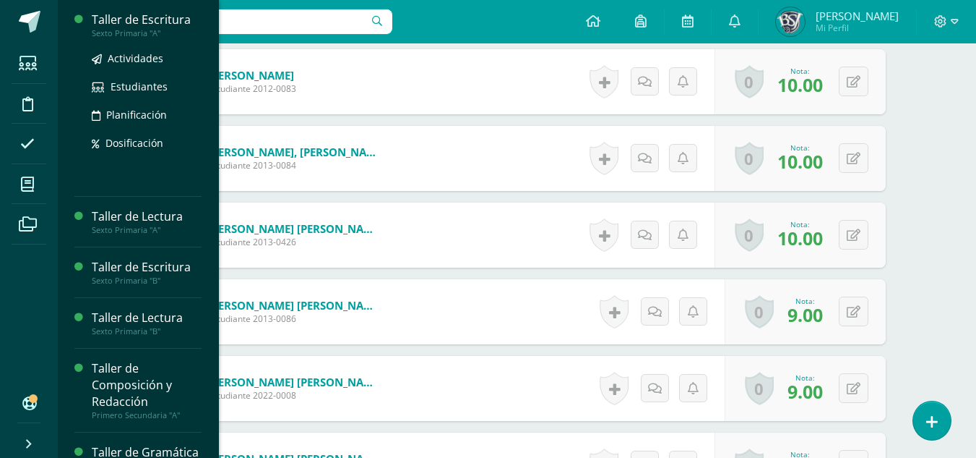
click at [121, 16] on div "Taller de Escritura" at bounding box center [147, 20] width 110 height 17
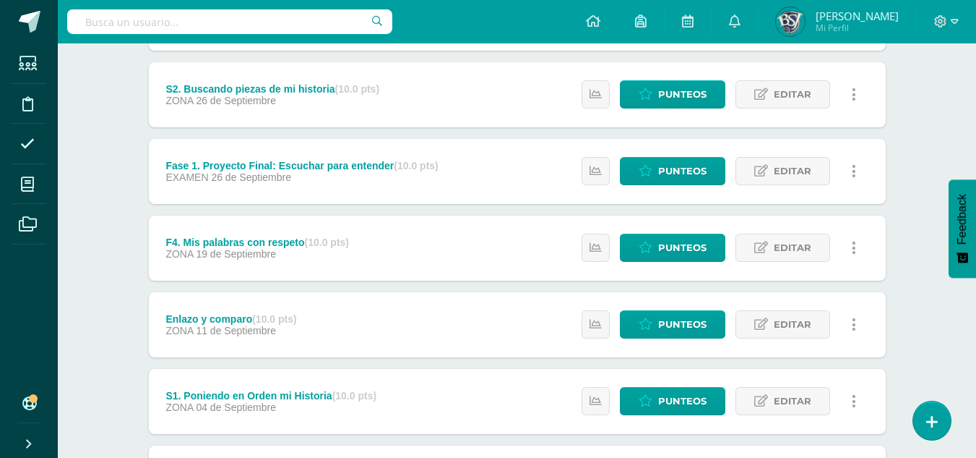
scroll to position [434, 0]
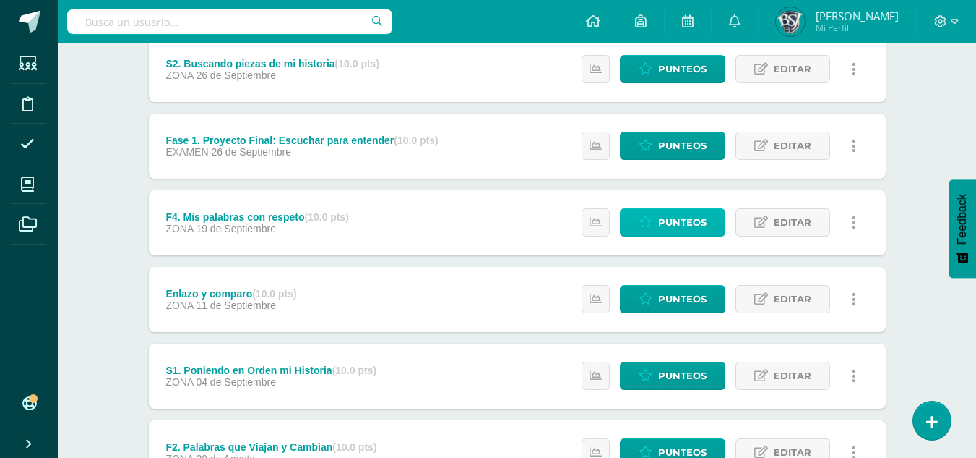
click at [687, 216] on span "Punteos" at bounding box center [682, 222] width 48 height 27
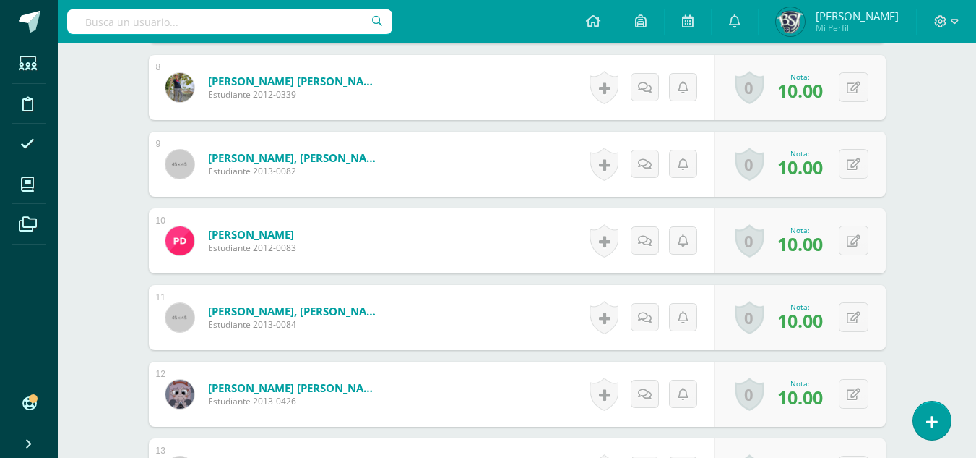
scroll to position [1012, 0]
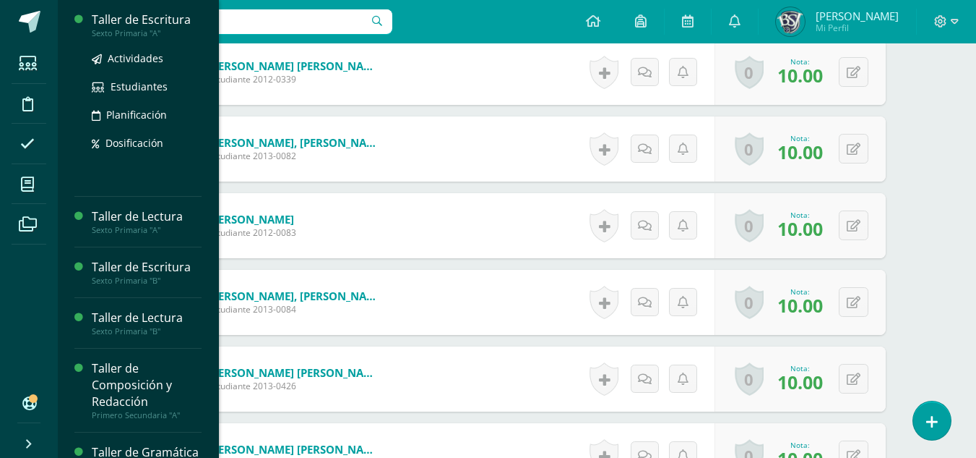
click at [123, 15] on div "Taller de Escritura" at bounding box center [147, 20] width 110 height 17
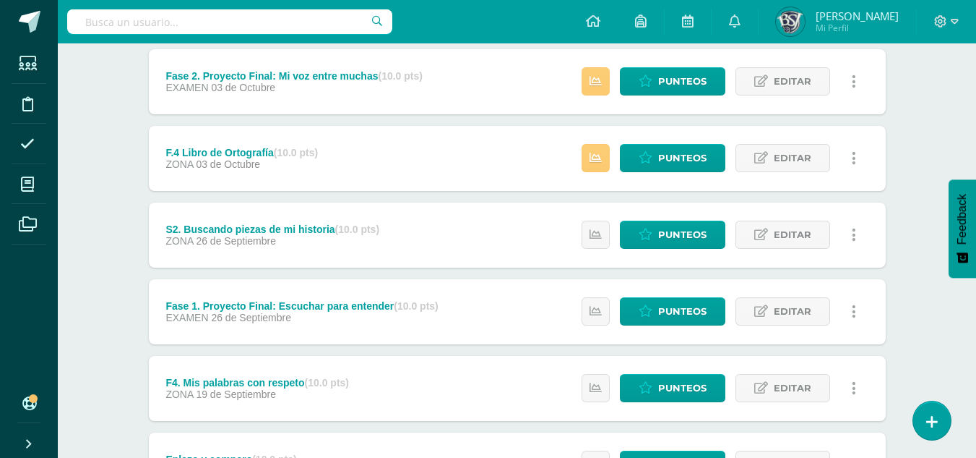
scroll to position [289, 0]
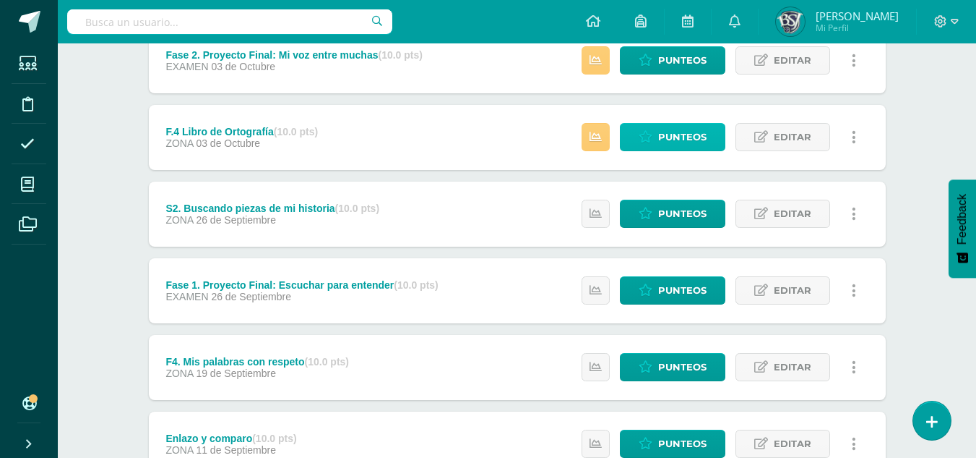
click at [687, 138] on span "Punteos" at bounding box center [682, 137] width 48 height 27
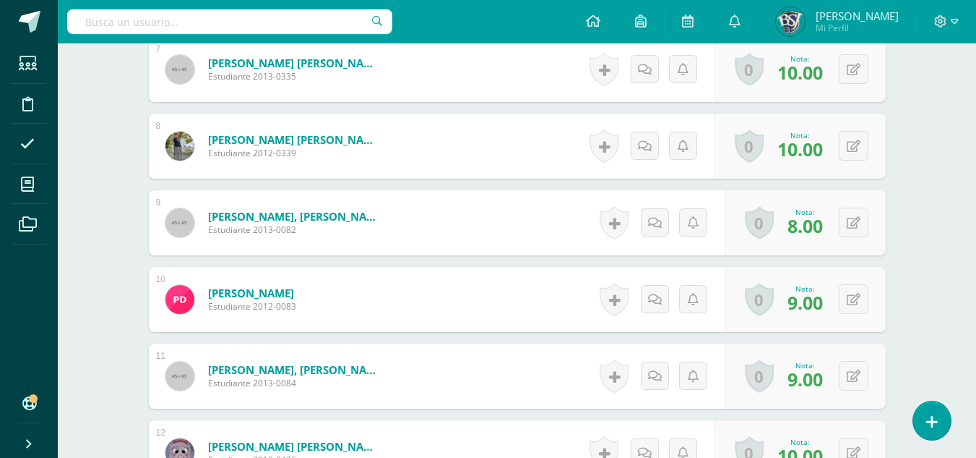
scroll to position [940, 0]
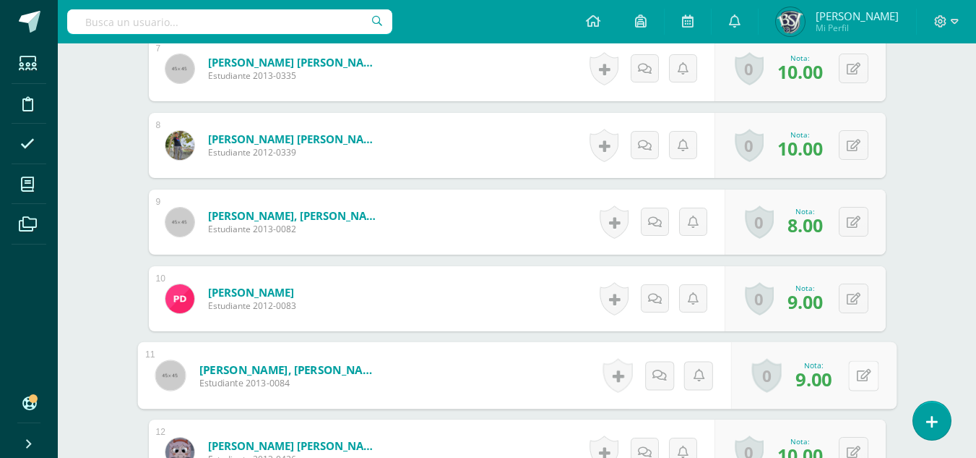
click at [861, 370] on button at bounding box center [864, 375] width 30 height 30
type input "10"
click at [826, 381] on icon at bounding box center [825, 380] width 13 height 12
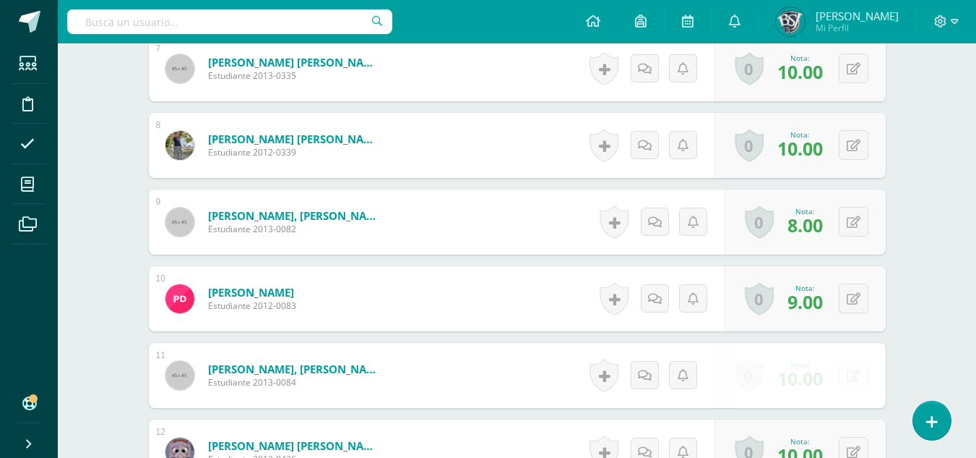
scroll to position [940, 0]
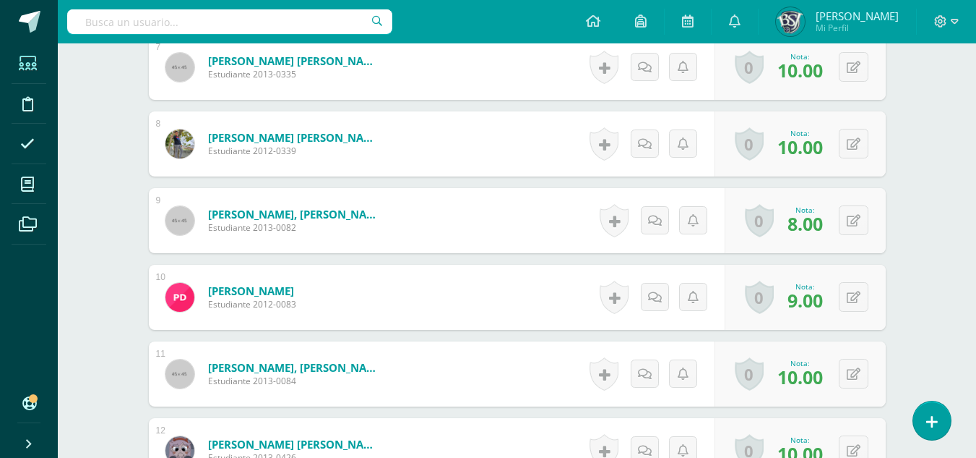
click at [27, 56] on icon at bounding box center [28, 63] width 18 height 14
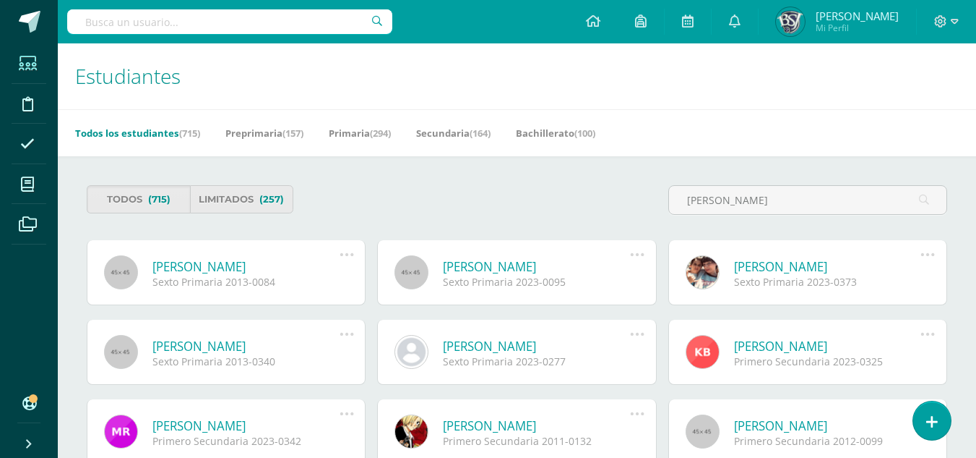
type input "florian pe"
click at [221, 268] on link "[PERSON_NAME]" at bounding box center [246, 266] width 187 height 17
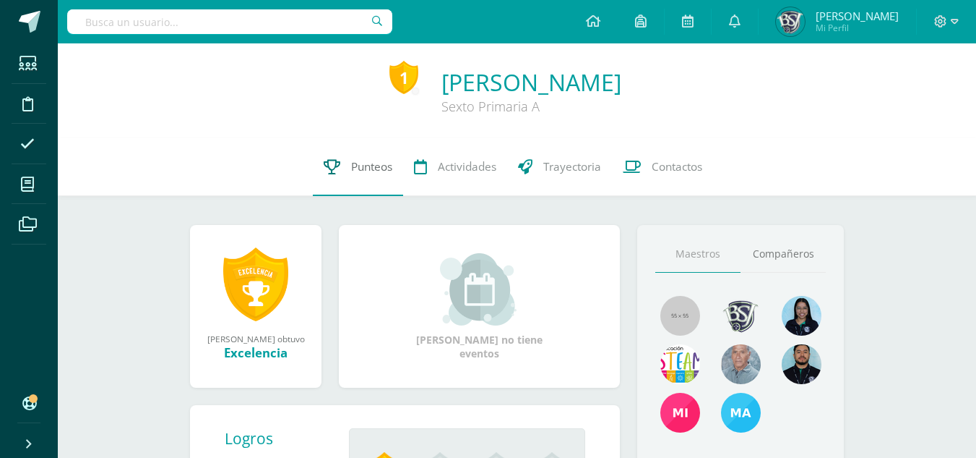
click at [376, 166] on span "Punteos" at bounding box center [371, 166] width 41 height 15
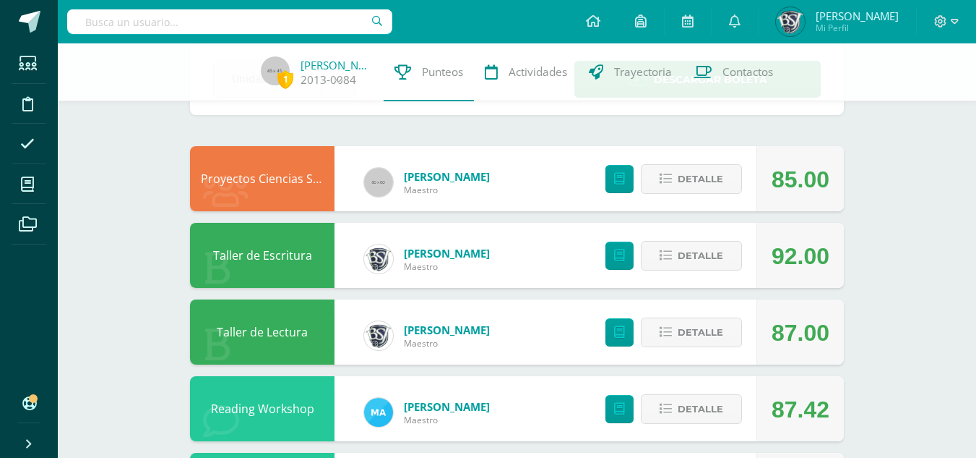
scroll to position [56, 0]
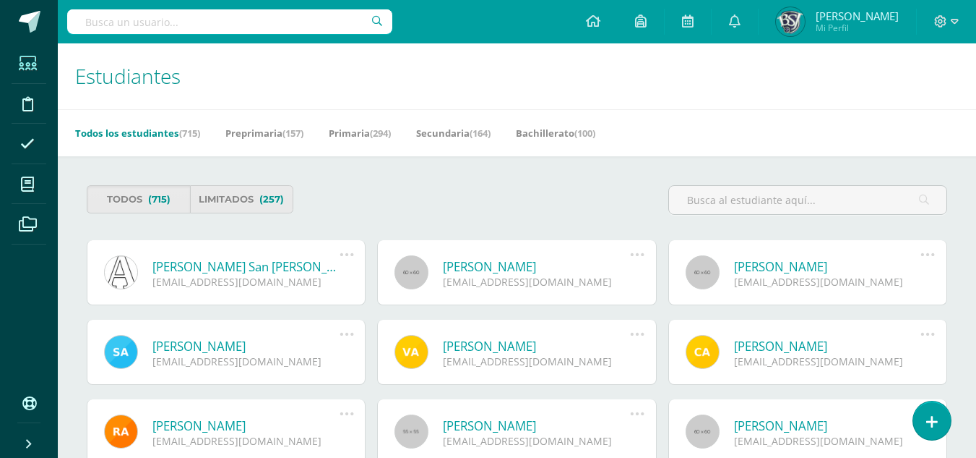
drag, startPoint x: 747, startPoint y: 202, endPoint x: 666, endPoint y: 210, distance: 82.0
click at [666, 210] on div at bounding box center [808, 205] width 291 height 41
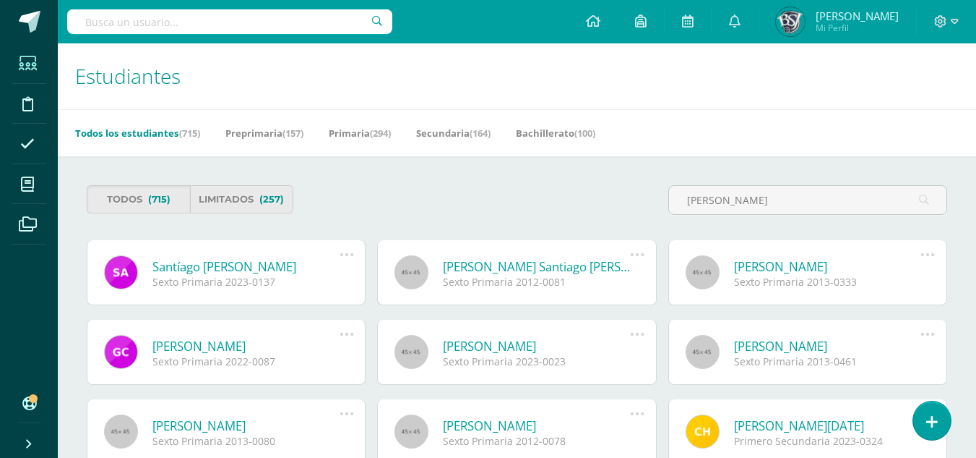
type input "santiago arr"
click at [273, 275] on div "Sexto Primaria 2023-0137" at bounding box center [246, 282] width 187 height 14
click at [267, 269] on link "Santíago [PERSON_NAME]" at bounding box center [246, 266] width 187 height 17
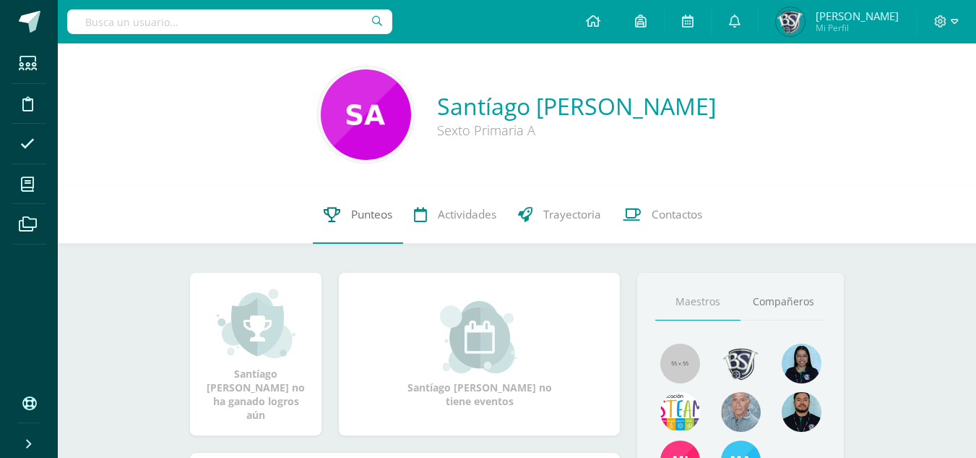
click at [372, 210] on span "Punteos" at bounding box center [371, 214] width 41 height 15
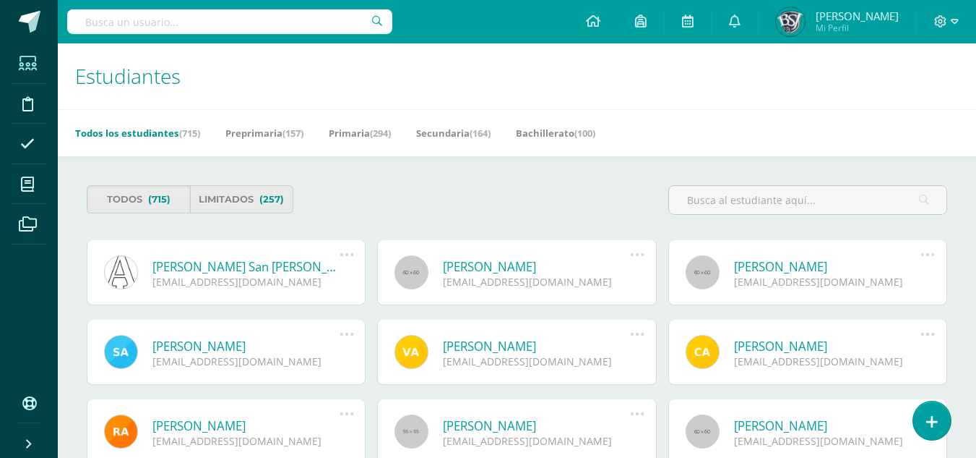
drag, startPoint x: 827, startPoint y: 205, endPoint x: 659, endPoint y: 229, distance: 169.5
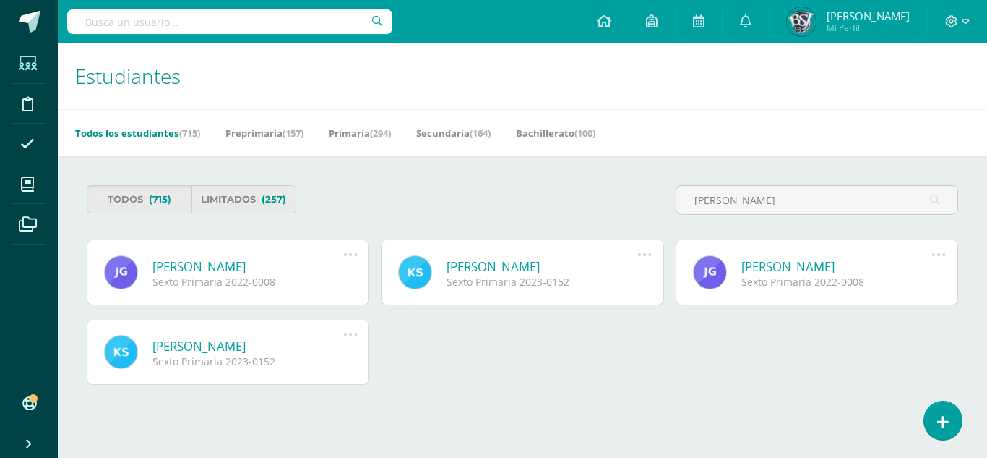
type input "gonzalez consuegra"
click at [278, 259] on link "[PERSON_NAME]" at bounding box center [248, 266] width 191 height 17
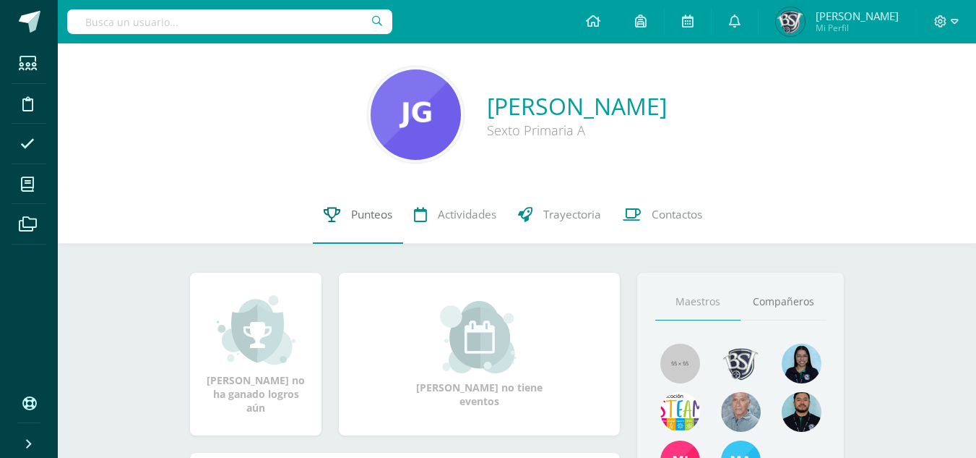
click at [353, 220] on span "Punteos" at bounding box center [371, 214] width 41 height 15
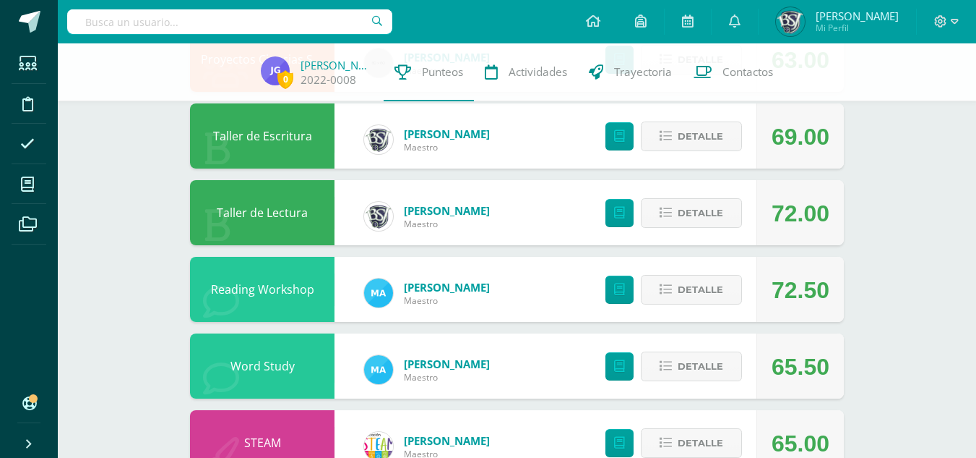
scroll to position [128, 0]
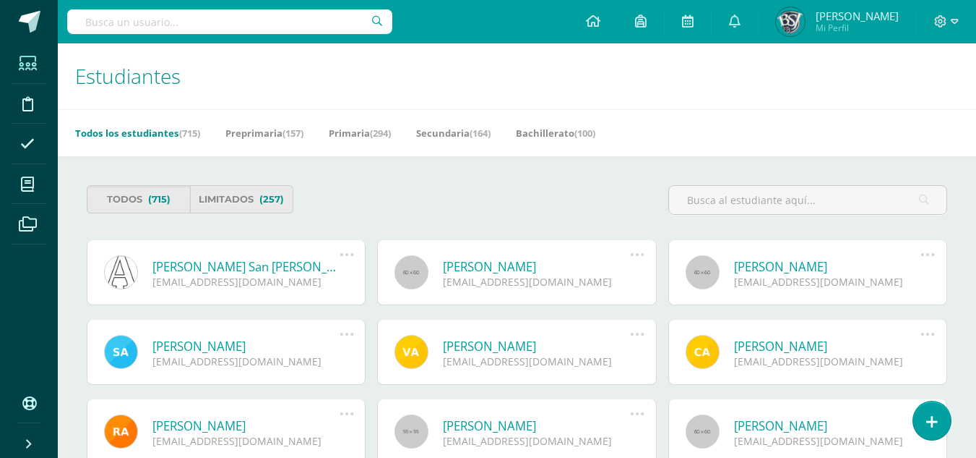
drag, startPoint x: 681, startPoint y: 200, endPoint x: 622, endPoint y: 203, distance: 58.6
click at [622, 203] on div "Todos (715) Limitados (257)" at bounding box center [517, 205] width 872 height 41
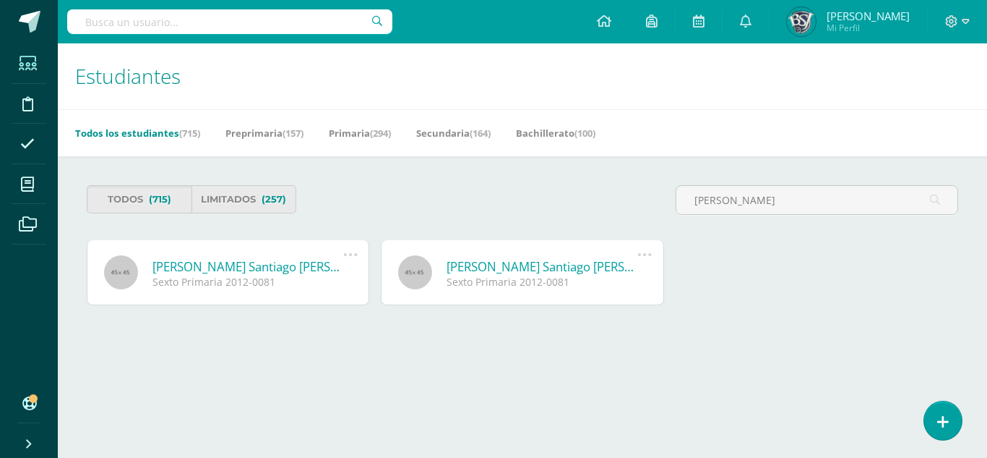
type input "matias chavez"
click at [258, 275] on div "Sexto Primaria 2012-0081" at bounding box center [248, 282] width 191 height 14
click at [256, 270] on link "[PERSON_NAME] Santiago [PERSON_NAME]" at bounding box center [248, 266] width 191 height 17
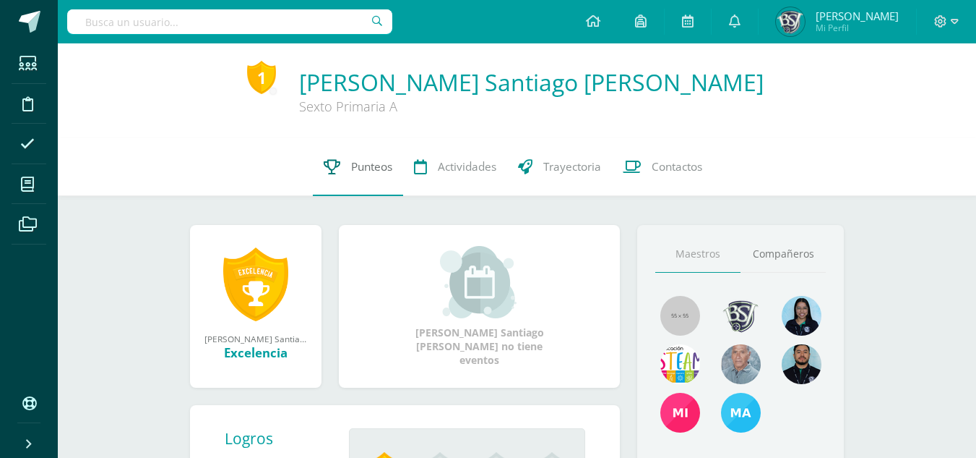
click at [357, 160] on span "Punteos" at bounding box center [371, 166] width 41 height 15
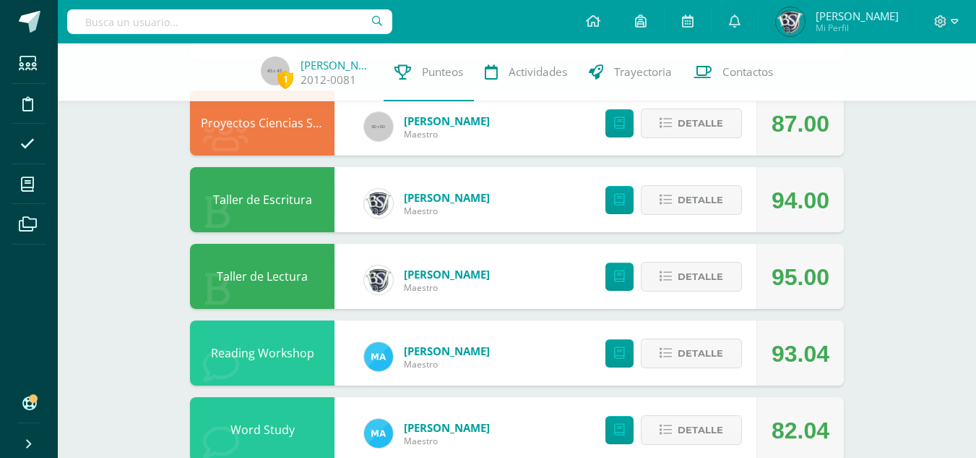
scroll to position [128, 0]
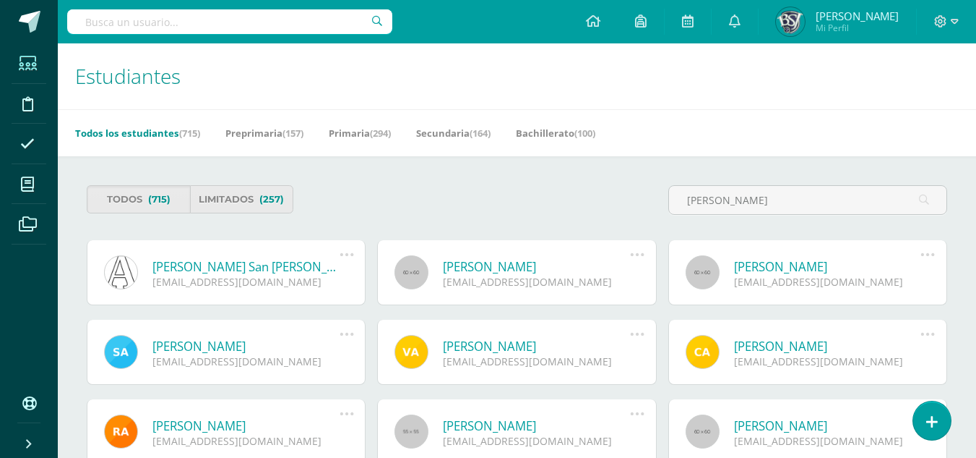
drag, startPoint x: 765, startPoint y: 201, endPoint x: 635, endPoint y: 205, distance: 130.2
click at [635, 205] on div "Todos (715) Limitados (257) matias chavez" at bounding box center [517, 205] width 872 height 41
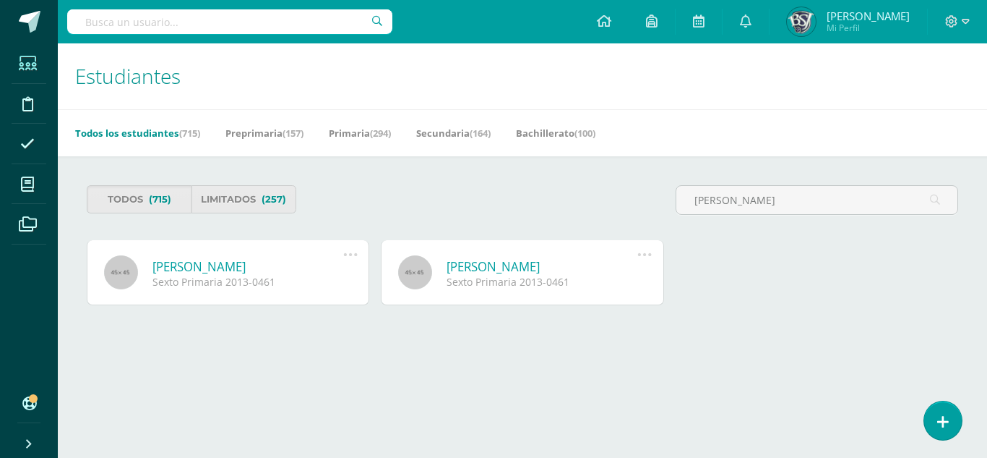
type input "wilmer miguel"
click at [270, 272] on link "Wilmer Miguel Barrios Corzo" at bounding box center [248, 266] width 191 height 17
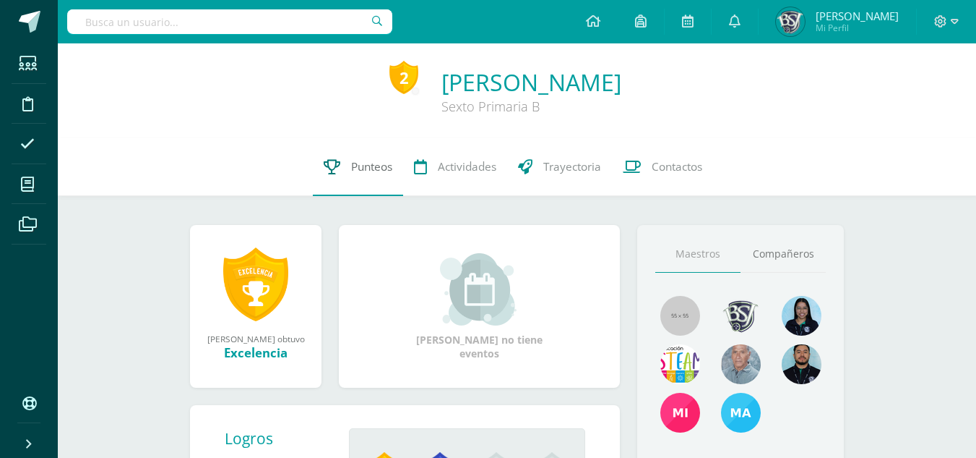
click at [374, 161] on span "Punteos" at bounding box center [371, 166] width 41 height 15
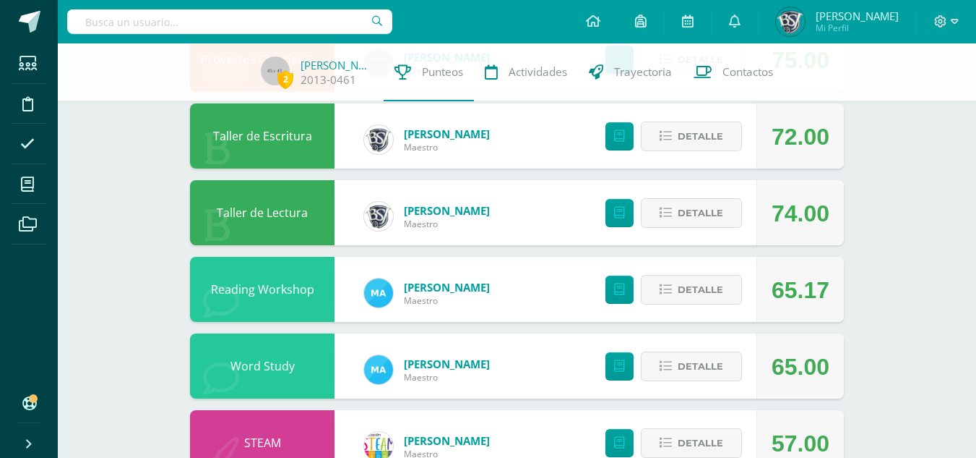
scroll to position [128, 0]
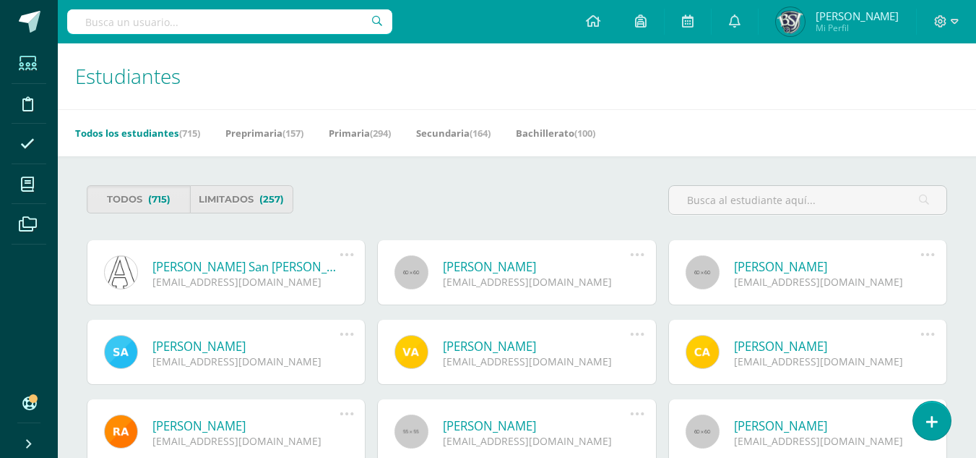
drag, startPoint x: 867, startPoint y: 195, endPoint x: 654, endPoint y: 211, distance: 213.8
click at [654, 211] on div "Todos (715) Limitados (257)" at bounding box center [517, 205] width 872 height 41
type input "wilmer miguel"
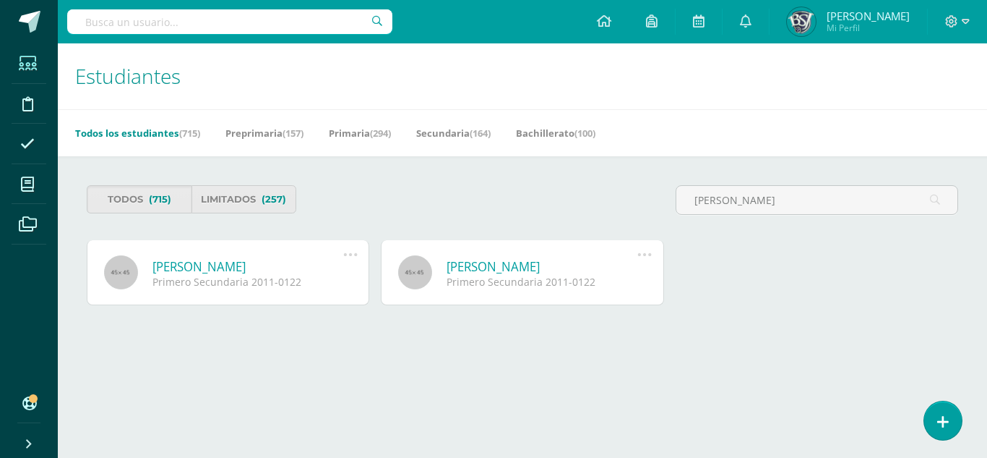
type input "joice"
click at [235, 270] on link "Darice Arlette González Ceijas" at bounding box center [248, 266] width 191 height 17
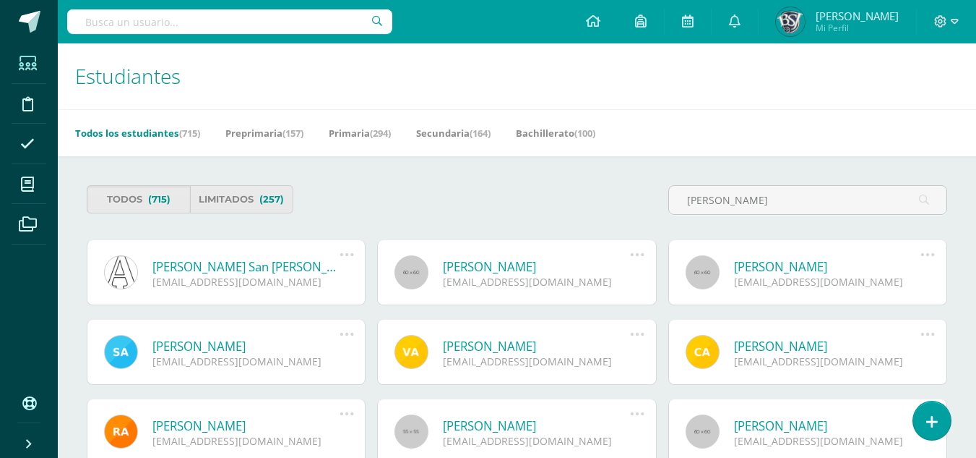
drag, startPoint x: 760, startPoint y: 198, endPoint x: 655, endPoint y: 203, distance: 105.6
click at [655, 203] on div "Todos (715) Limitados (257) [PERSON_NAME]" at bounding box center [517, 205] width 872 height 41
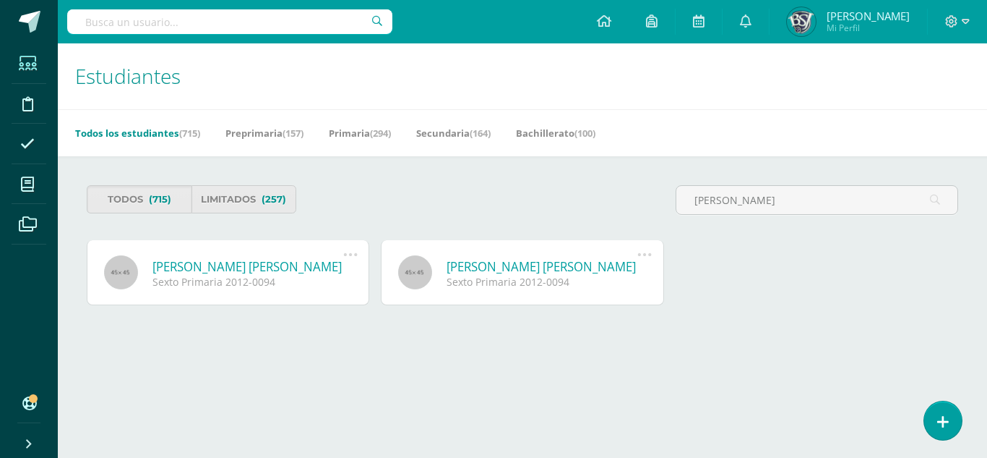
type input "joyce"
click at [250, 277] on div "Sexto Primaria 2012-0094" at bounding box center [248, 282] width 191 height 14
click at [240, 265] on link "[PERSON_NAME] [PERSON_NAME]" at bounding box center [248, 266] width 191 height 17
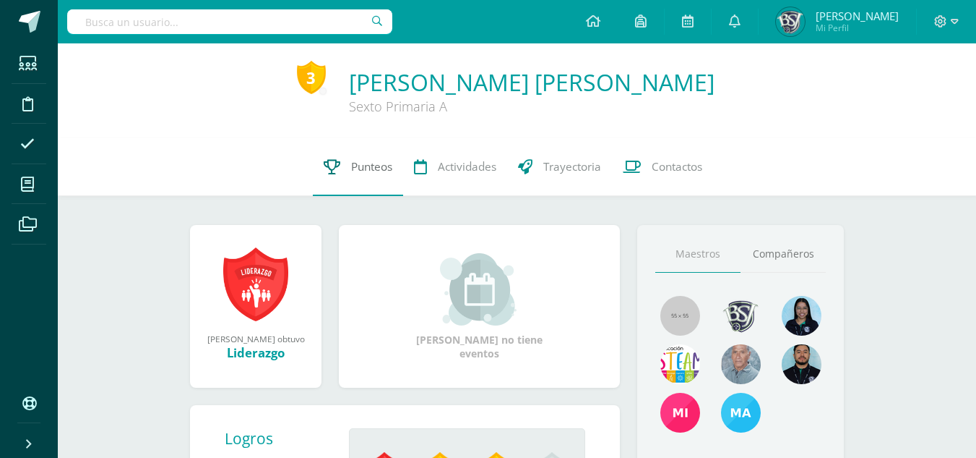
click at [374, 158] on link "Punteos" at bounding box center [358, 167] width 90 height 58
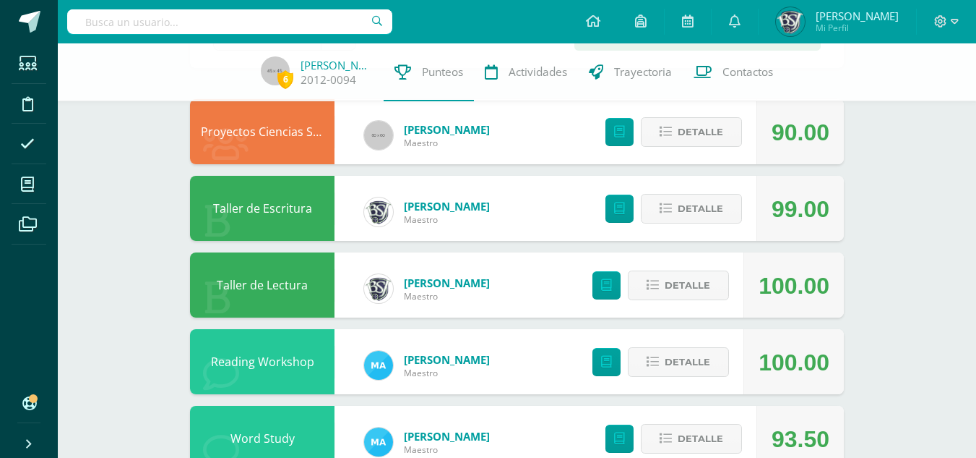
scroll to position [56, 0]
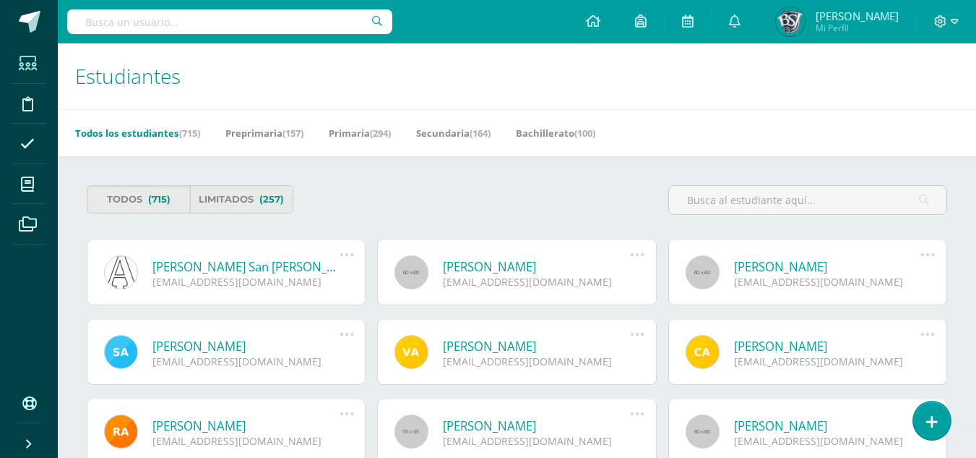
drag, startPoint x: 845, startPoint y: 194, endPoint x: 671, endPoint y: 215, distance: 174.7
click at [671, 215] on div at bounding box center [808, 205] width 291 height 41
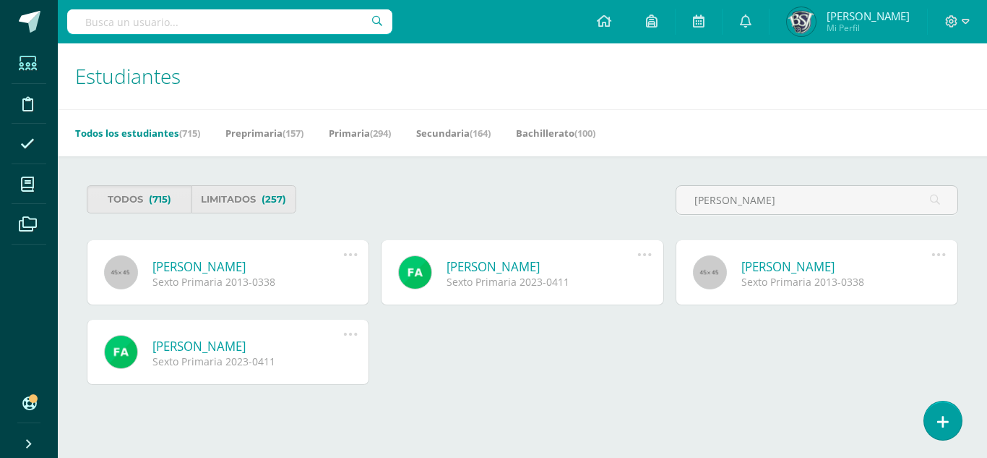
type input "camila monte"
click at [253, 270] on link "Camila Nicole Monterrozo Pérez" at bounding box center [248, 266] width 191 height 17
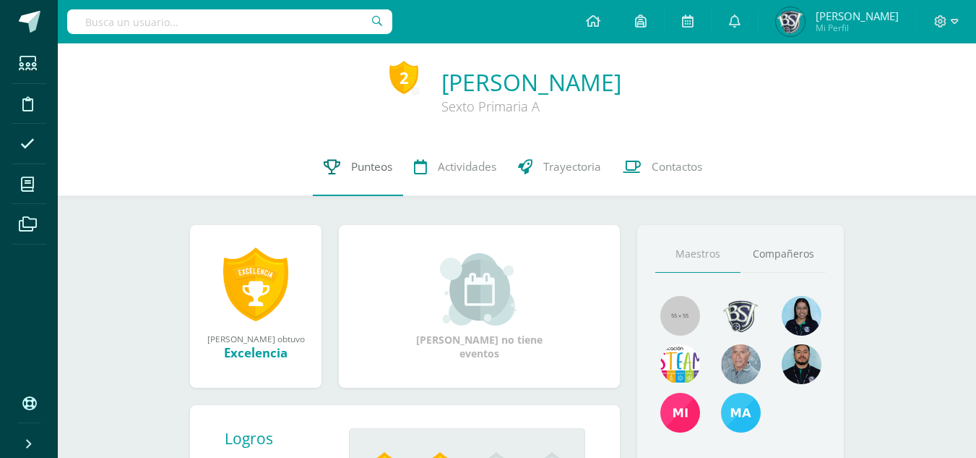
click at [356, 158] on link "Punteos" at bounding box center [358, 167] width 90 height 58
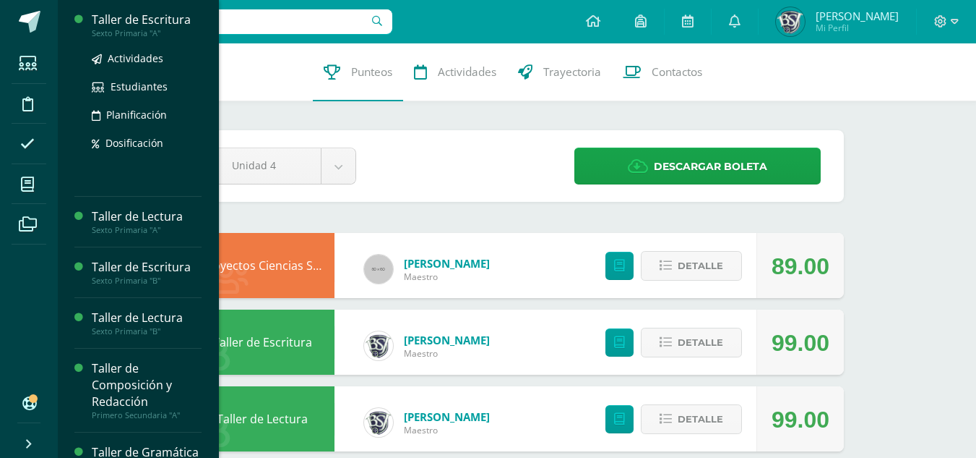
click at [149, 20] on div "Taller de Escritura" at bounding box center [147, 20] width 110 height 17
